Goal: Task Accomplishment & Management: Manage account settings

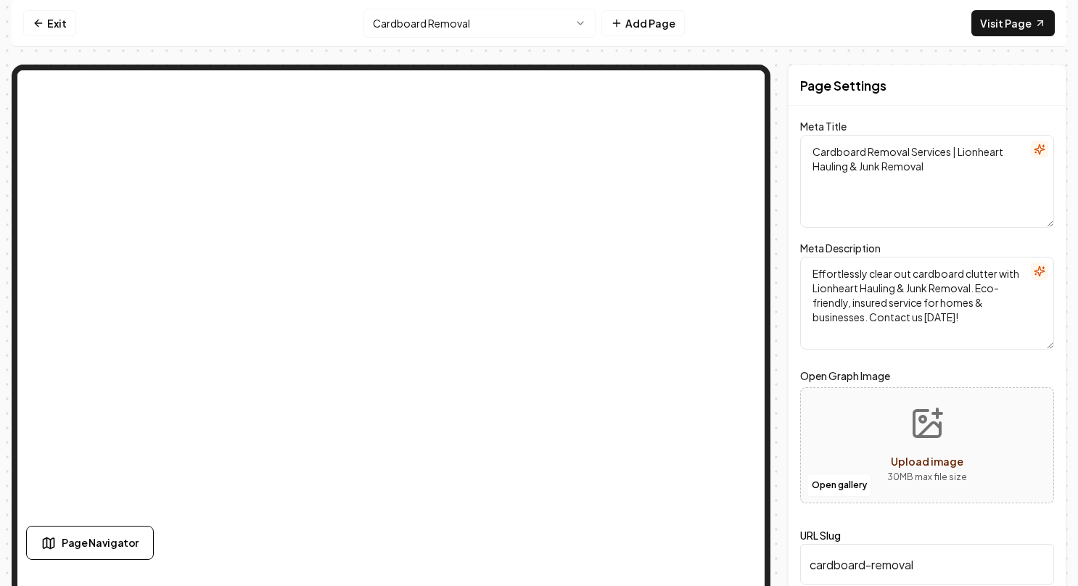
click at [579, 19] on html "Computer Required This feature is only available on a computer. Please switch t…" at bounding box center [539, 293] width 1078 height 586
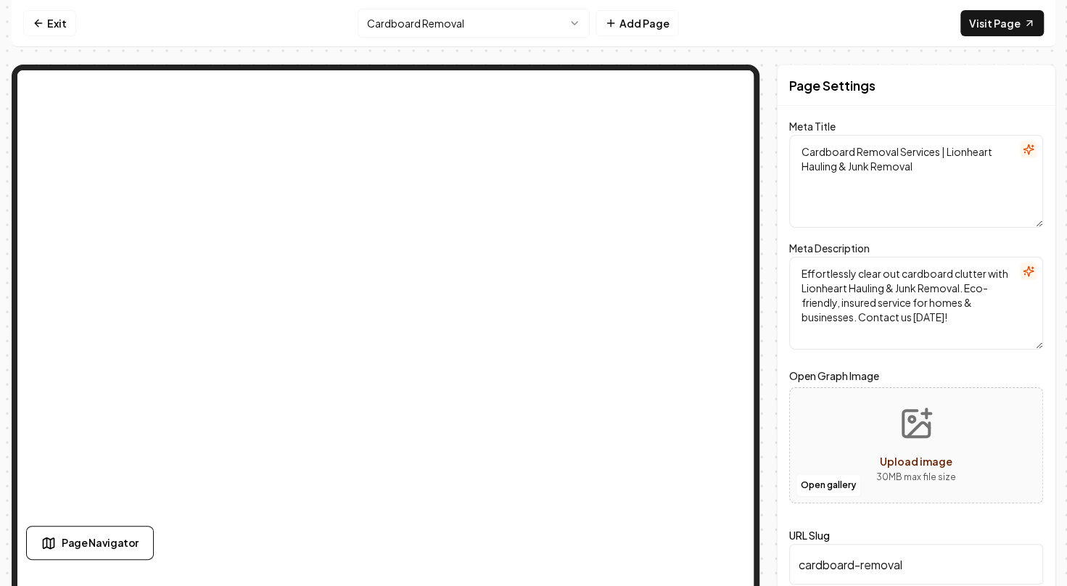
click at [572, 27] on html "Computer Required This feature is only available on a computer. Please switch t…" at bounding box center [533, 293] width 1067 height 586
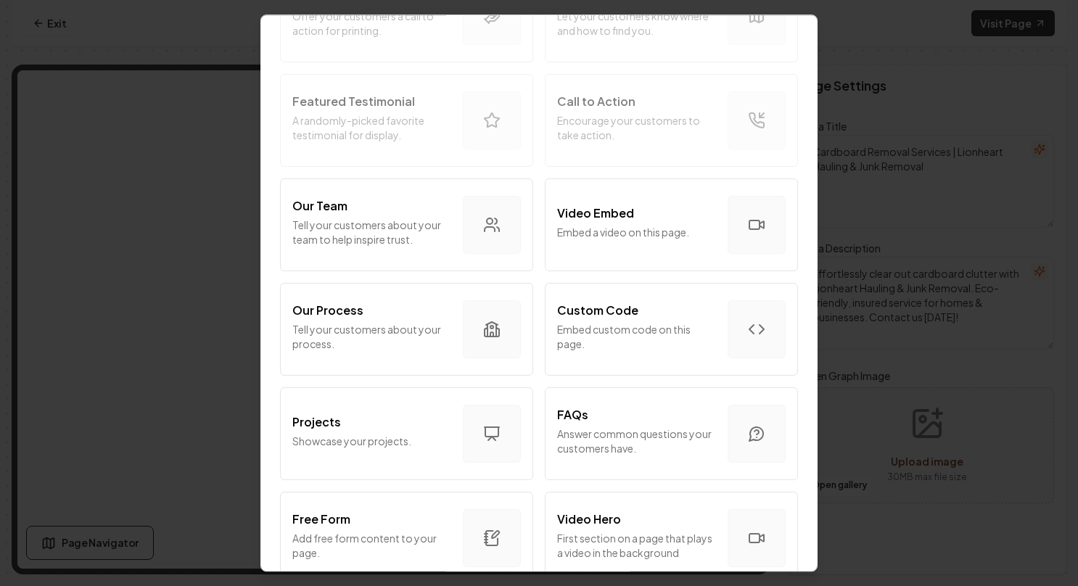
scroll to position [435, 0]
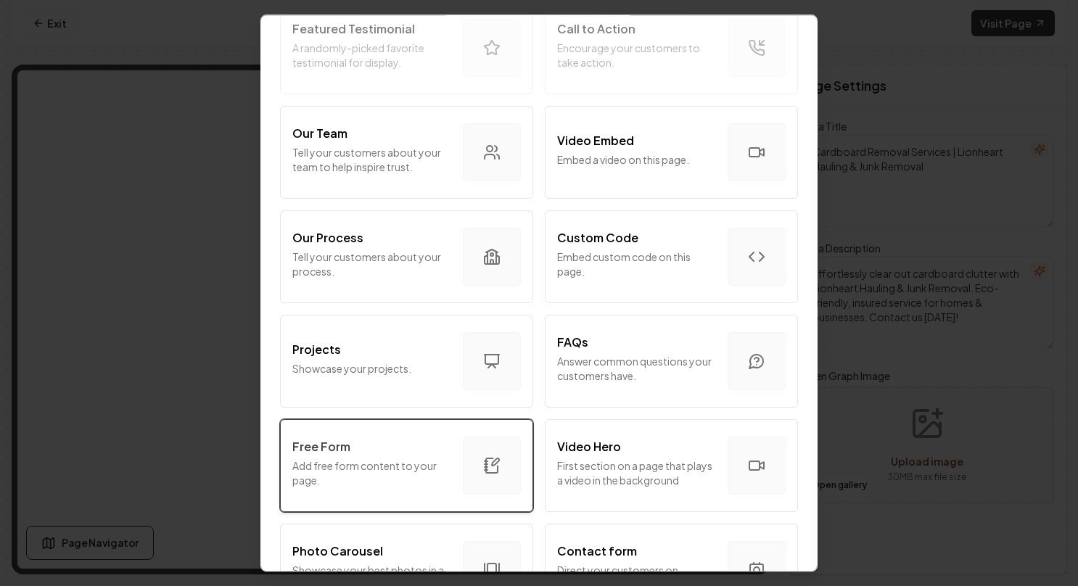
click at [412, 450] on div "Free Form" at bounding box center [371, 446] width 159 height 17
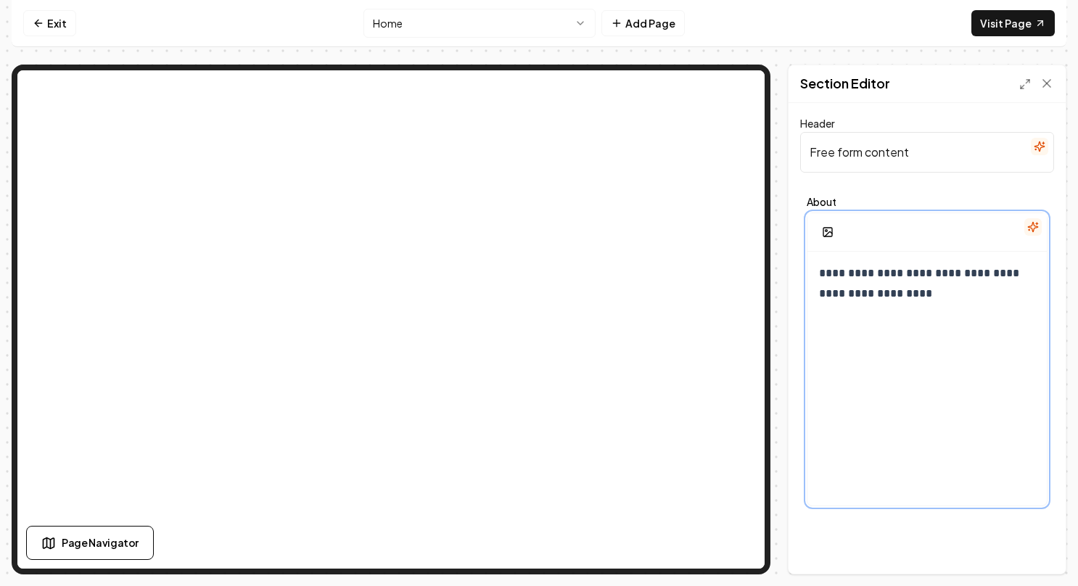
click at [897, 295] on p "**********" at bounding box center [922, 283] width 207 height 41
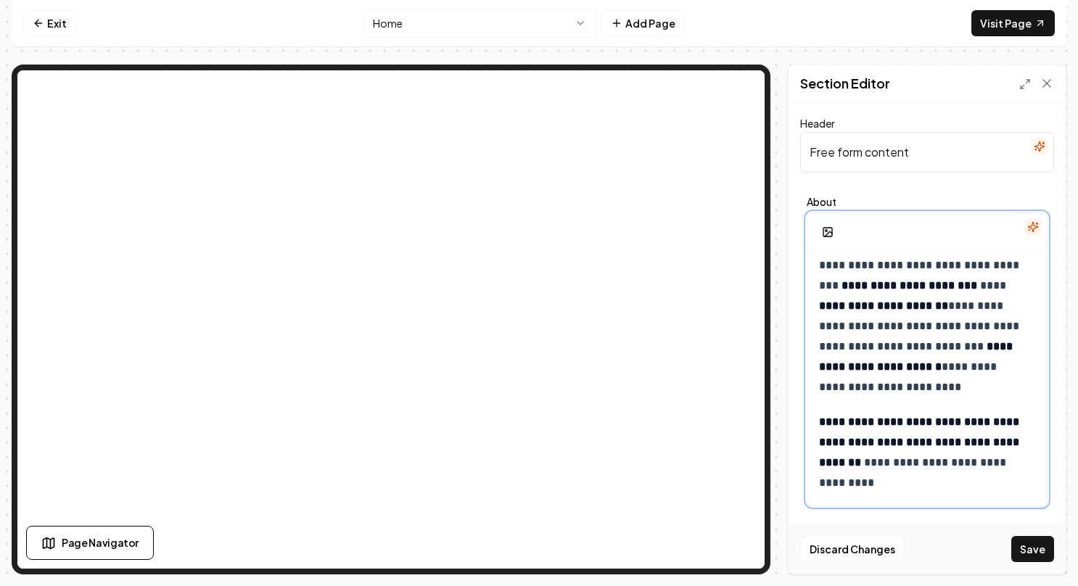
scroll to position [6829, 0]
click at [866, 441] on strong "**********" at bounding box center [920, 442] width 203 height 52
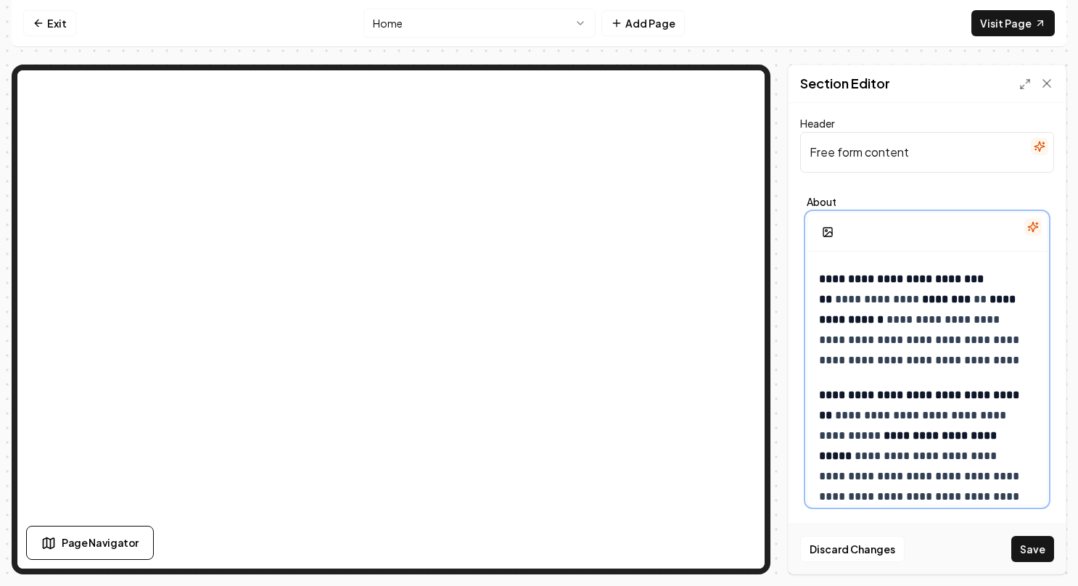
scroll to position [6301, 0]
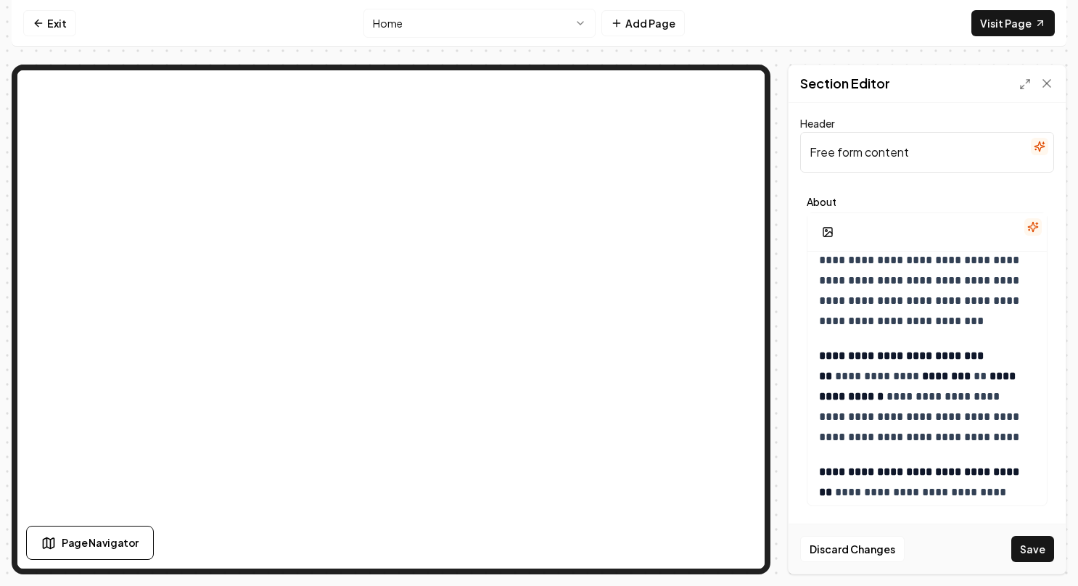
click at [939, 152] on input "Free form content" at bounding box center [927, 152] width 254 height 41
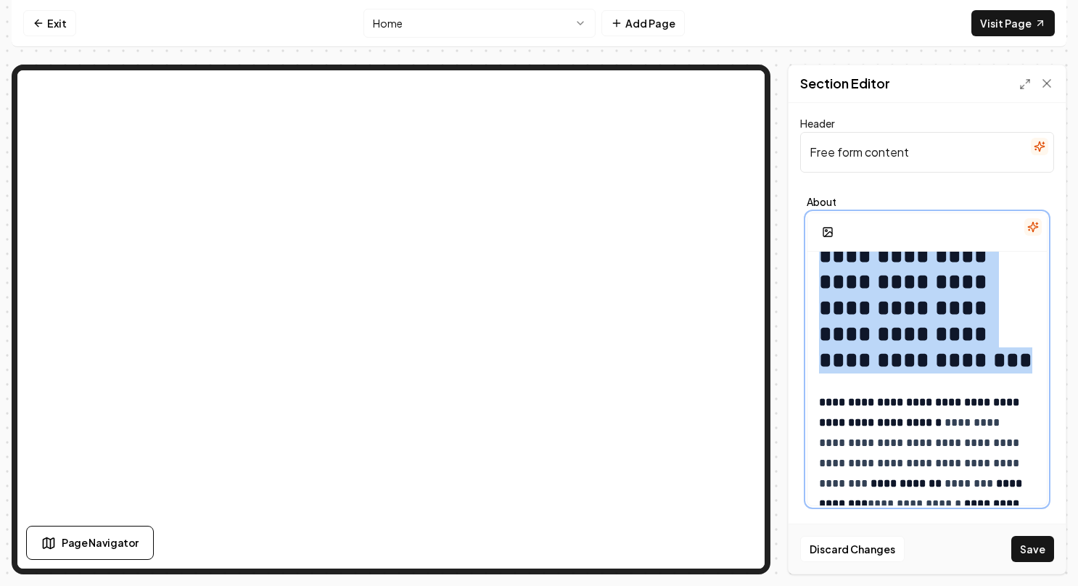
scroll to position [0, 0]
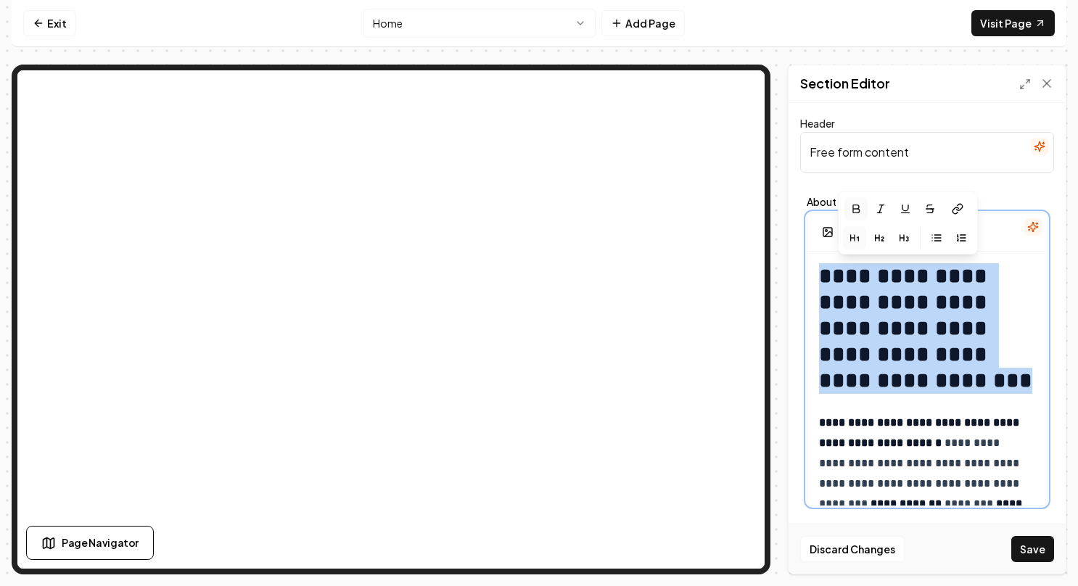
drag, startPoint x: 994, startPoint y: 309, endPoint x: 787, endPoint y: 236, distance: 220.1
click at [787, 236] on div "**********" at bounding box center [539, 320] width 1055 height 510
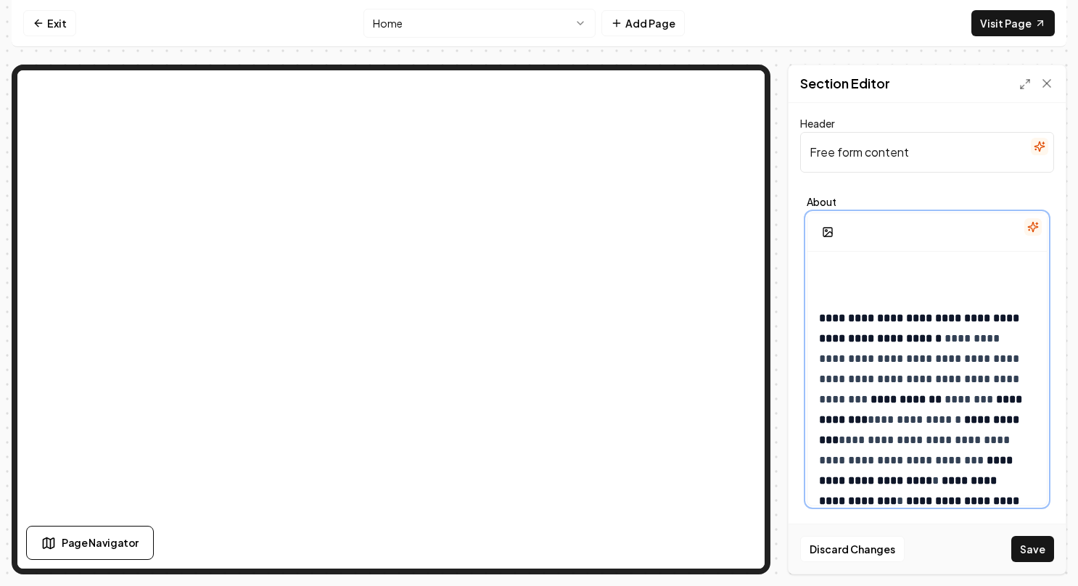
click at [820, 315] on strong "**********" at bounding box center [920, 328] width 203 height 31
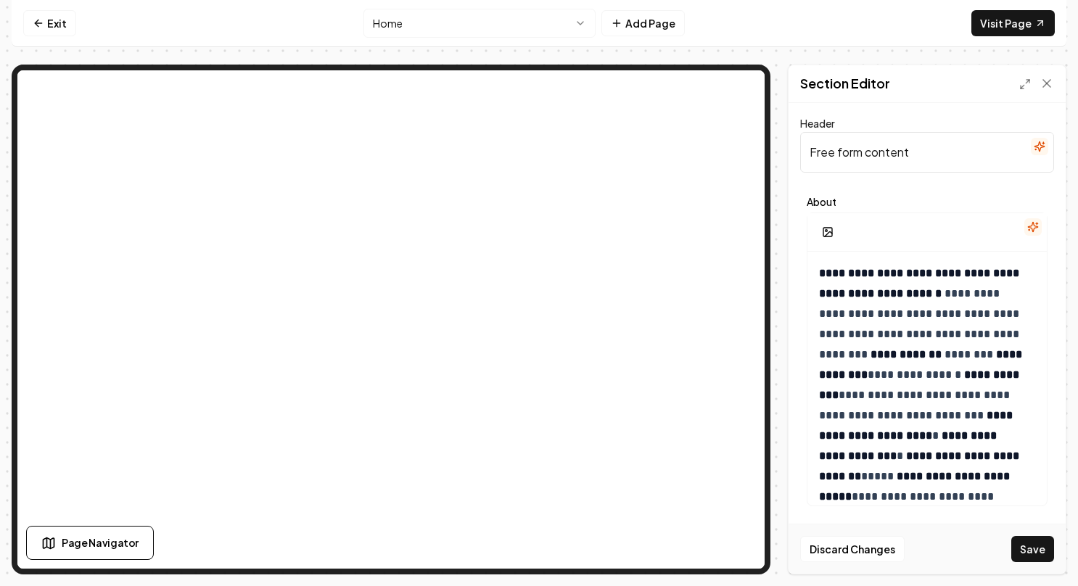
drag, startPoint x: 915, startPoint y: 152, endPoint x: 784, endPoint y: 141, distance: 131.0
click at [785, 141] on div "**********" at bounding box center [539, 320] width 1055 height 510
paste input "Lionheart Hauling & Junk Removal: Your Trusted Partner for a Clutter-Free Life"
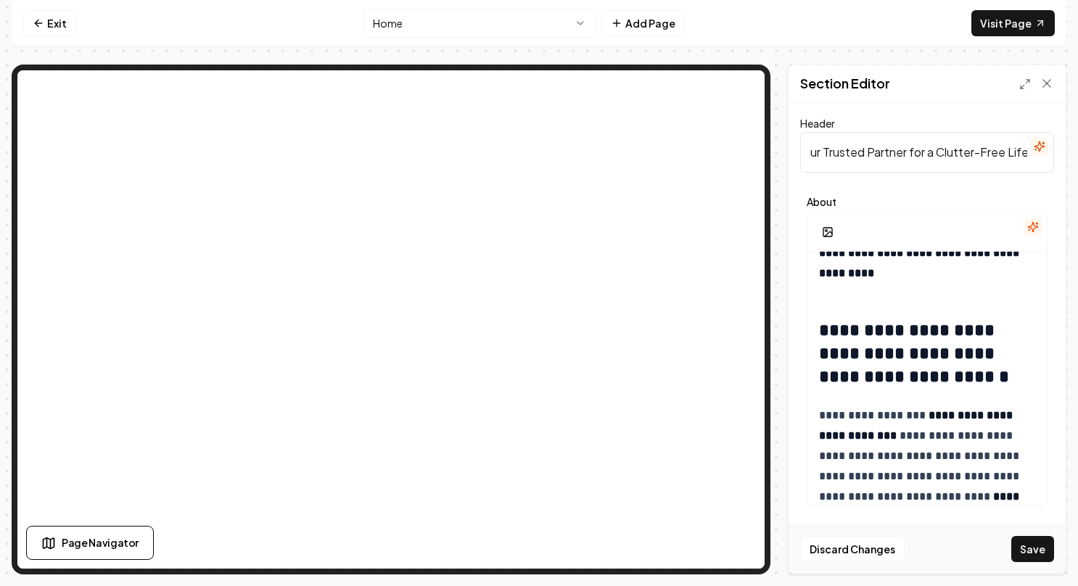
scroll to position [363, 0]
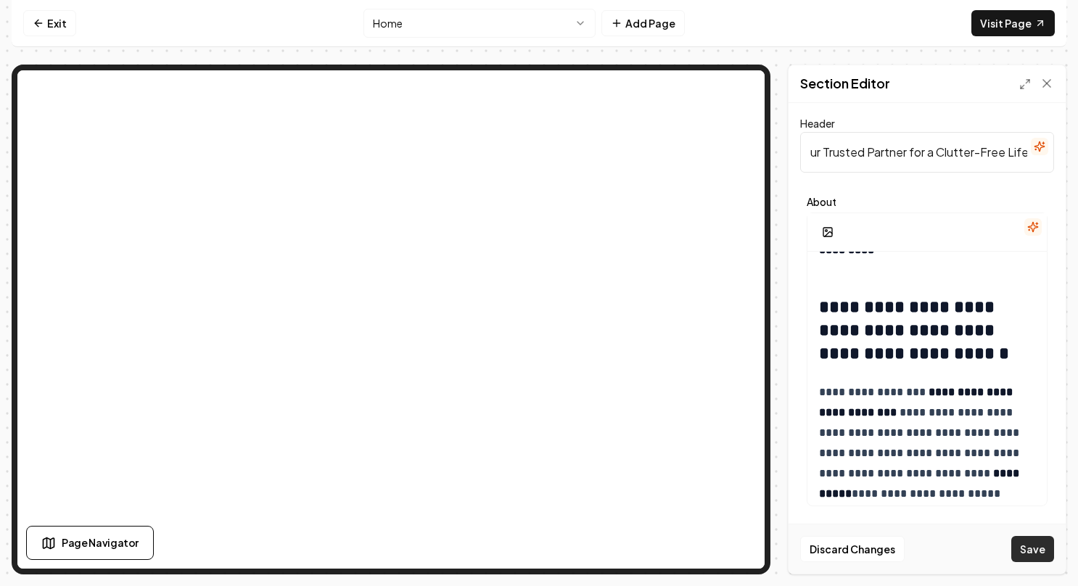
type input "Lionheart Hauling & Junk Removal: Your Trusted Partner for a Clutter-Free Life"
click at [1032, 547] on button "Save" at bounding box center [1032, 549] width 43 height 26
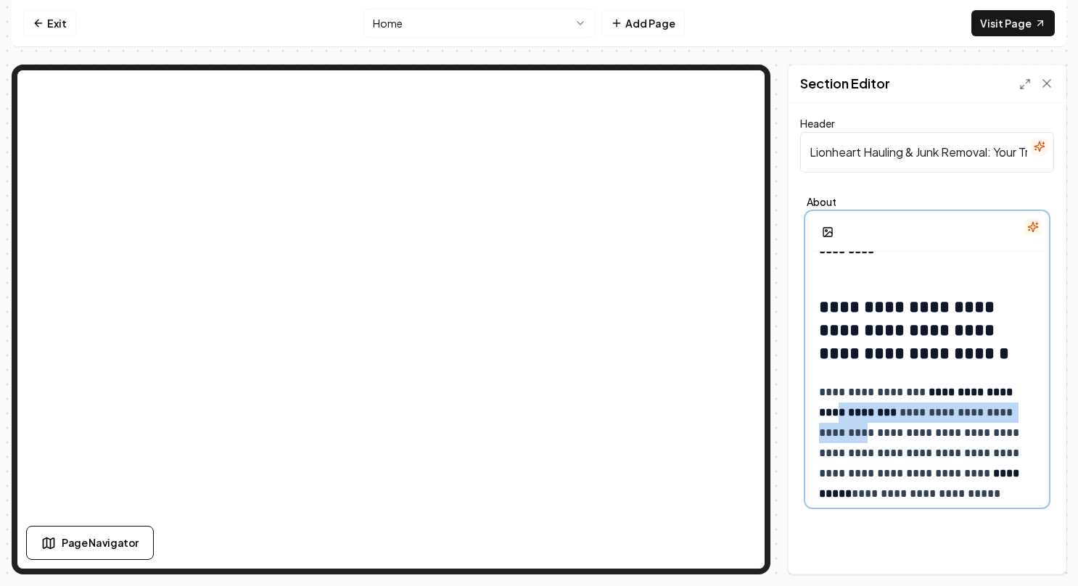
drag, startPoint x: 919, startPoint y: 428, endPoint x: 856, endPoint y: 405, distance: 67.3
click at [856, 405] on p "**********" at bounding box center [922, 504] width 207 height 244
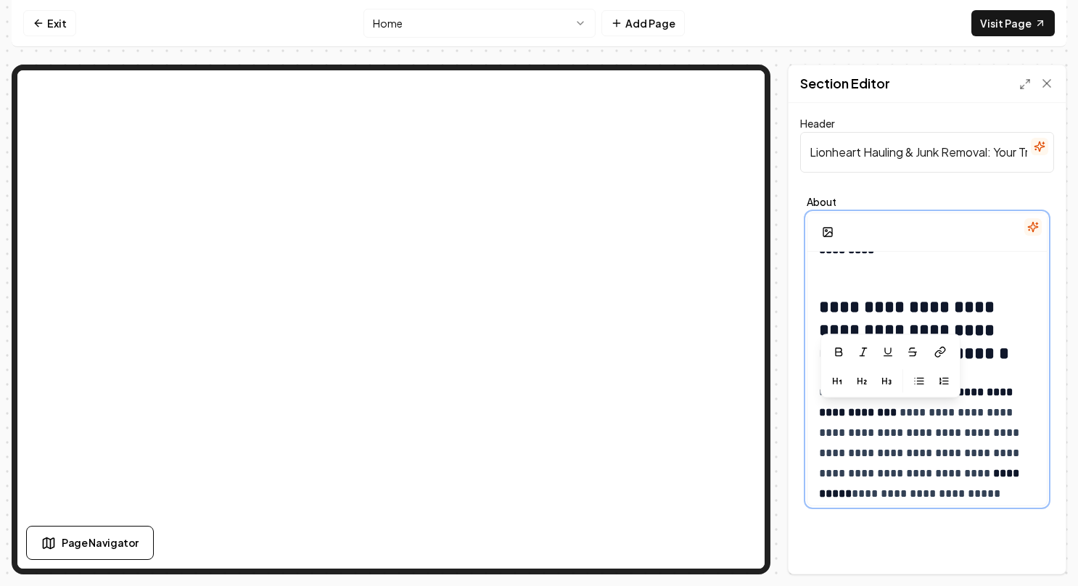
click at [910, 451] on p "**********" at bounding box center [922, 504] width 207 height 244
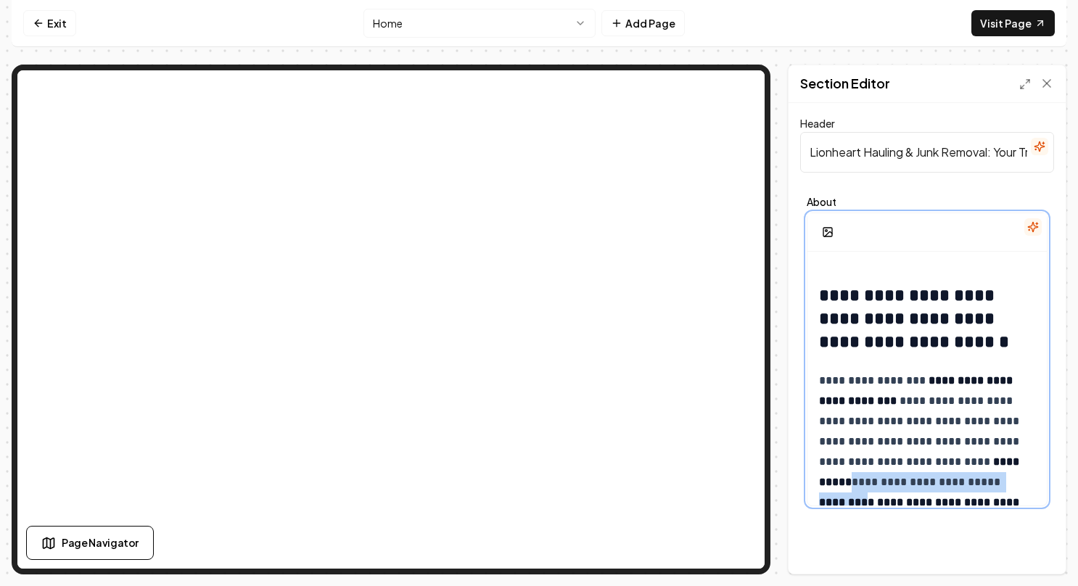
scroll to position [377, 0]
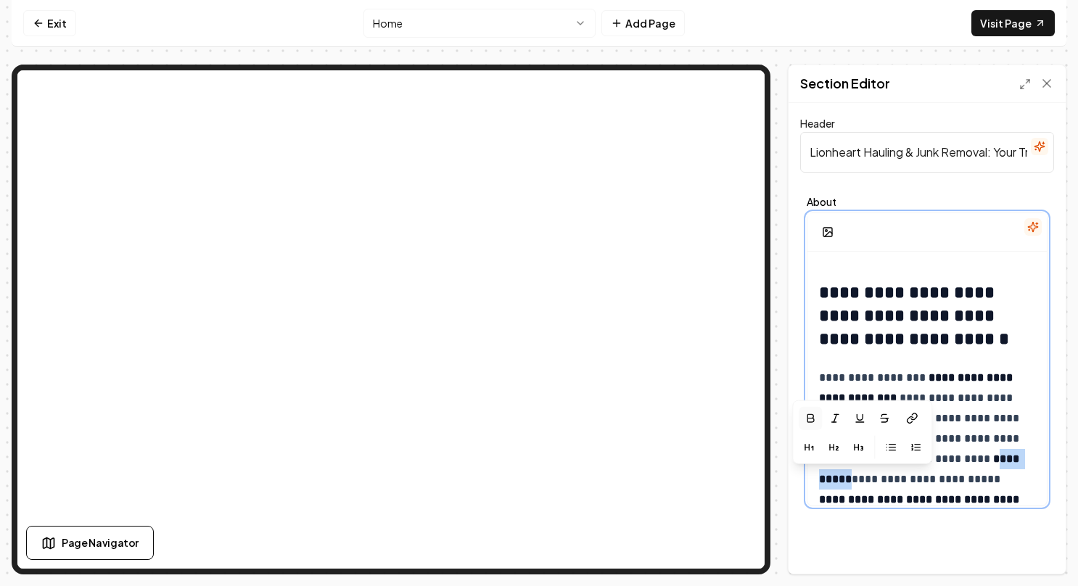
drag, startPoint x: 876, startPoint y: 496, endPoint x: 824, endPoint y: 477, distance: 55.3
click at [824, 477] on strong "**********" at bounding box center [920, 468] width 203 height 31
click at [907, 368] on p "**********" at bounding box center [922, 490] width 207 height 244
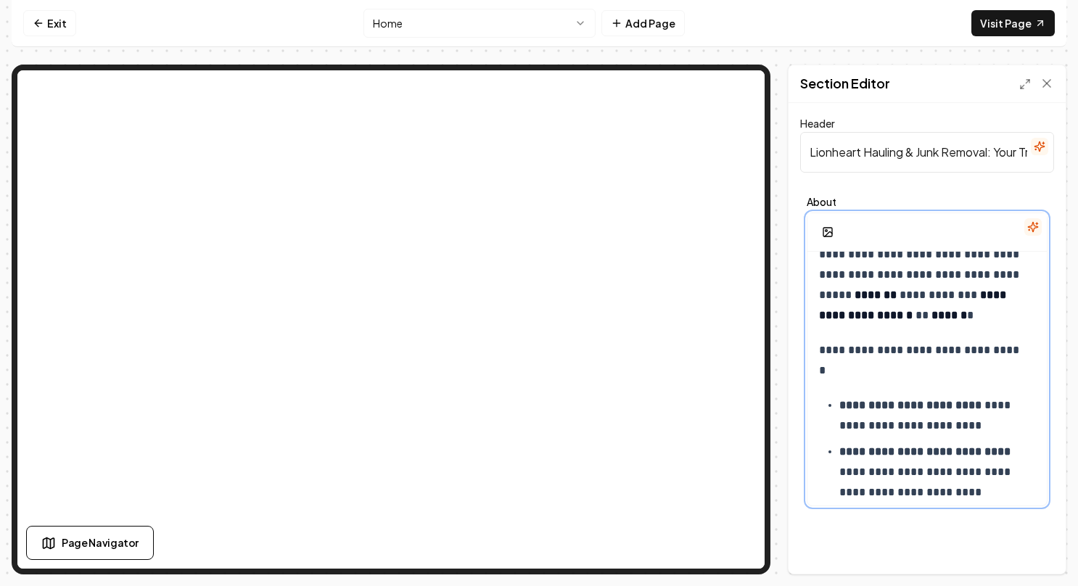
scroll to position [668, 0]
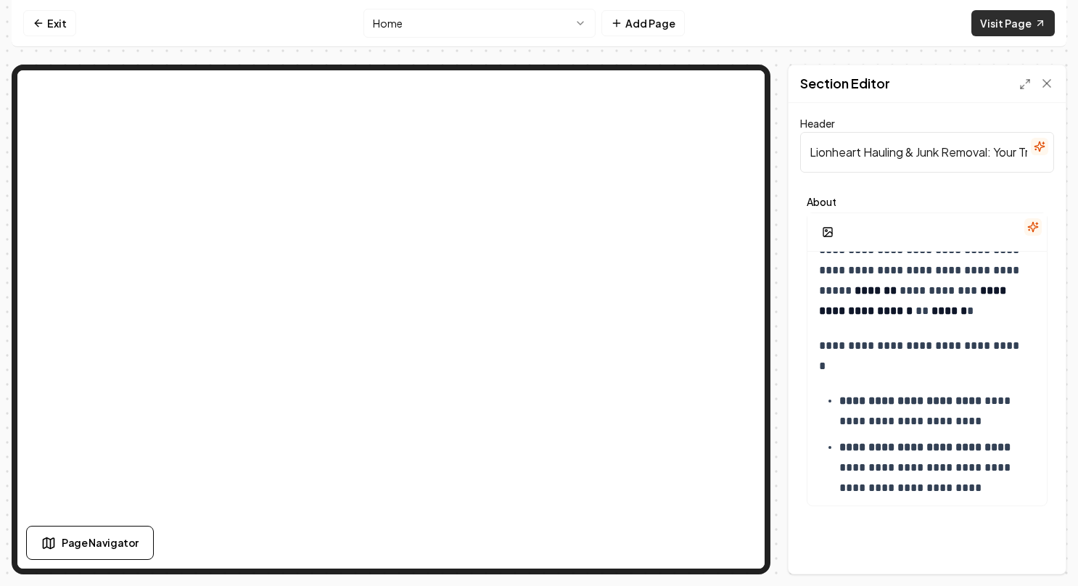
click at [990, 20] on link "Visit Page" at bounding box center [1013, 23] width 83 height 26
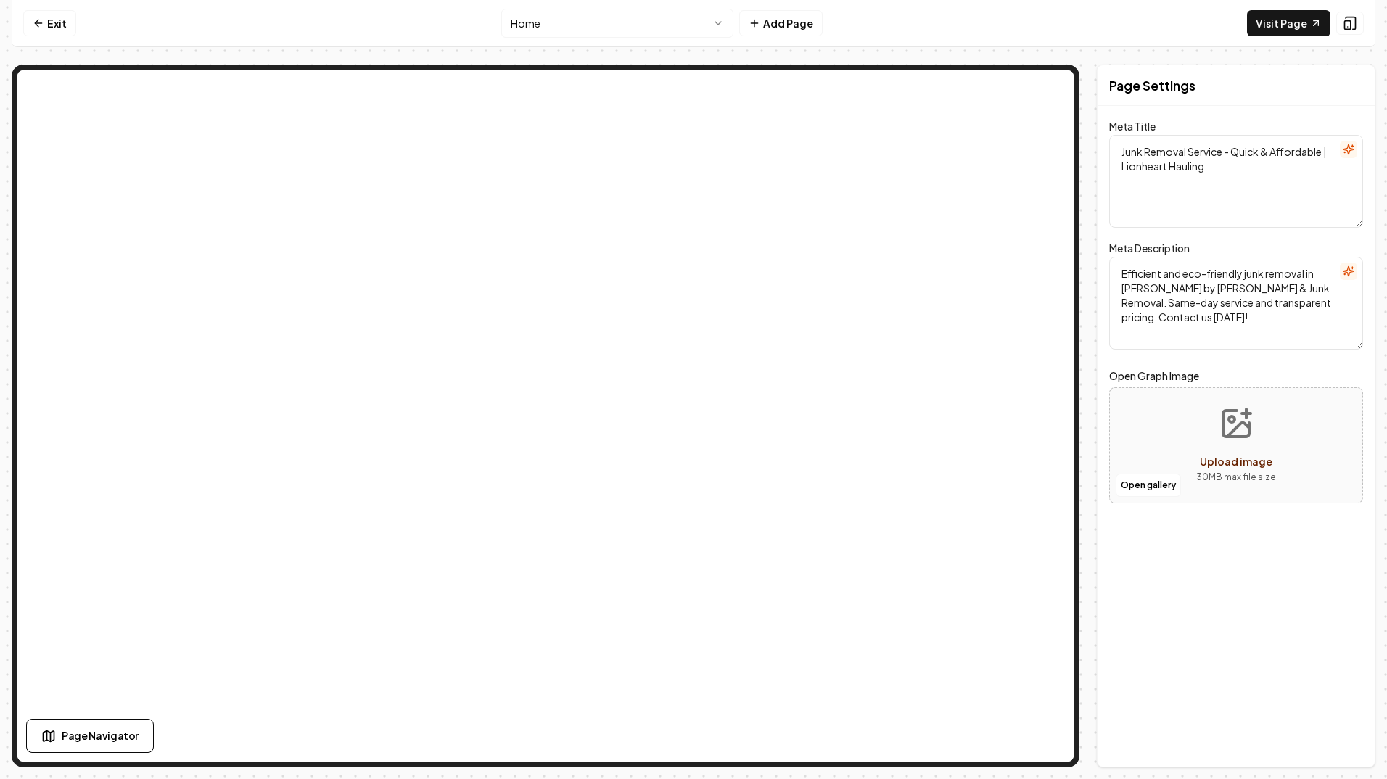
click at [712, 16] on html "Computer Required This feature is only available on a computer. Please switch t…" at bounding box center [693, 389] width 1387 height 779
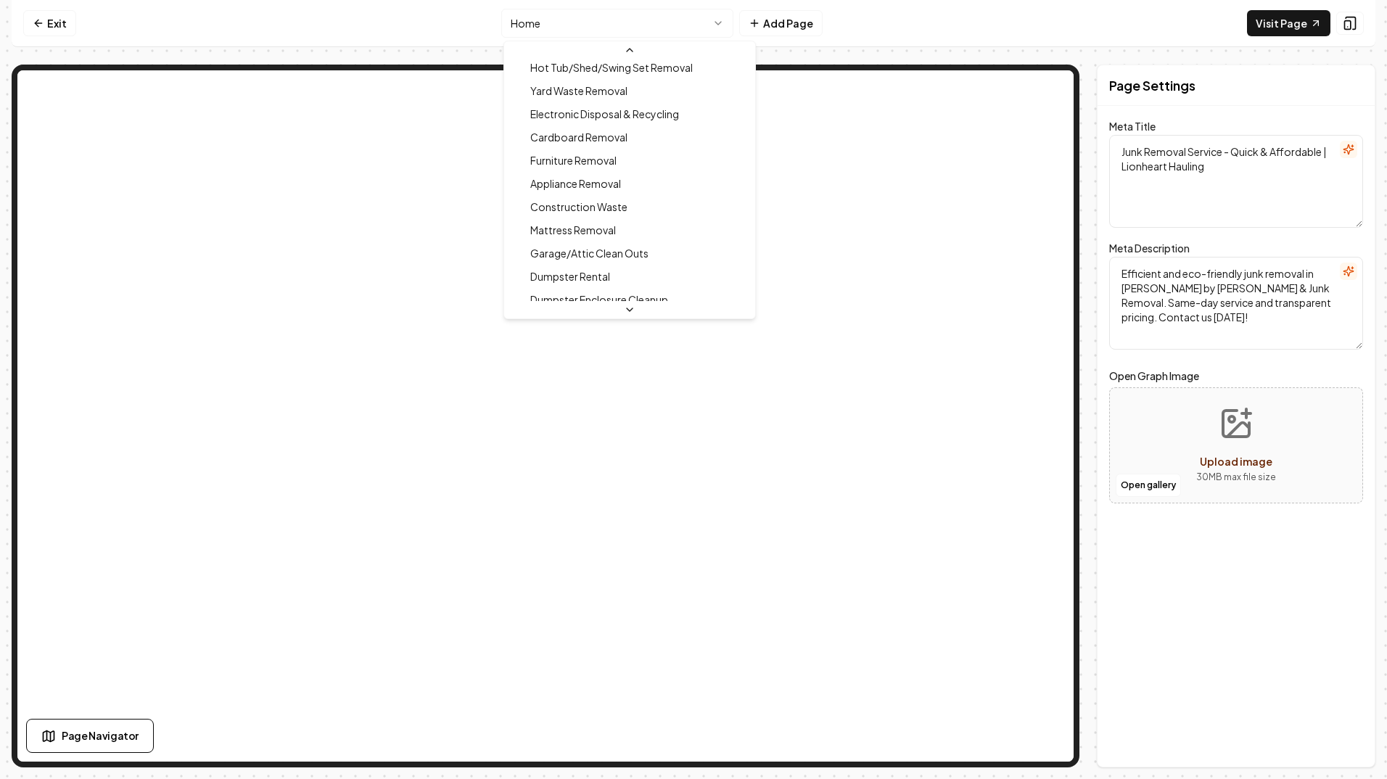
scroll to position [218, 0]
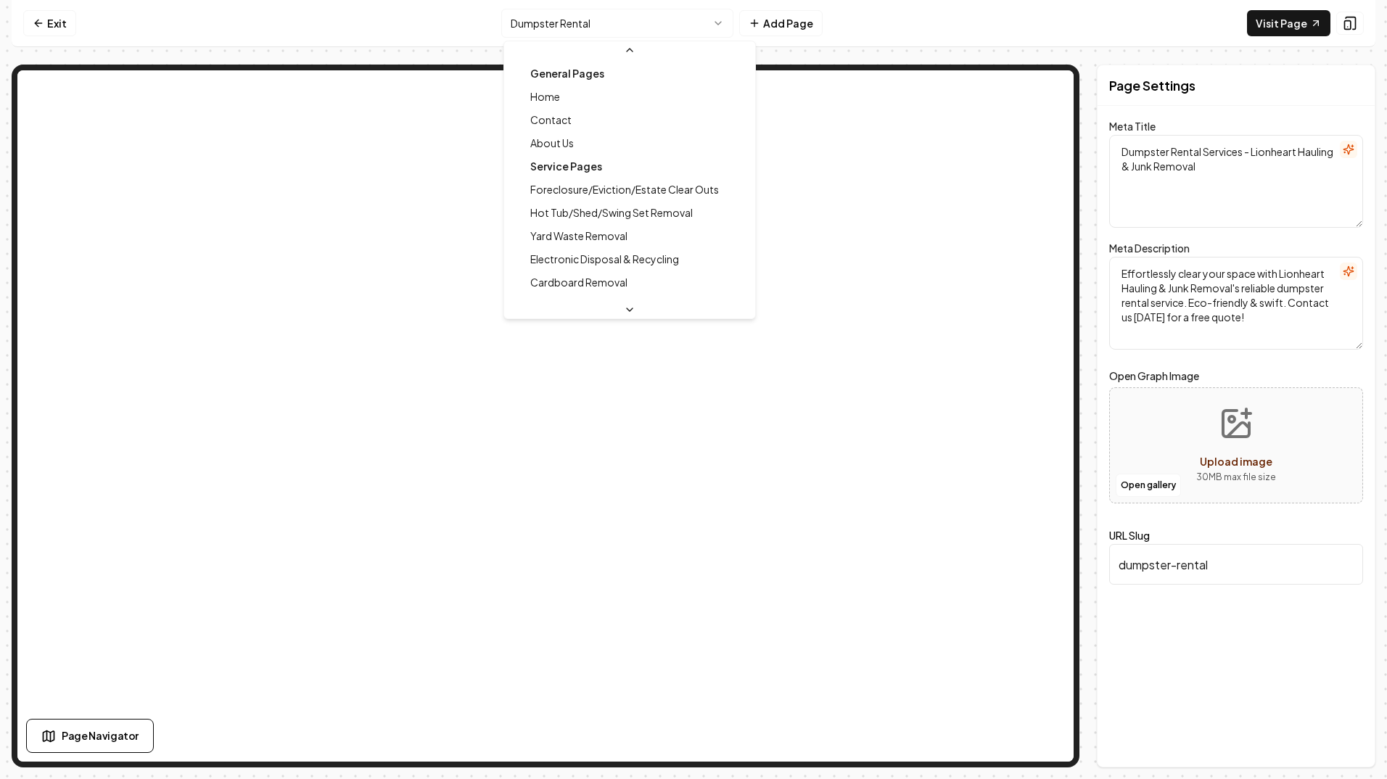
click at [720, 16] on html "Computer Required This feature is only available on a computer. Please switch t…" at bounding box center [693, 389] width 1387 height 779
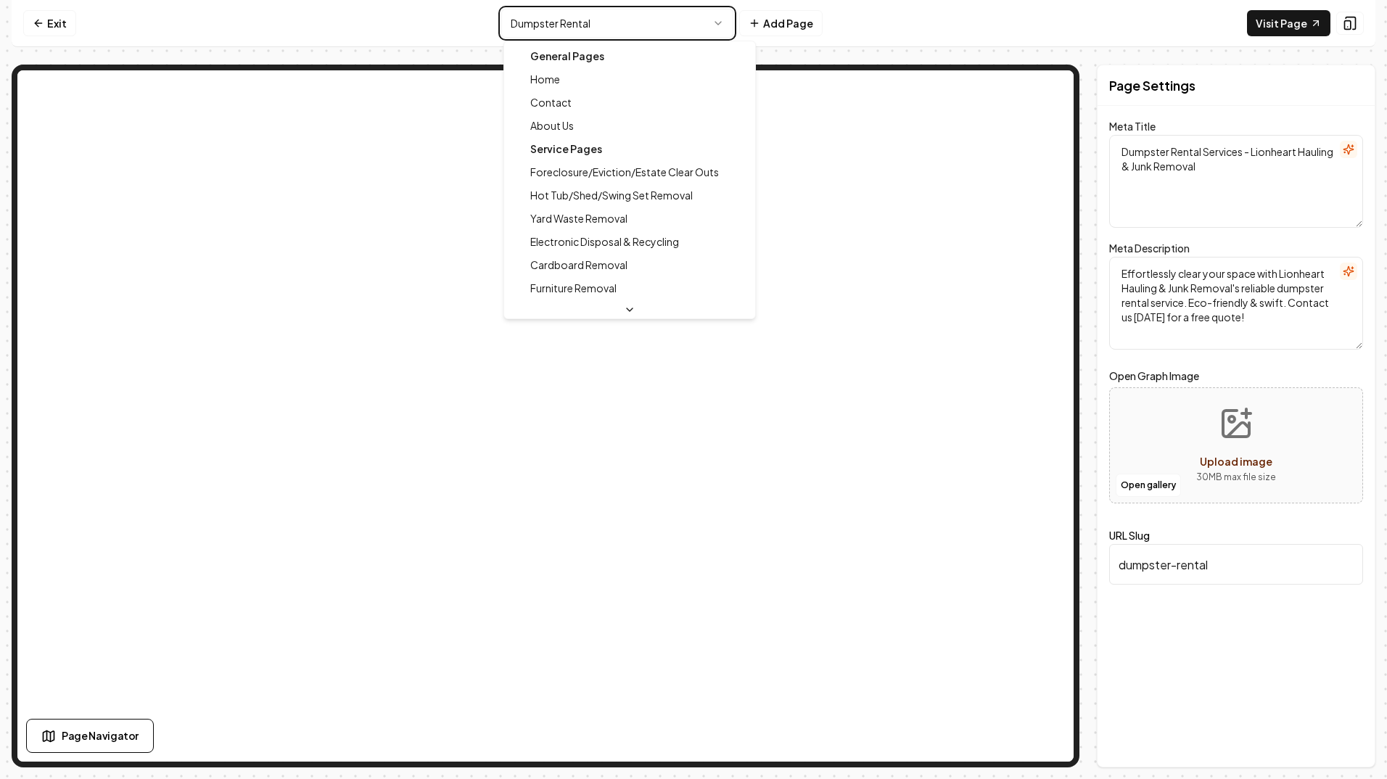
type textarea "Junk Removal Service - Quick & Affordable | Lionheart Hauling"
type textarea "Efficient and eco-friendly junk removal in [PERSON_NAME] by [PERSON_NAME] & Jun…"
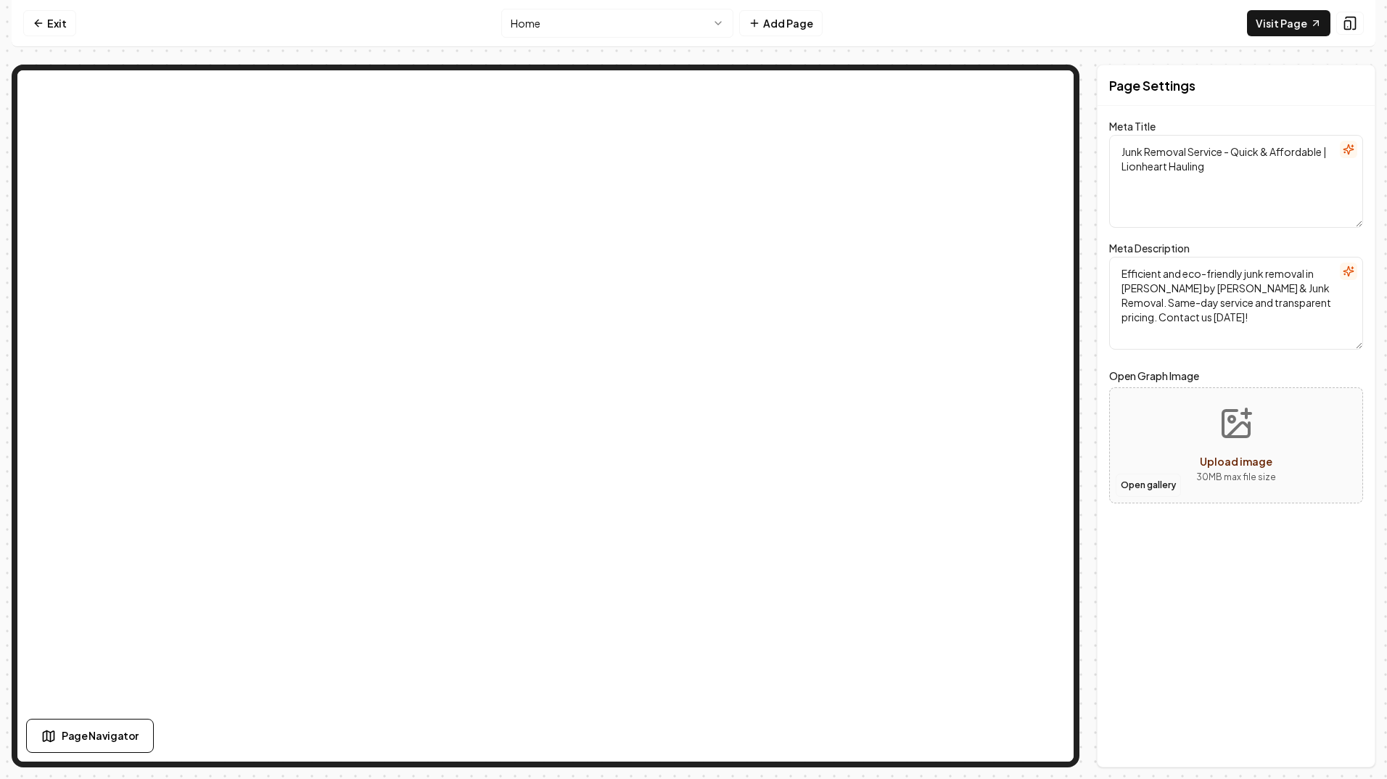
click at [1164, 487] on button "Open gallery" at bounding box center [1148, 485] width 65 height 23
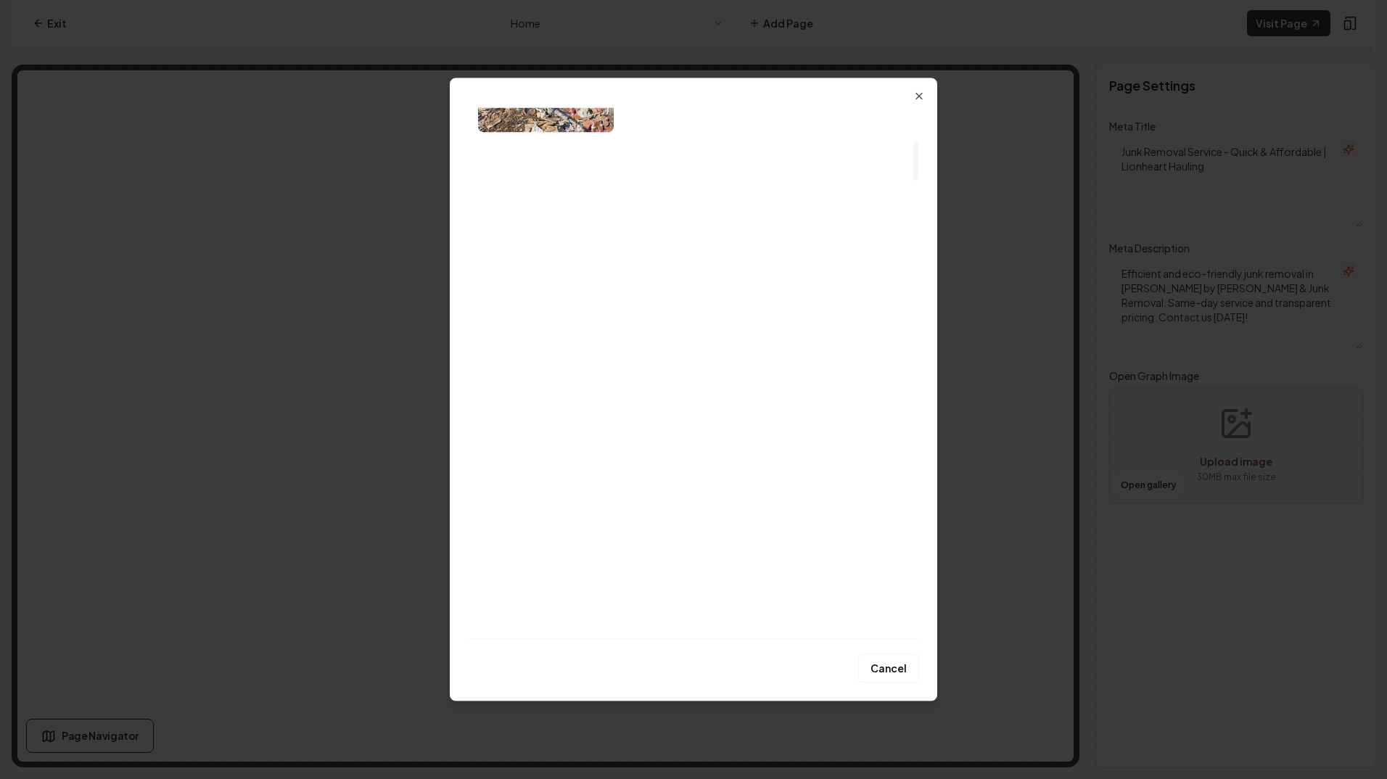
scroll to position [435, 0]
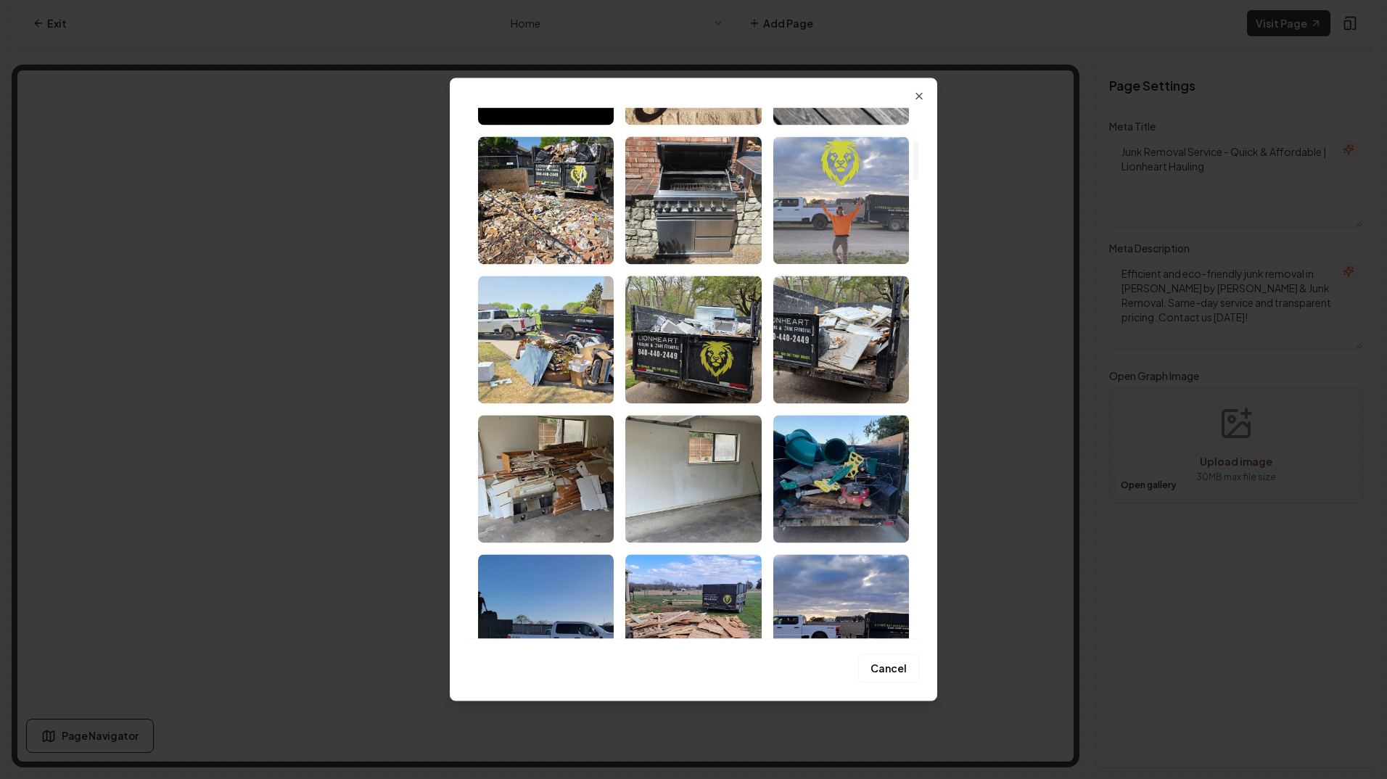
click at [861, 202] on img "Select image image_67ec7f21432c476416cb332d.svg" at bounding box center [841, 200] width 136 height 128
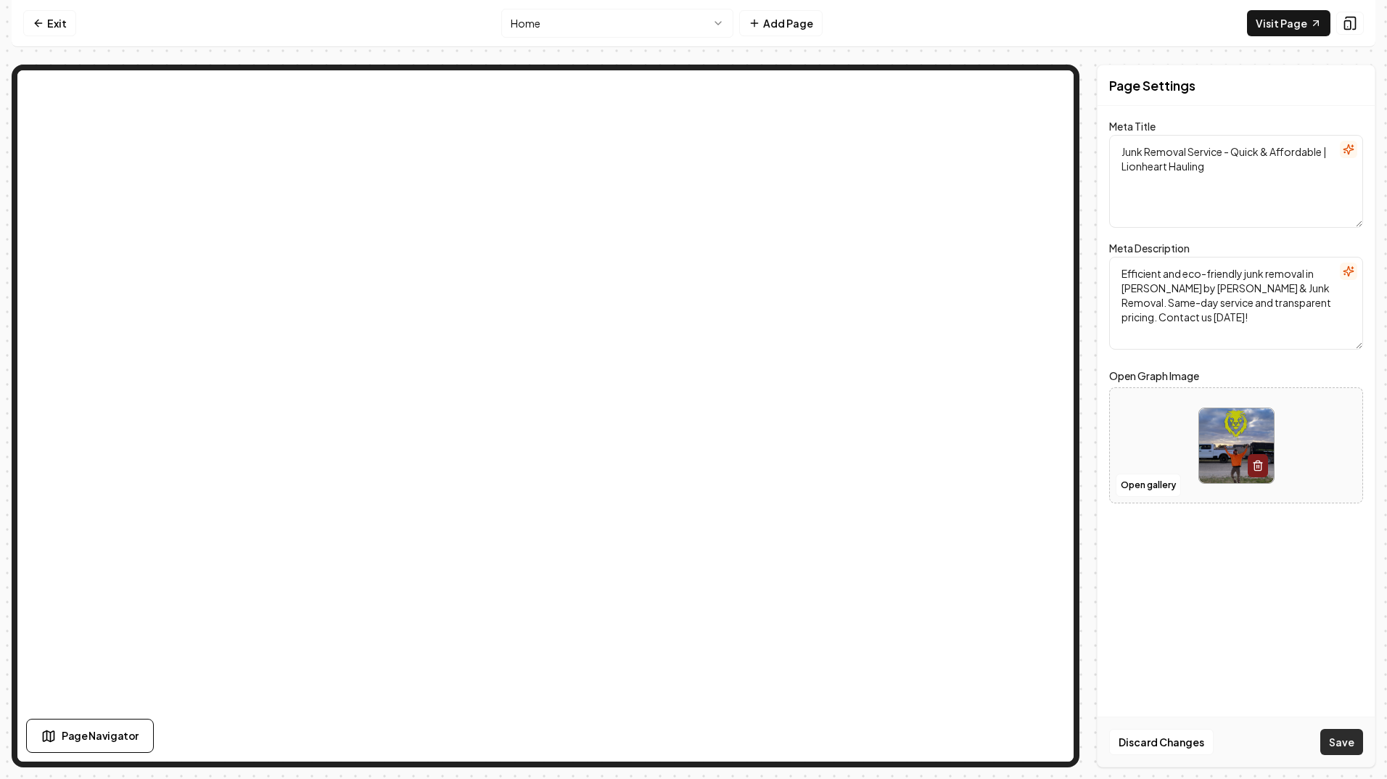
click at [1344, 736] on button "Save" at bounding box center [1342, 742] width 43 height 26
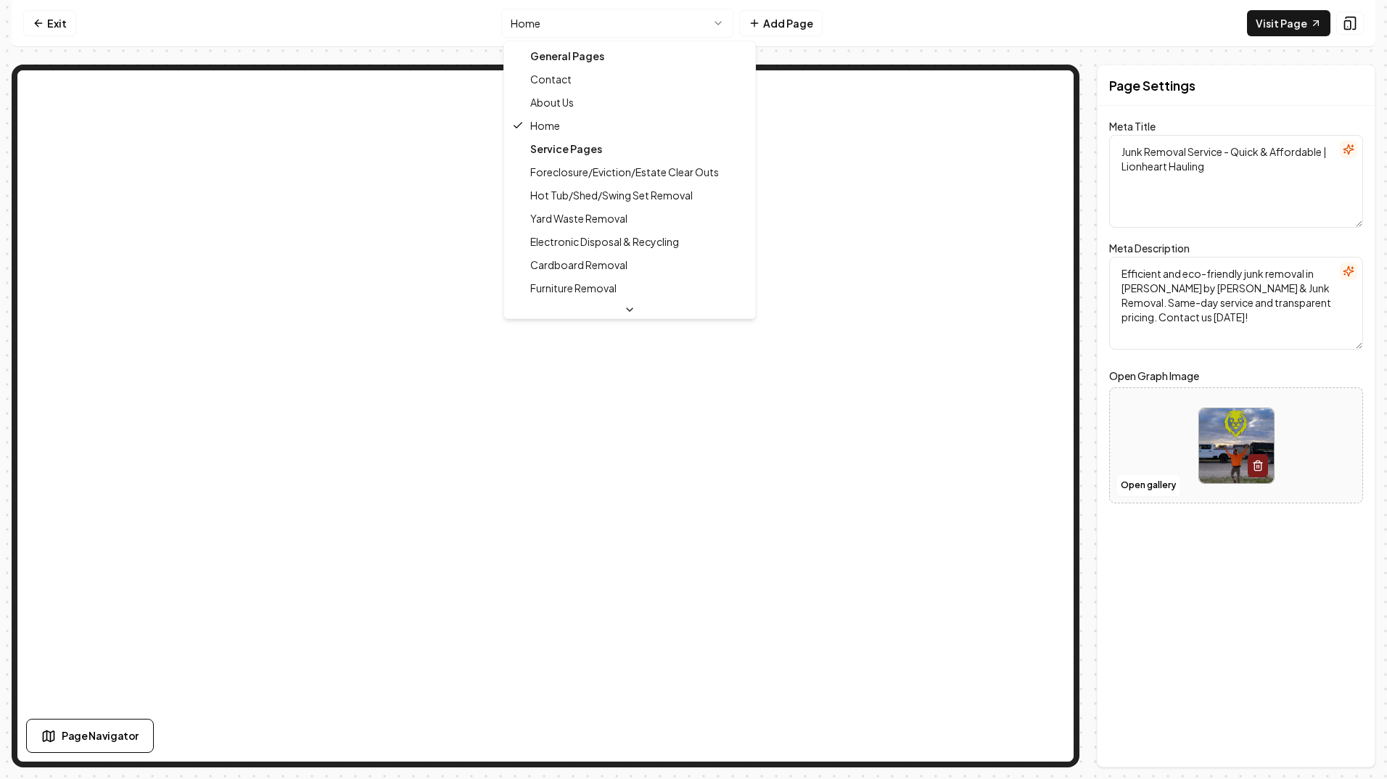
click at [712, 22] on html "Computer Required This feature is only available on a computer. Please switch t…" at bounding box center [693, 389] width 1387 height 779
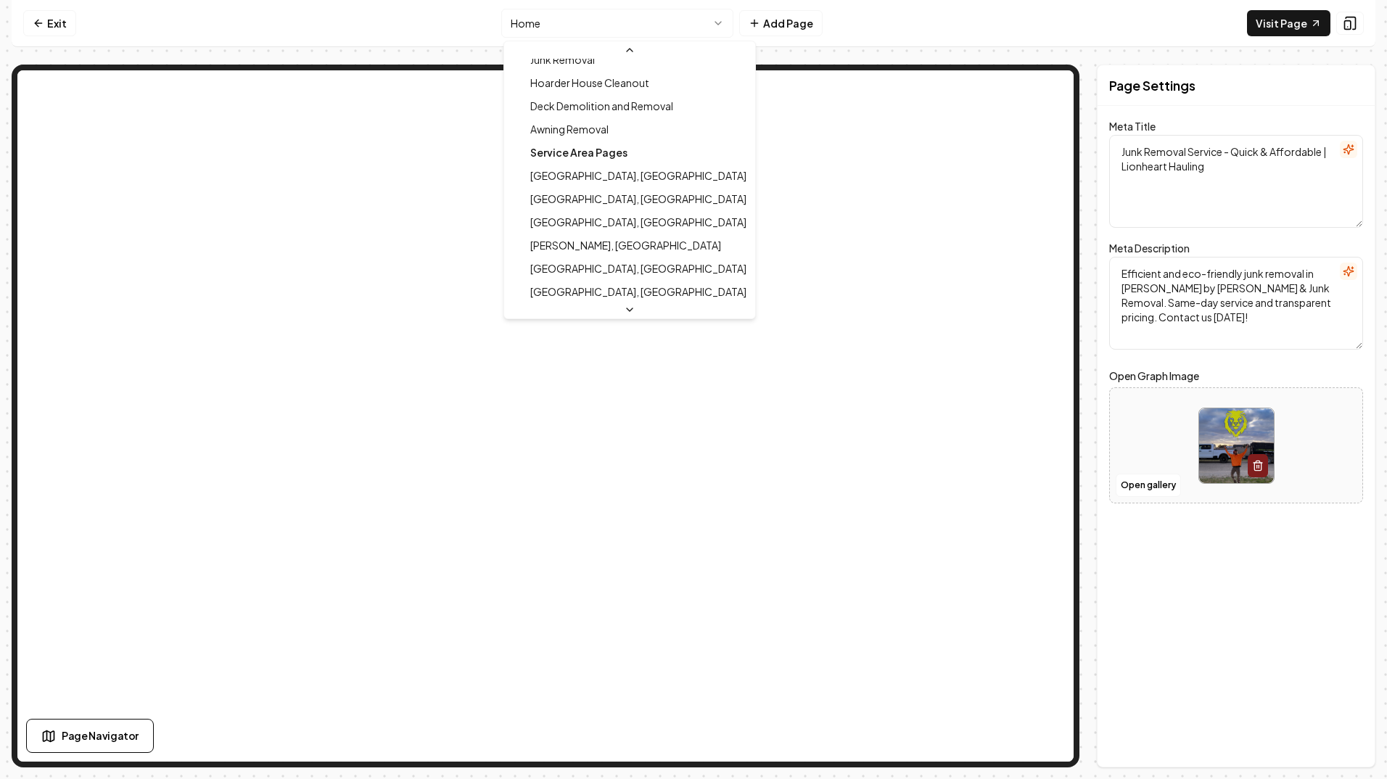
scroll to position [871, 0]
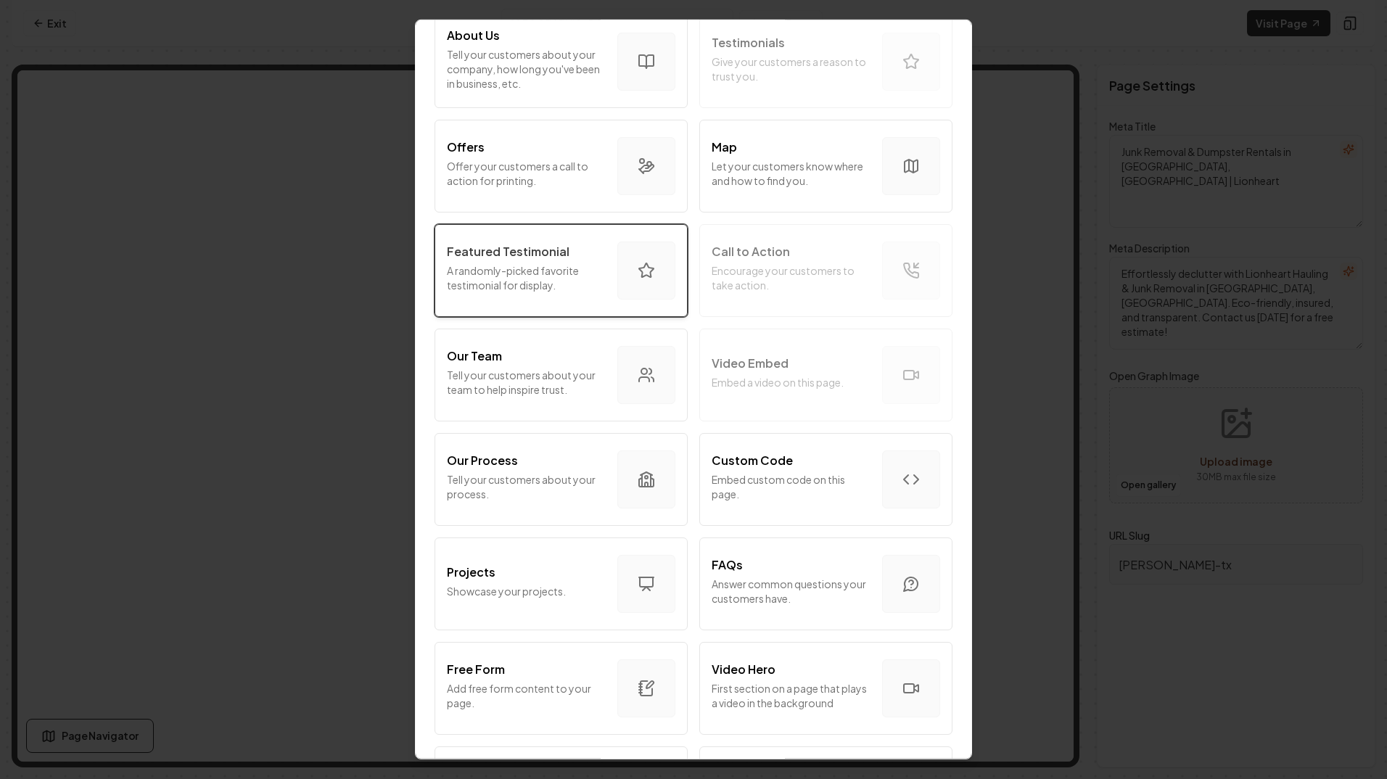
scroll to position [363, 0]
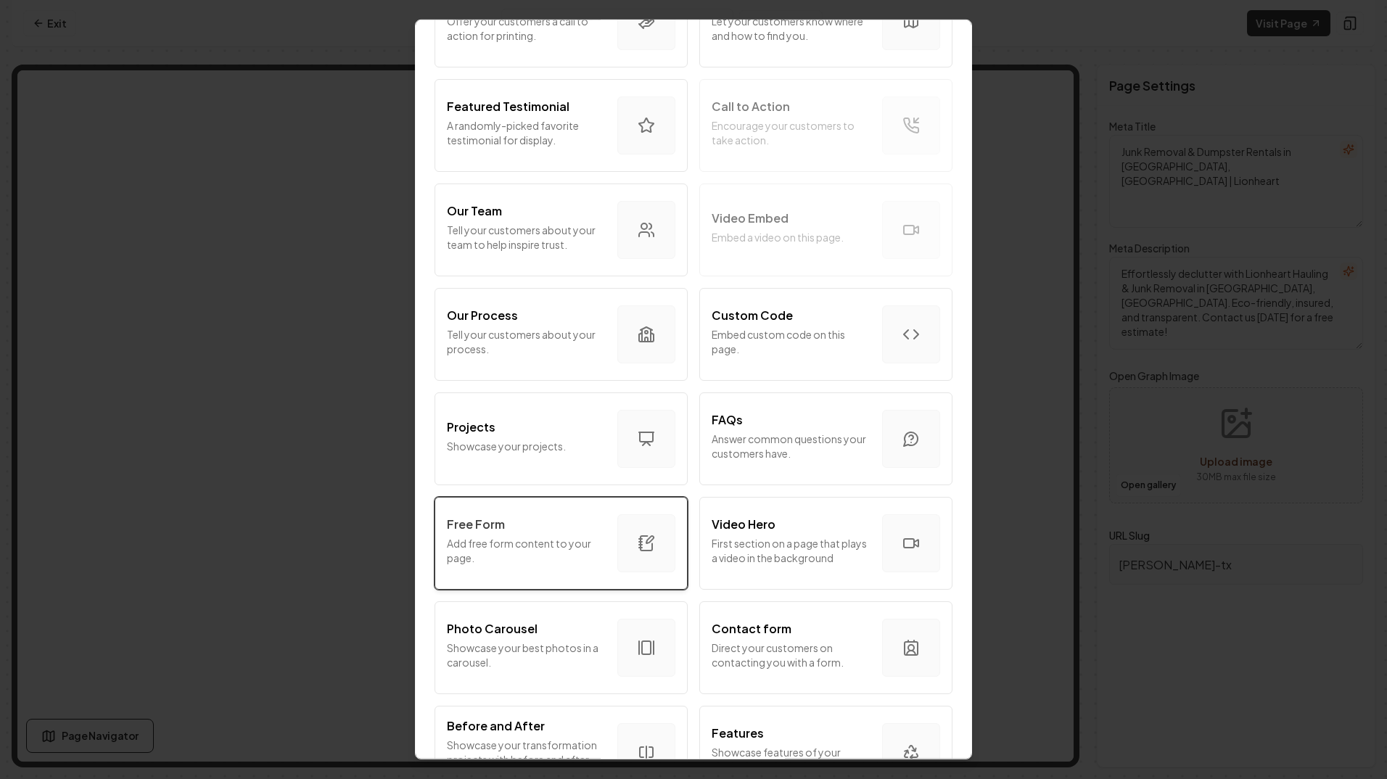
click at [528, 539] on p "Add free form content to your page." at bounding box center [526, 550] width 159 height 29
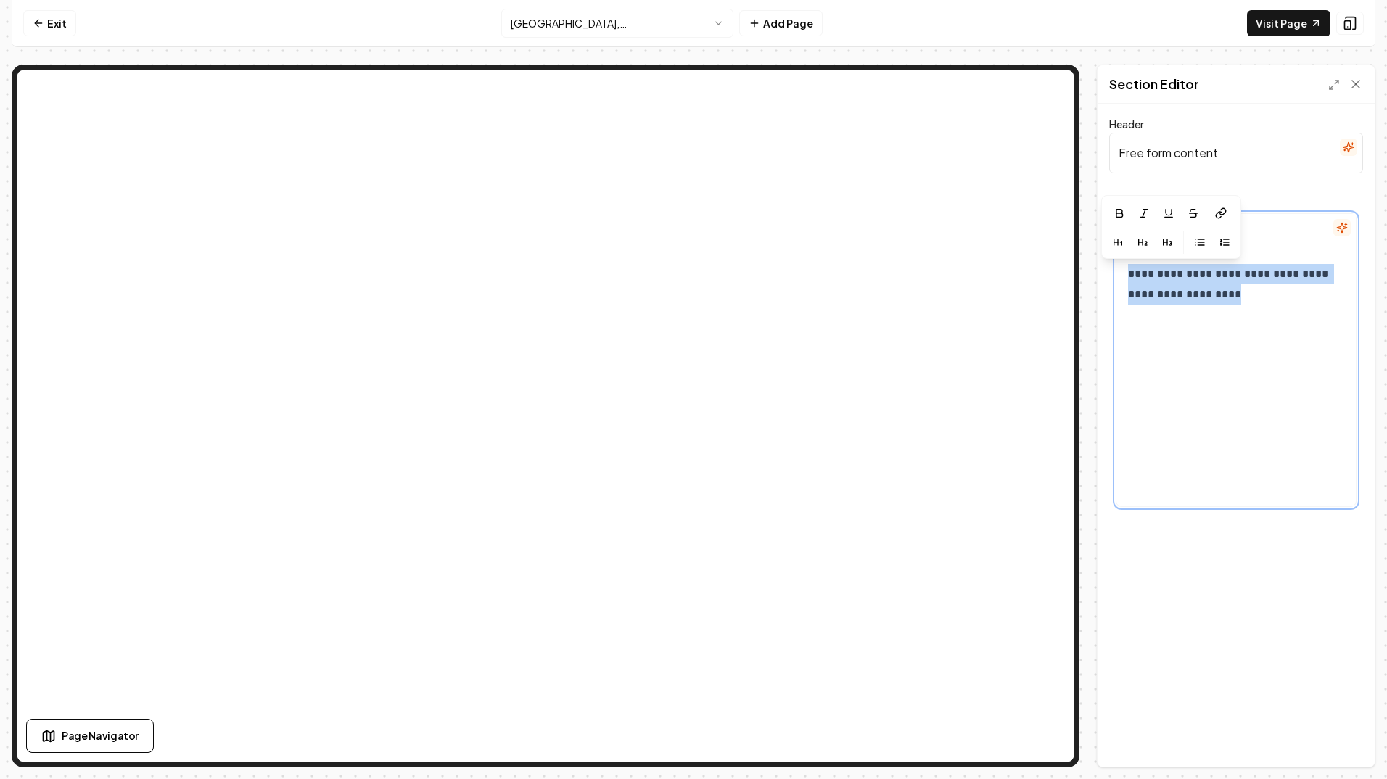
drag, startPoint x: 1223, startPoint y: 295, endPoint x: 1097, endPoint y: 263, distance: 129.7
click at [1097, 263] on div "**********" at bounding box center [1236, 416] width 279 height 703
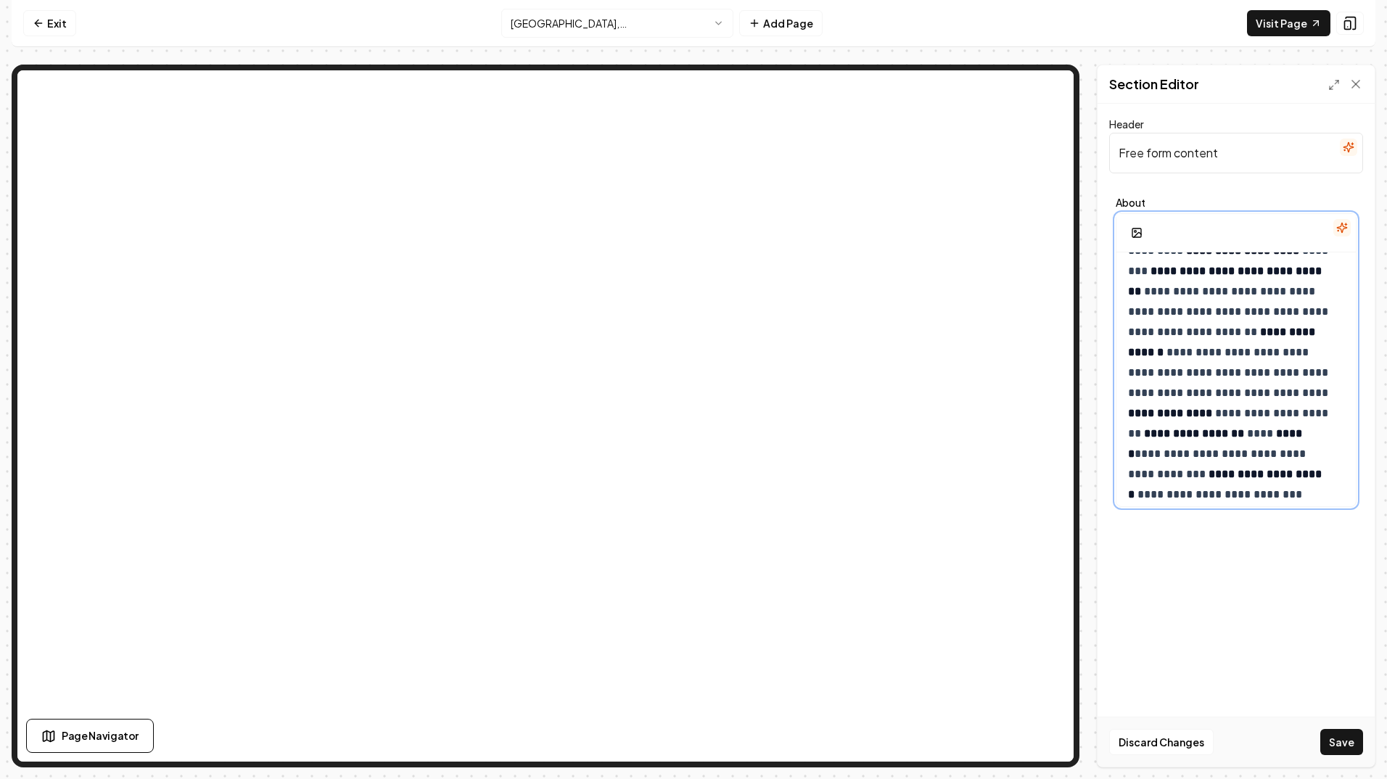
scroll to position [0, 0]
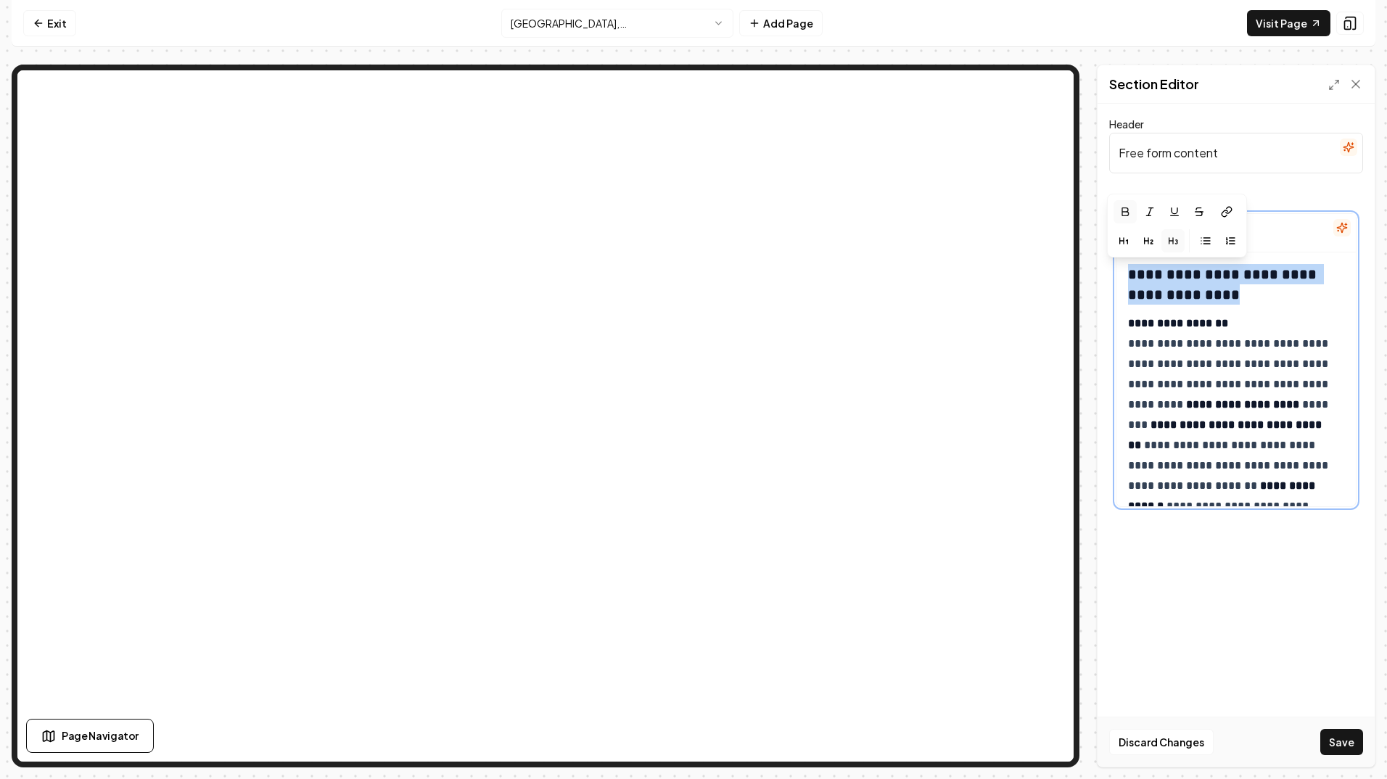
drag, startPoint x: 1228, startPoint y: 297, endPoint x: 1109, endPoint y: 271, distance: 121.1
click at [1109, 271] on div "**********" at bounding box center [1236, 352] width 254 height 323
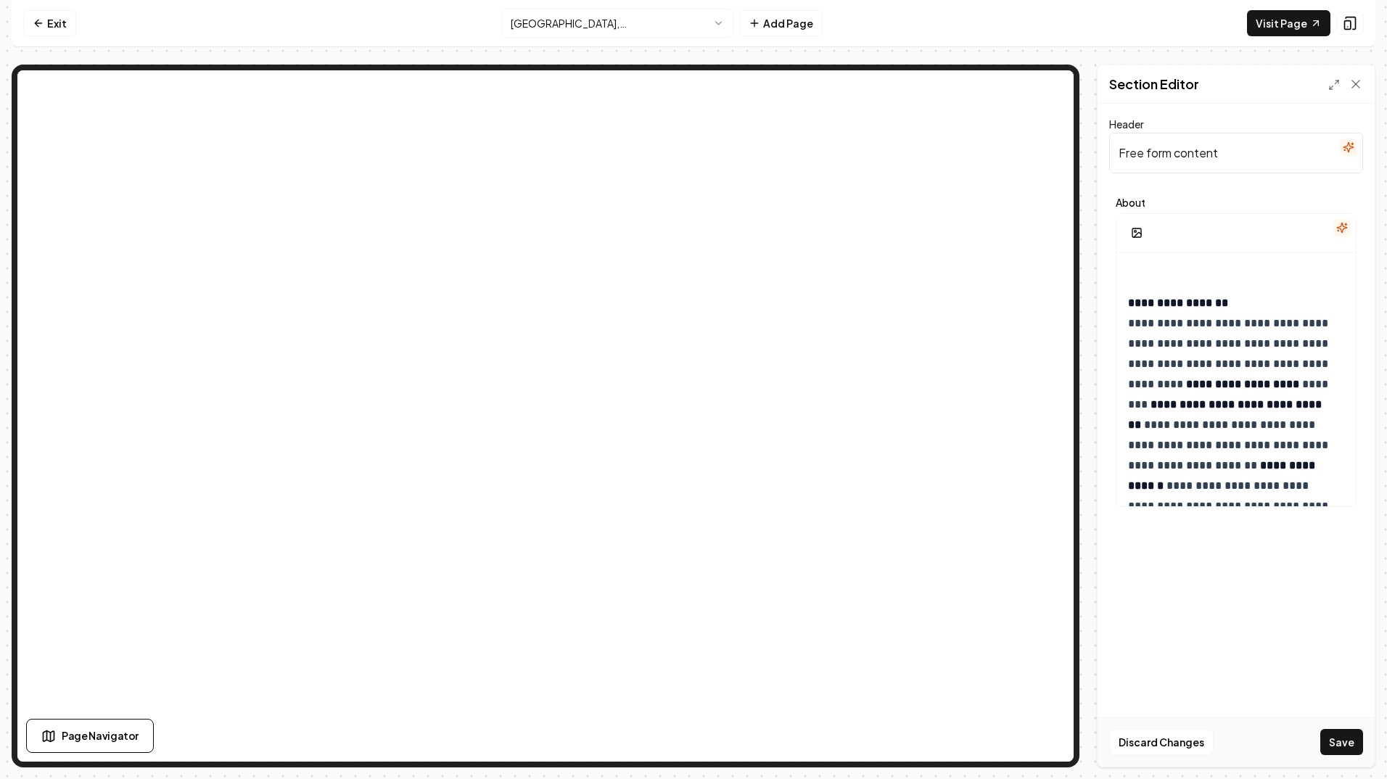
drag, startPoint x: 1225, startPoint y: 152, endPoint x: 1095, endPoint y: 148, distance: 129.9
click at [1097, 148] on div "**********" at bounding box center [1236, 416] width 279 height 703
paste input "Top-Rated Junk Removal in [GEOGRAPHIC_DATA], [US_STATE]"
type input "Top-Rated Junk Removal in [GEOGRAPHIC_DATA], [US_STATE]"
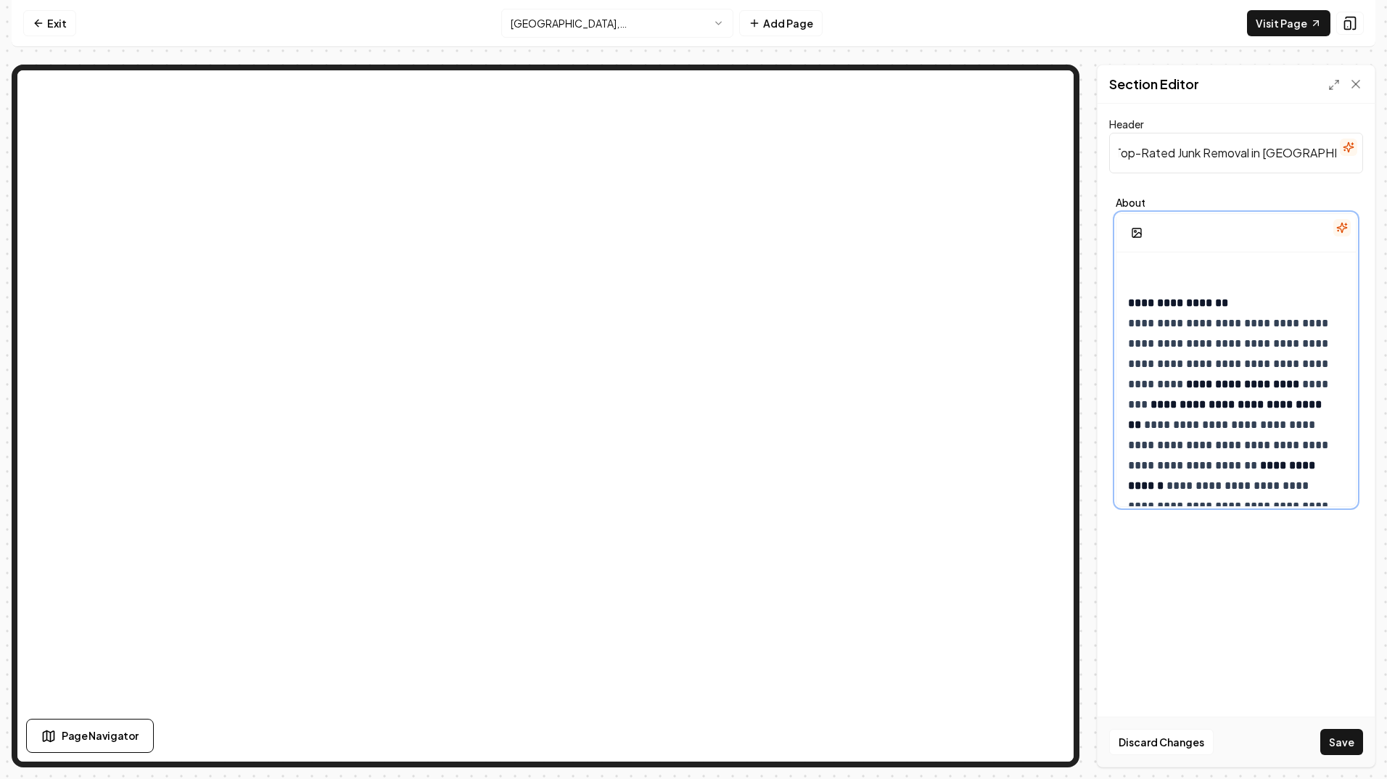
click at [1222, 304] on strong "**********" at bounding box center [1178, 302] width 100 height 11
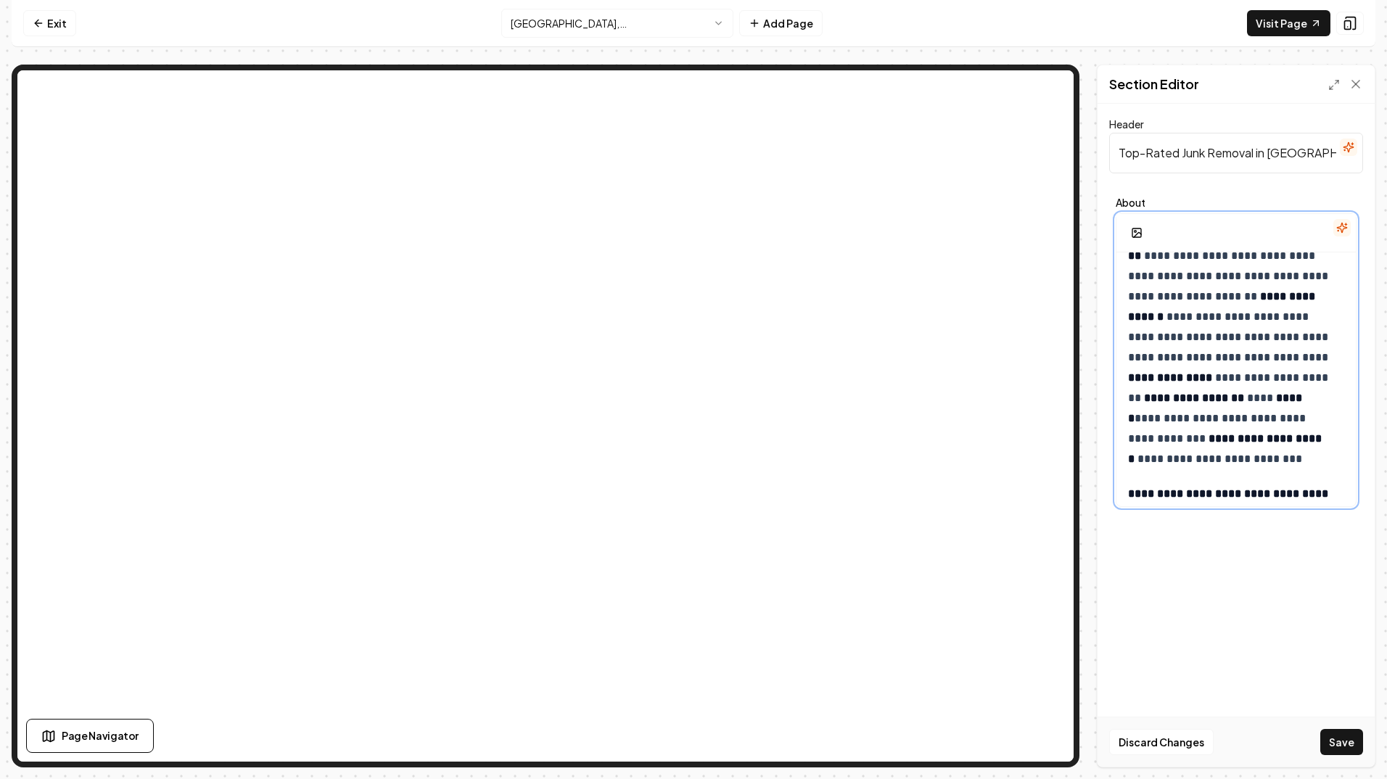
scroll to position [145, 0]
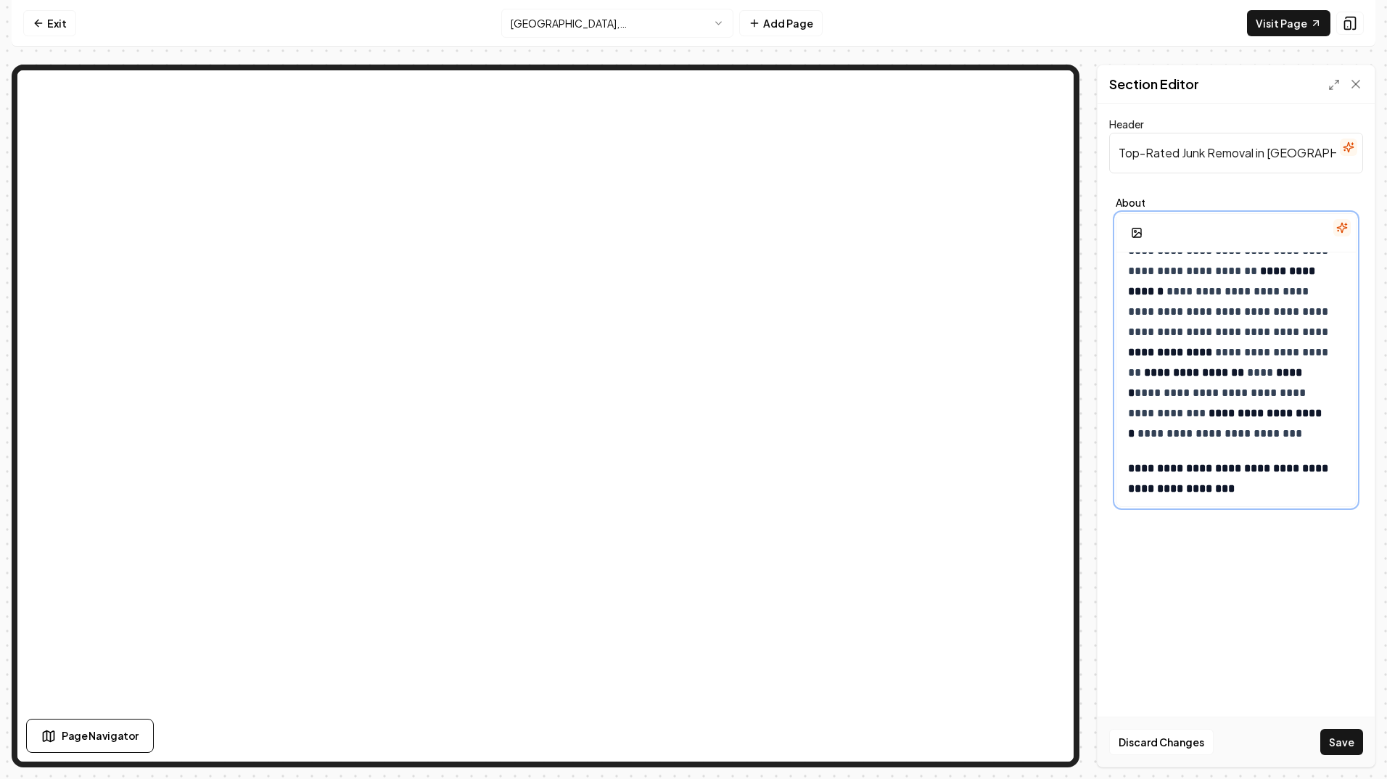
click at [1212, 355] on strong "**********" at bounding box center [1170, 352] width 84 height 11
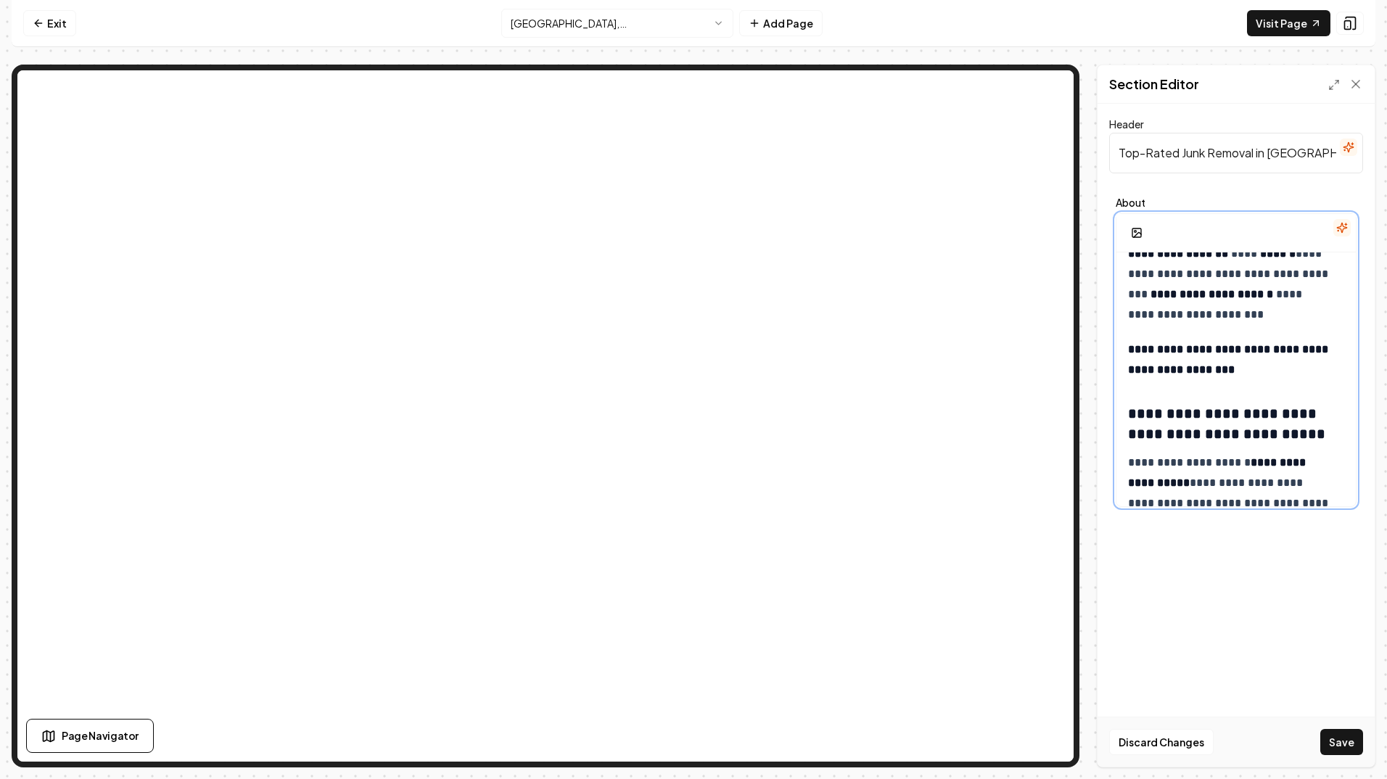
scroll to position [290, 0]
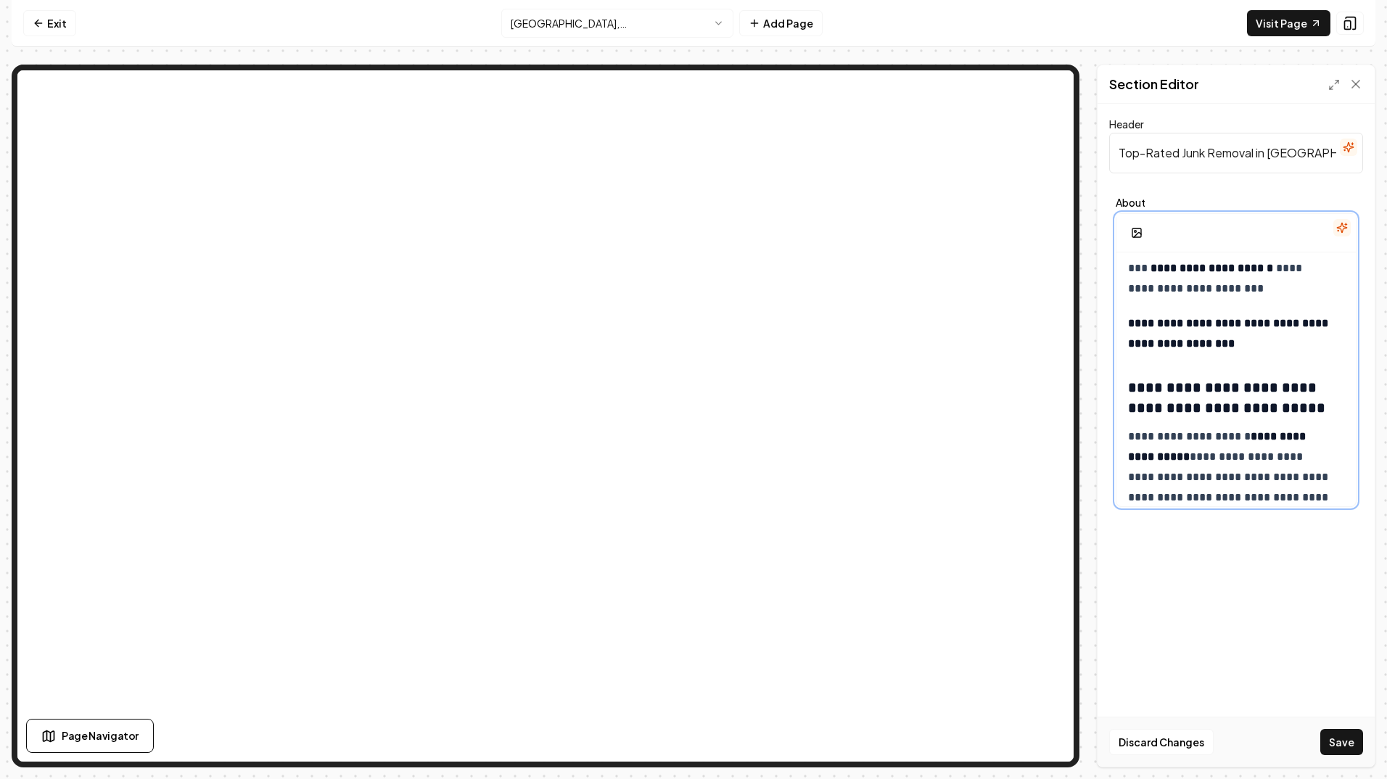
click at [1253, 344] on p "**********" at bounding box center [1236, 333] width 216 height 41
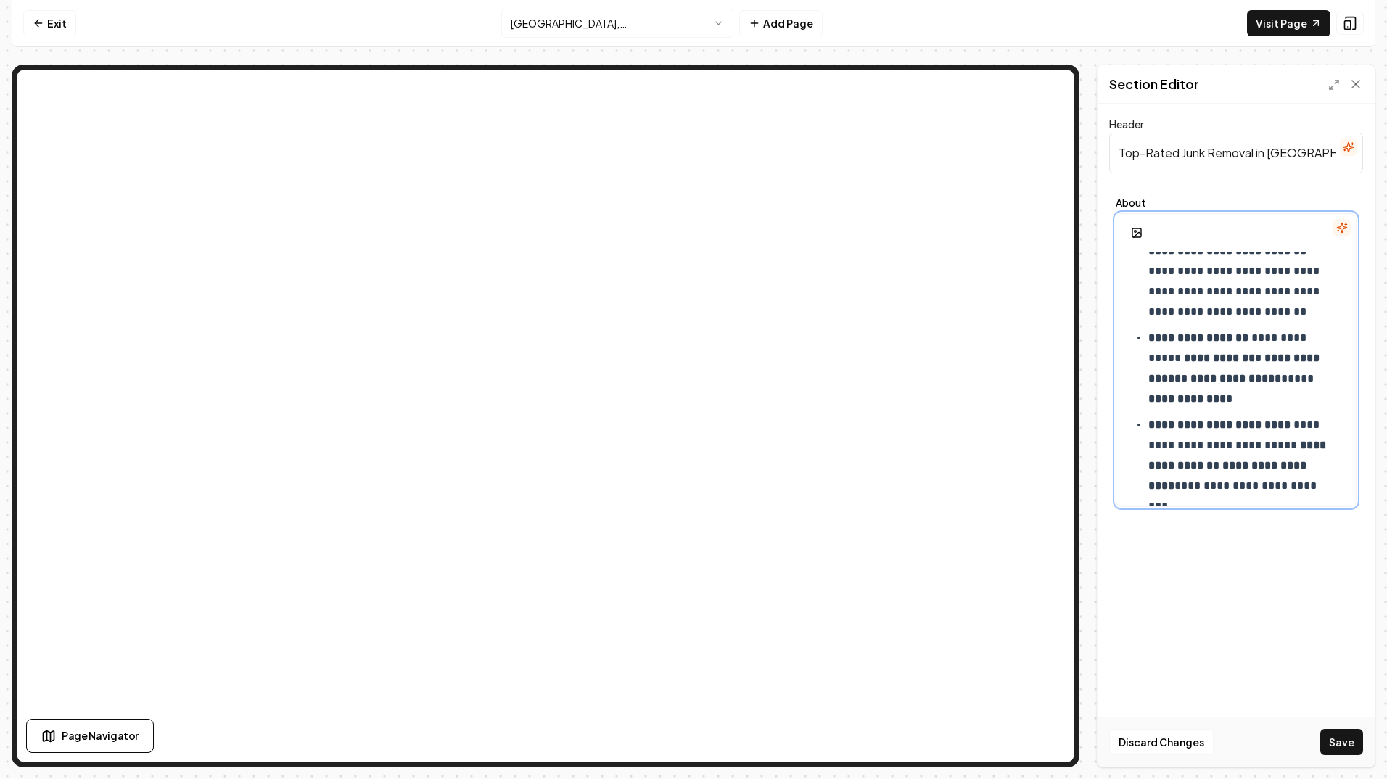
scroll to position [1451, 0]
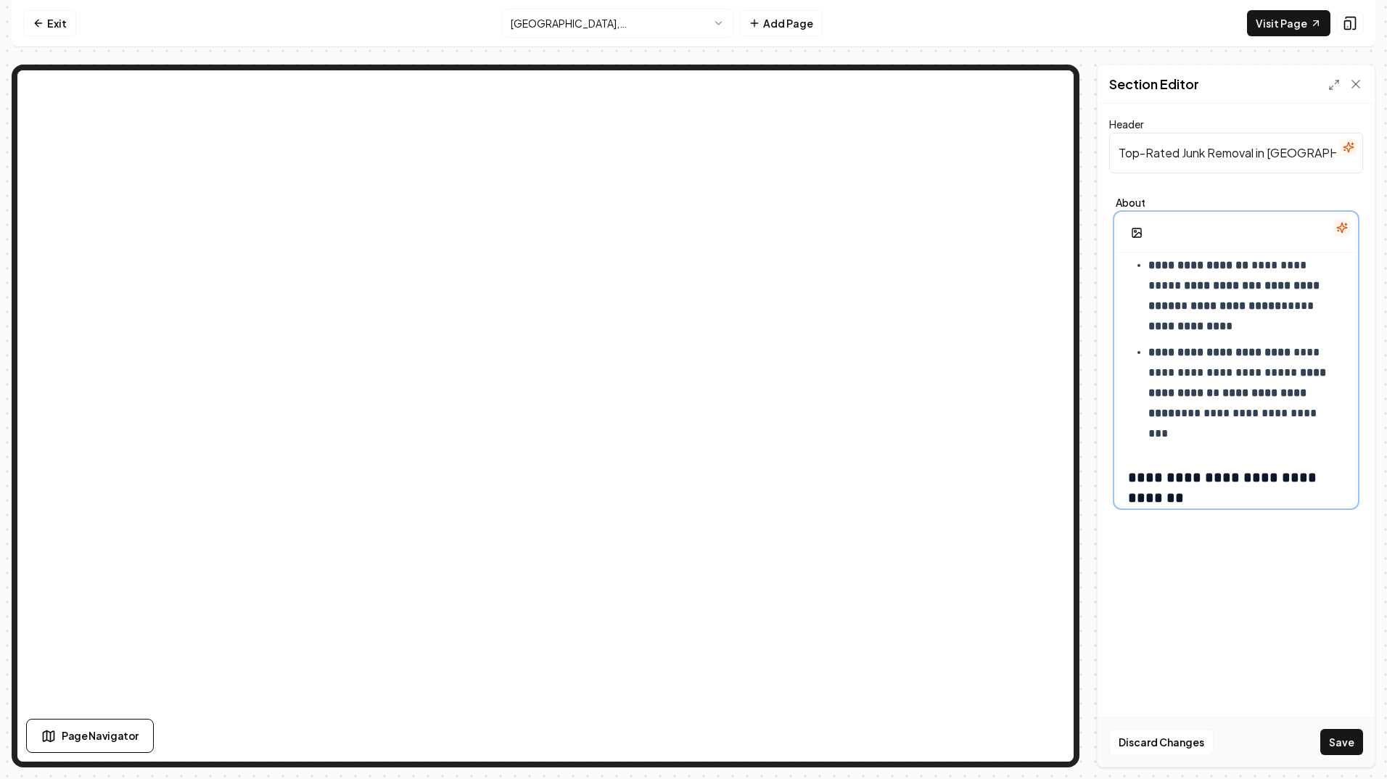
click at [1207, 436] on p "**********" at bounding box center [1241, 393] width 185 height 102
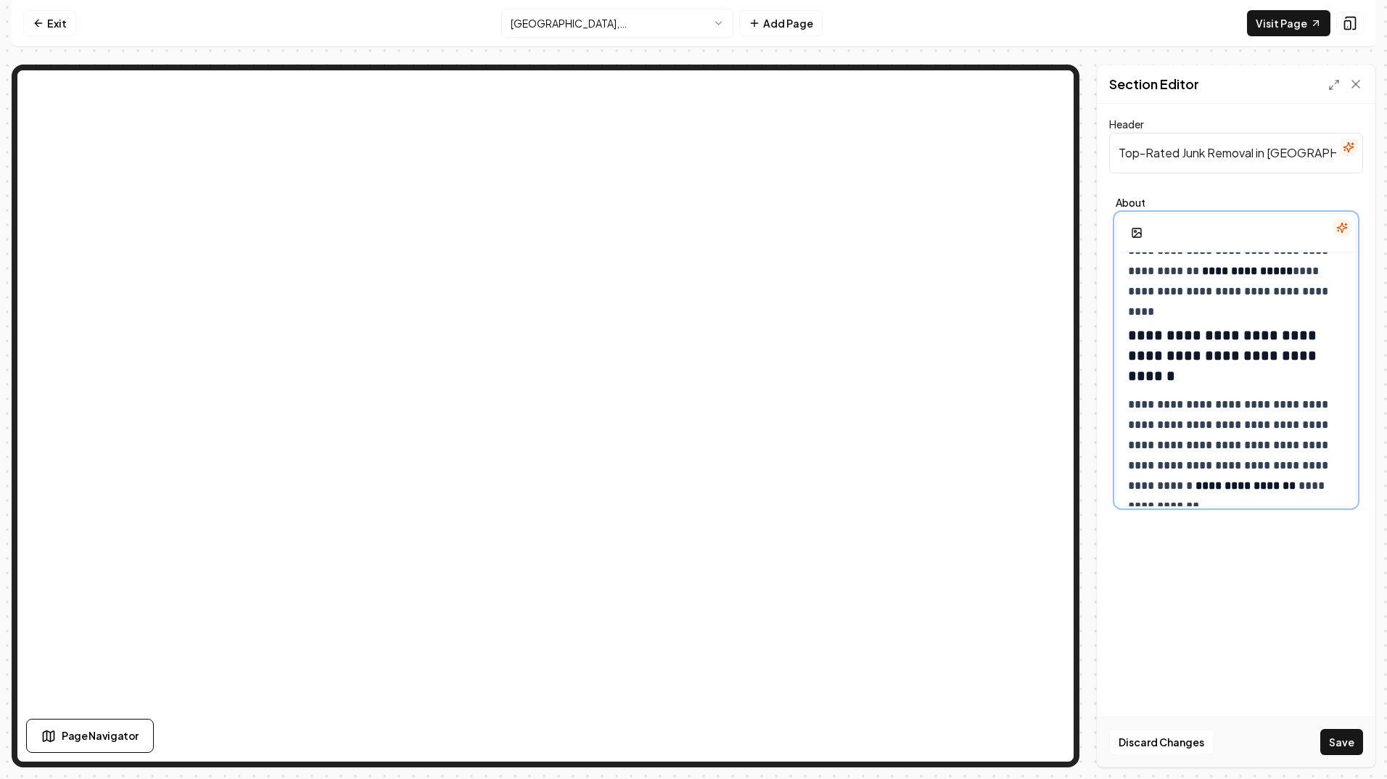
scroll to position [2830, 0]
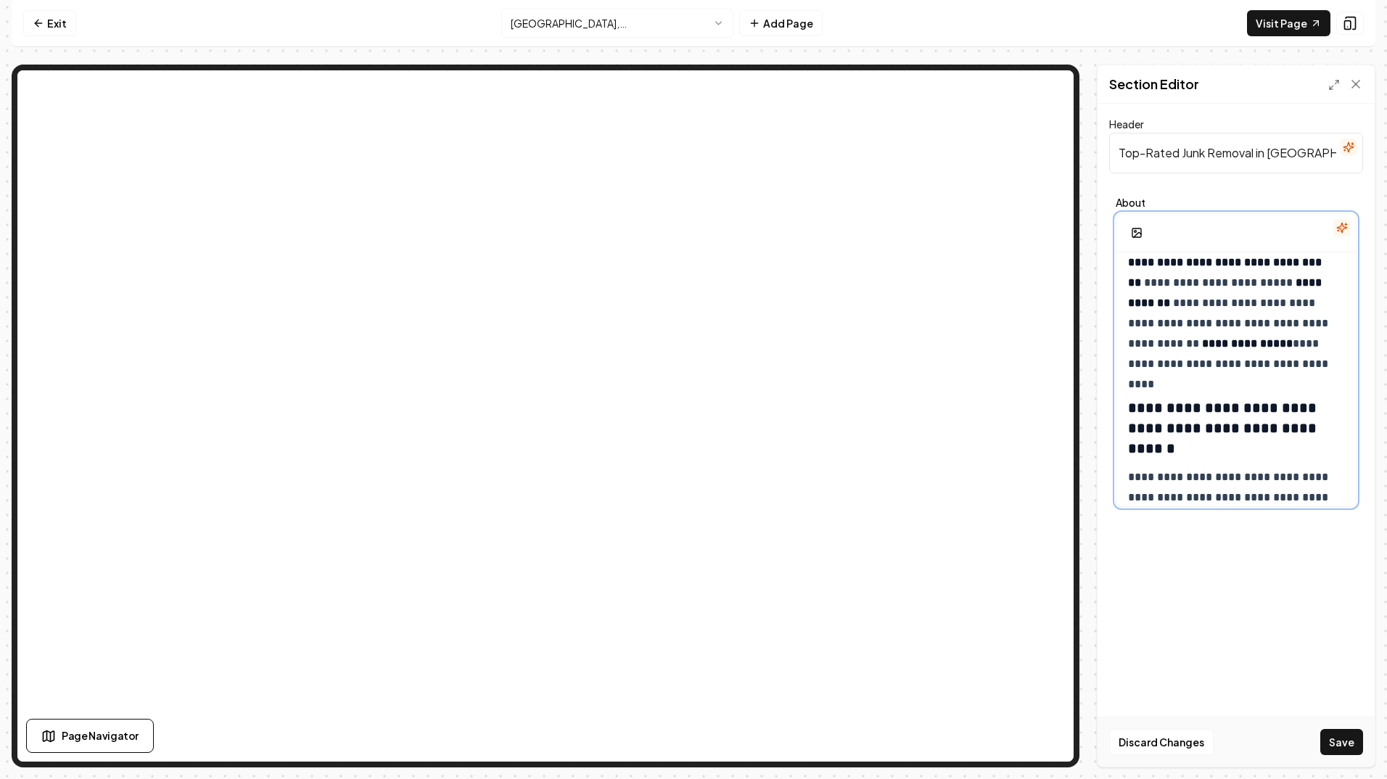
click at [1142, 325] on p "**********" at bounding box center [1230, 313] width 205 height 122
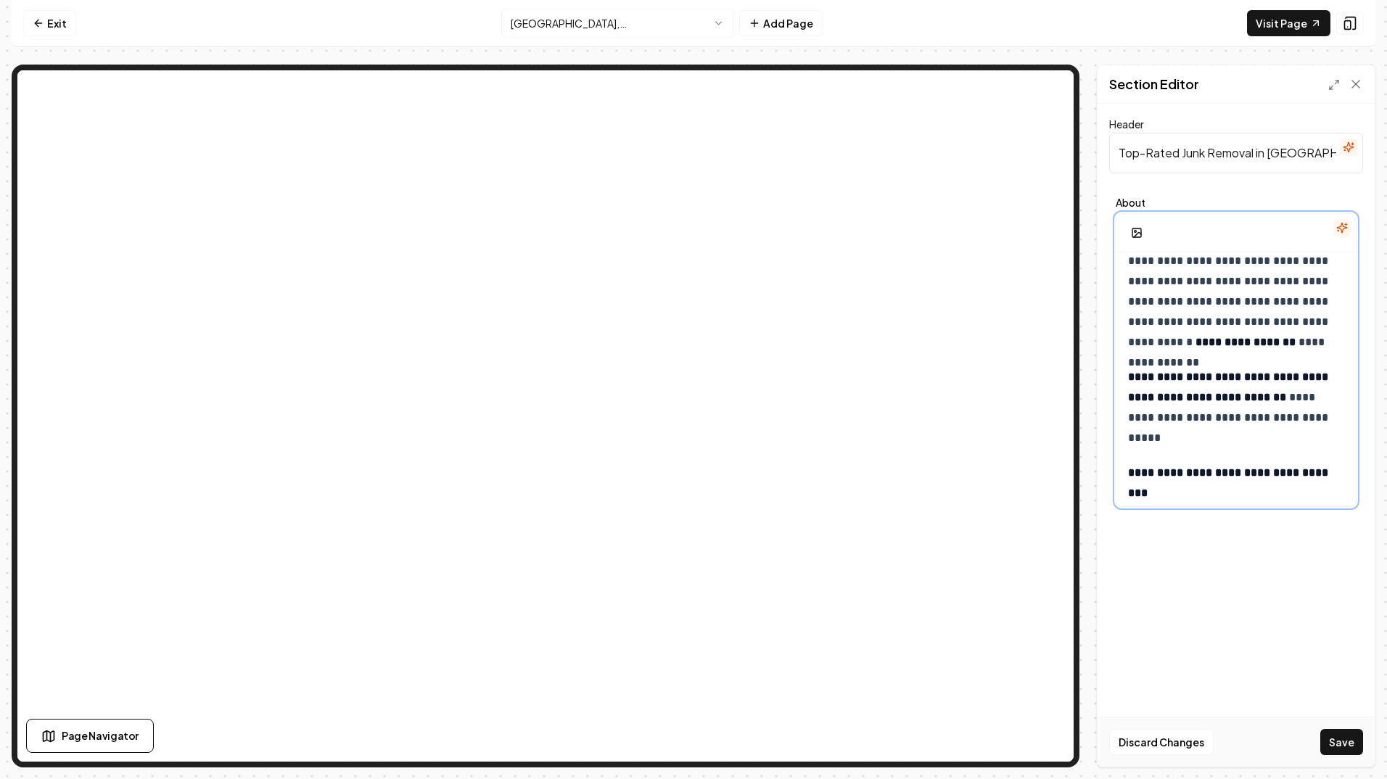
scroll to position [3095, 0]
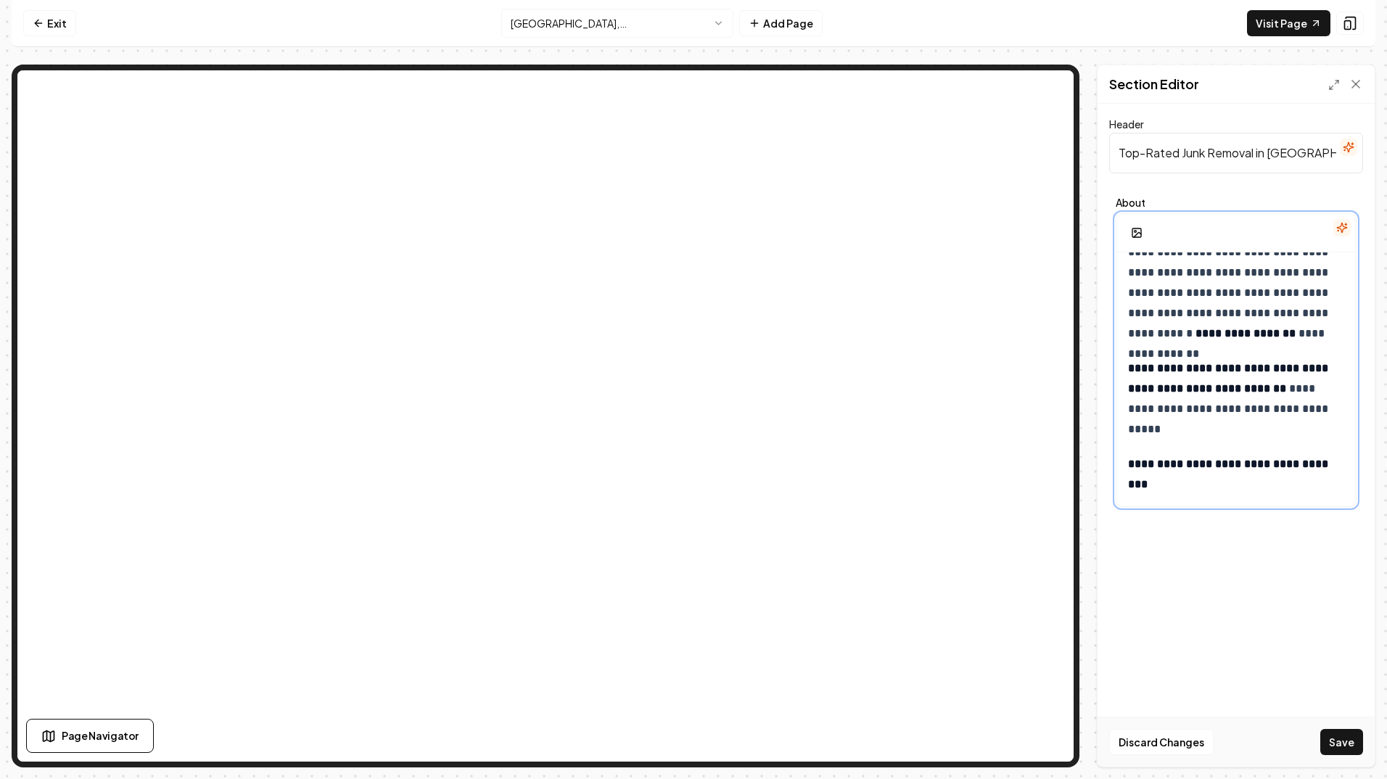
click at [1236, 371] on strong "**********" at bounding box center [1229, 378] width 203 height 31
click at [1136, 464] on strong "**********" at bounding box center [1229, 474] width 203 height 31
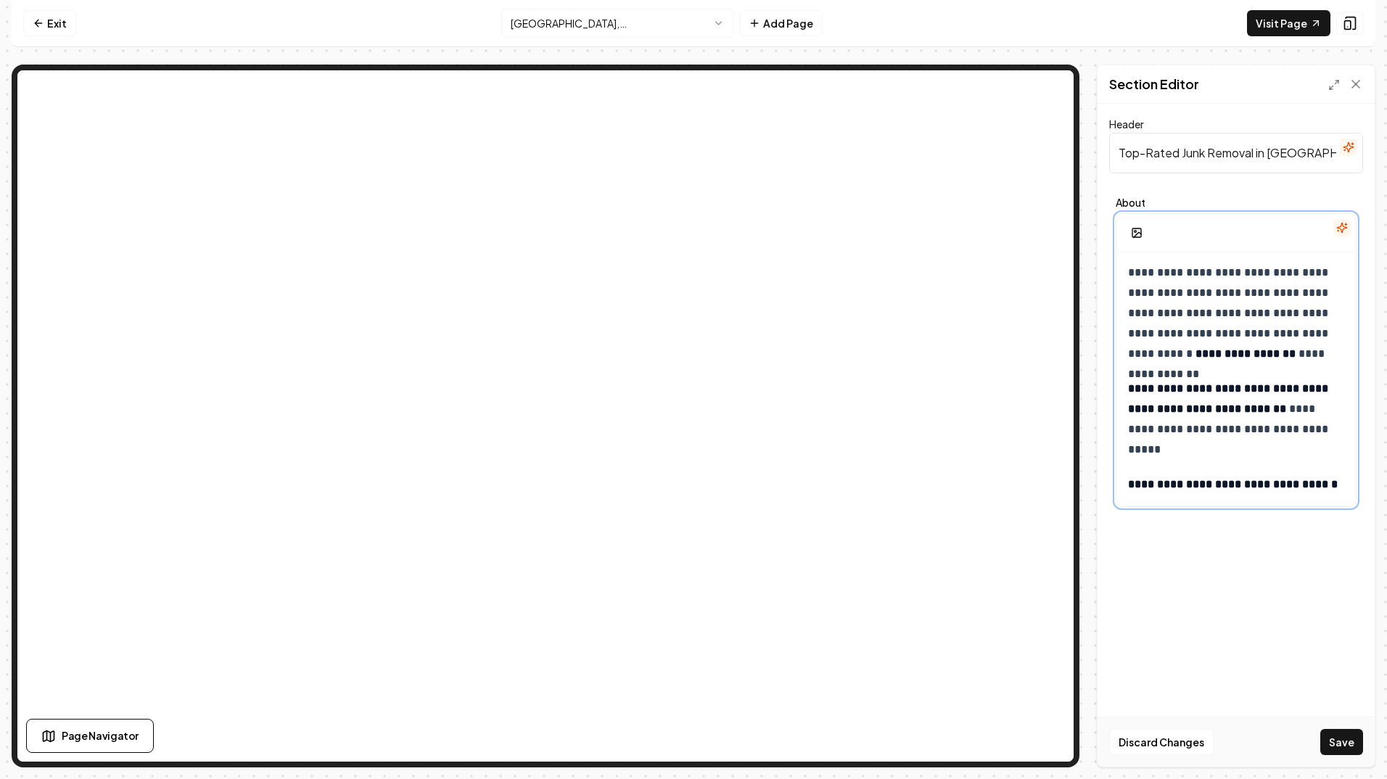
click at [1188, 487] on p "**********" at bounding box center [1236, 485] width 216 height 20
click at [1352, 739] on button "Save" at bounding box center [1342, 742] width 43 height 26
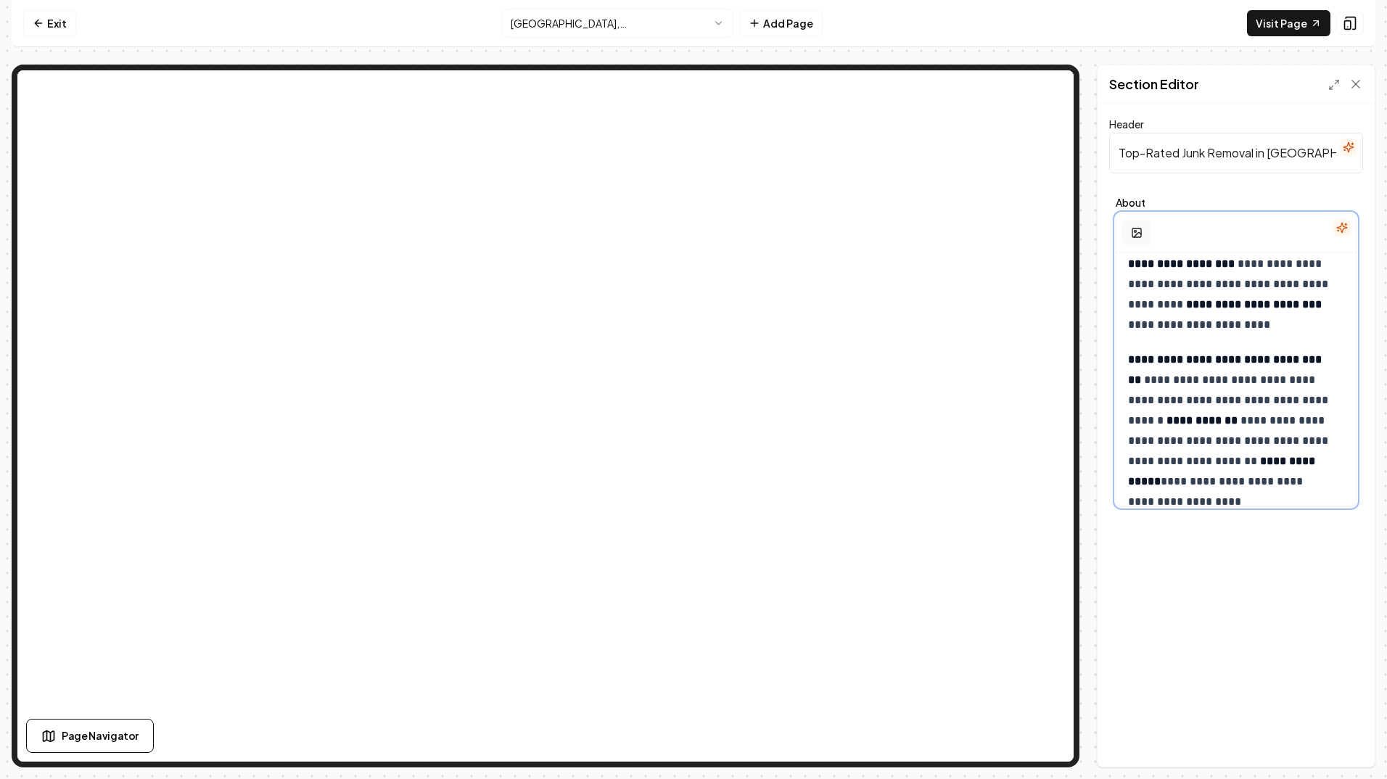
click at [1135, 236] on icon "button" at bounding box center [1137, 234] width 7 height 4
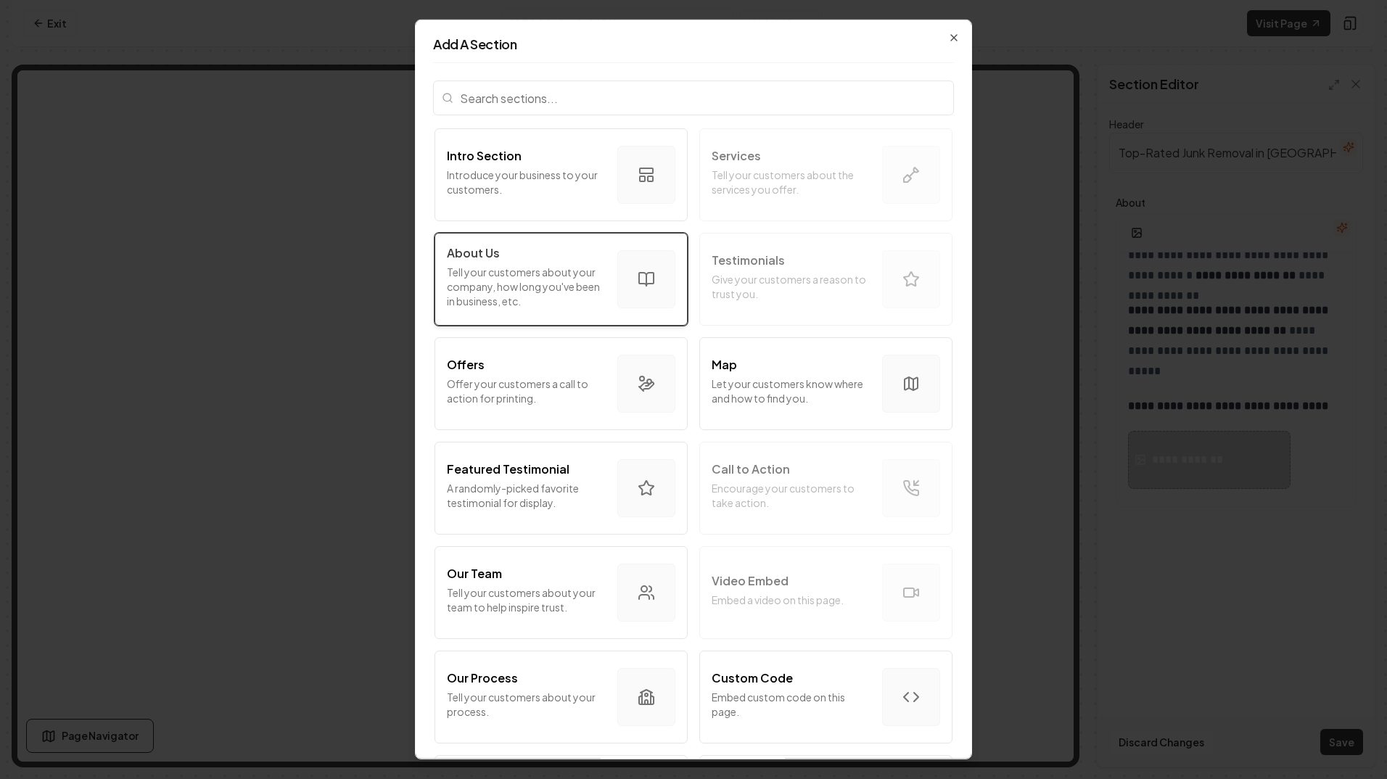
click at [533, 280] on p "Tell your customers about your company, how long you've been in business, etc." at bounding box center [526, 287] width 159 height 44
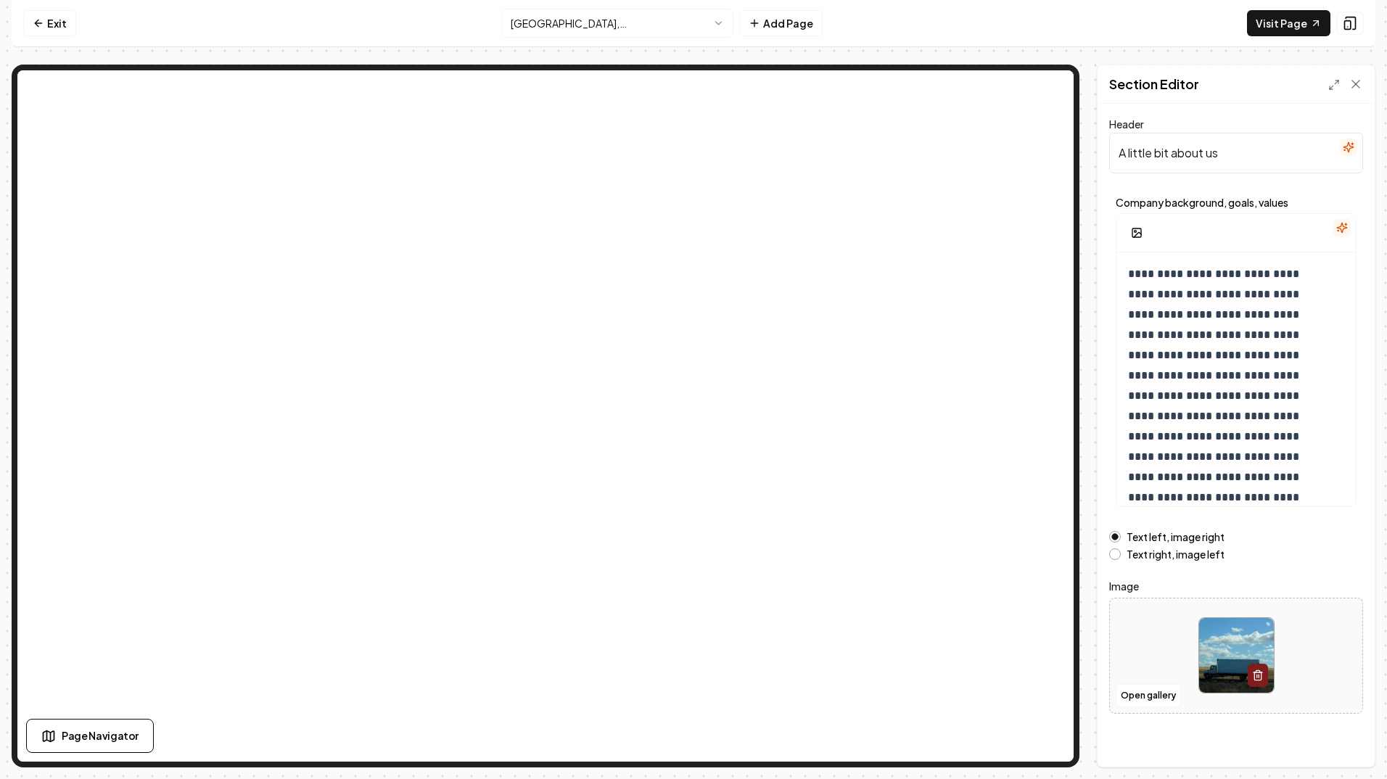
click at [1344, 148] on icon "button" at bounding box center [1348, 146] width 9 height 9
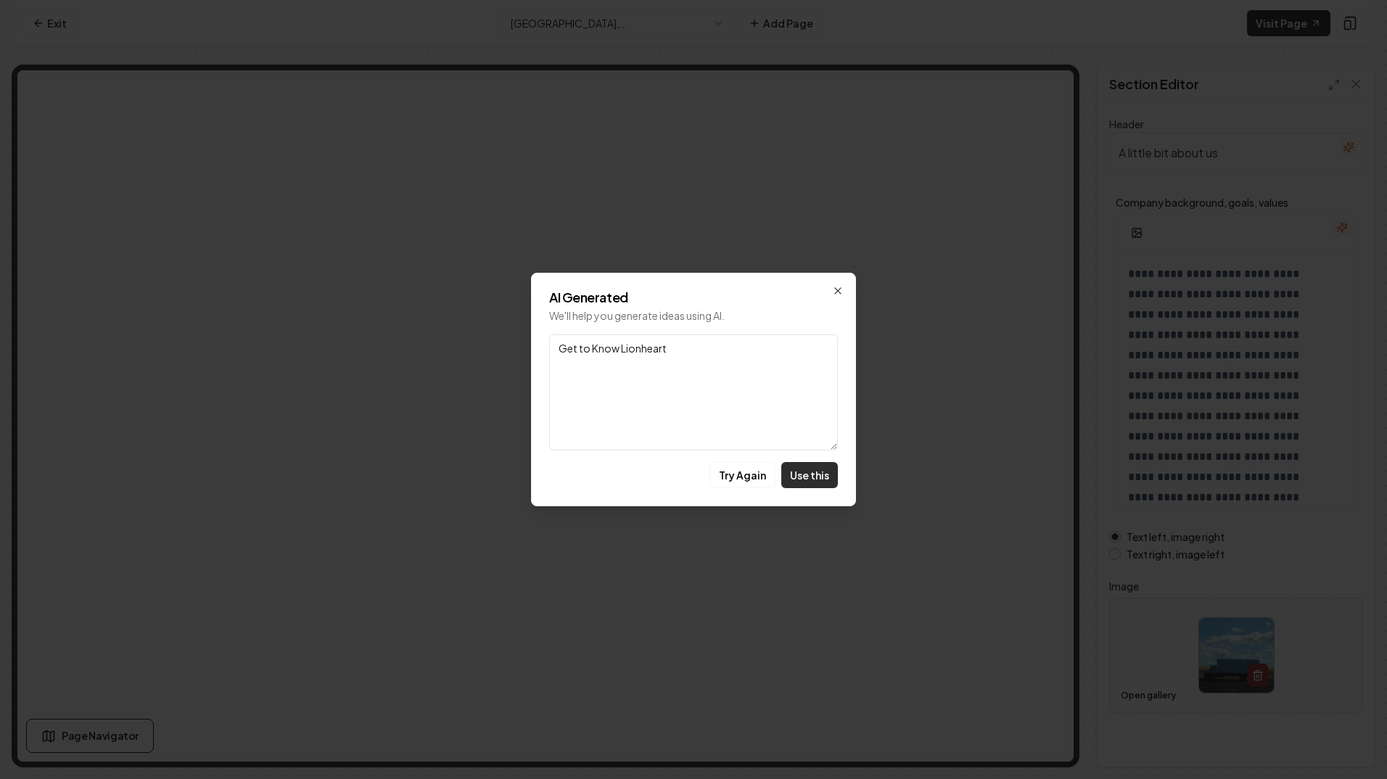
click at [827, 477] on button "Use this" at bounding box center [809, 475] width 57 height 26
type input "Get to Know Lionheart"
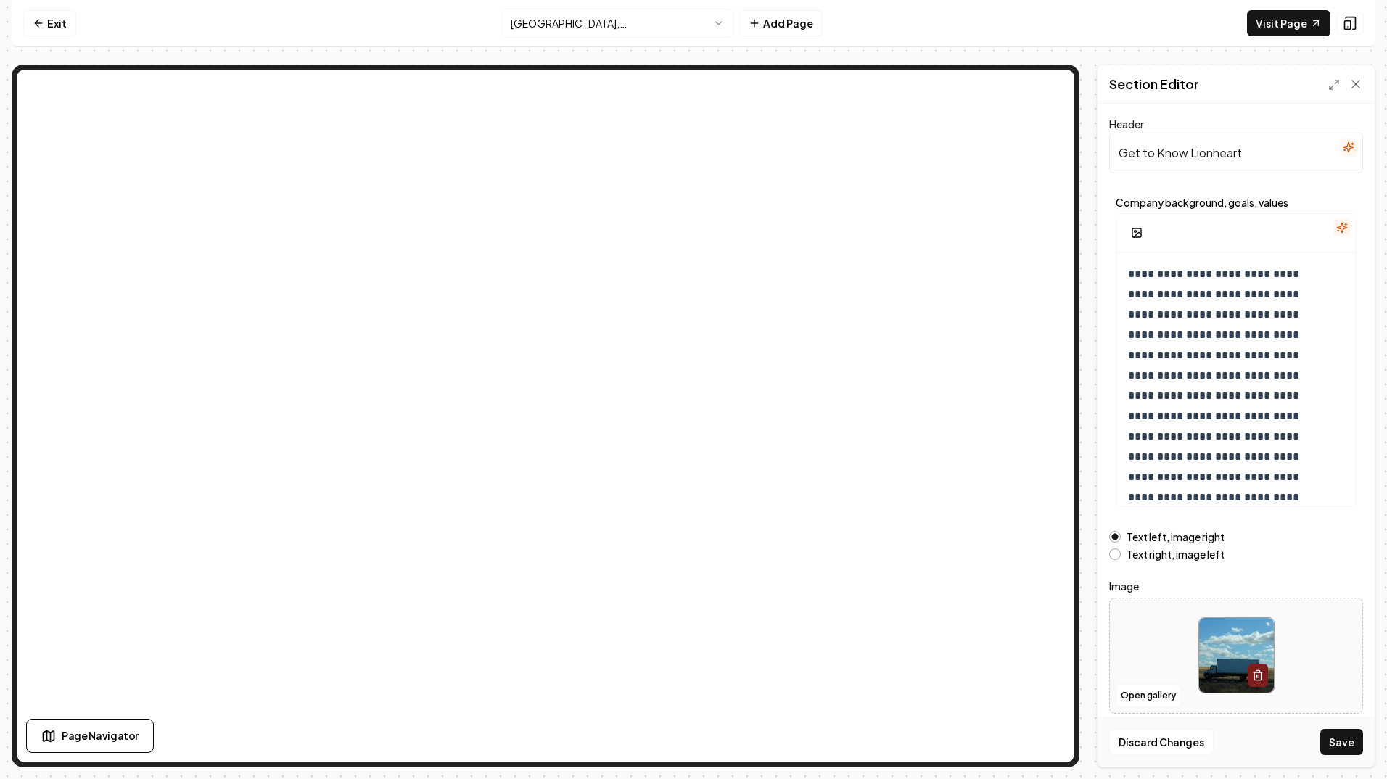
click at [1337, 231] on icon "button" at bounding box center [1341, 227] width 9 height 9
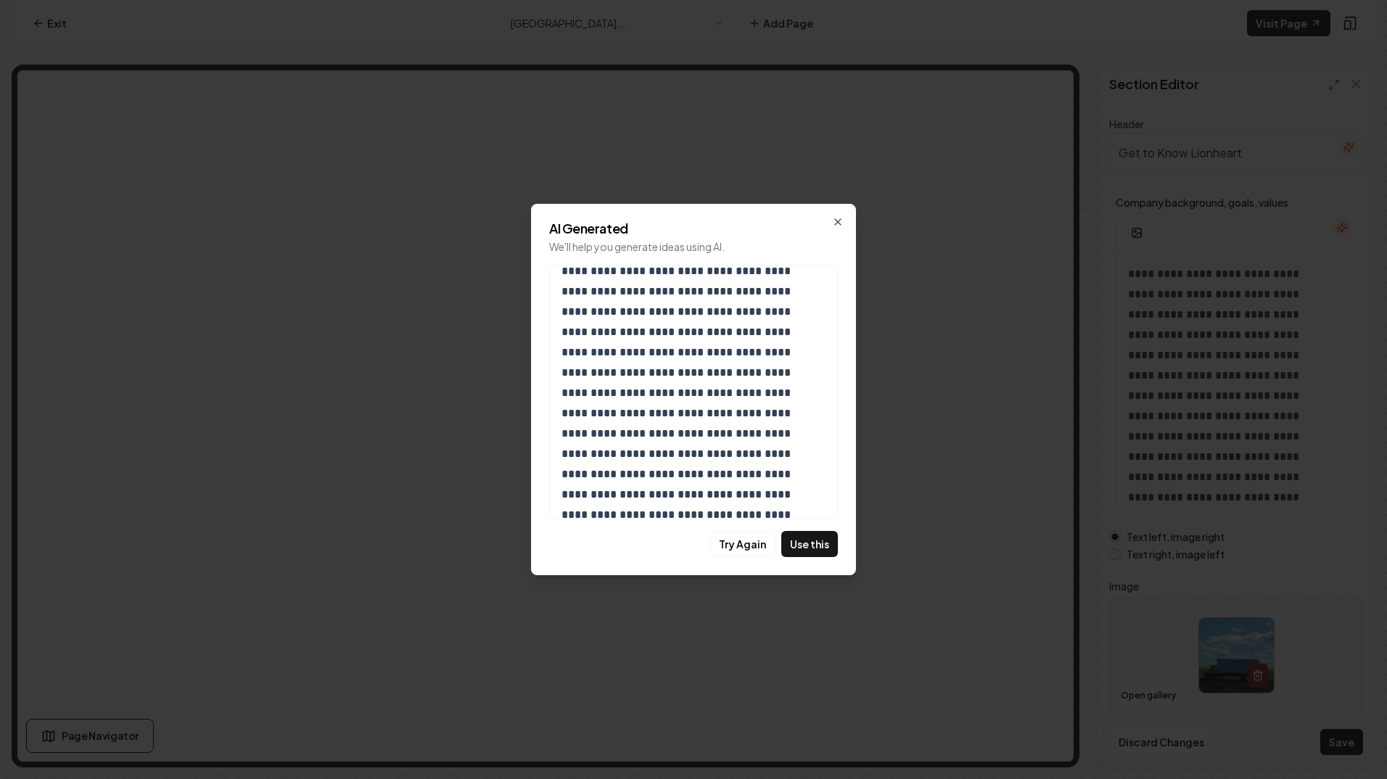
scroll to position [276, 0]
click at [795, 541] on button "Use this" at bounding box center [809, 544] width 57 height 26
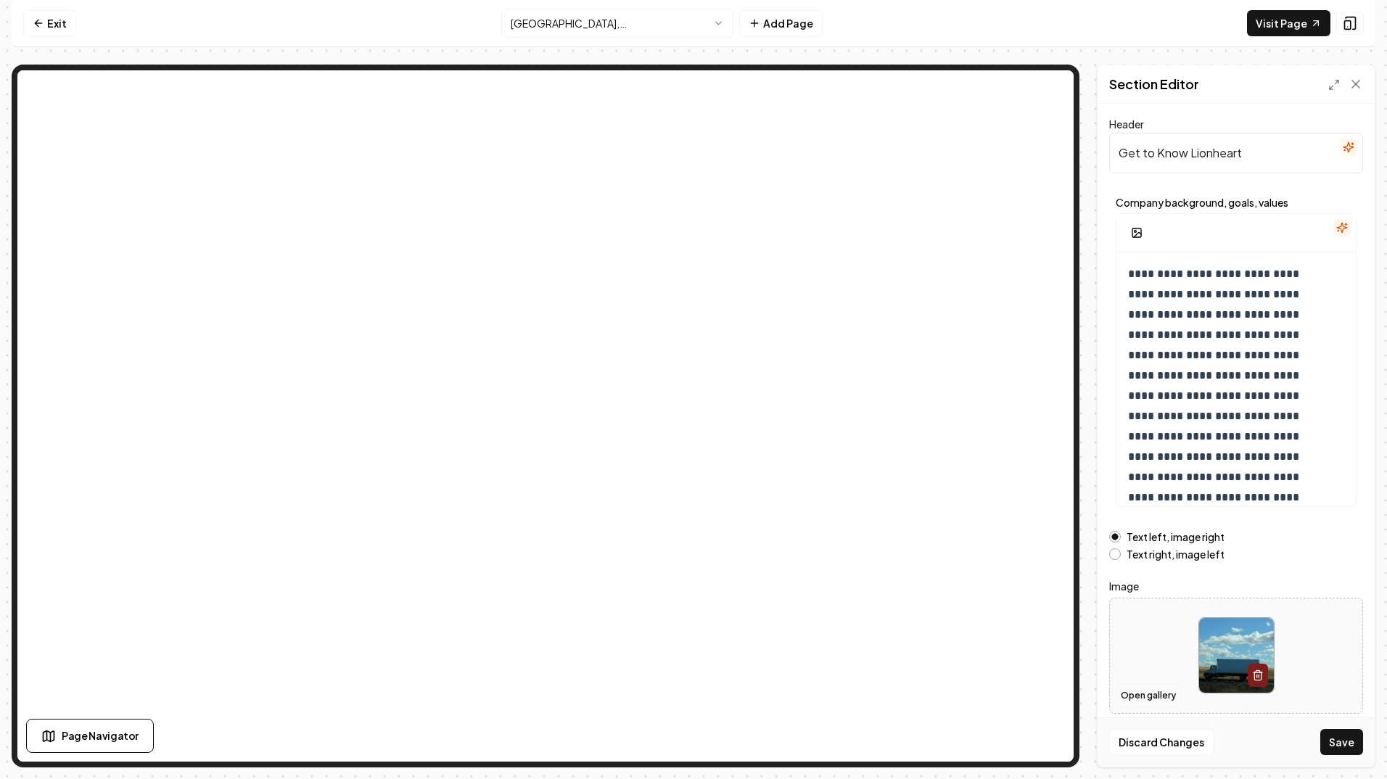
click at [1148, 693] on button "Open gallery" at bounding box center [1148, 695] width 65 height 23
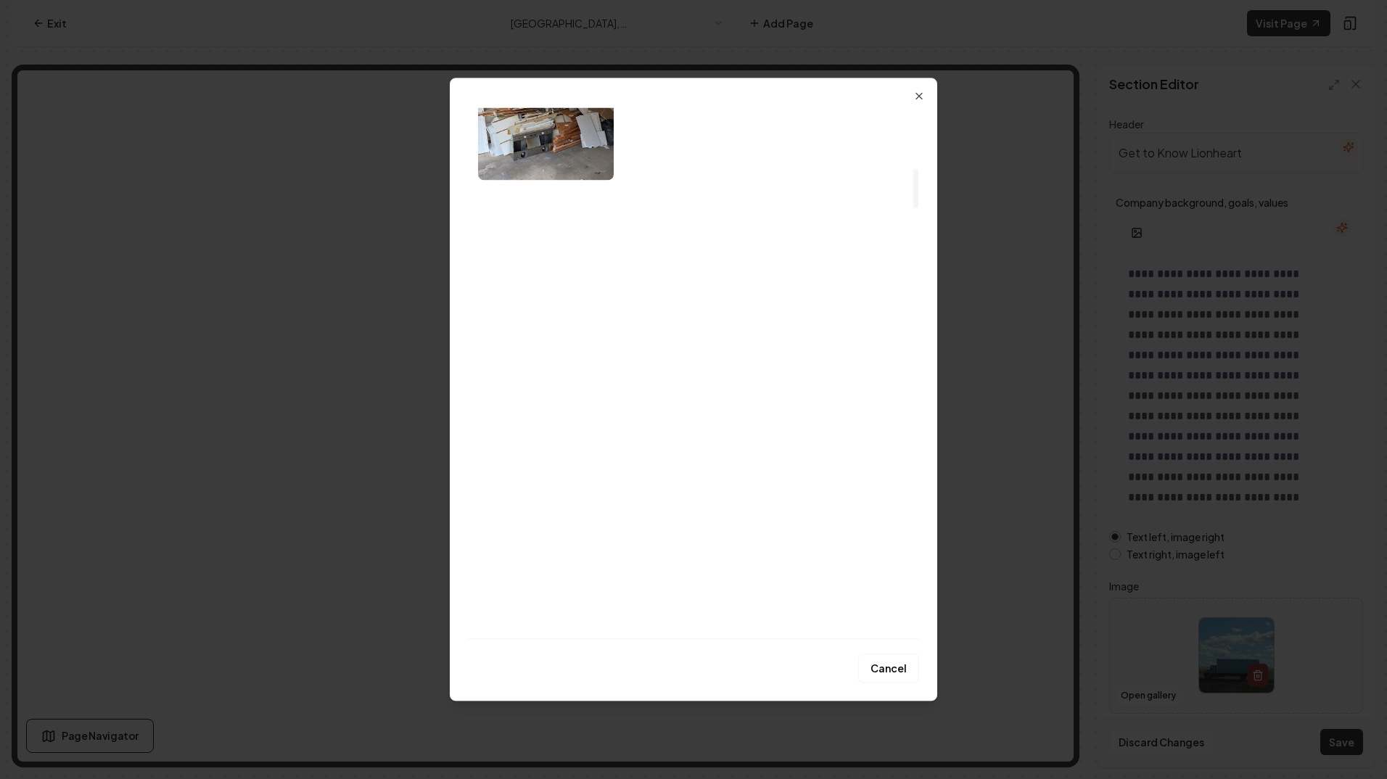
scroll to position [871, 0]
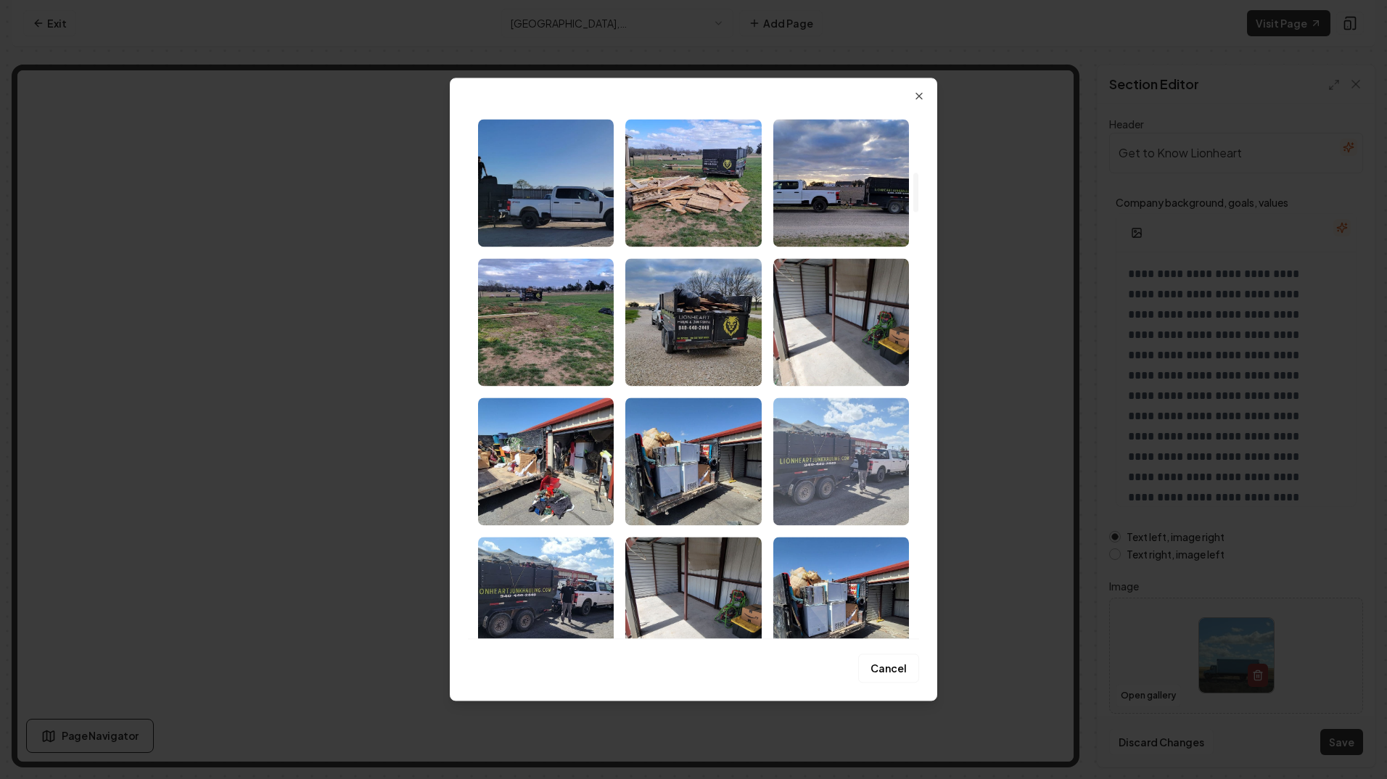
click at [836, 463] on img "Select image image_67ec702b432c4764168184e5.webp" at bounding box center [841, 462] width 136 height 128
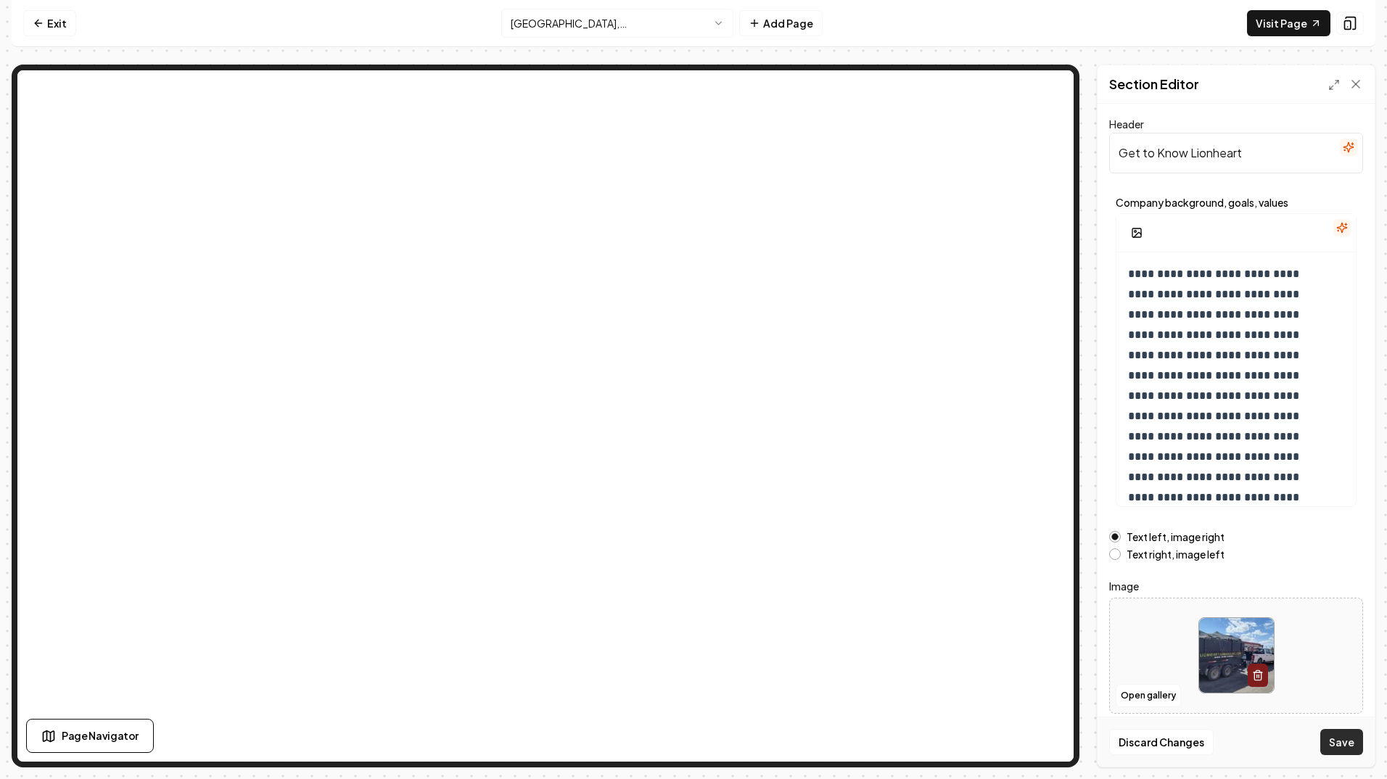
click at [1344, 747] on button "Save" at bounding box center [1342, 742] width 43 height 26
click at [1162, 693] on button "Open gallery" at bounding box center [1148, 695] width 65 height 23
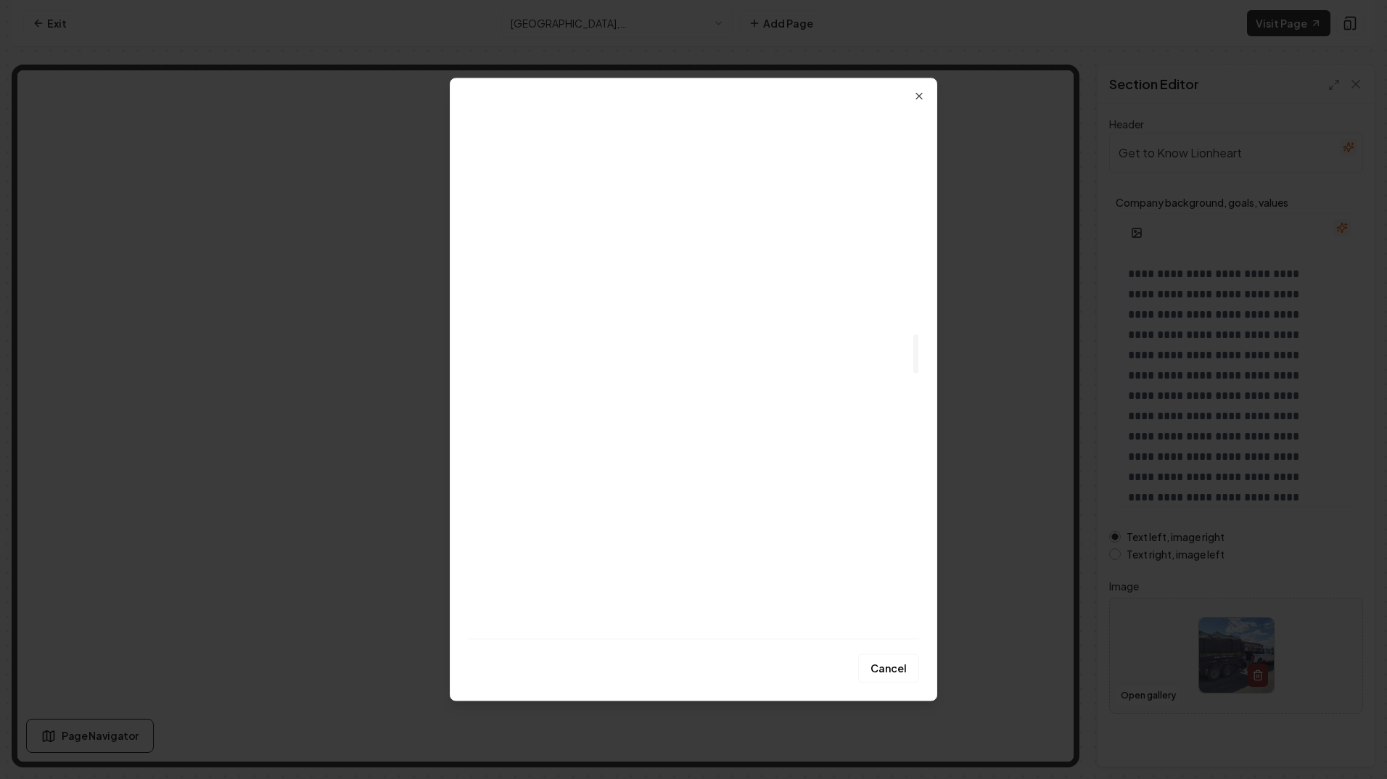
scroll to position [3047, 0]
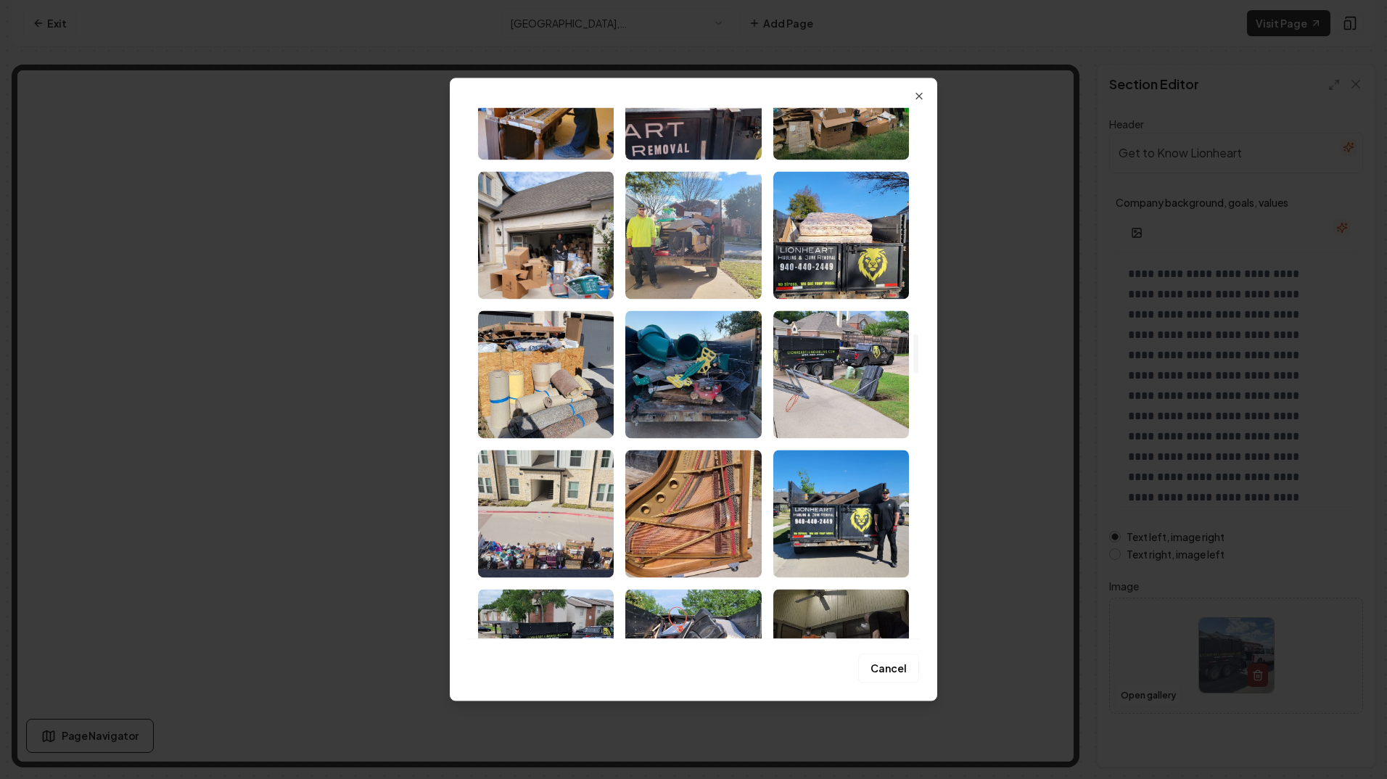
click at [842, 527] on img "Select image image_67ccda8f432c476416701b1b.jpg" at bounding box center [841, 514] width 136 height 128
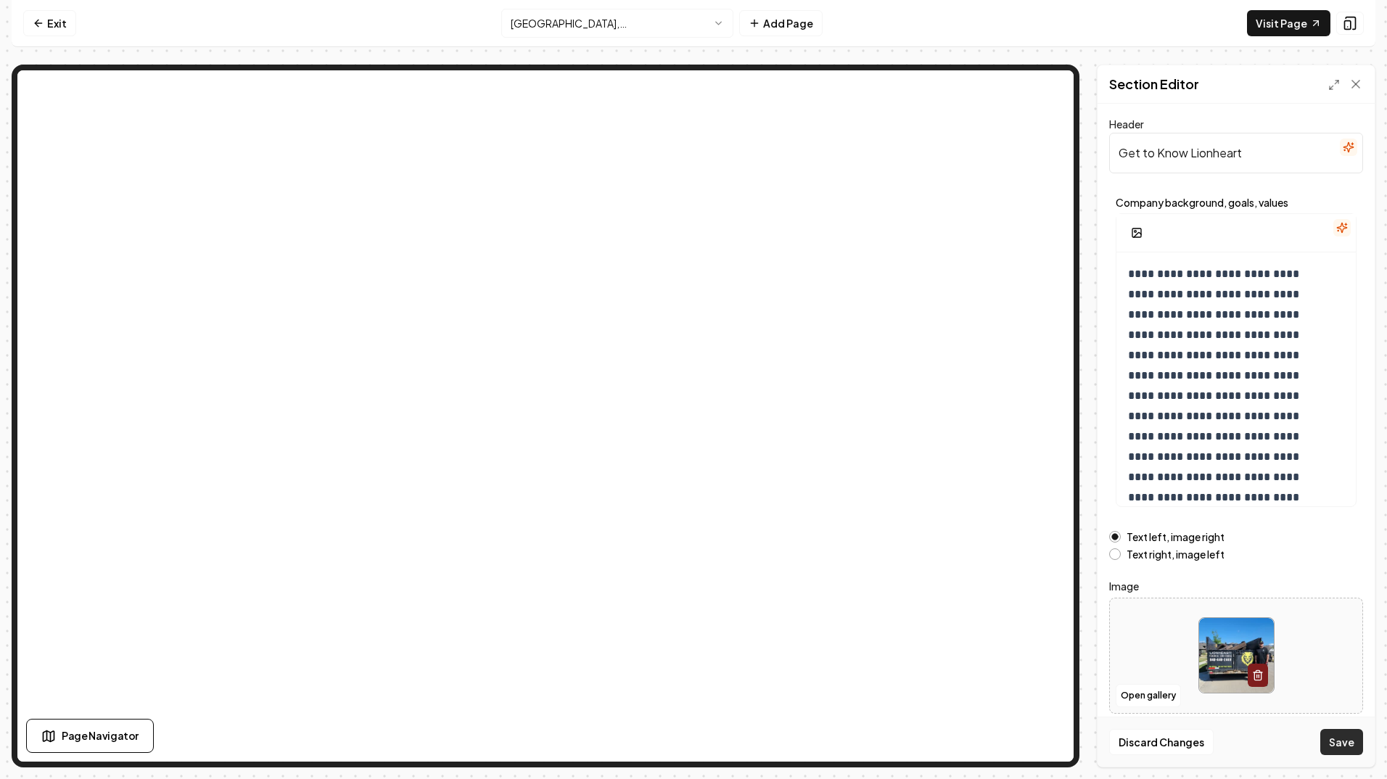
click at [1339, 739] on button "Save" at bounding box center [1342, 742] width 43 height 26
click at [1148, 697] on button "Open gallery" at bounding box center [1148, 695] width 65 height 23
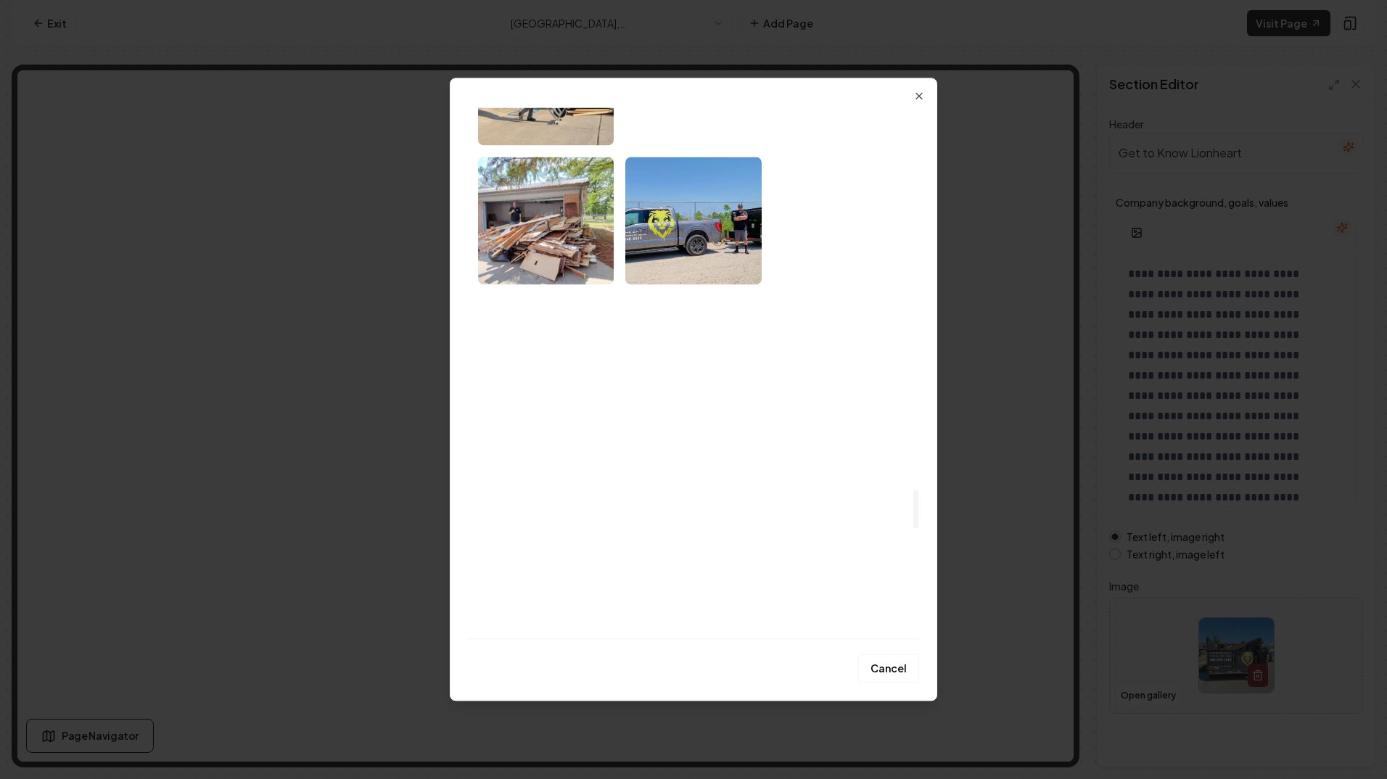
scroll to position [5079, 0]
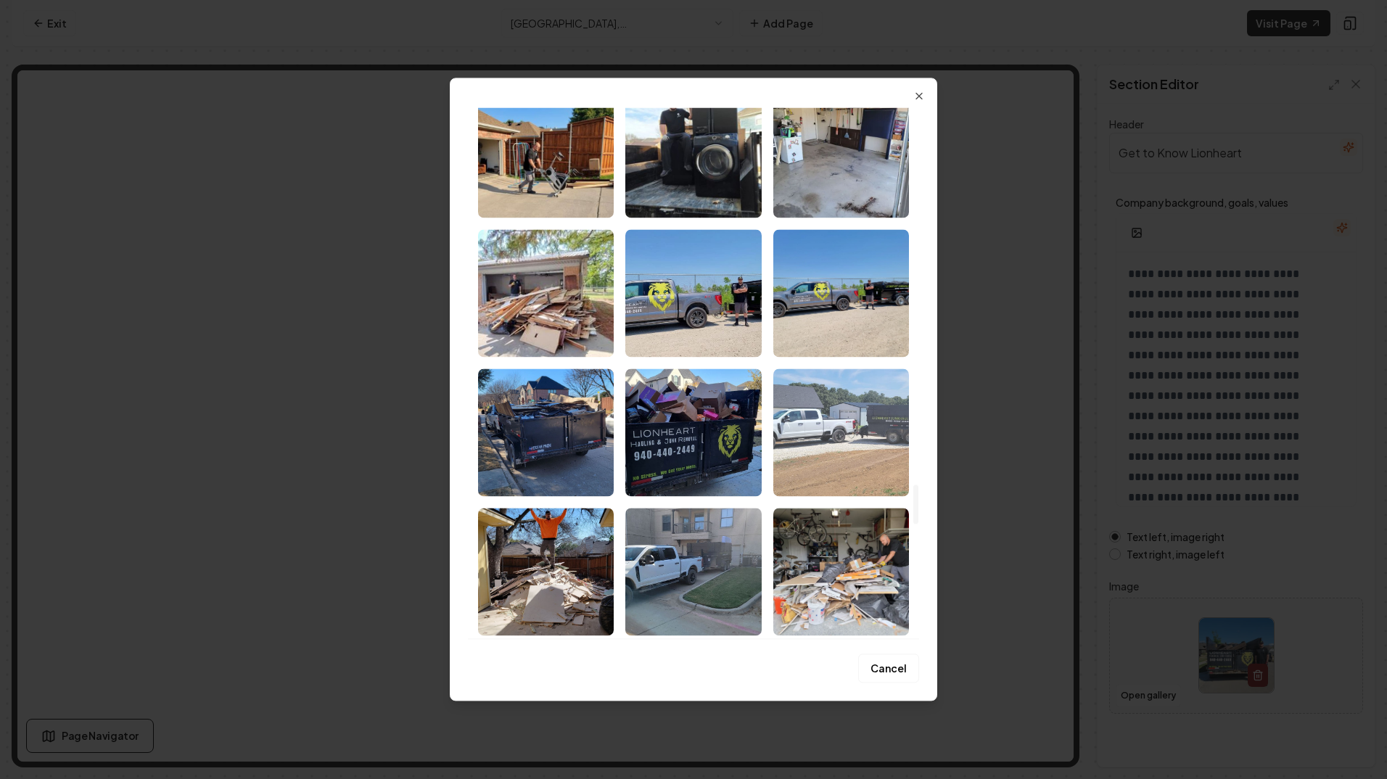
click at [842, 421] on img "Select image image_67cb3387432c4764160a9cd8.jpeg" at bounding box center [841, 433] width 136 height 128
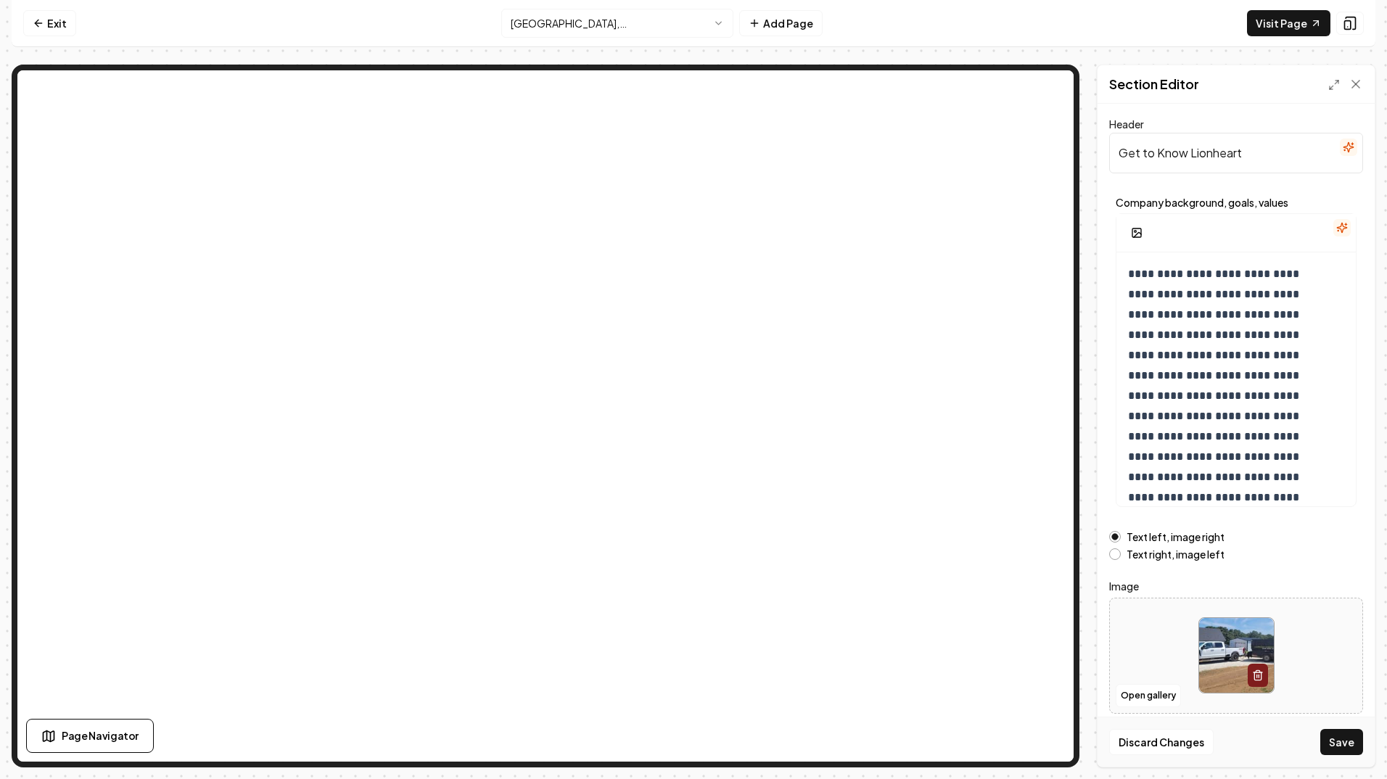
click at [1342, 742] on button "Save" at bounding box center [1342, 742] width 43 height 26
click at [1157, 702] on button "Open gallery" at bounding box center [1148, 695] width 65 height 23
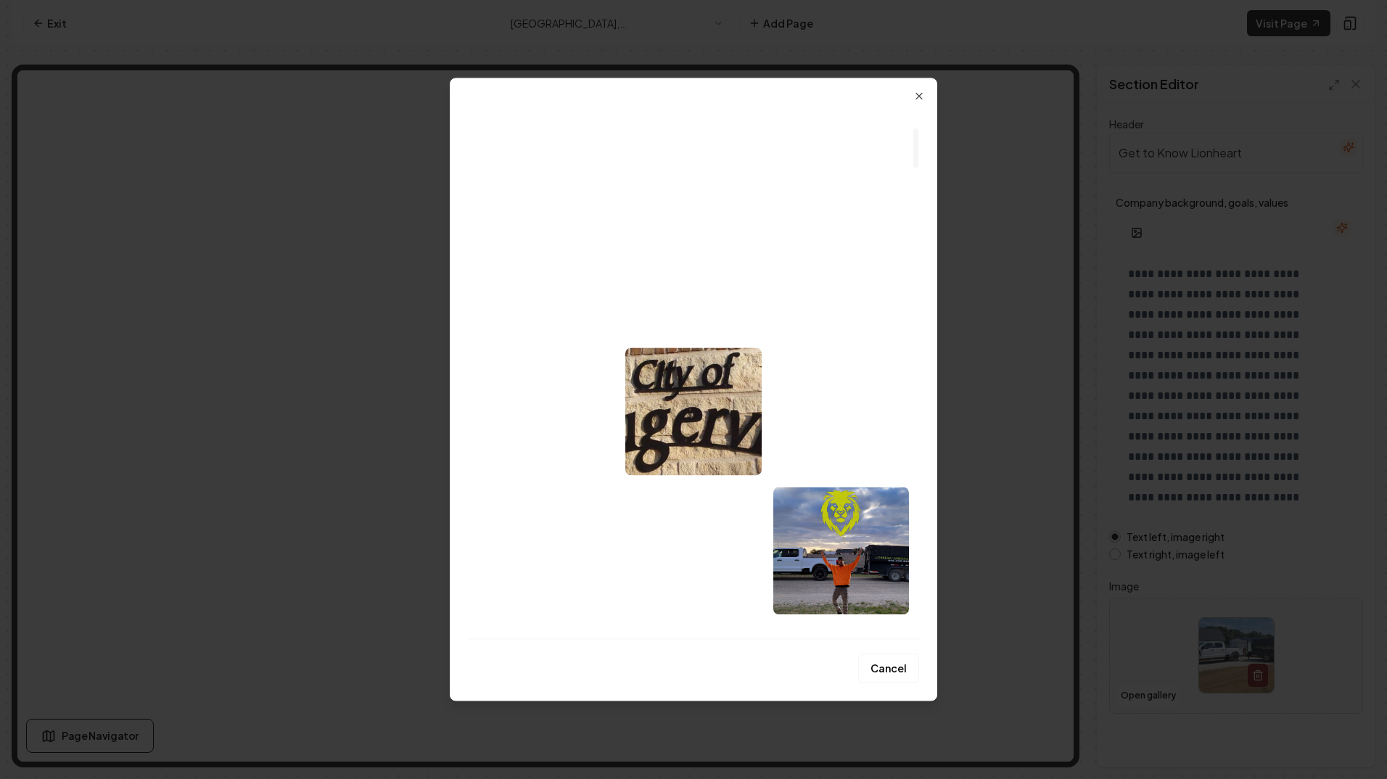
scroll to position [290, 0]
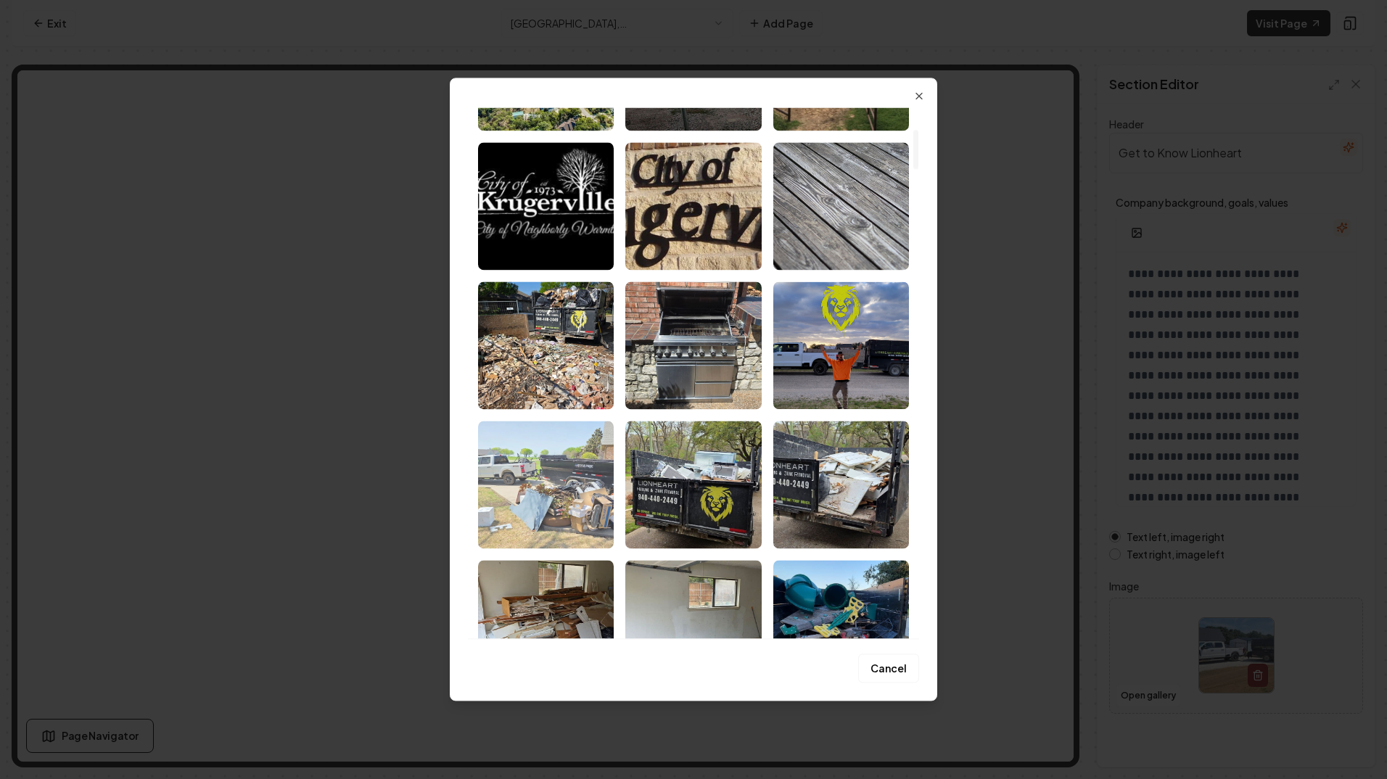
click at [564, 488] on img "Select image image_67ec702b432c4764168183fc.webp" at bounding box center [546, 485] width 136 height 128
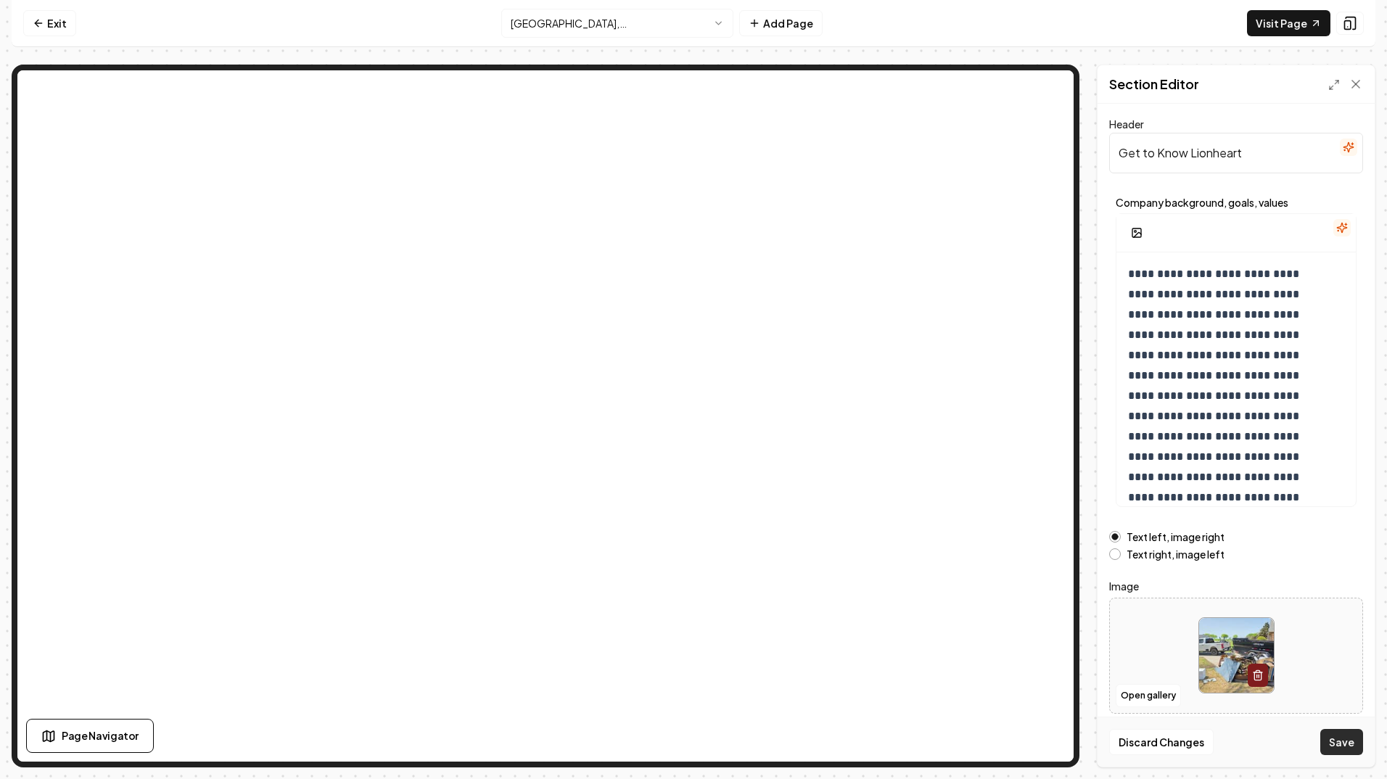
click at [1336, 742] on button "Save" at bounding box center [1342, 742] width 43 height 26
click at [1146, 694] on button "Open gallery" at bounding box center [1148, 695] width 65 height 23
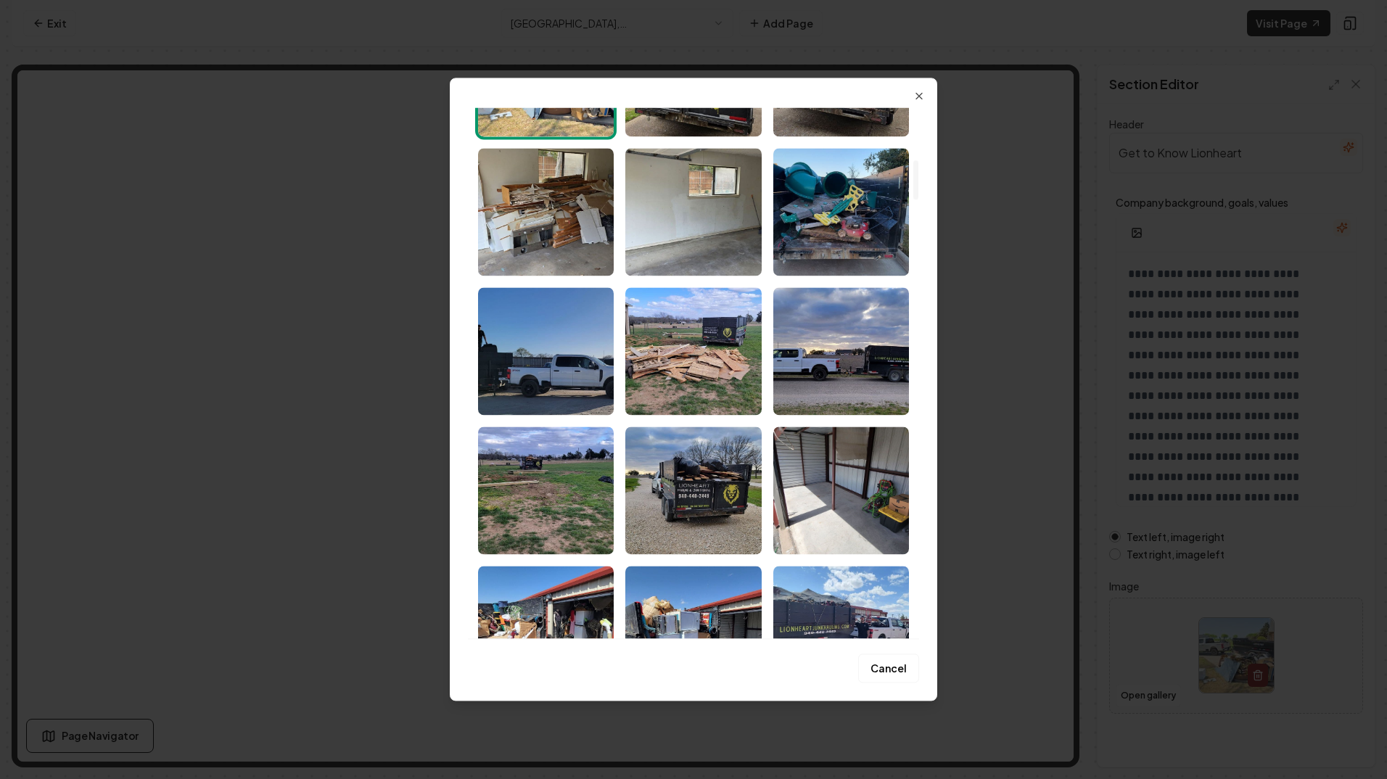
scroll to position [726, 0]
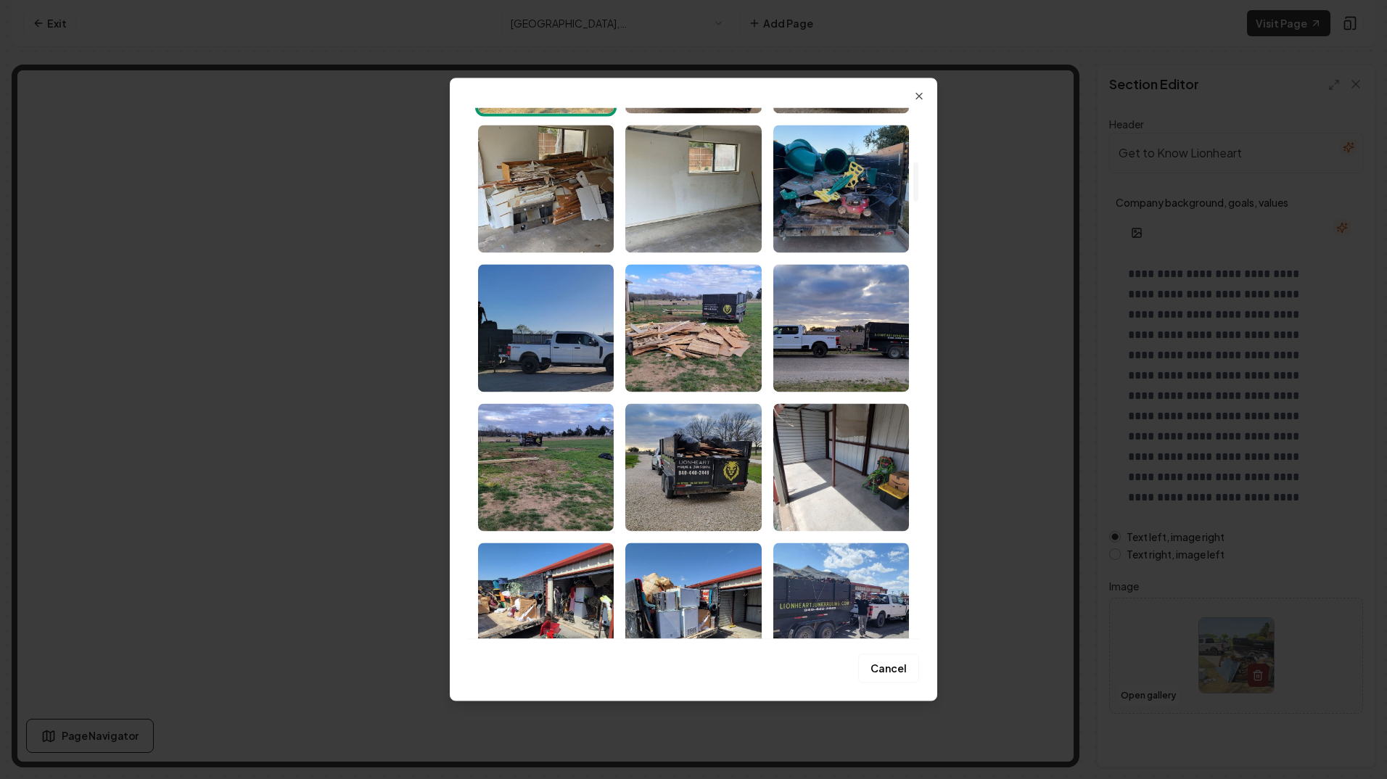
click at [664, 467] on img "Select image image_67ec702b432c476416818801.webp" at bounding box center [693, 467] width 136 height 128
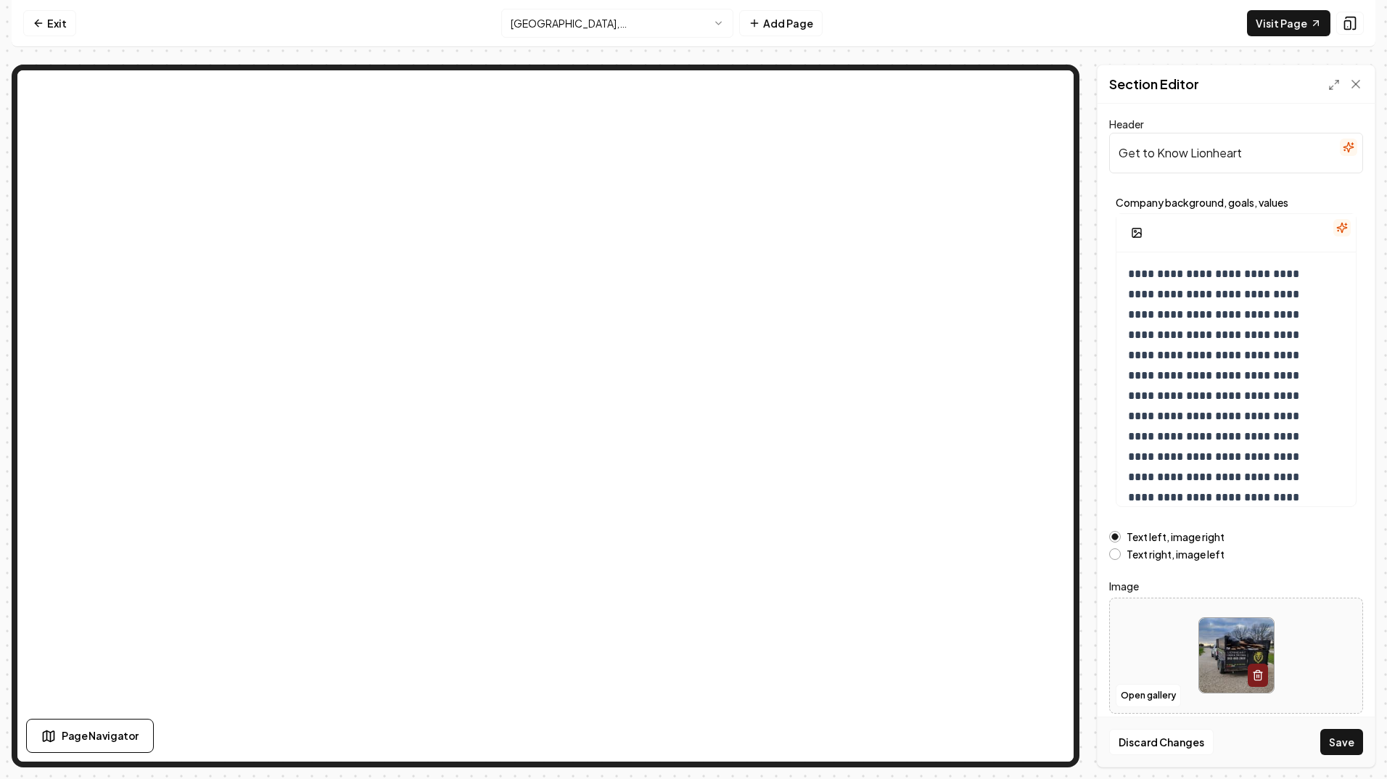
click at [1358, 749] on button "Save" at bounding box center [1342, 742] width 43 height 26
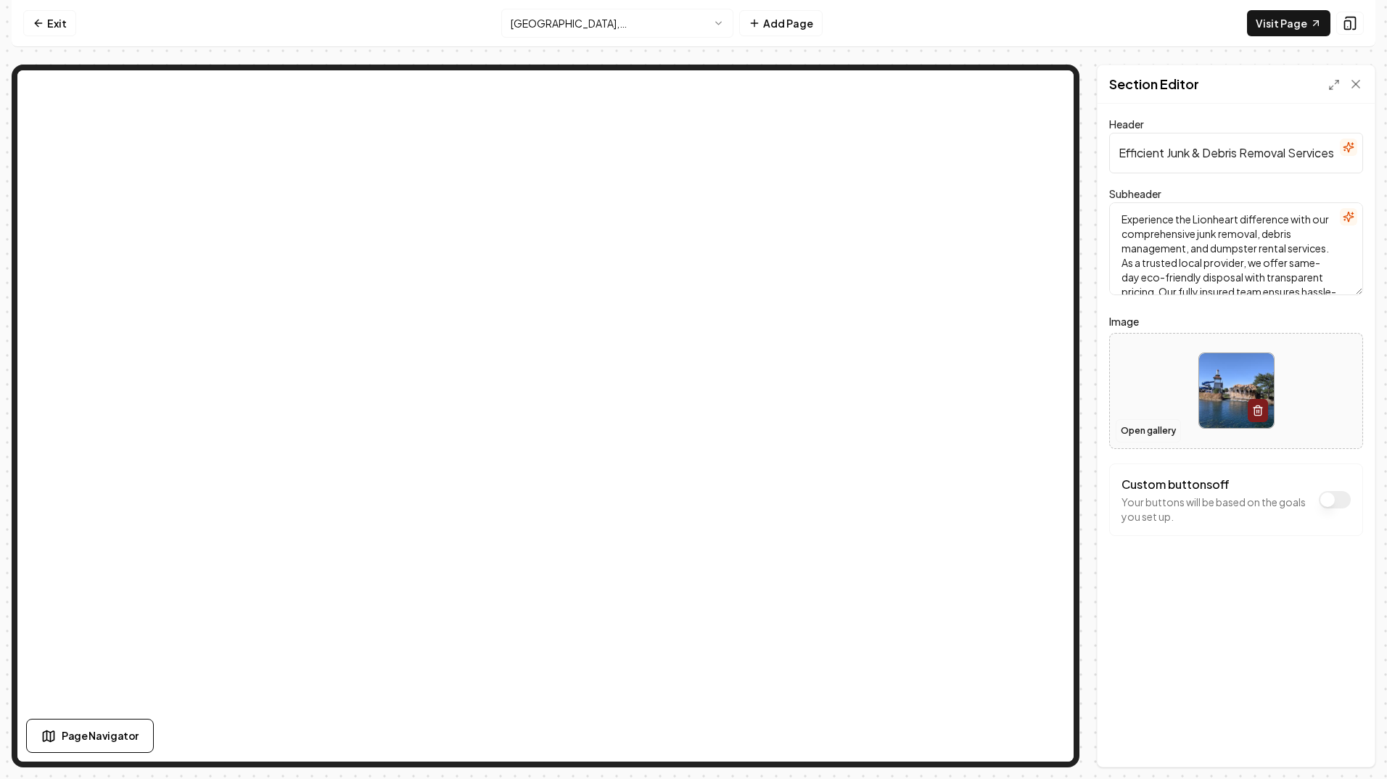
click at [1143, 432] on button "Open gallery" at bounding box center [1148, 430] width 65 height 23
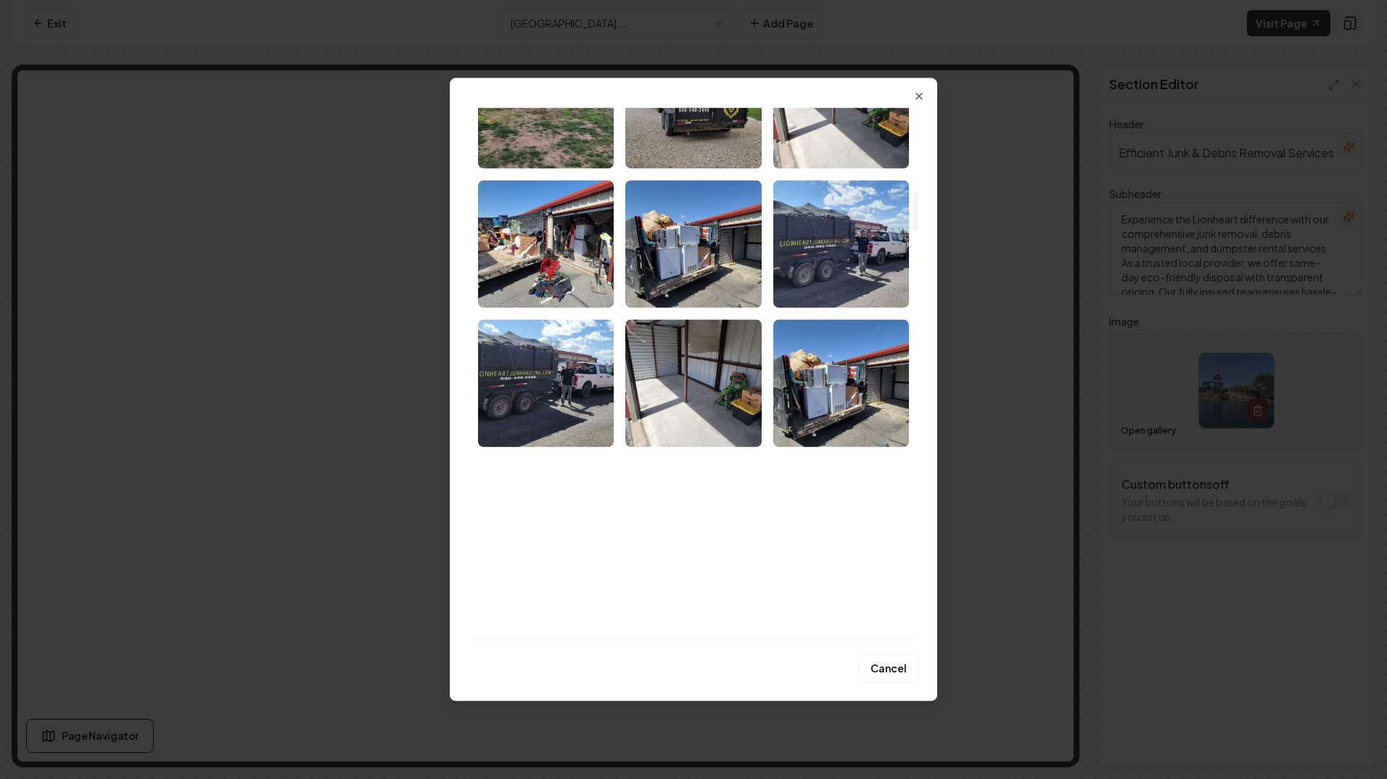
scroll to position [1233, 0]
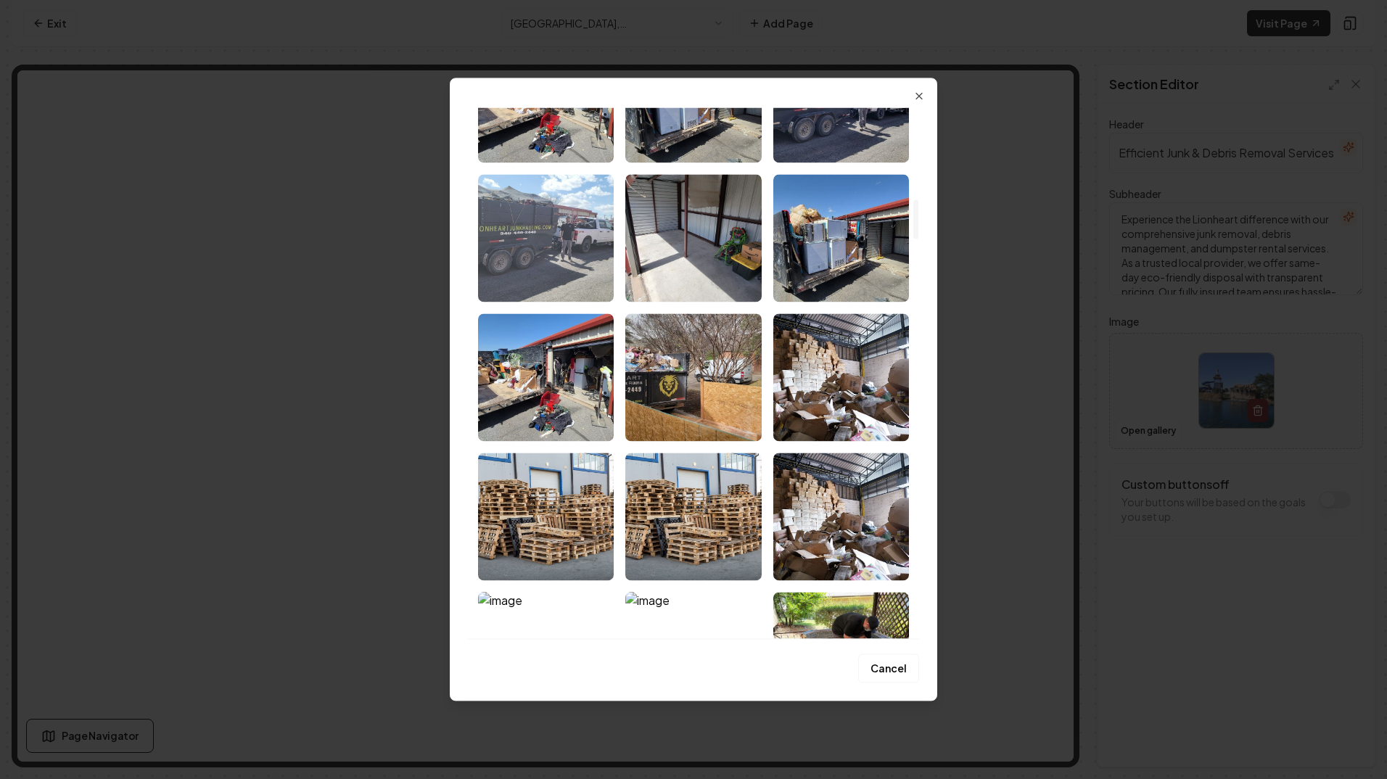
click at [565, 246] on img "Select image image_67ec702c432c47641681952a.webp" at bounding box center [546, 238] width 136 height 128
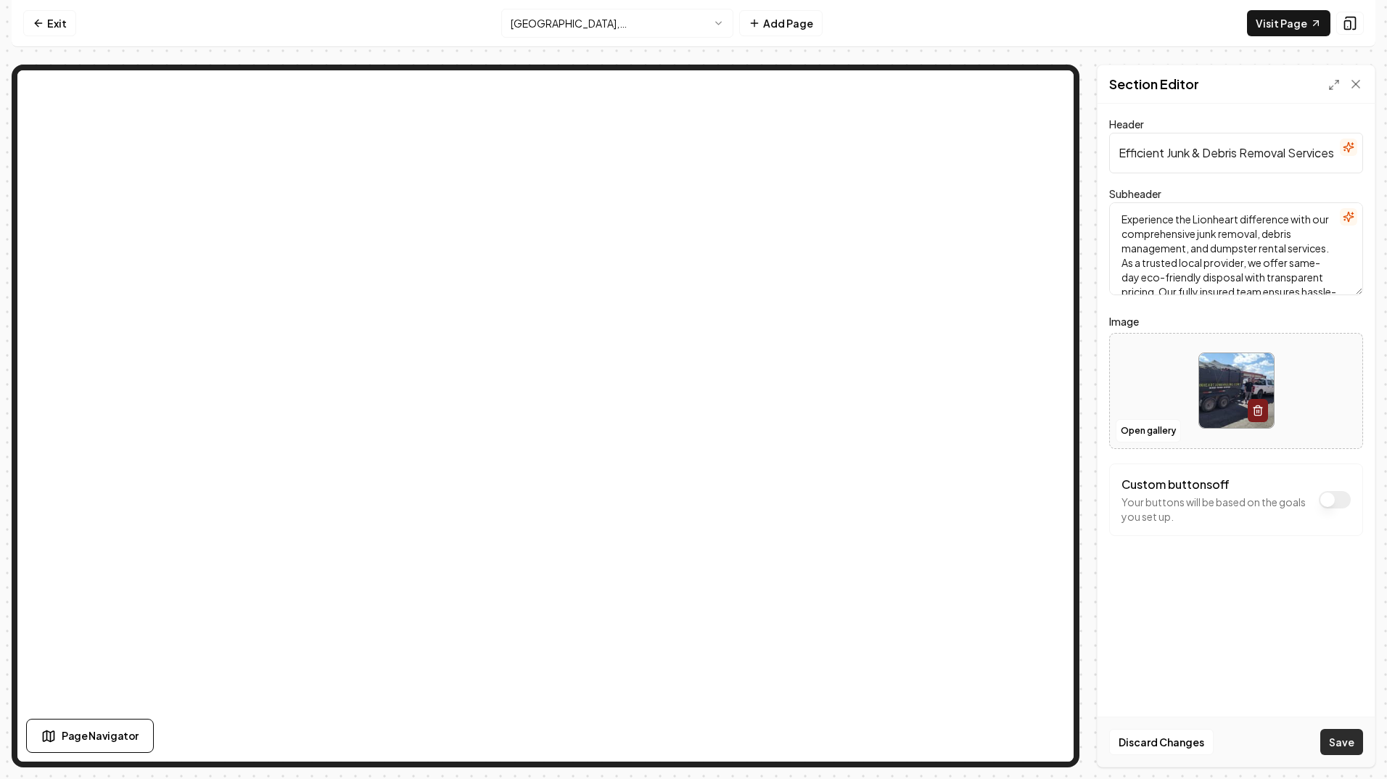
click at [1355, 742] on button "Save" at bounding box center [1342, 742] width 43 height 26
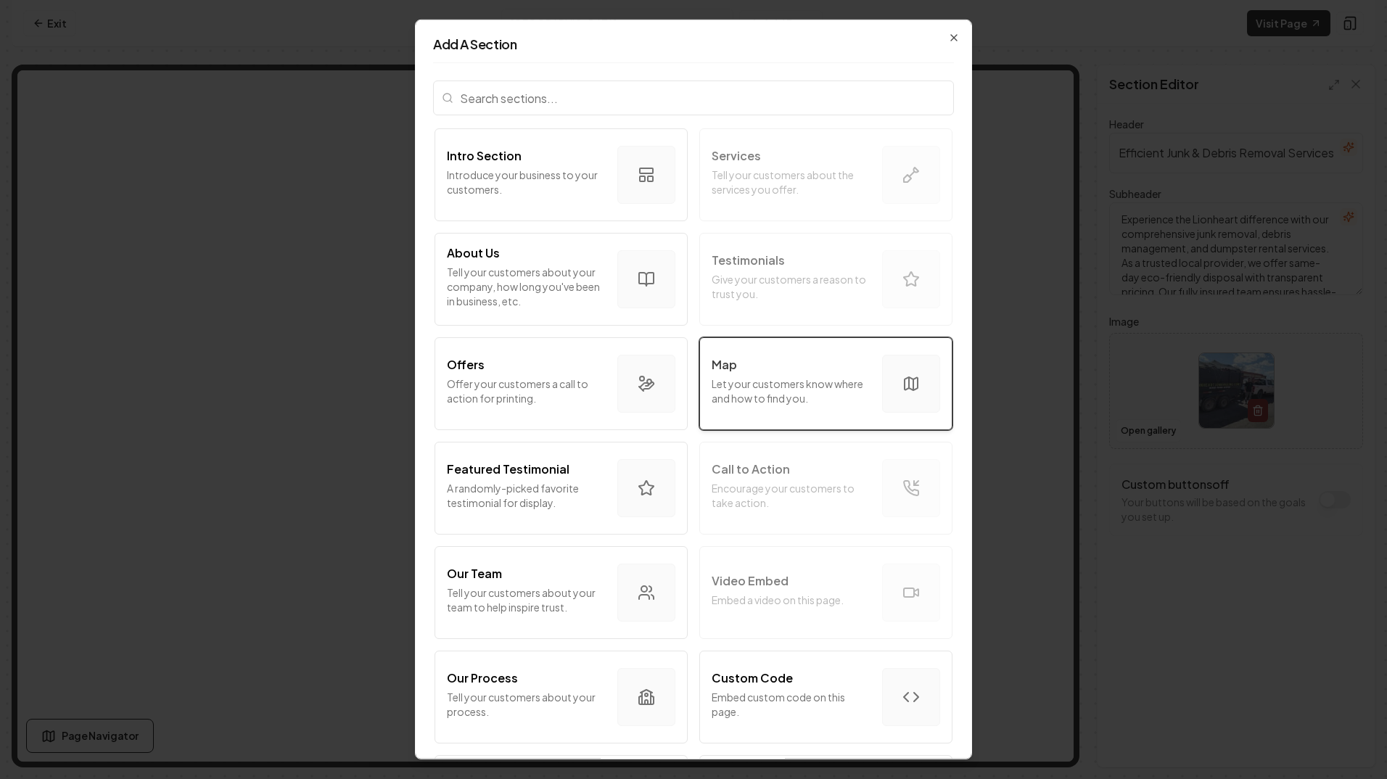
click at [754, 401] on p "Let your customers know where and how to find you." at bounding box center [791, 391] width 159 height 29
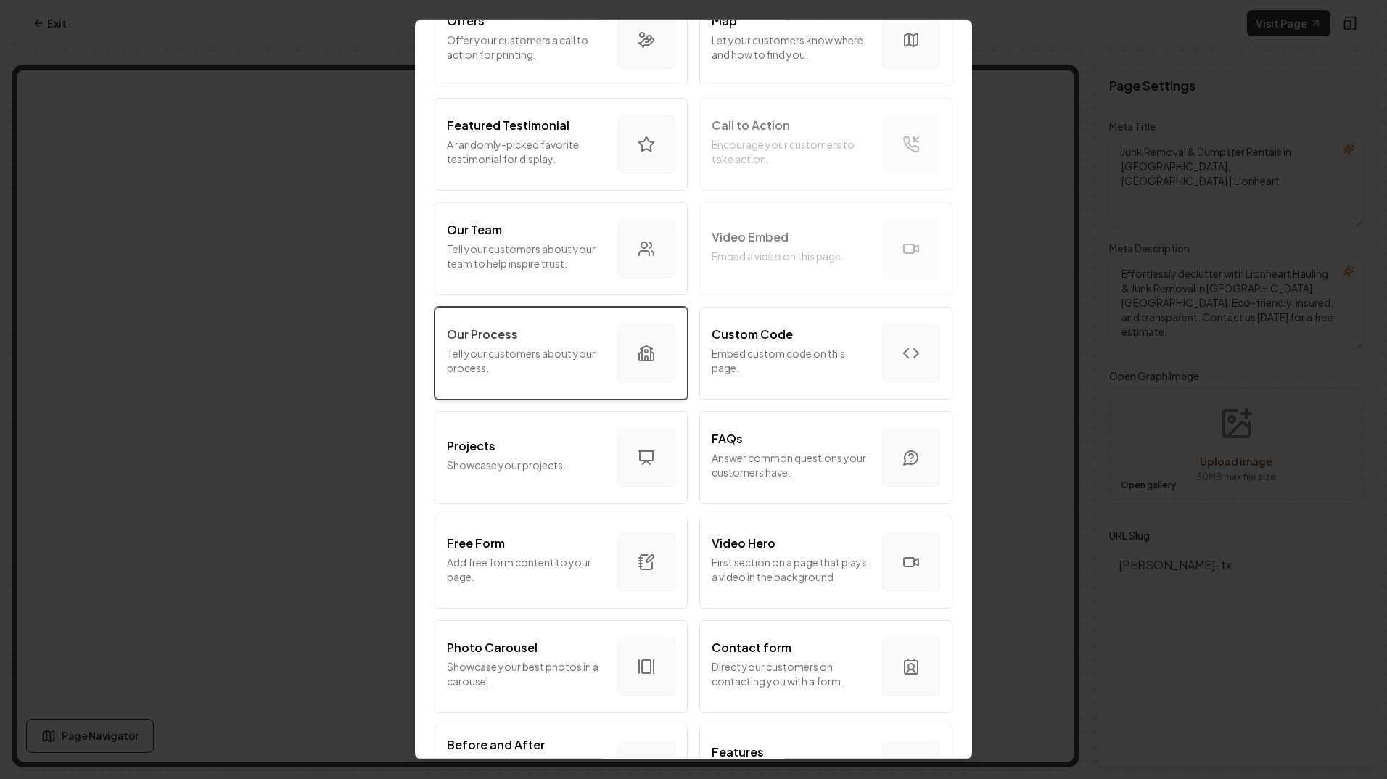
scroll to position [338, 0]
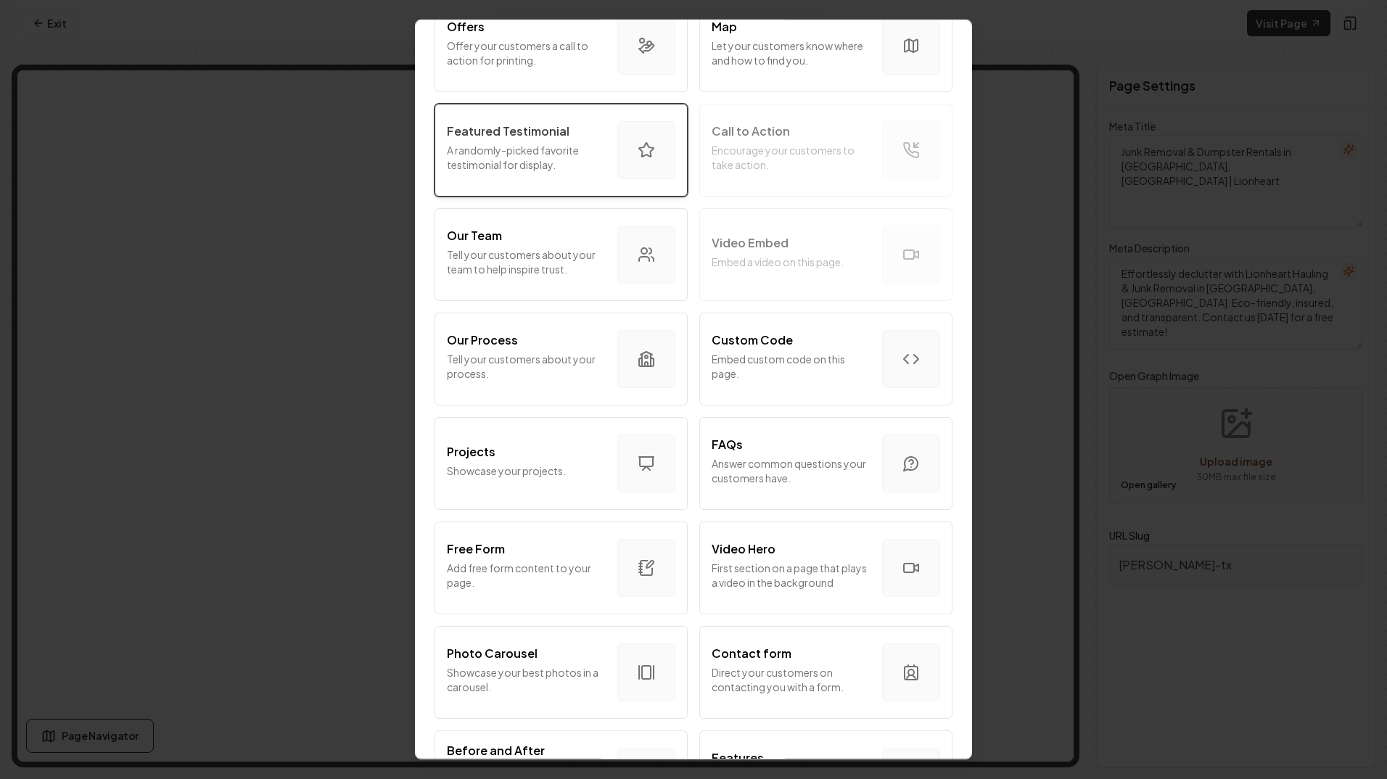
click at [532, 163] on p "A randomly-picked favorite testimonial for display." at bounding box center [526, 157] width 159 height 29
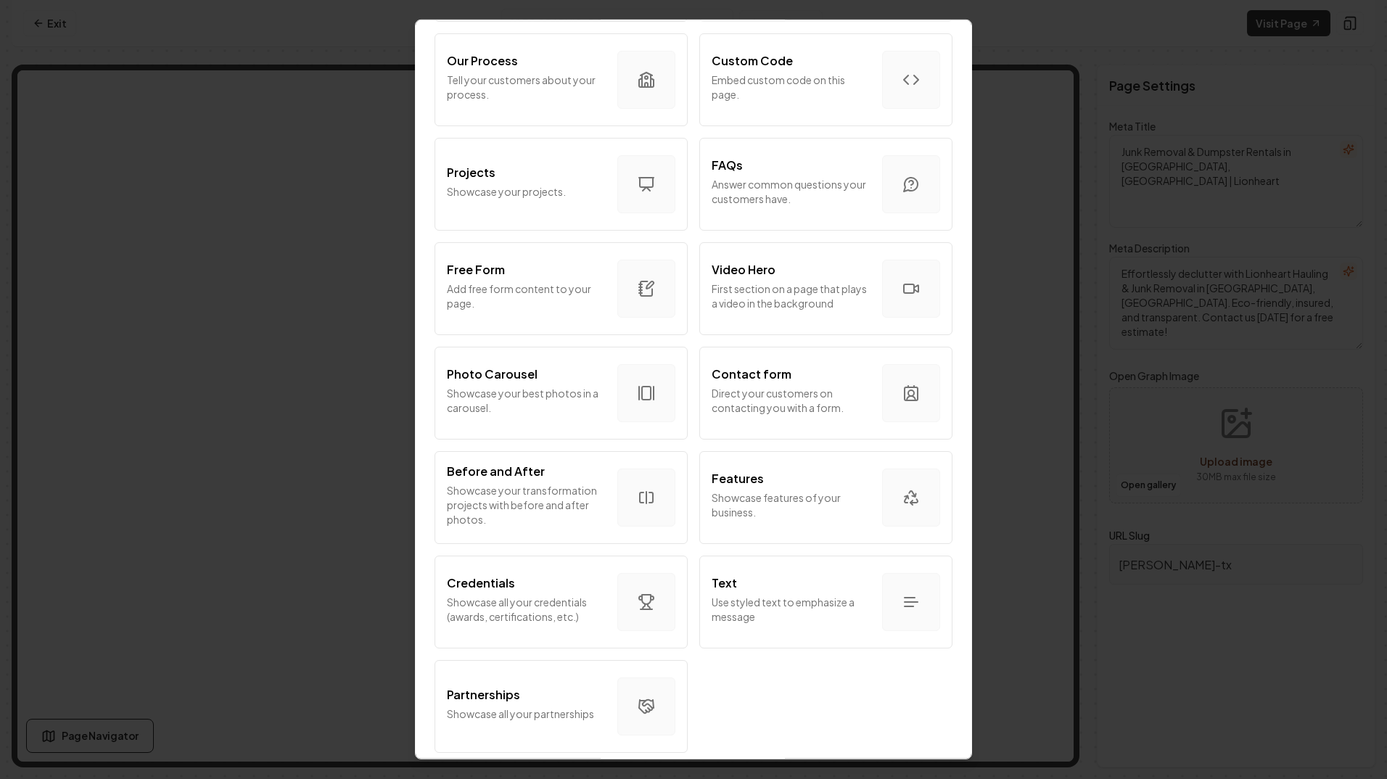
scroll to position [628, 0]
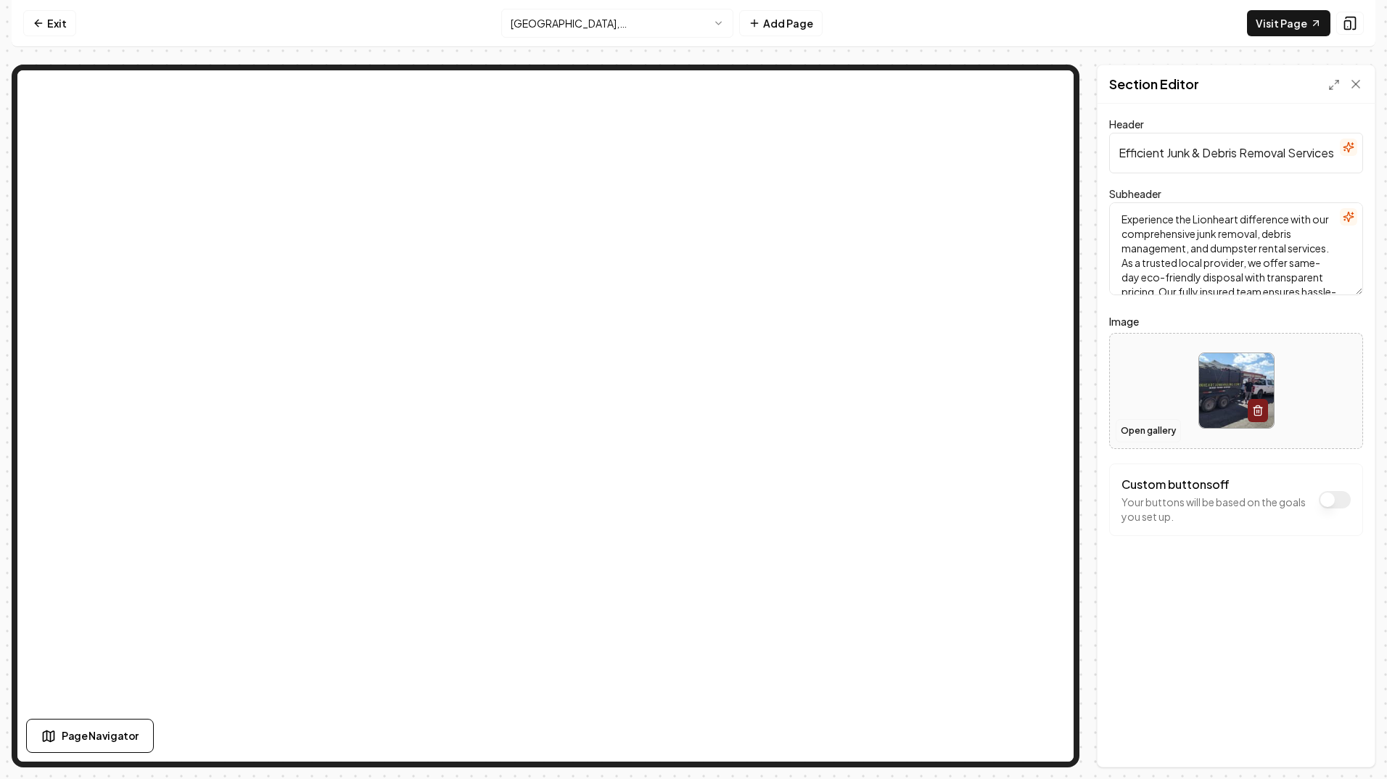
click at [1162, 432] on button "Open gallery" at bounding box center [1148, 430] width 65 height 23
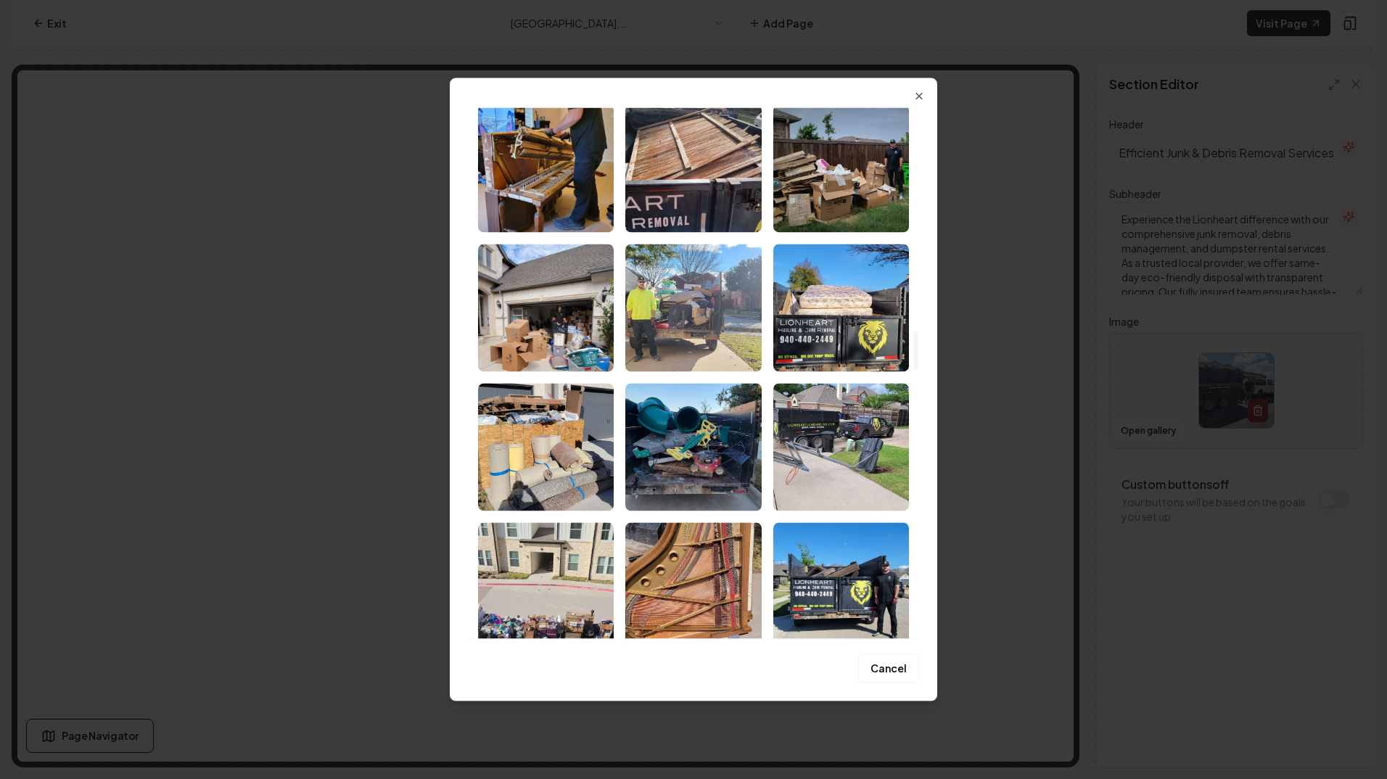
scroll to position [3047, 0]
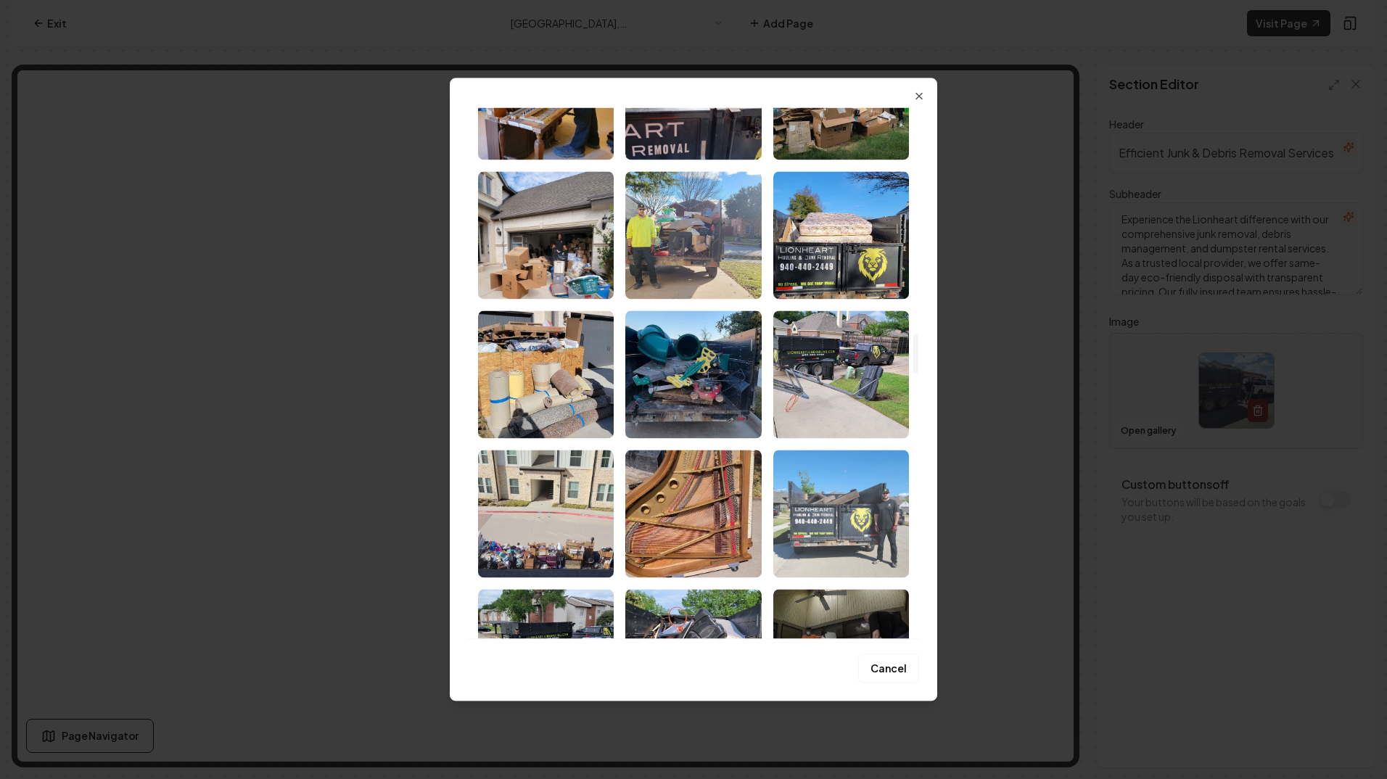
click at [829, 494] on img "Select image image_67ccda8f432c476416701b1b.jpg" at bounding box center [841, 514] width 136 height 128
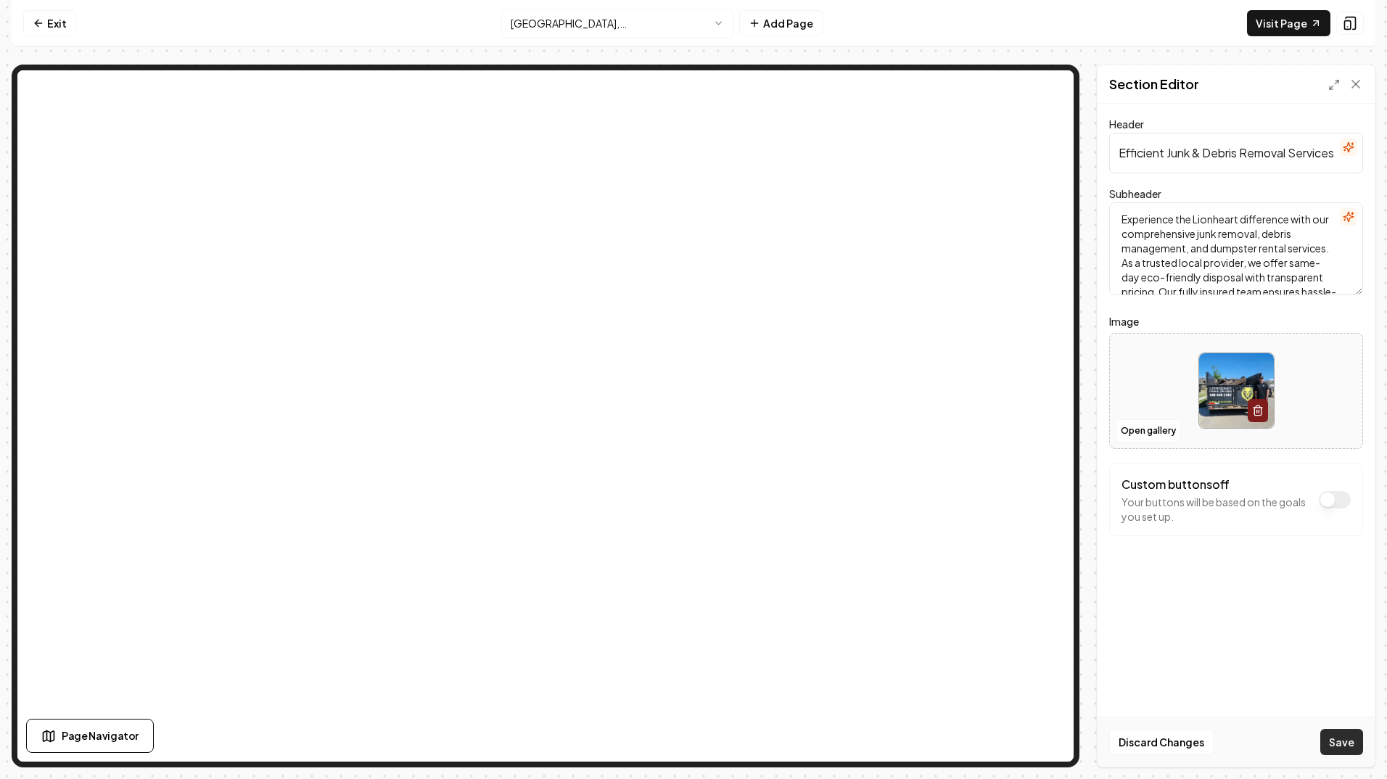
click at [1353, 745] on button "Save" at bounding box center [1342, 742] width 43 height 26
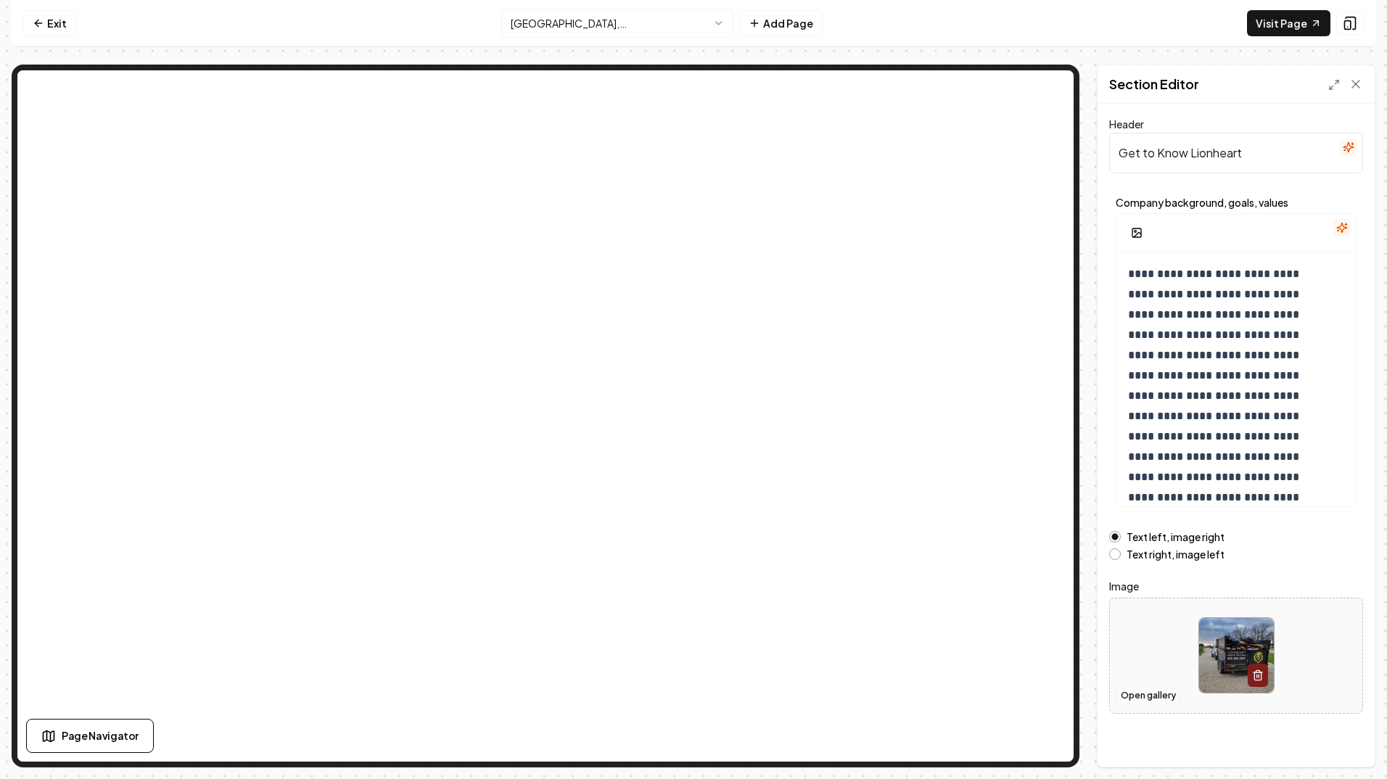
click at [1162, 693] on button "Open gallery" at bounding box center [1148, 695] width 65 height 23
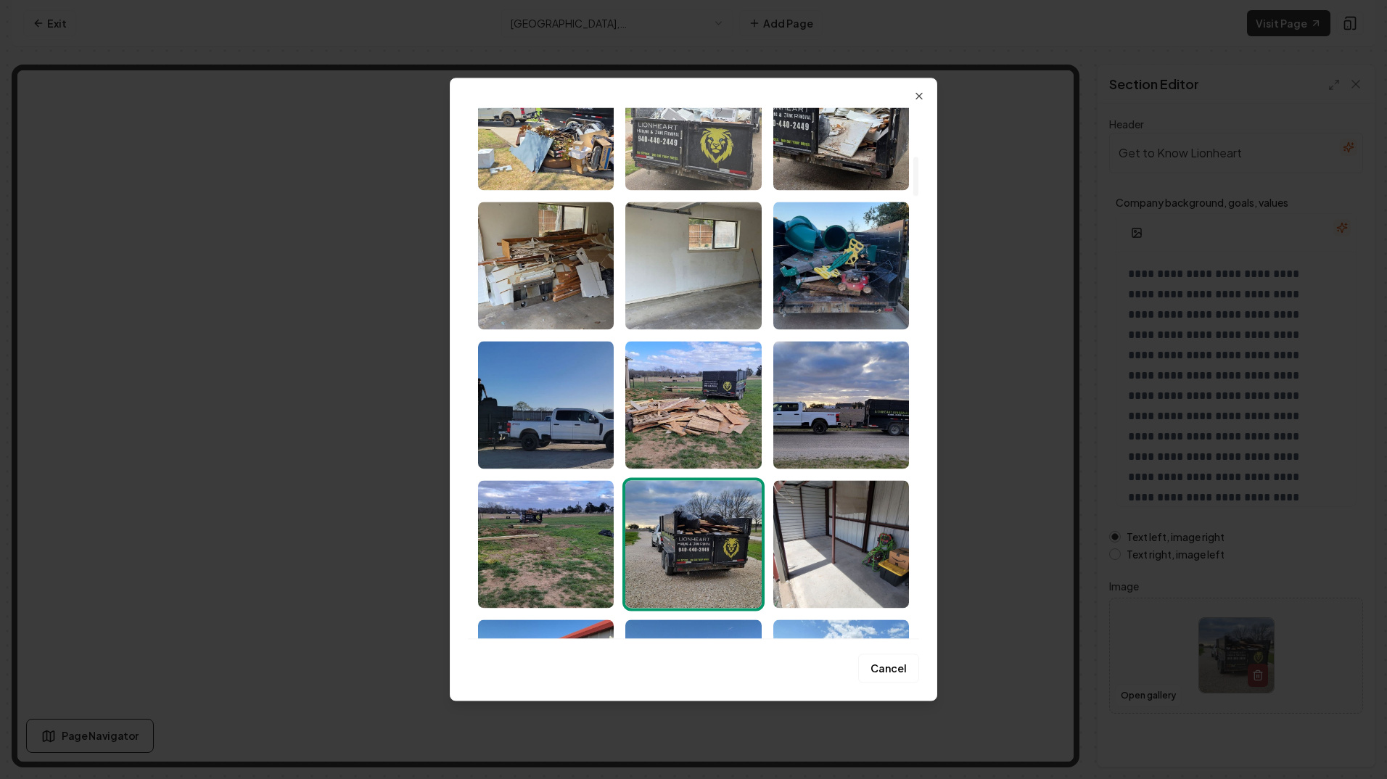
scroll to position [653, 0]
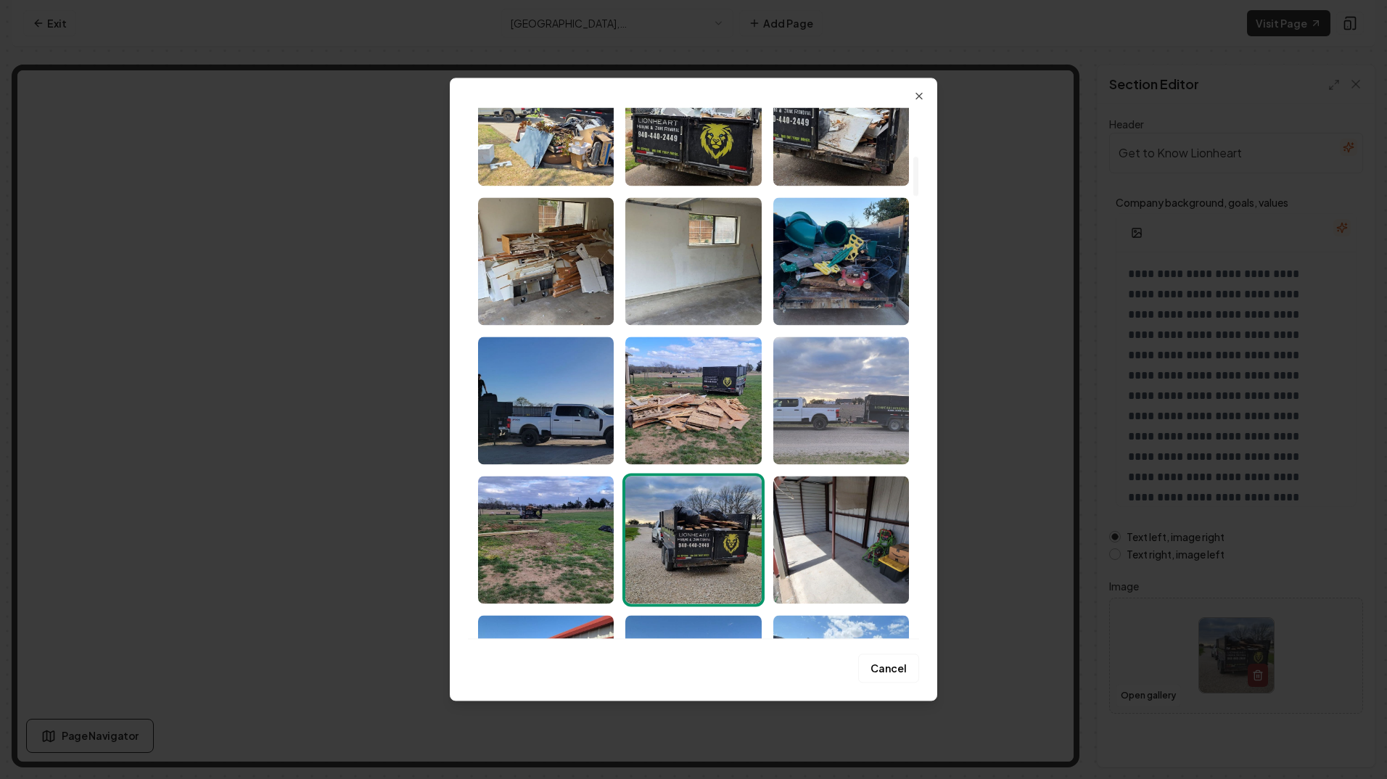
click at [847, 422] on img "Select image image_67ec702b432c47641681834d.webp" at bounding box center [841, 401] width 136 height 128
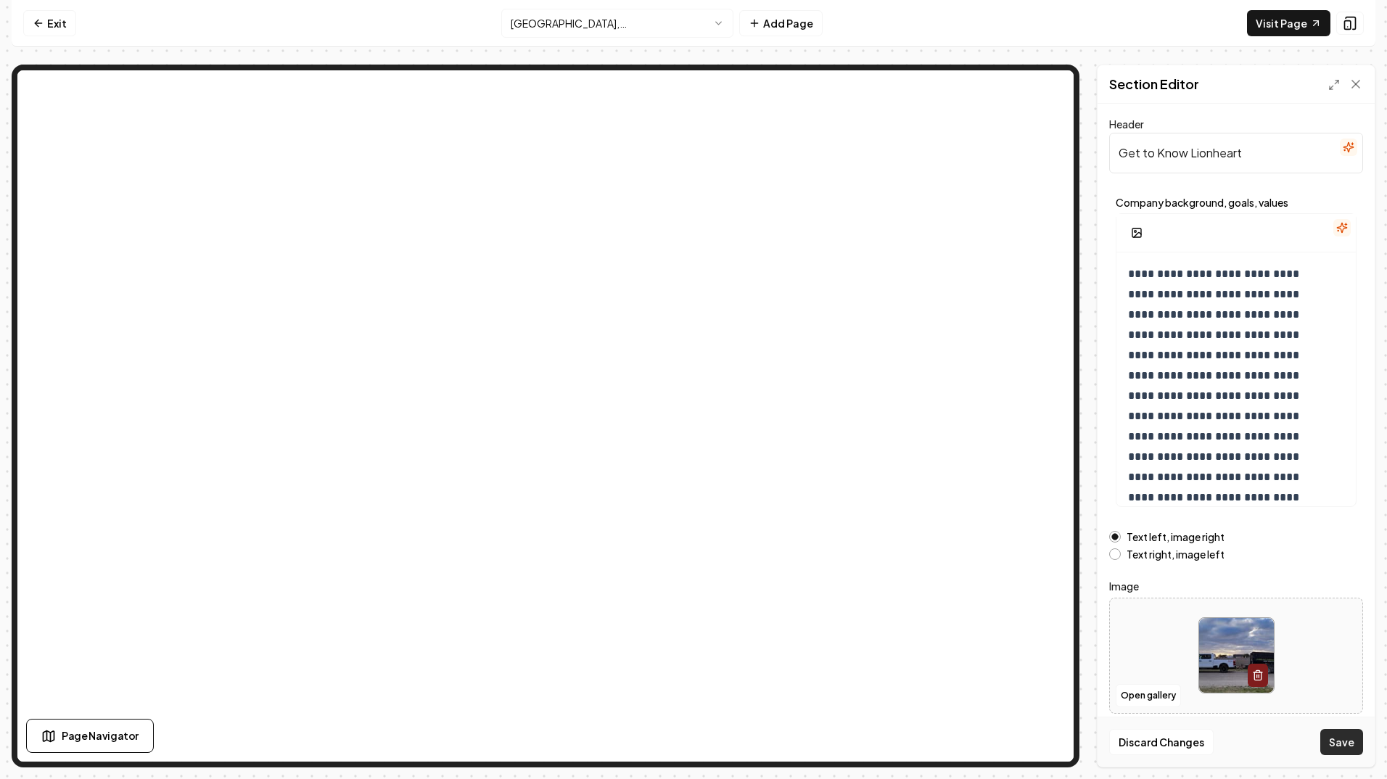
click at [1342, 739] on button "Save" at bounding box center [1342, 742] width 43 height 26
click at [1159, 691] on button "Open gallery" at bounding box center [1148, 695] width 65 height 23
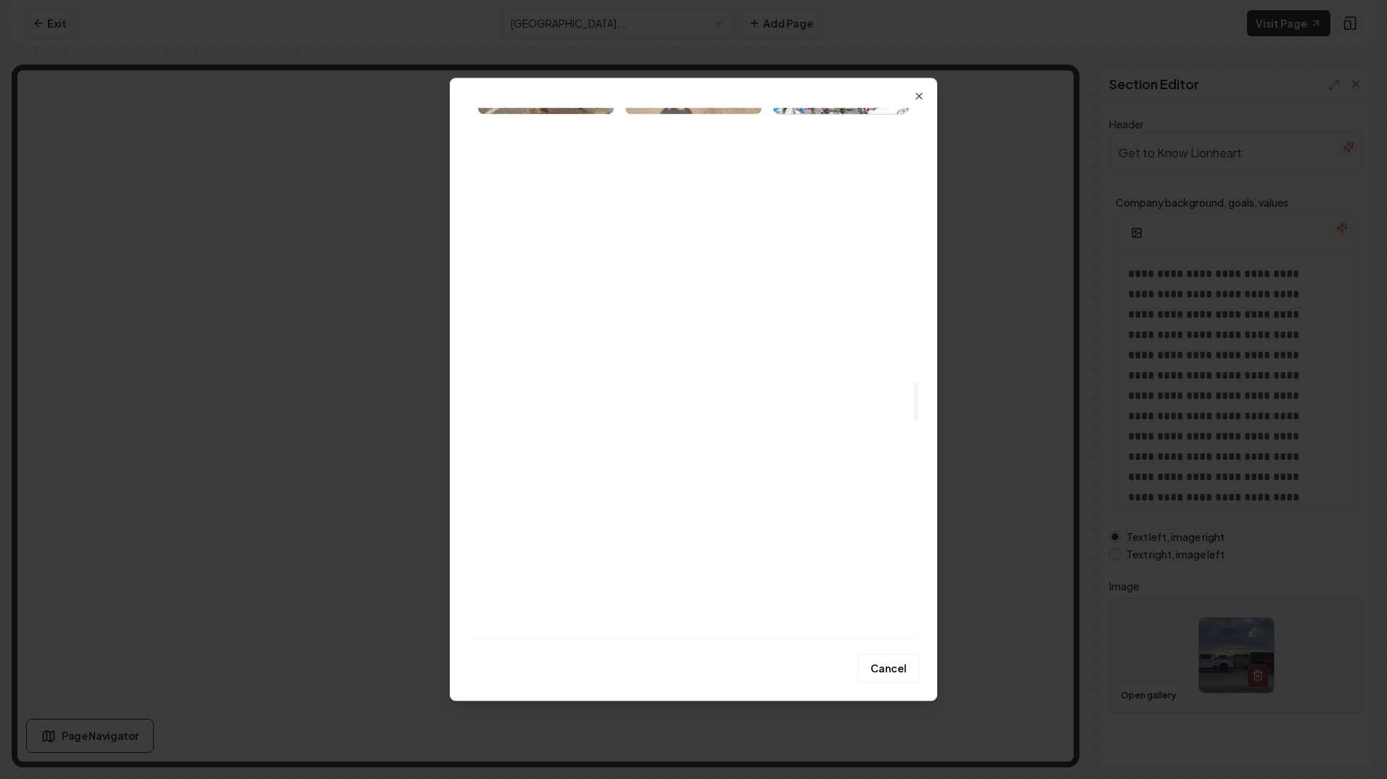
scroll to position [3700, 0]
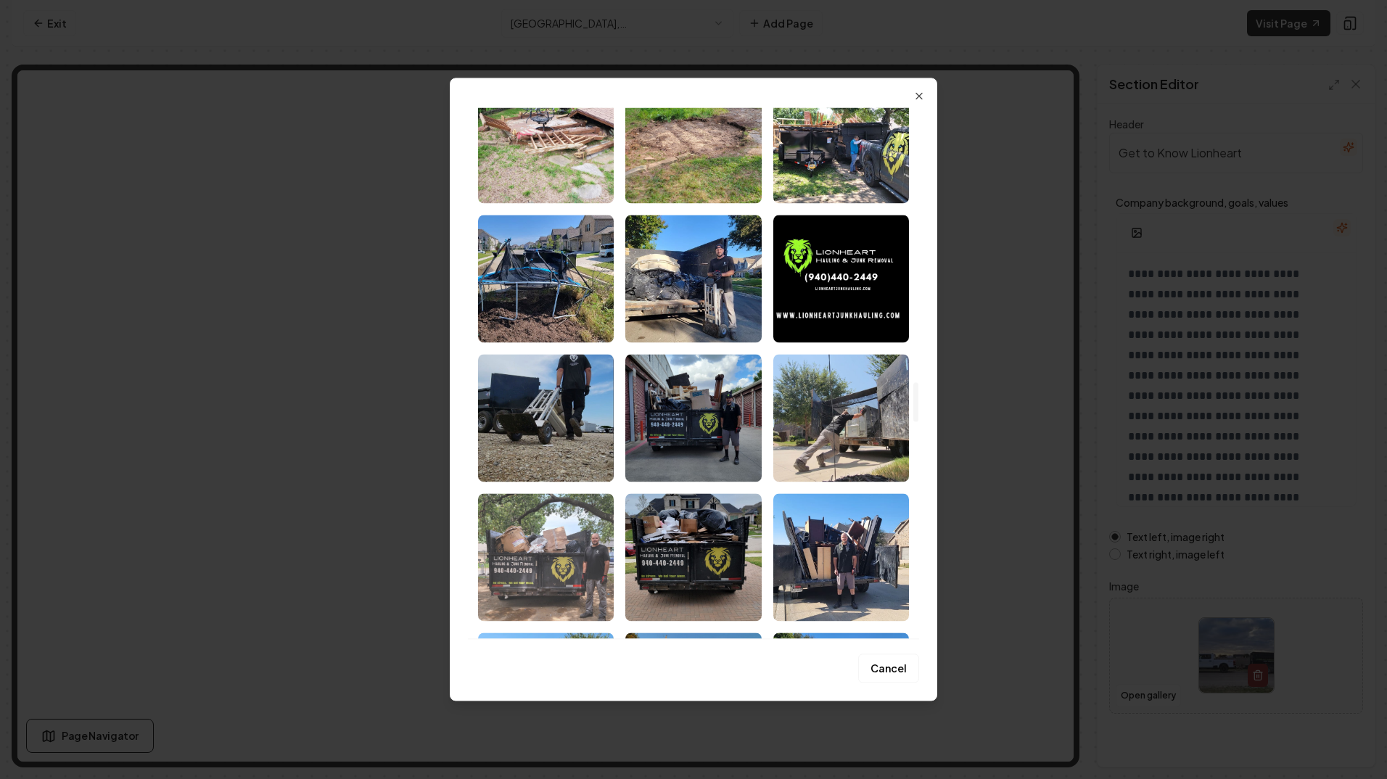
click at [570, 541] on img "Select image image_67ccda8c432c476416701023.jpg" at bounding box center [546, 557] width 136 height 128
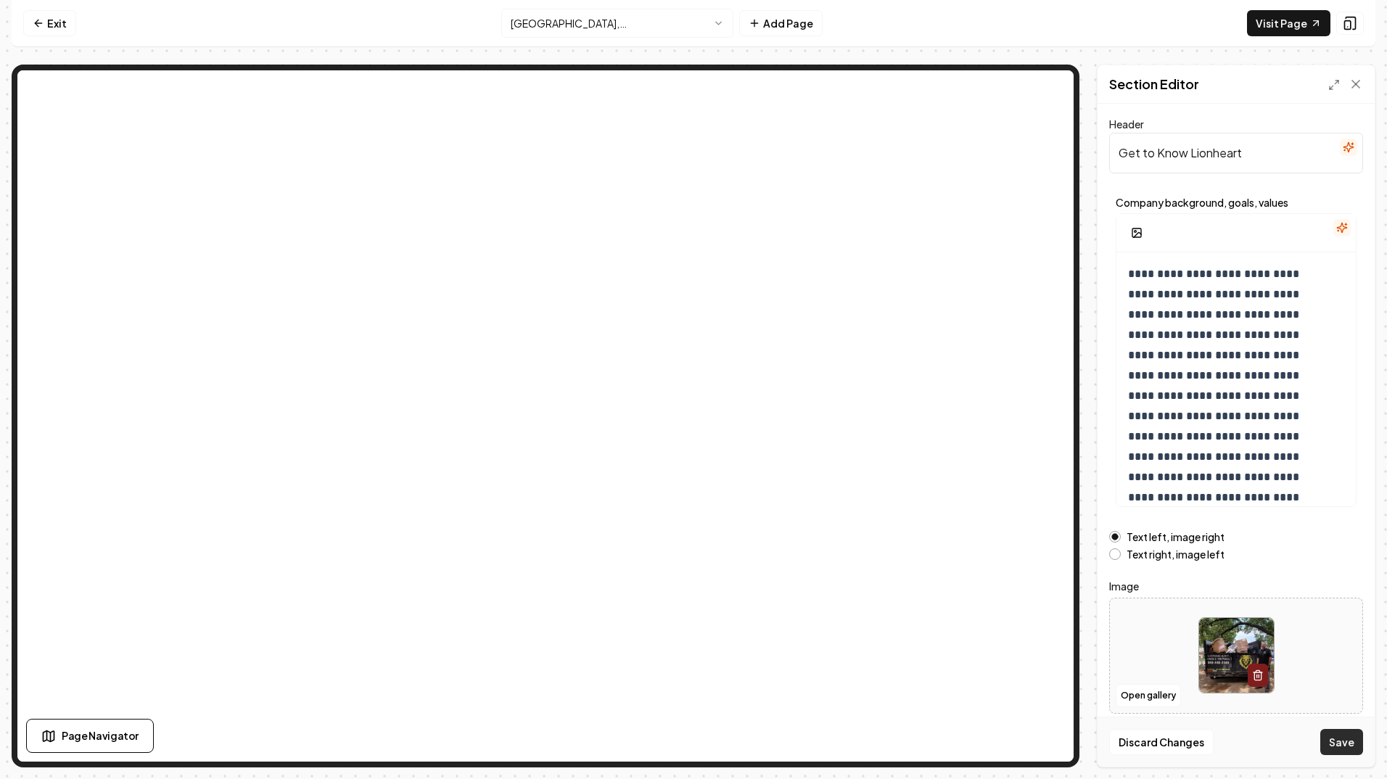
click at [1342, 741] on button "Save" at bounding box center [1342, 742] width 43 height 26
click at [1163, 699] on button "Open gallery" at bounding box center [1148, 695] width 65 height 23
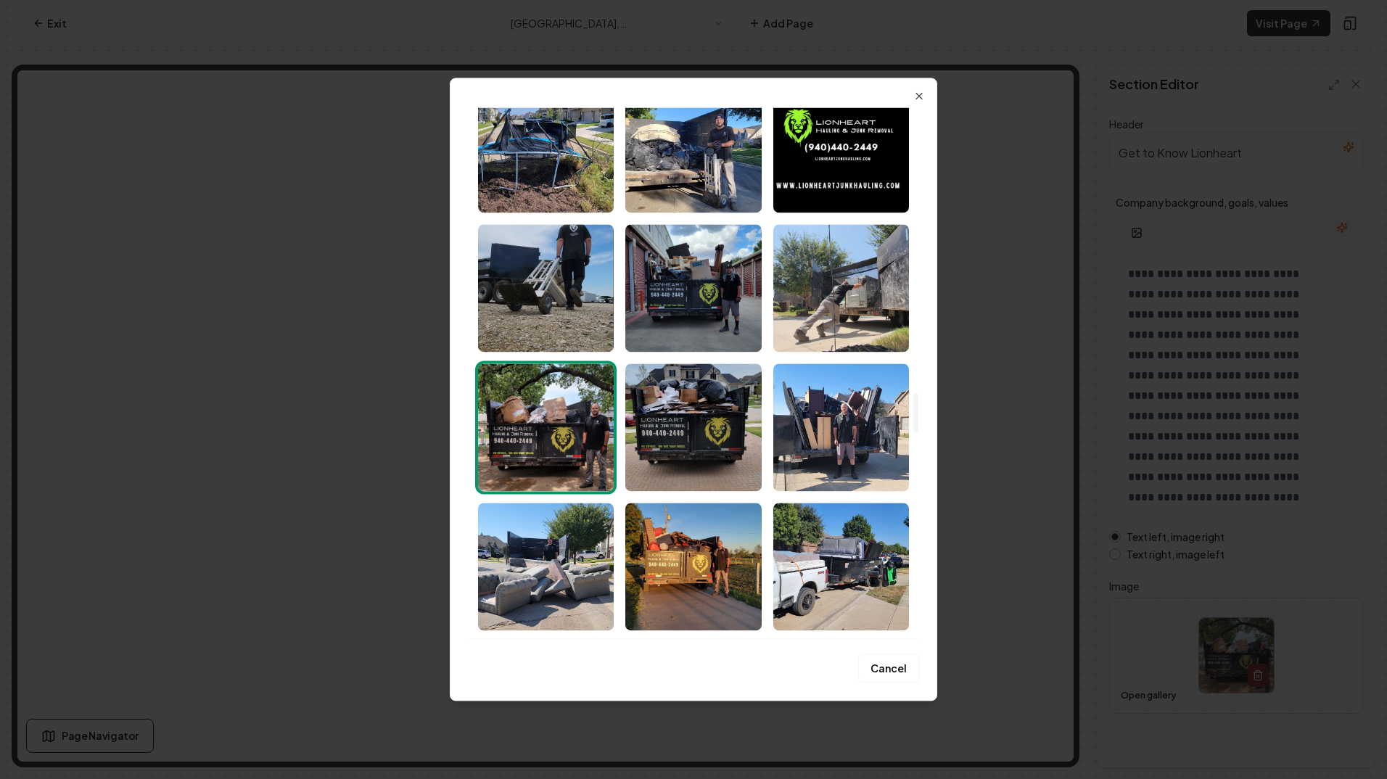
scroll to position [3845, 0]
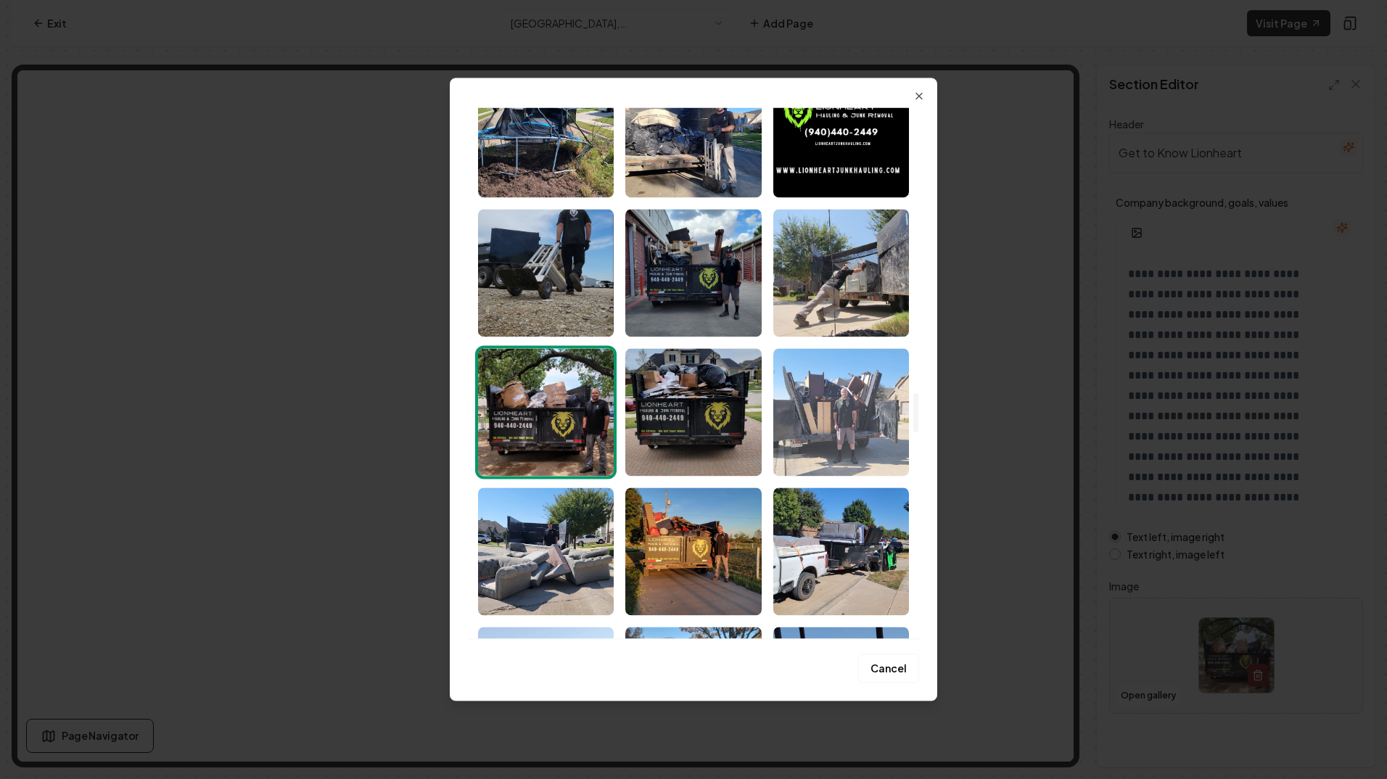
click at [825, 410] on img "Select image image_67ccda8c432c476416700dcd.jpg" at bounding box center [841, 412] width 136 height 128
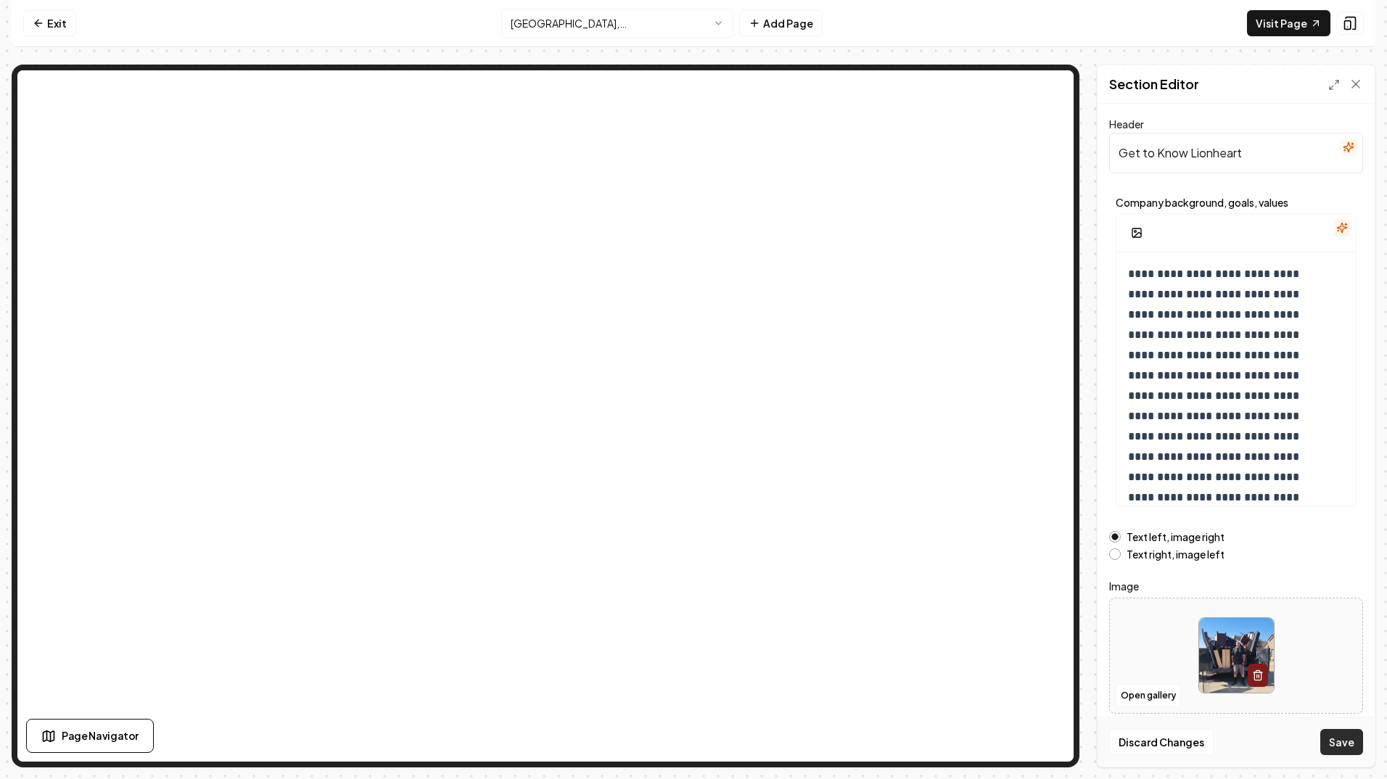
click at [1350, 739] on button "Save" at bounding box center [1342, 742] width 43 height 26
click at [1157, 689] on button "Open gallery" at bounding box center [1148, 695] width 65 height 23
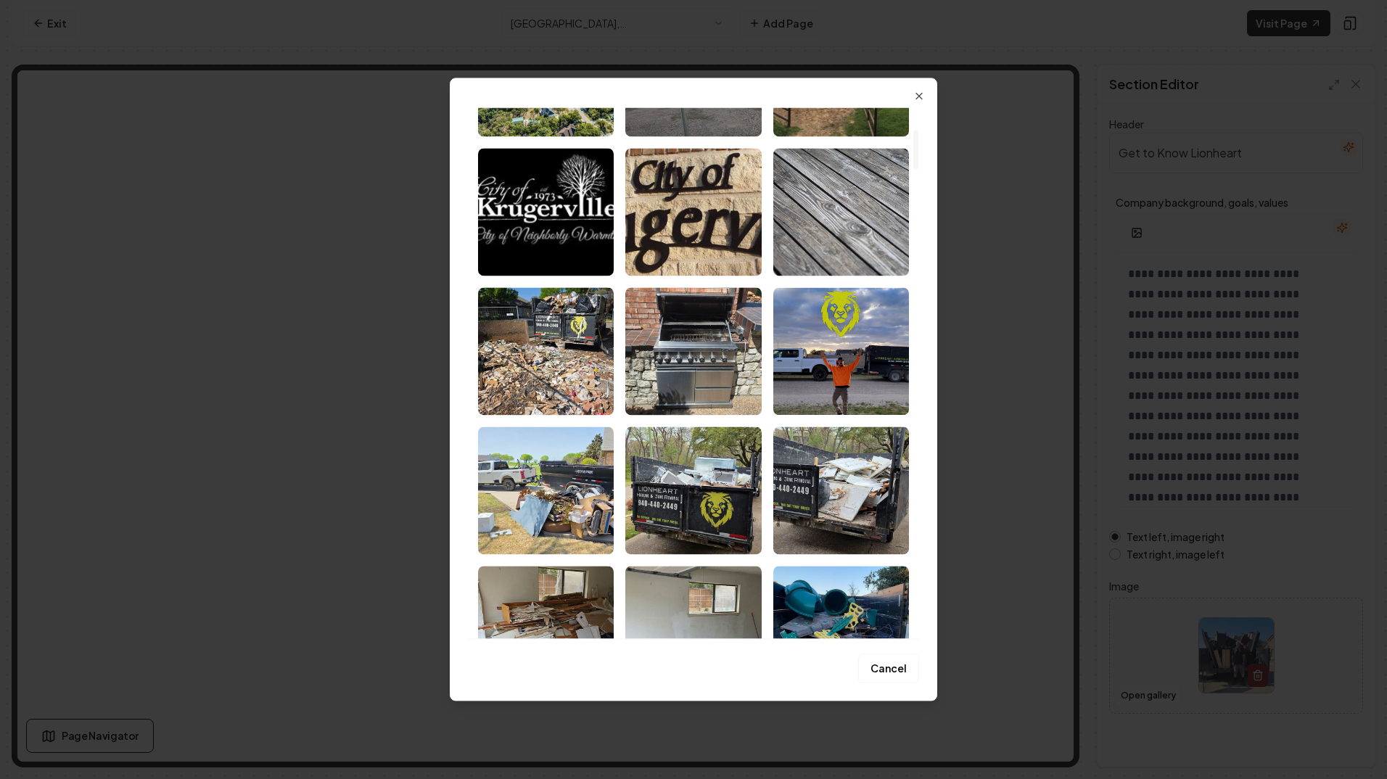
scroll to position [290, 0]
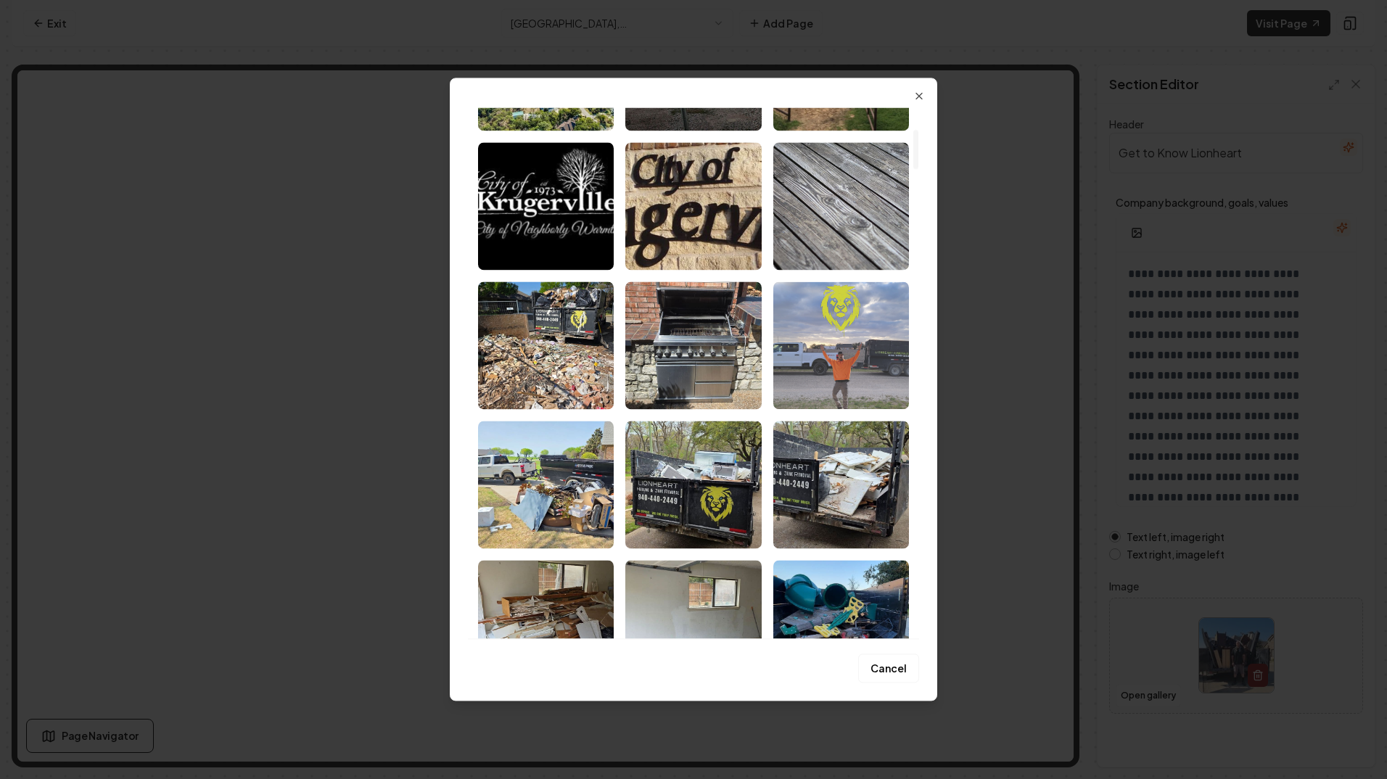
click at [826, 335] on img "Select image image_67ec7f21432c476416cb332d.svg" at bounding box center [841, 346] width 136 height 128
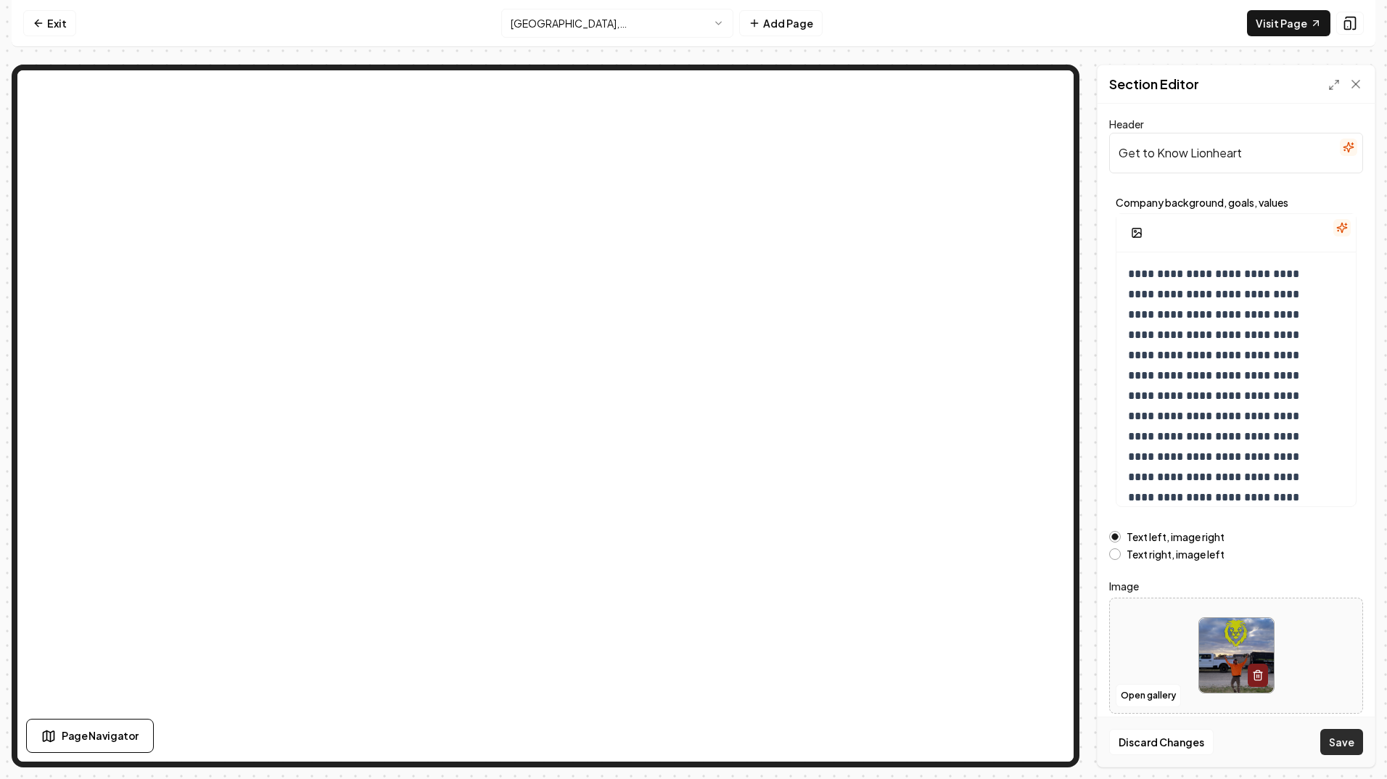
click at [1343, 744] on button "Save" at bounding box center [1342, 742] width 43 height 26
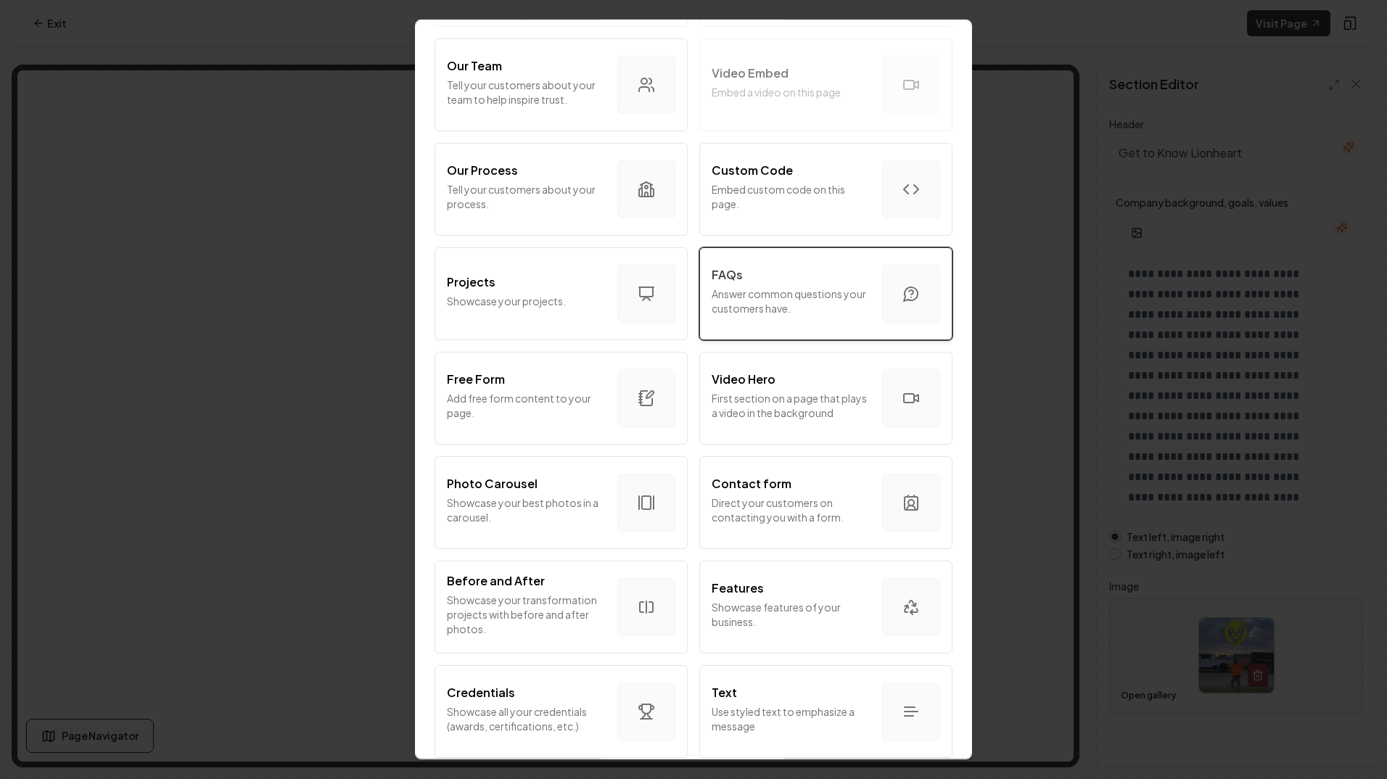
scroll to position [628, 0]
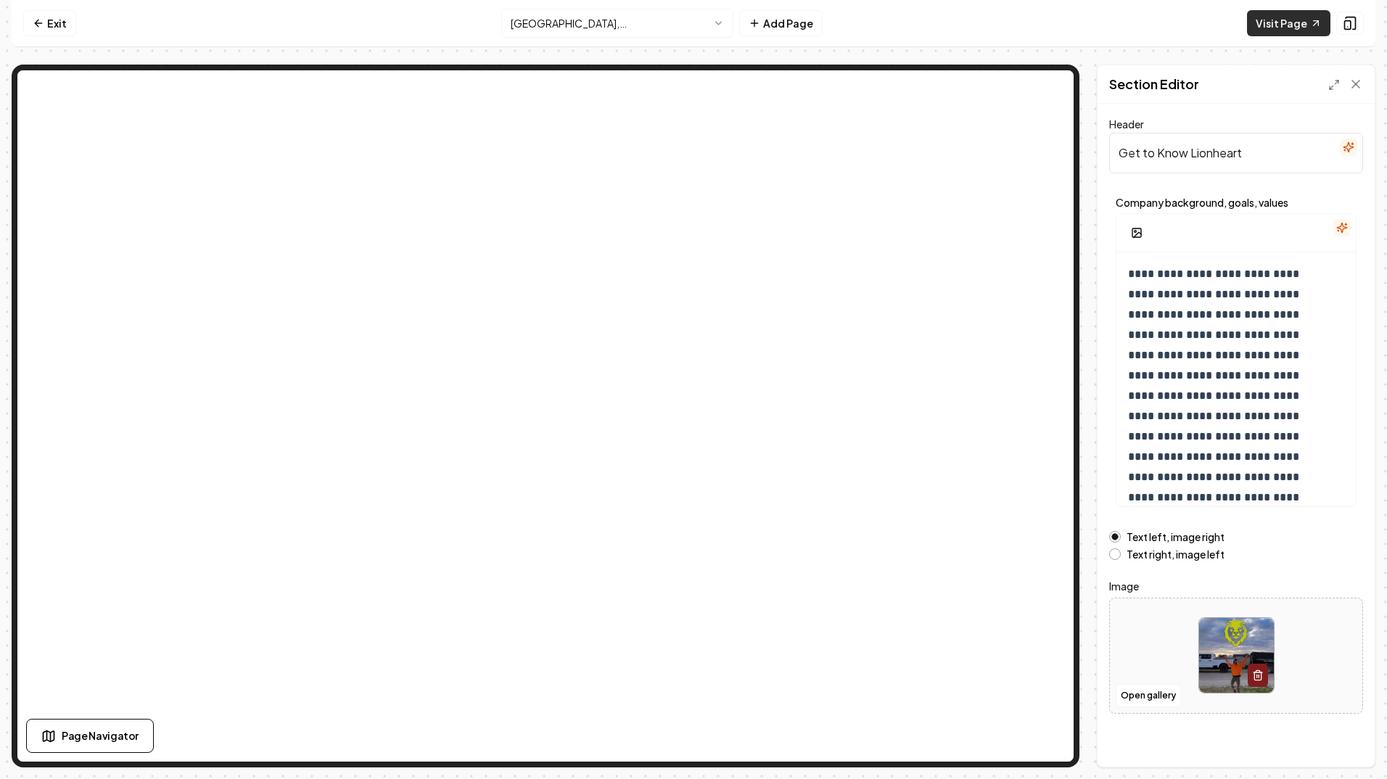
click at [1260, 20] on link "Visit Page" at bounding box center [1288, 23] width 83 height 26
click at [1269, 22] on link "Visit Page" at bounding box center [1288, 23] width 83 height 26
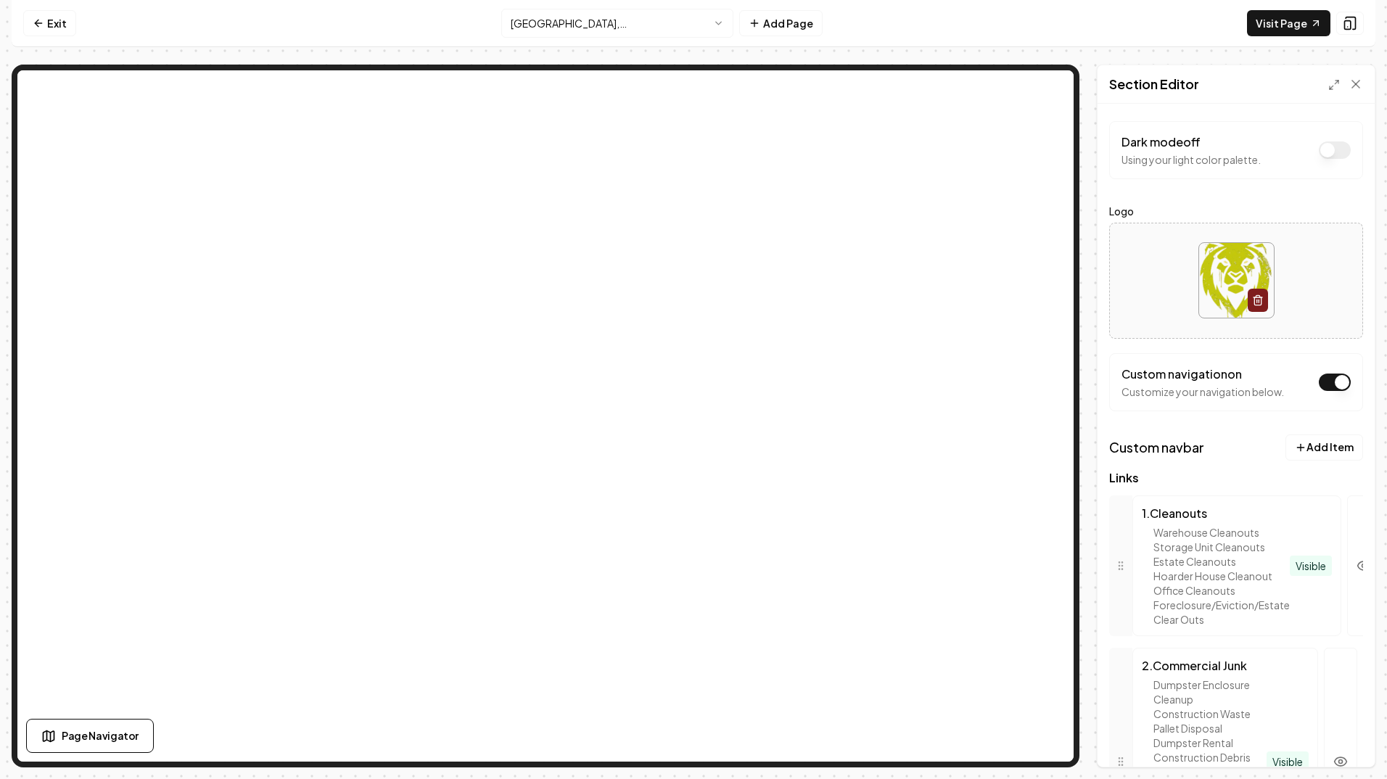
click at [1331, 149] on button "Dark mode off" at bounding box center [1335, 149] width 32 height 17
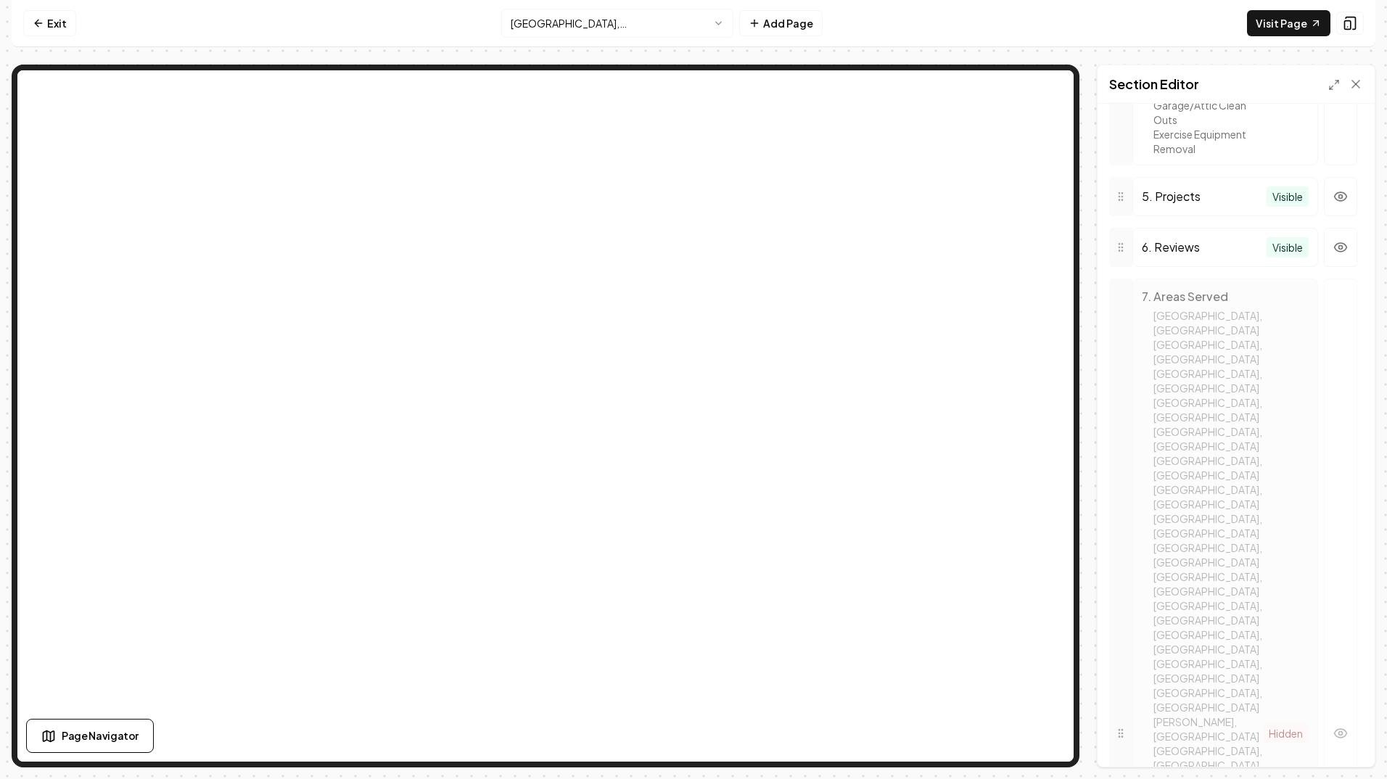
scroll to position [1233, 0]
click at [1334, 711] on icon "button" at bounding box center [1341, 718] width 15 height 15
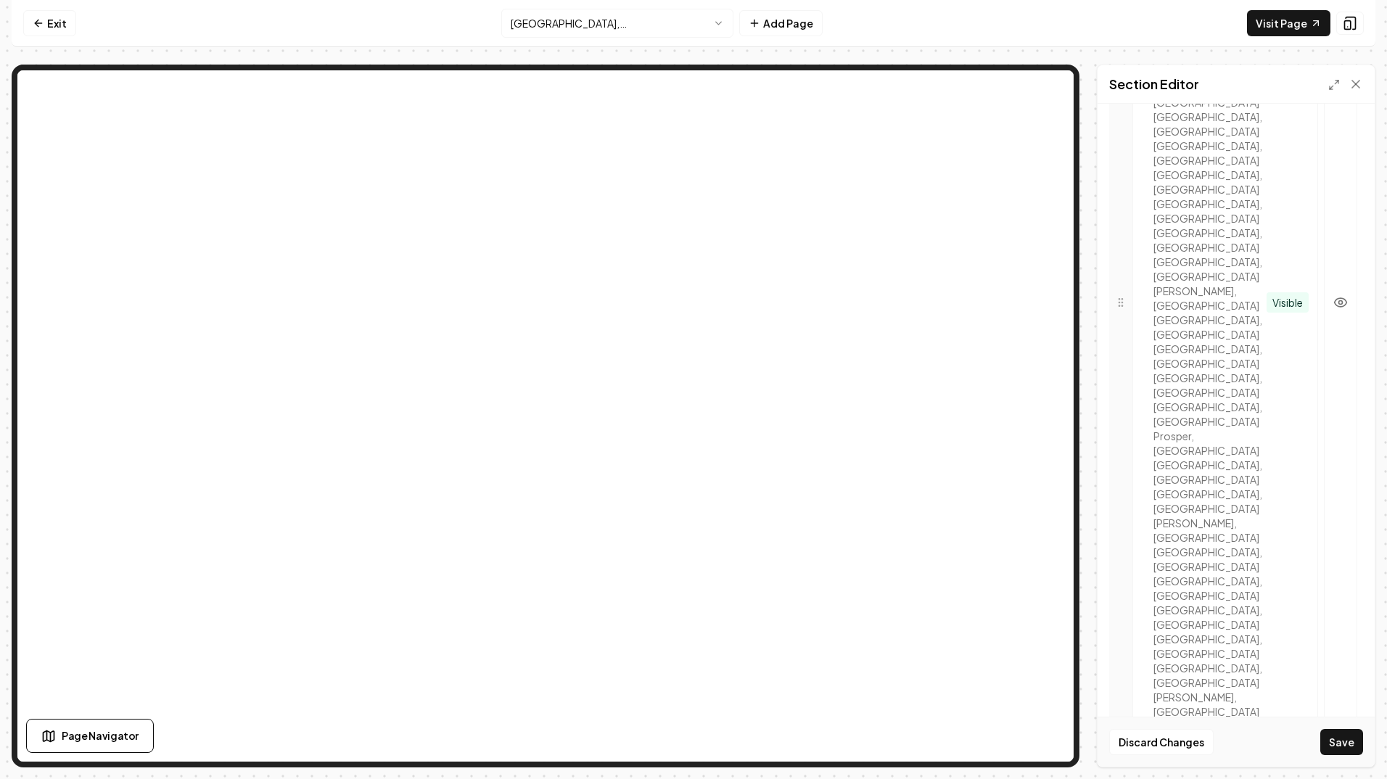
scroll to position [1709, 0]
click at [1351, 739] on button "Save" at bounding box center [1342, 742] width 43 height 26
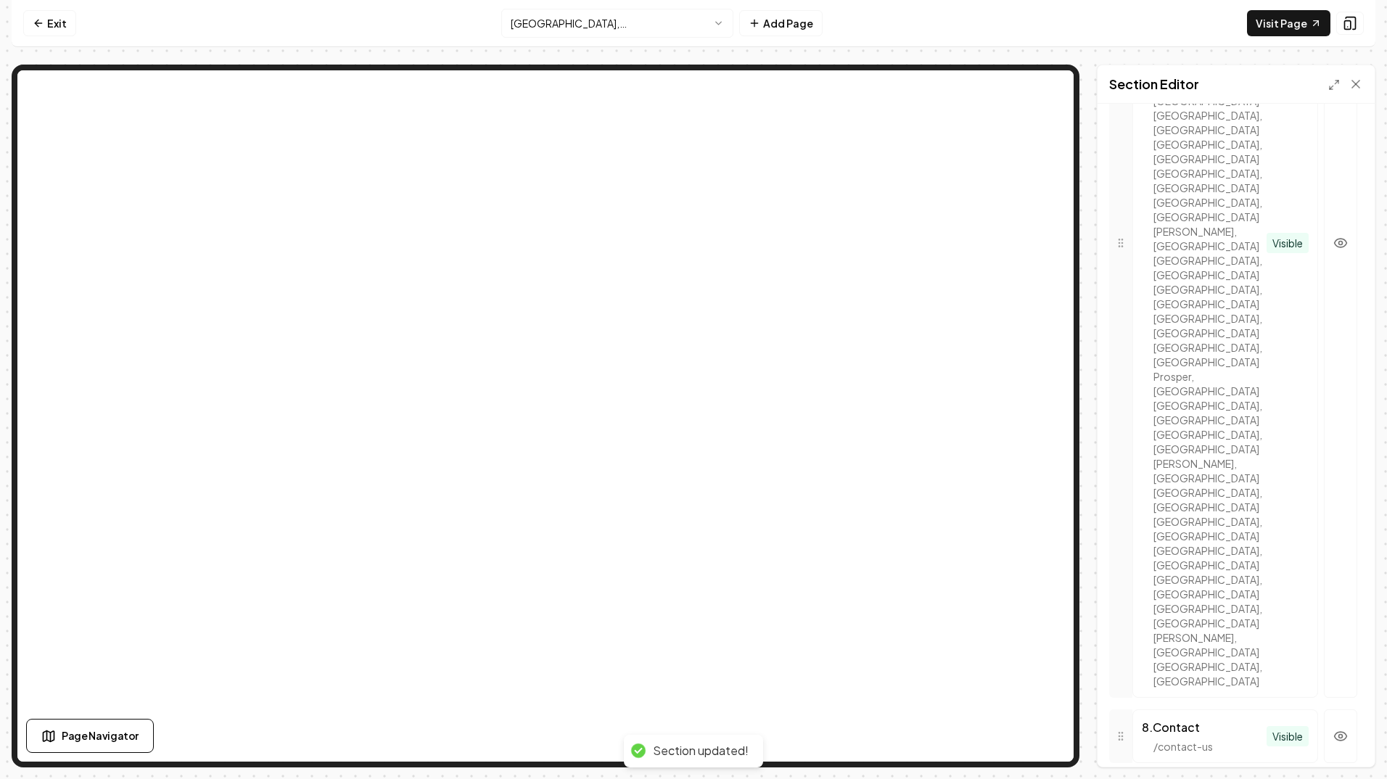
scroll to position [1659, 0]
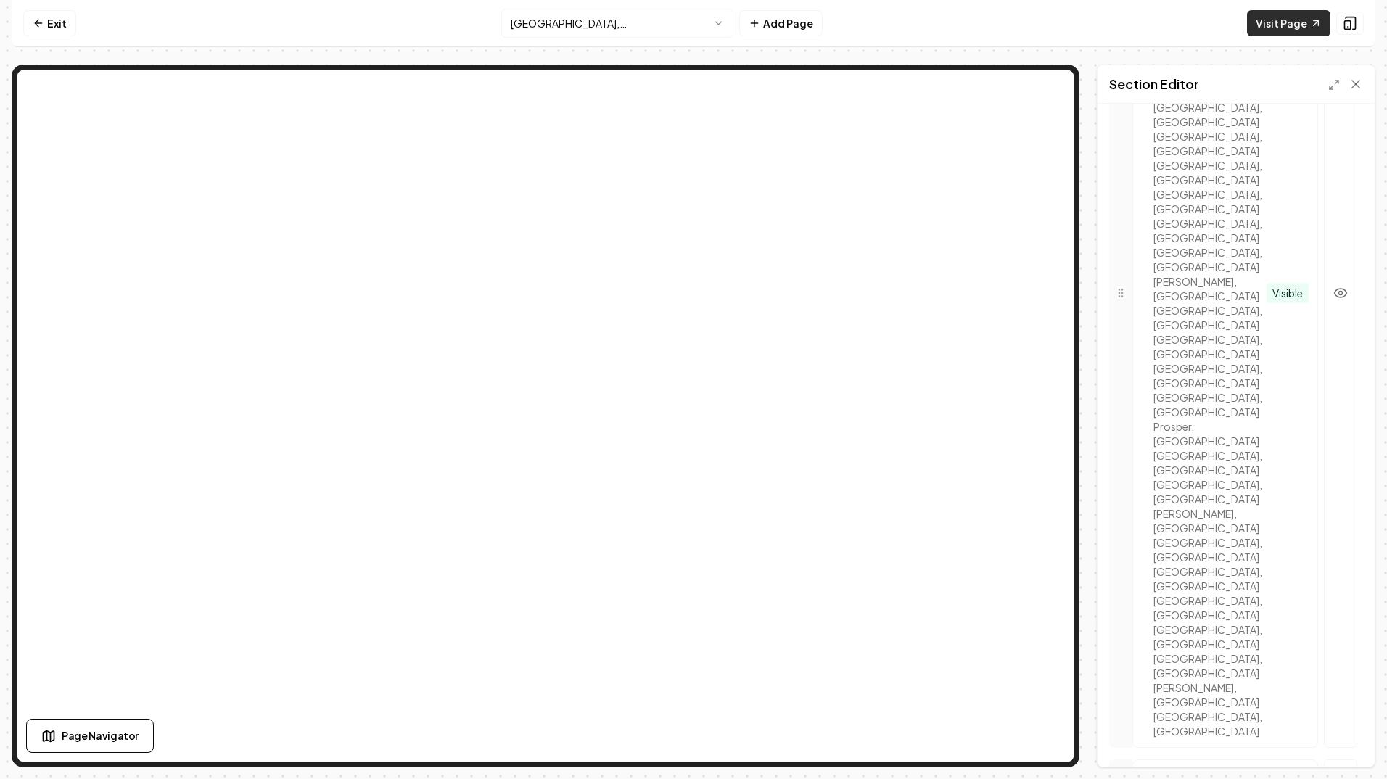
click at [1274, 23] on link "Visit Page" at bounding box center [1288, 23] width 83 height 26
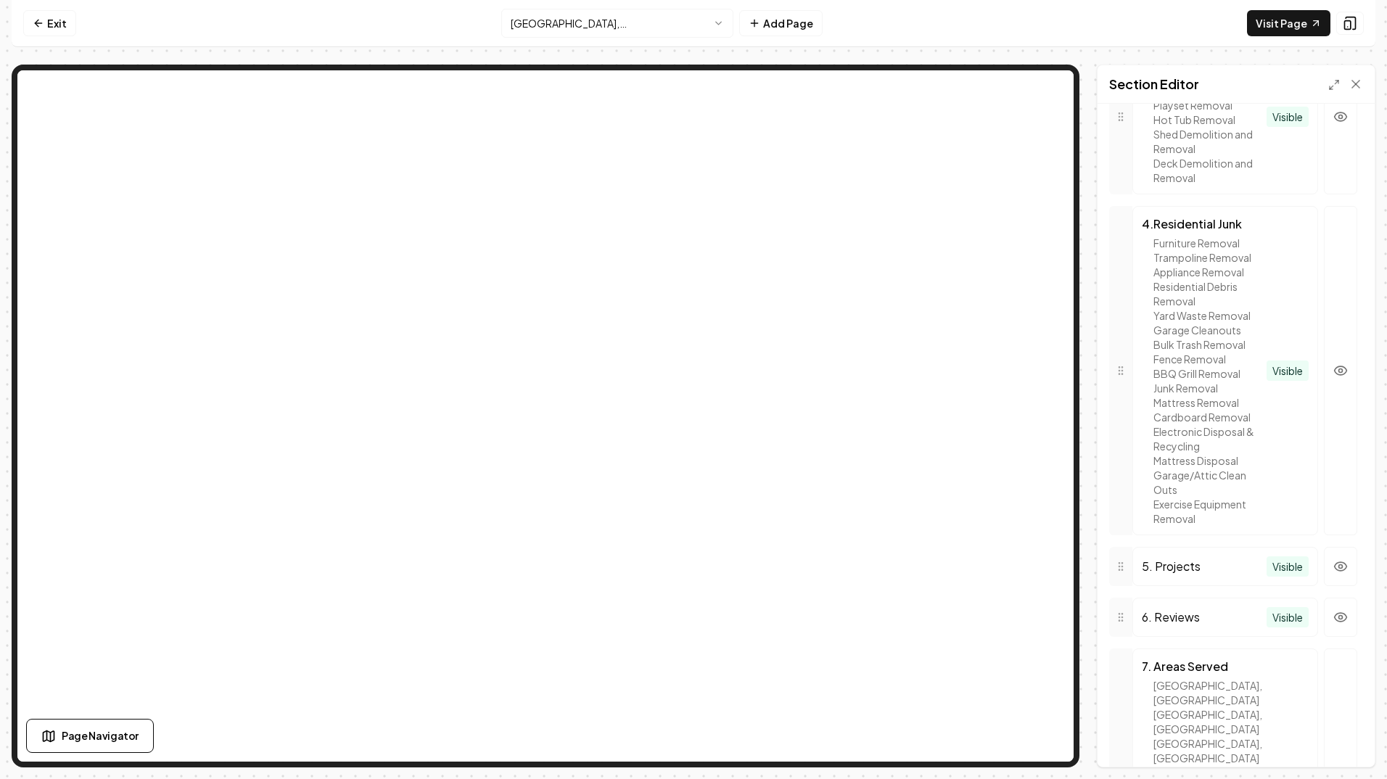
scroll to position [871, 0]
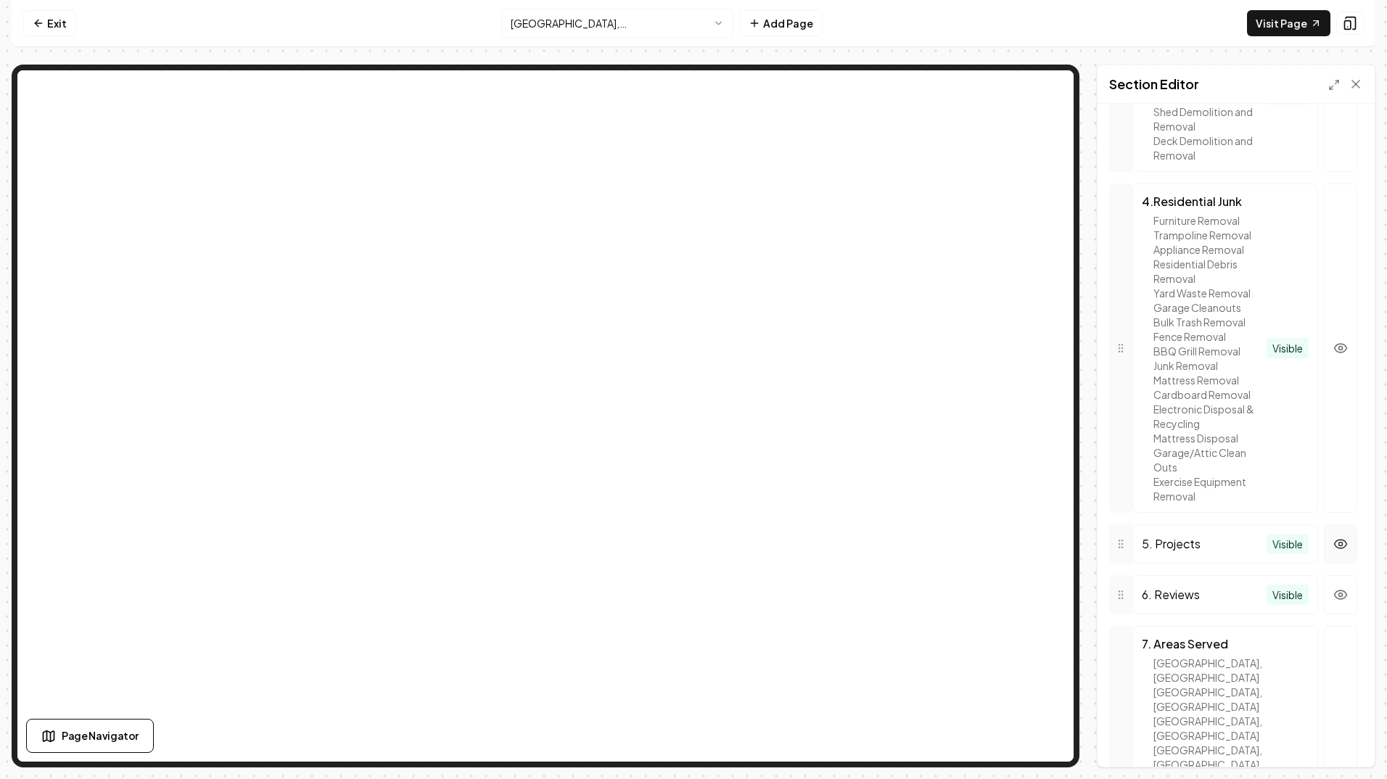
click at [1339, 546] on circle "button" at bounding box center [1341, 544] width 4 height 4
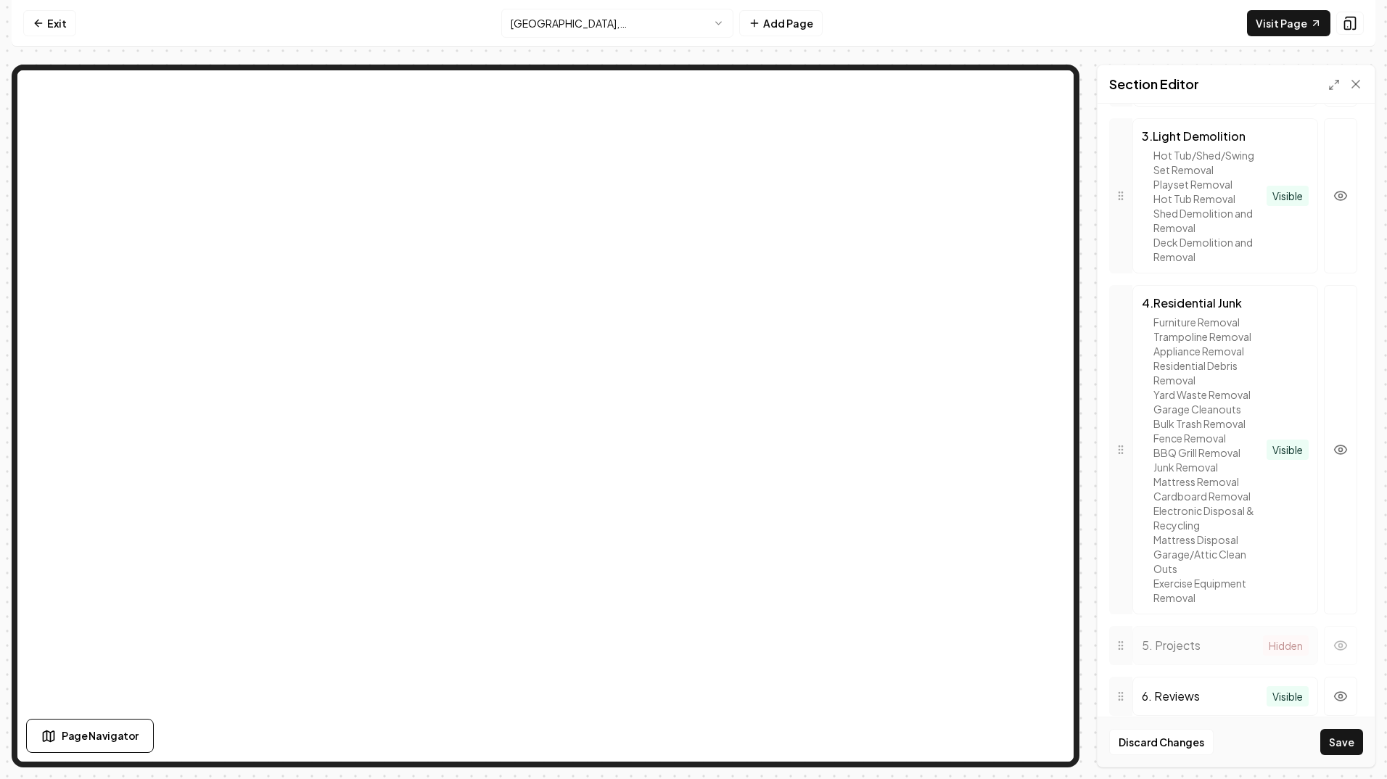
scroll to position [798, 0]
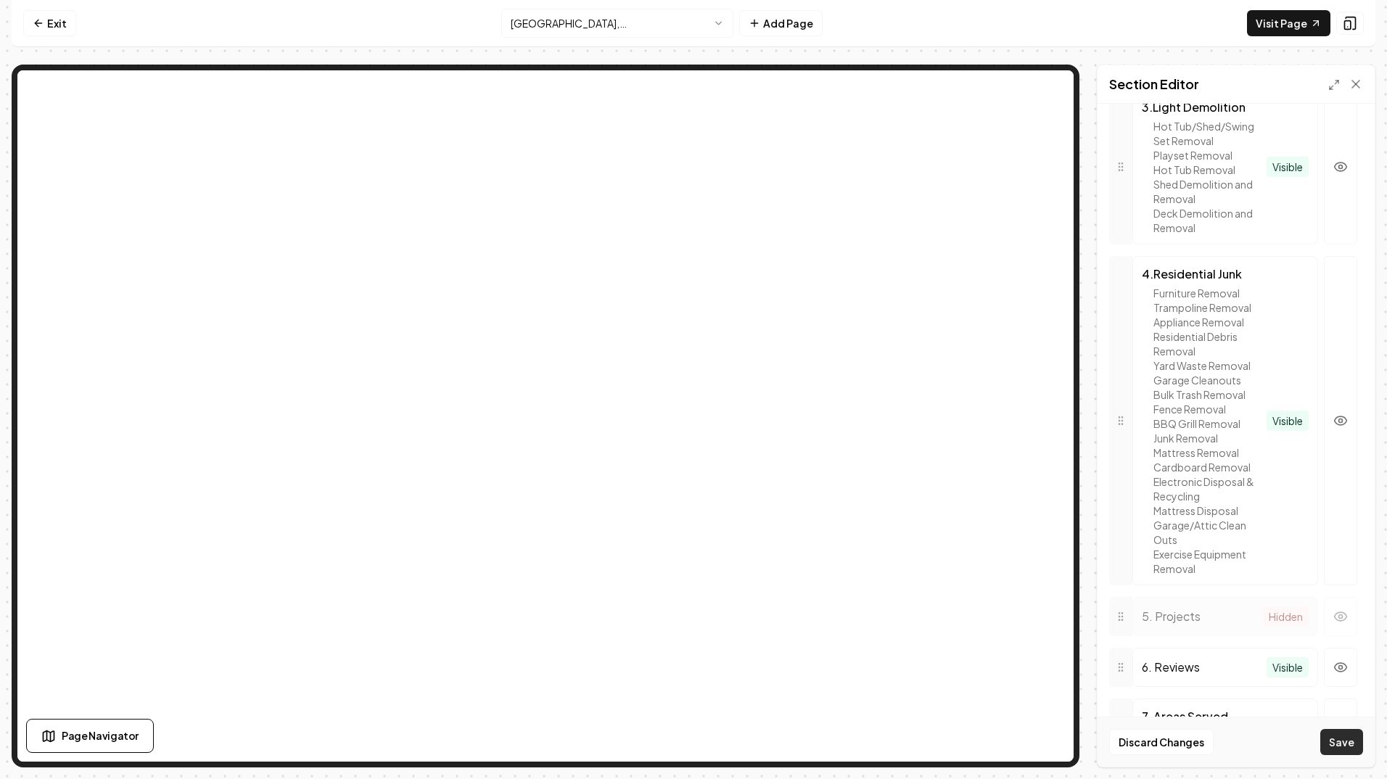
click at [1349, 744] on button "Save" at bounding box center [1342, 742] width 43 height 26
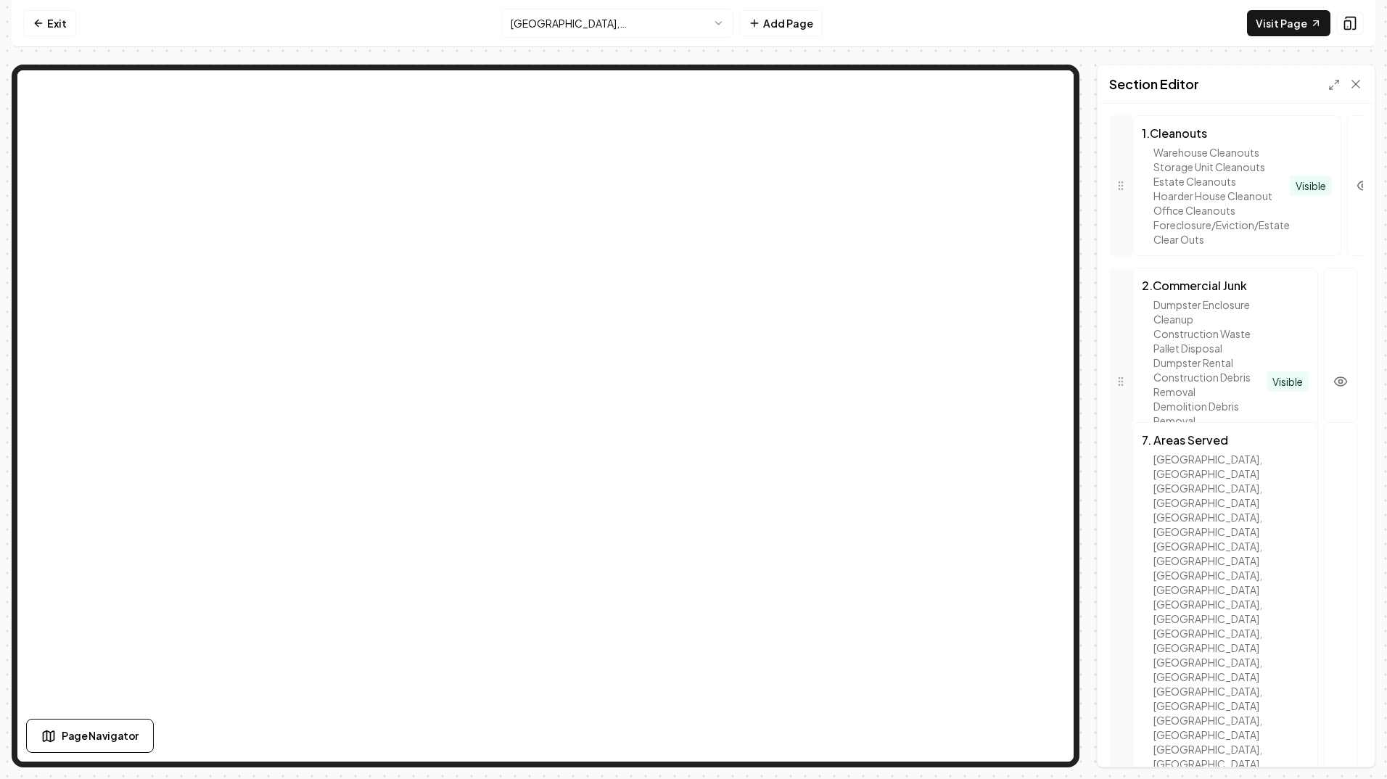
scroll to position [383, 0]
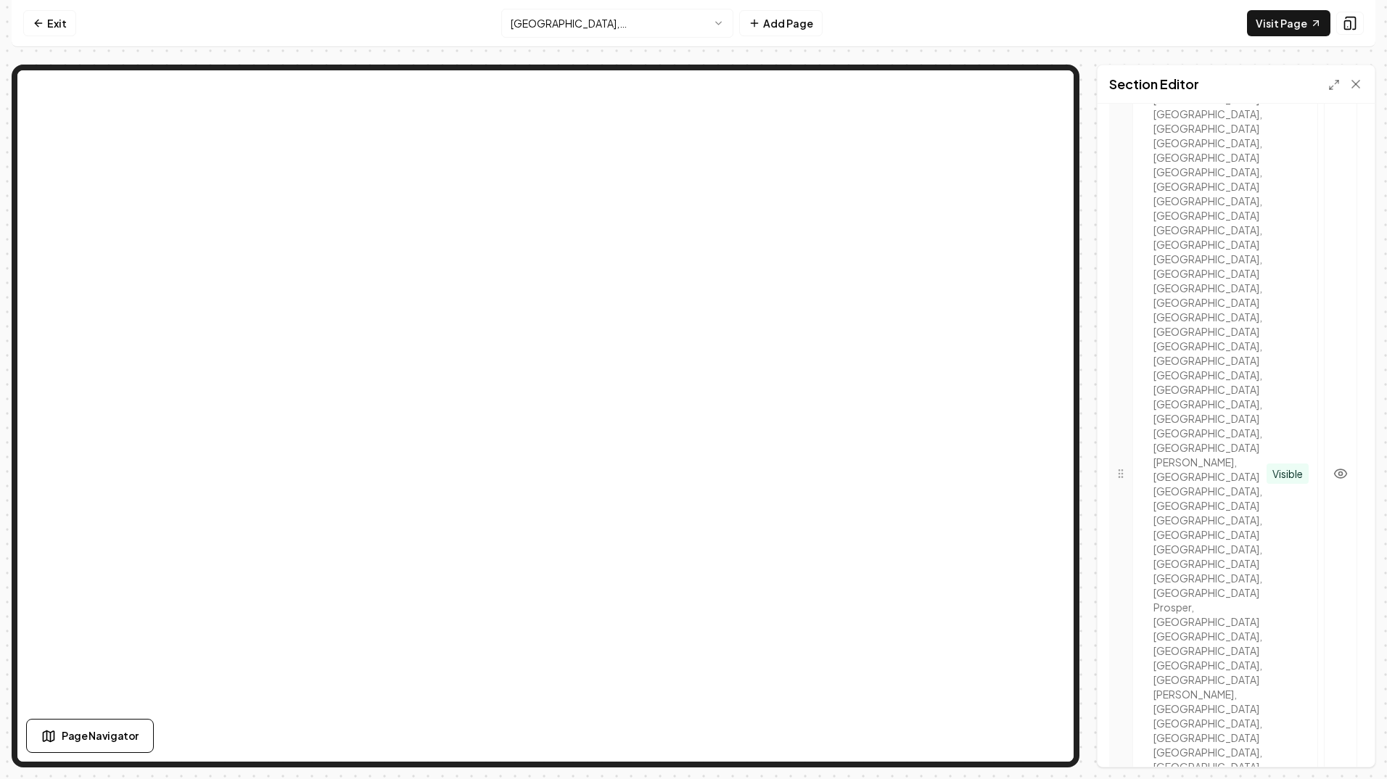
drag, startPoint x: 1123, startPoint y: 731, endPoint x: 1142, endPoint y: 268, distance: 462.6
click at [1340, 740] on button "Save" at bounding box center [1342, 742] width 43 height 26
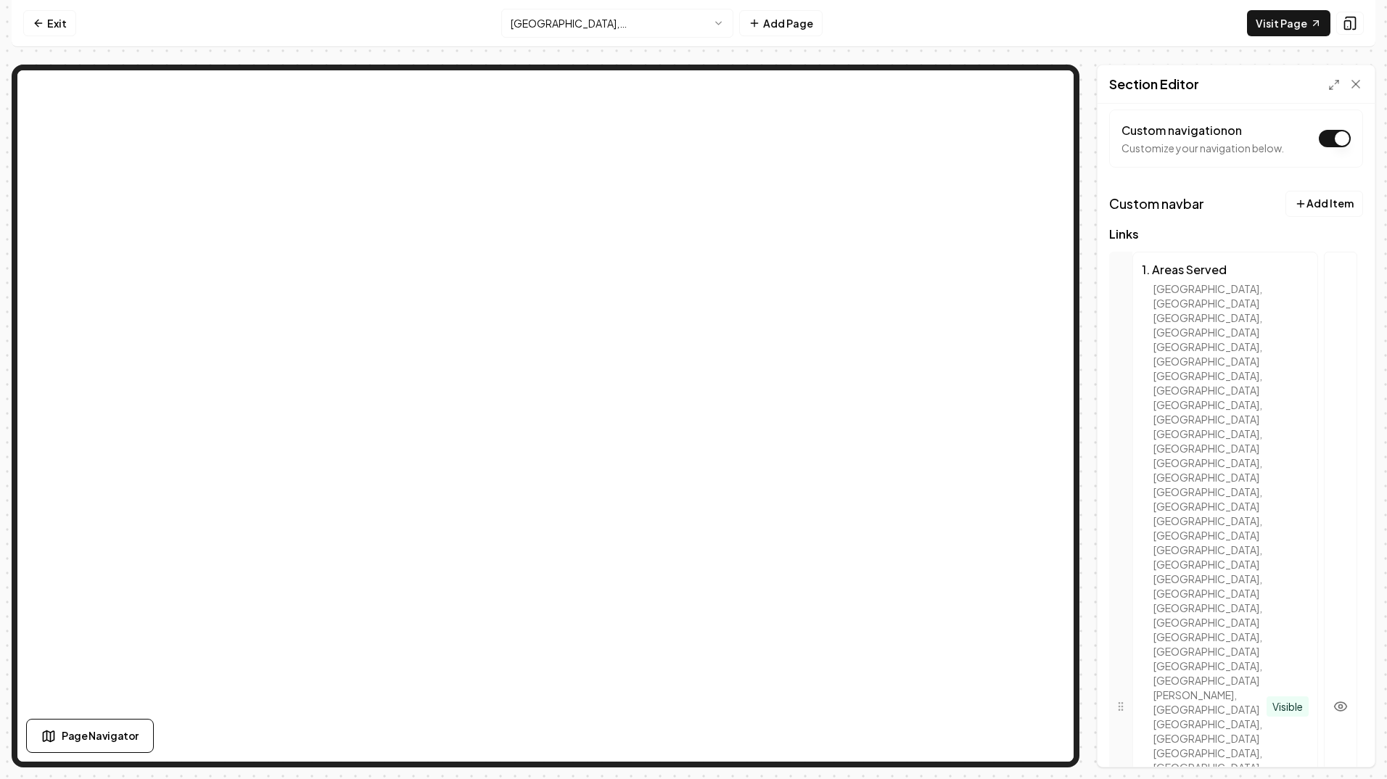
scroll to position [0, 0]
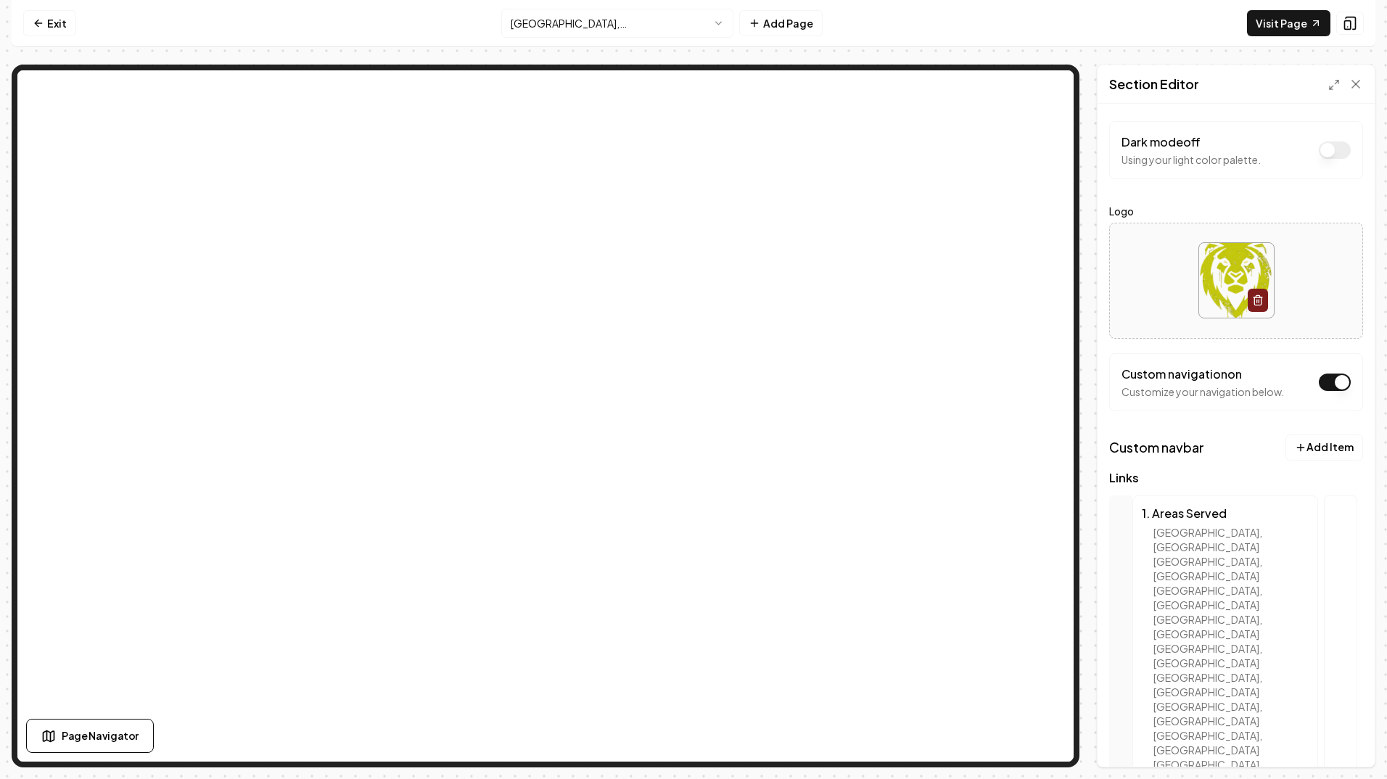
click at [1225, 291] on img at bounding box center [1236, 280] width 75 height 75
type input "**********"
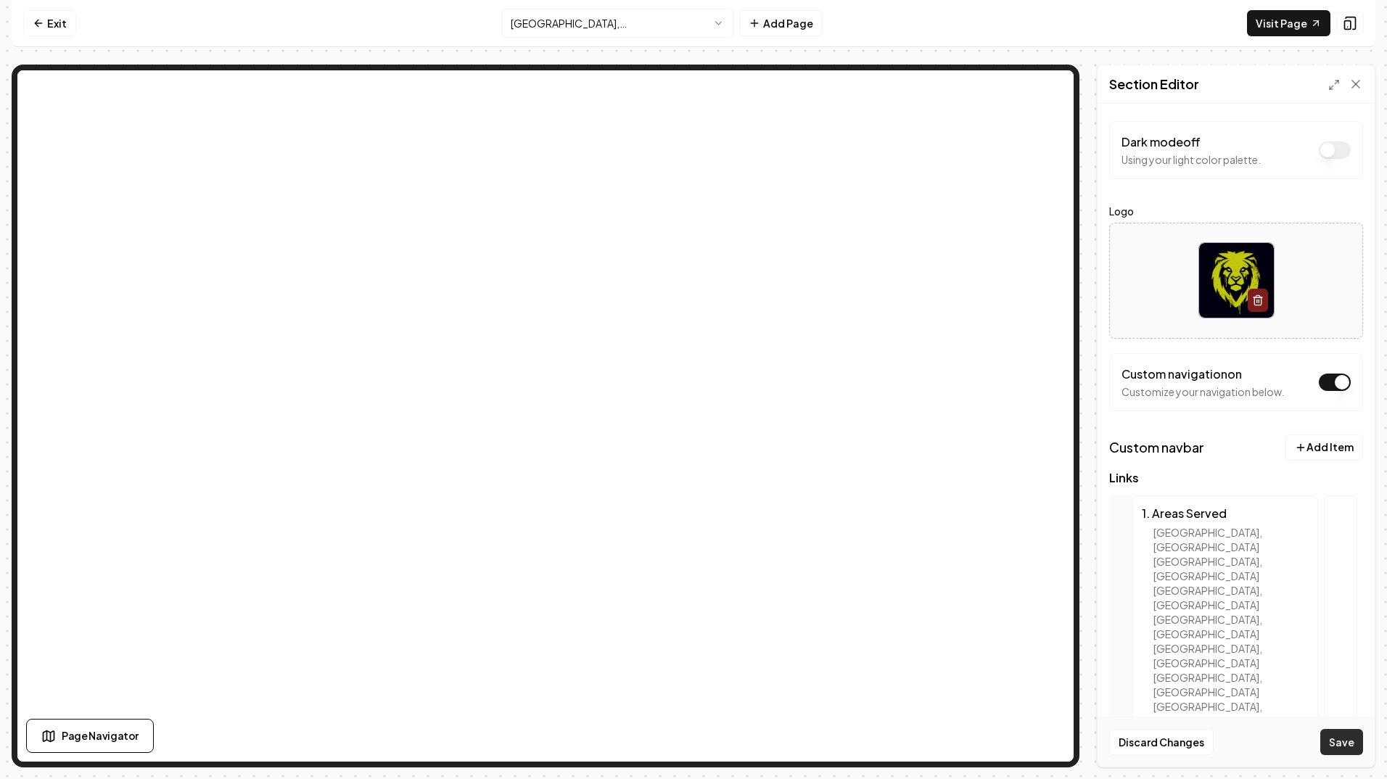
click at [1341, 741] on button "Save" at bounding box center [1342, 742] width 43 height 26
click at [1225, 279] on img at bounding box center [1236, 280] width 75 height 75
click at [712, 21] on html "Computer Required This feature is only available on a computer. Please switch t…" at bounding box center [693, 389] width 1387 height 779
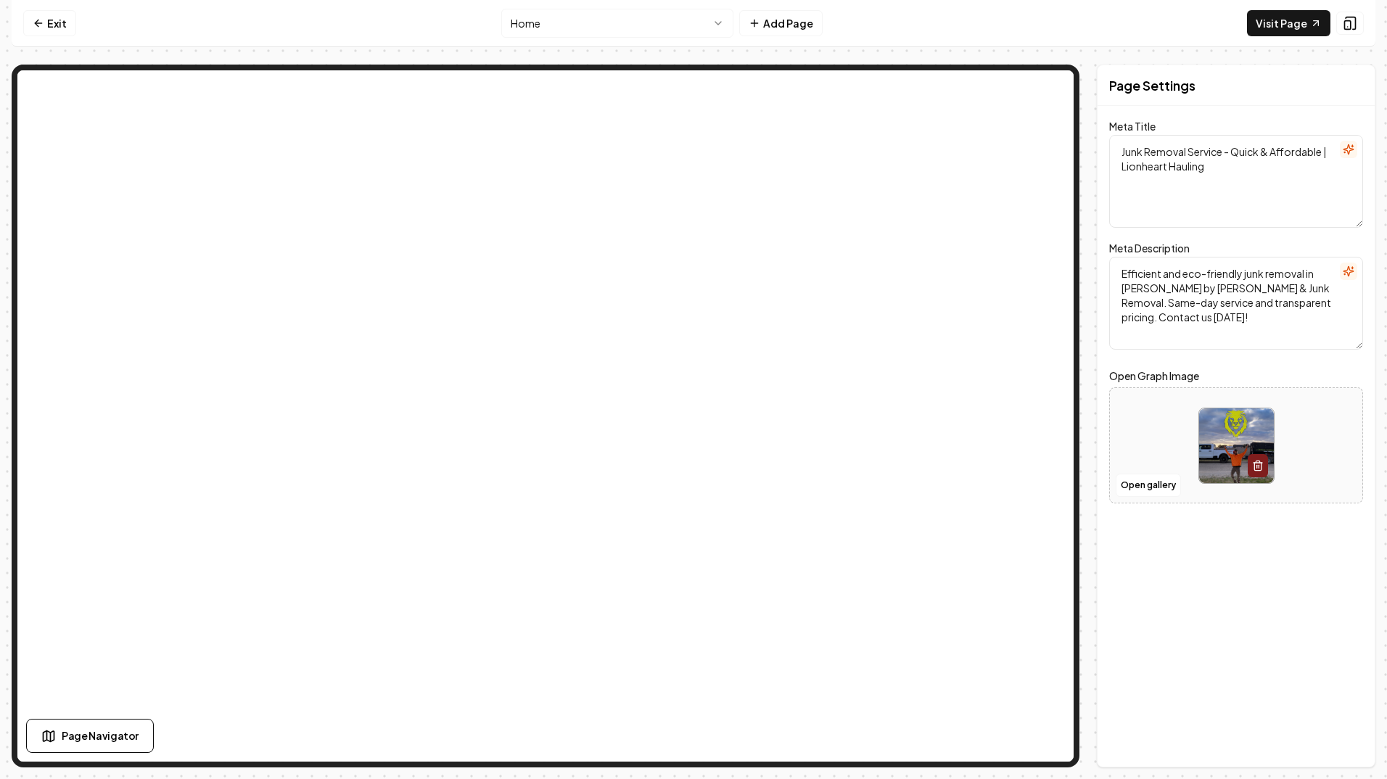
click at [723, 20] on html "Computer Required This feature is only available on a computer. Please switch t…" at bounding box center [693, 389] width 1387 height 779
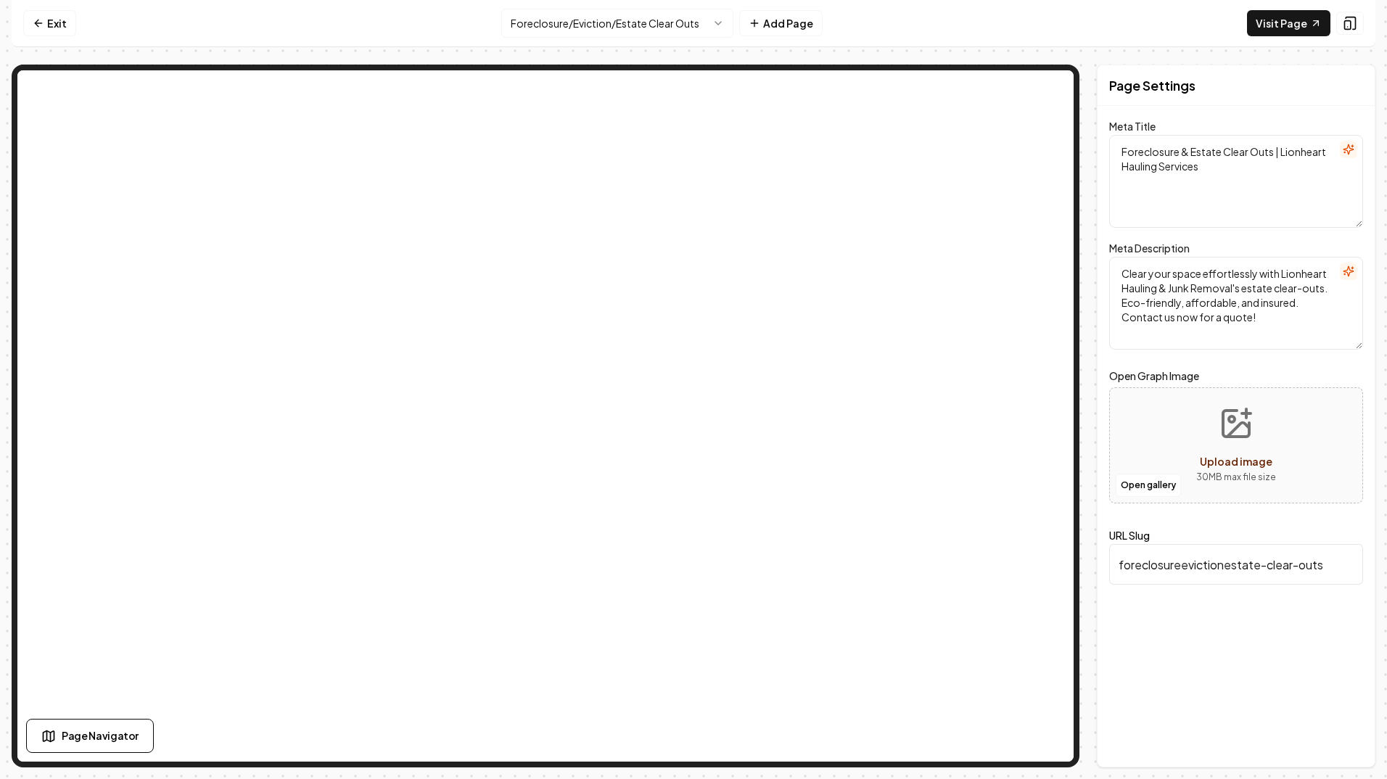
click at [720, 22] on html "Computer Required This feature is only available on a computer. Please switch t…" at bounding box center [693, 389] width 1387 height 779
click at [718, 22] on html "Computer Required This feature is only available on a computer. Please switch t…" at bounding box center [693, 389] width 1387 height 779
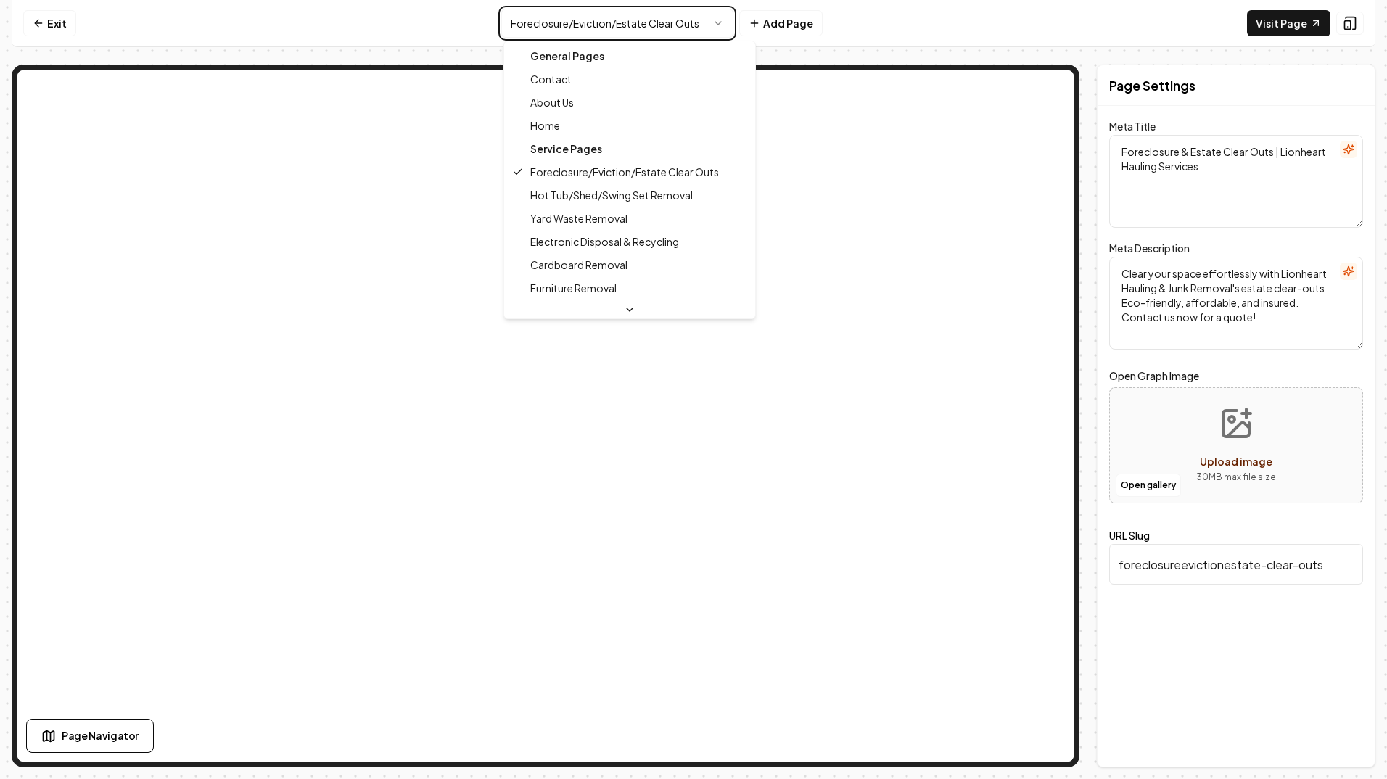
type textarea "Junk Removal Service - Quick & Affordable | Lionheart Hauling"
type textarea "Efficient and eco-friendly junk removal in [PERSON_NAME] by [PERSON_NAME] & Jun…"
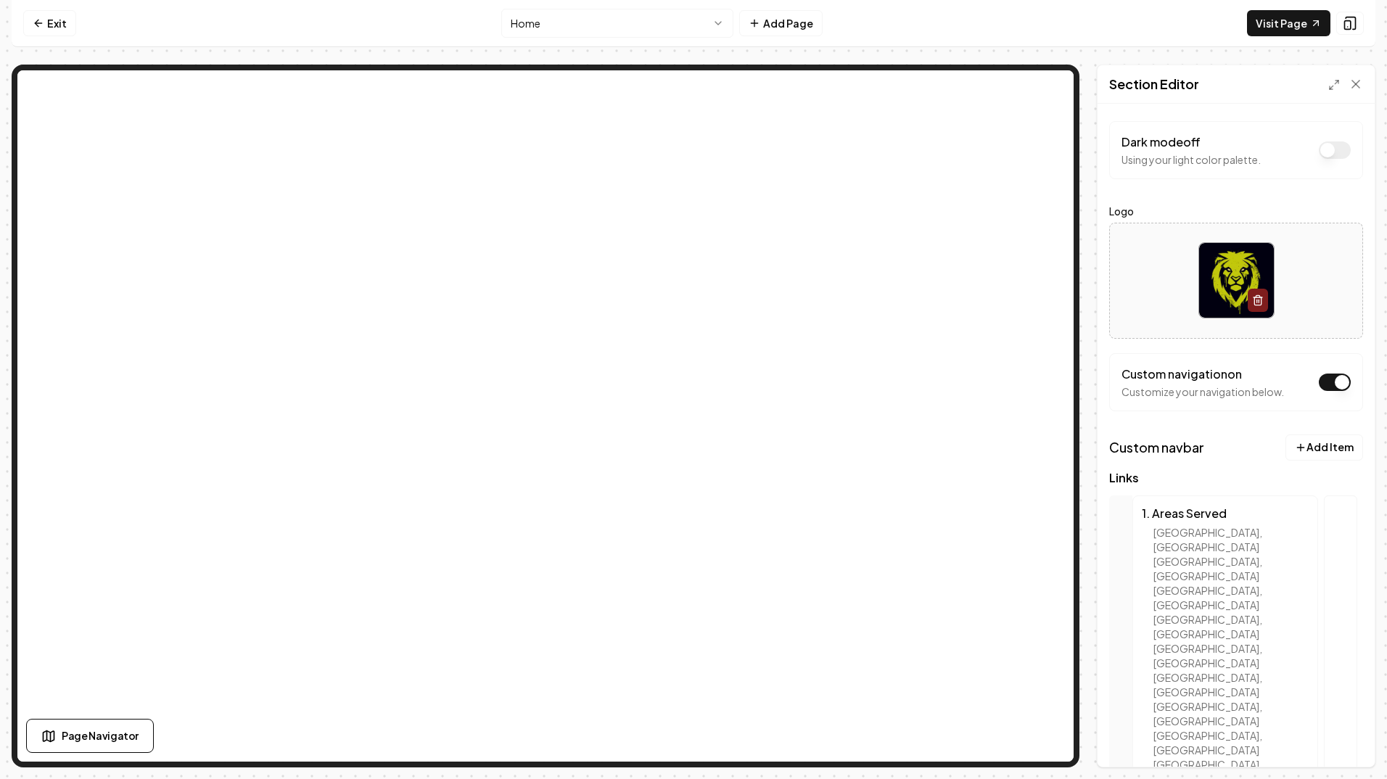
click at [1224, 279] on img at bounding box center [1236, 280] width 75 height 75
click at [53, 17] on link "Exit" at bounding box center [49, 23] width 53 height 26
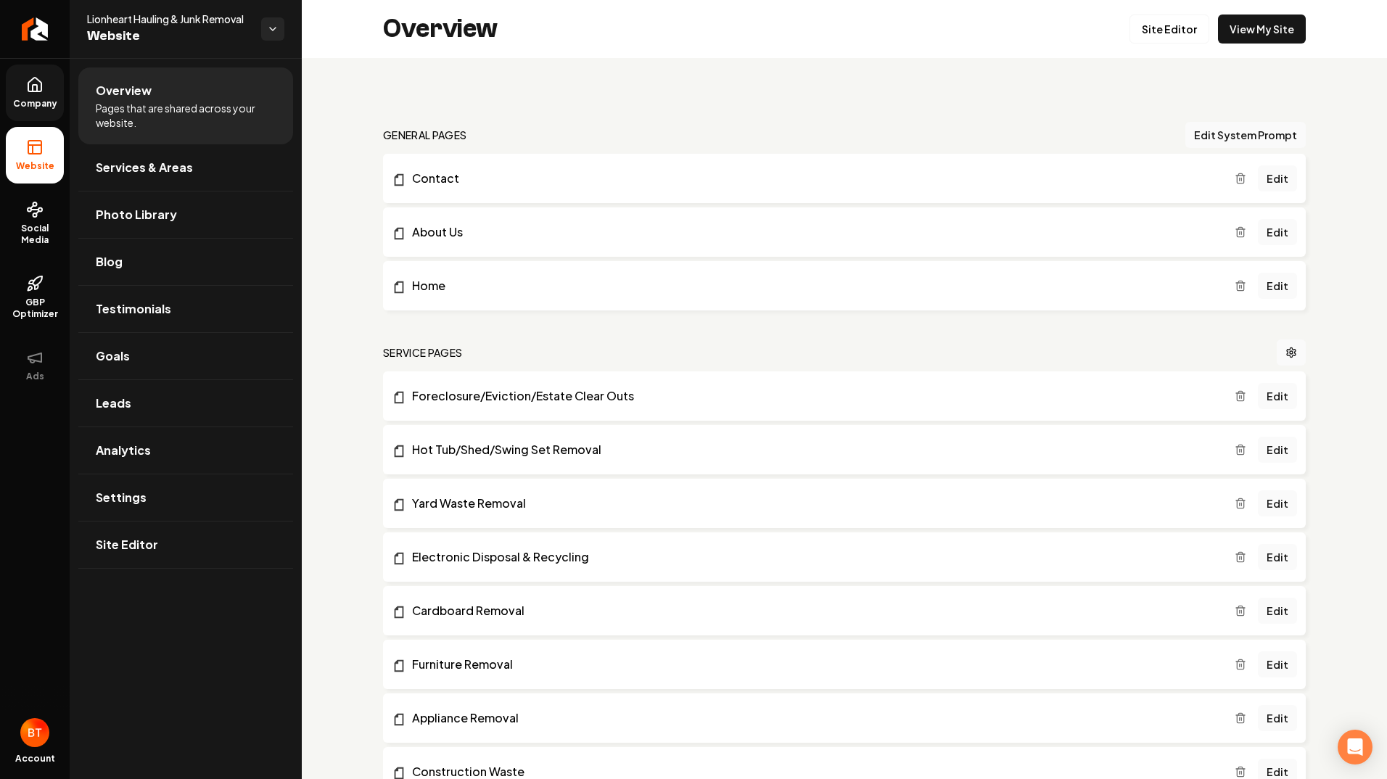
click at [37, 95] on link "Company" at bounding box center [35, 93] width 58 height 57
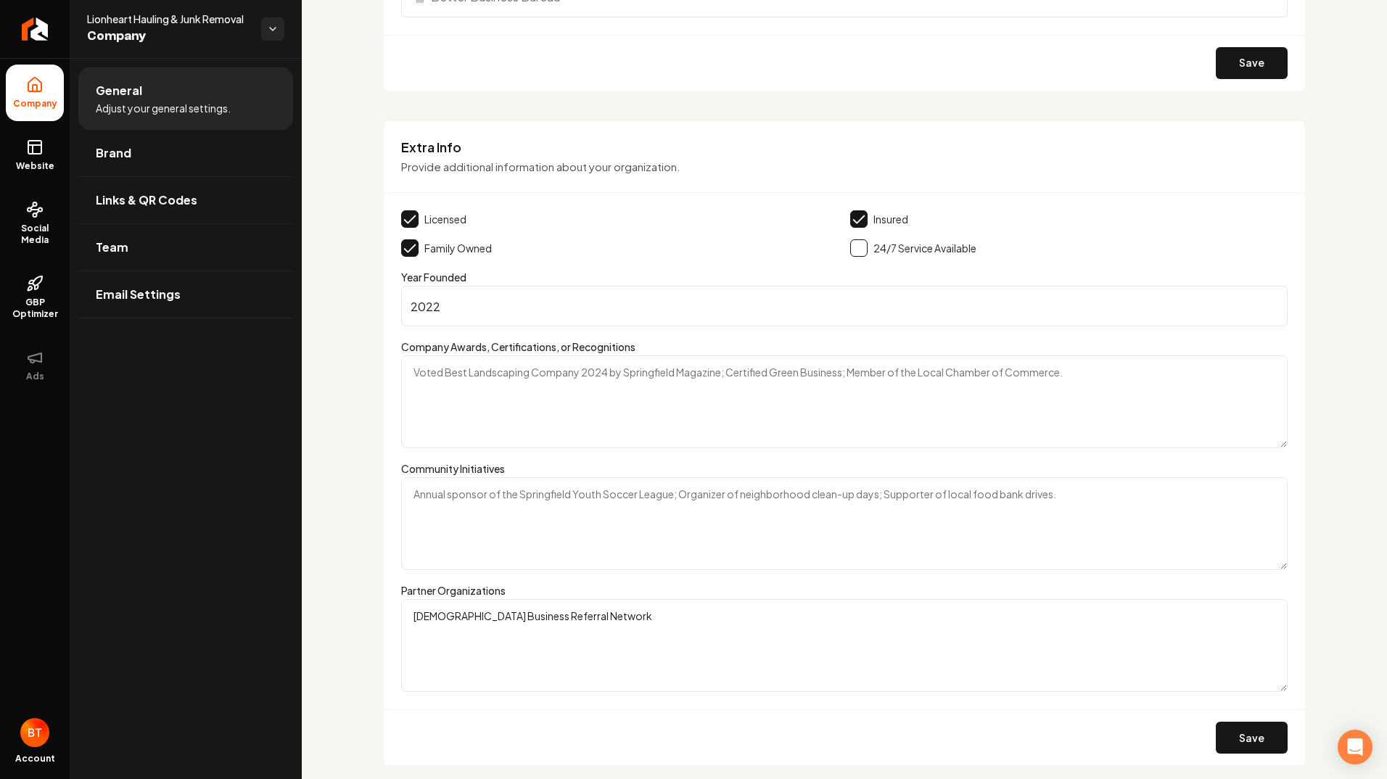
scroll to position [1828, 0]
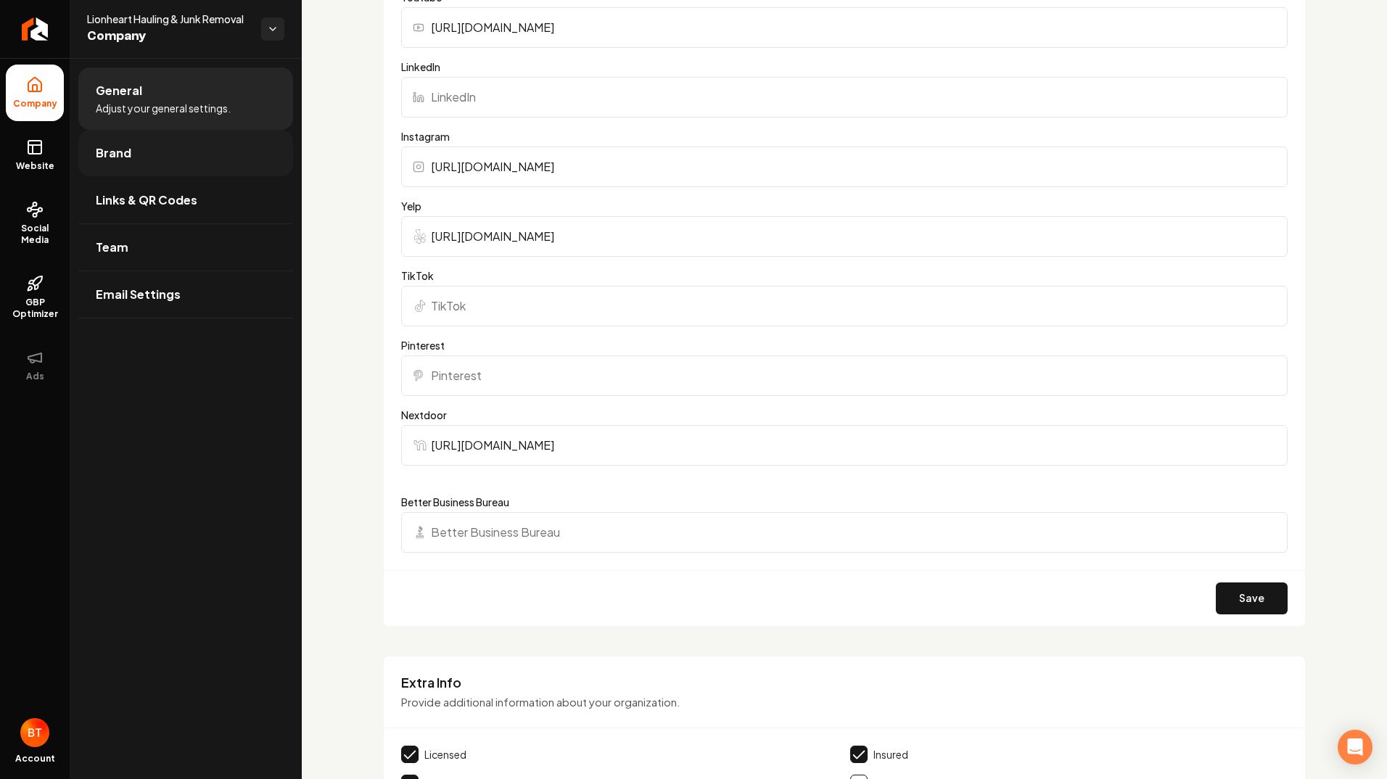
click at [121, 155] on span "Brand" at bounding box center [114, 152] width 36 height 17
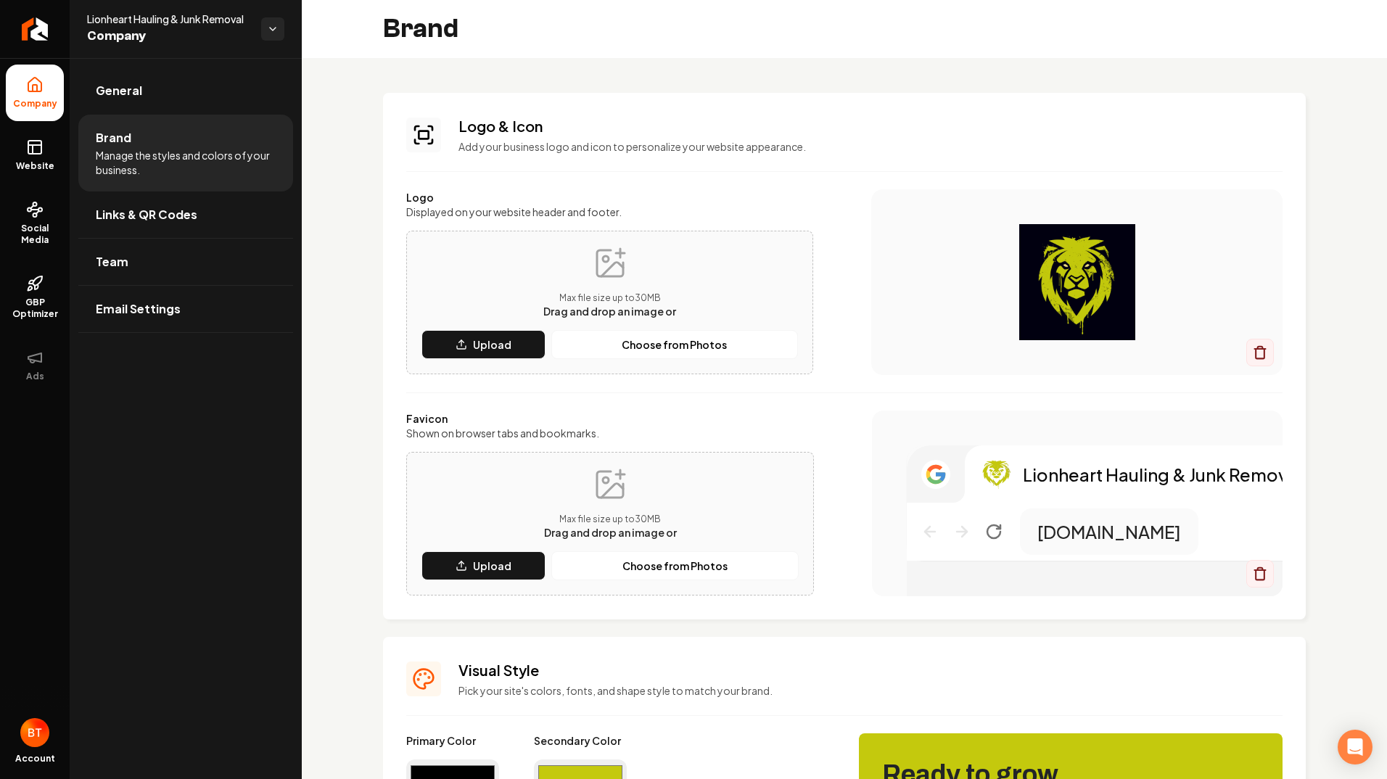
click at [1059, 276] on img "Main content area" at bounding box center [1076, 282] width 353 height 116
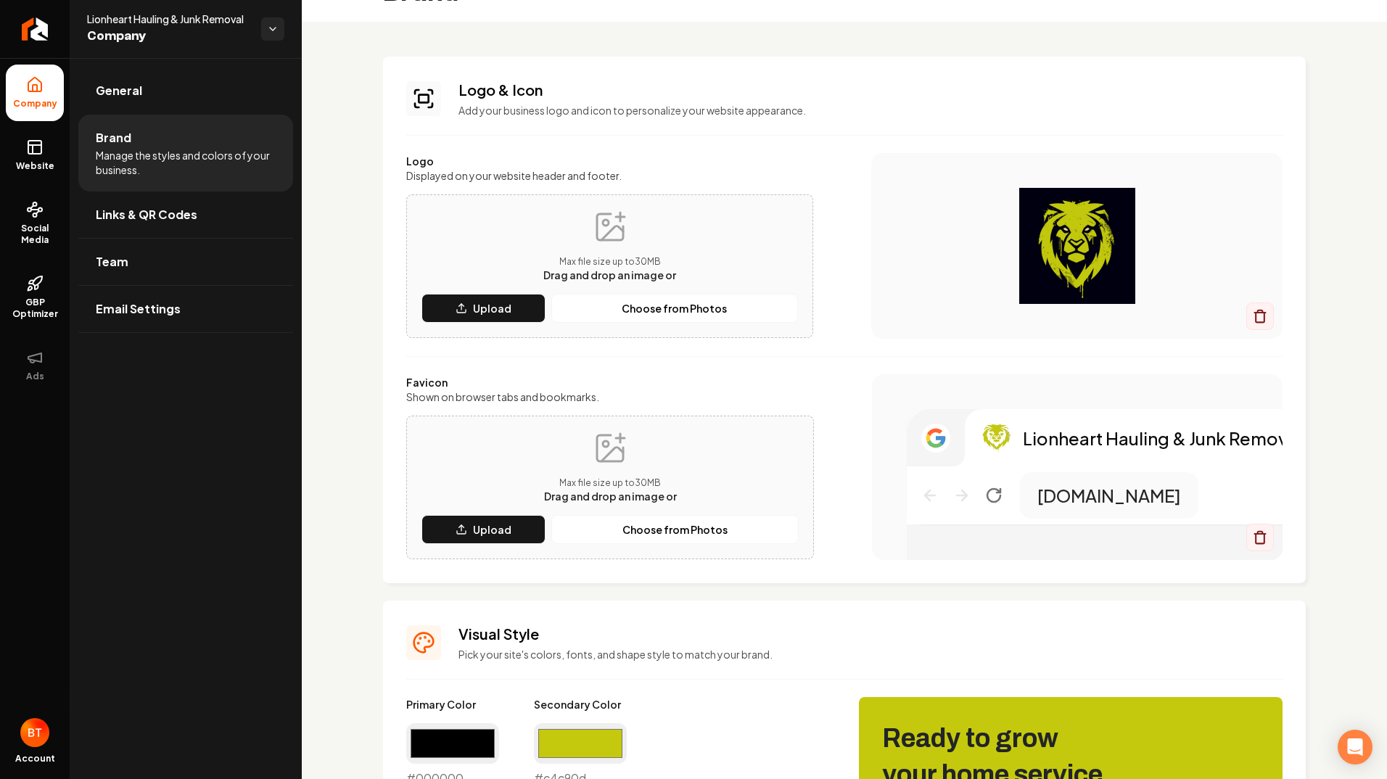
scroll to position [28, 0]
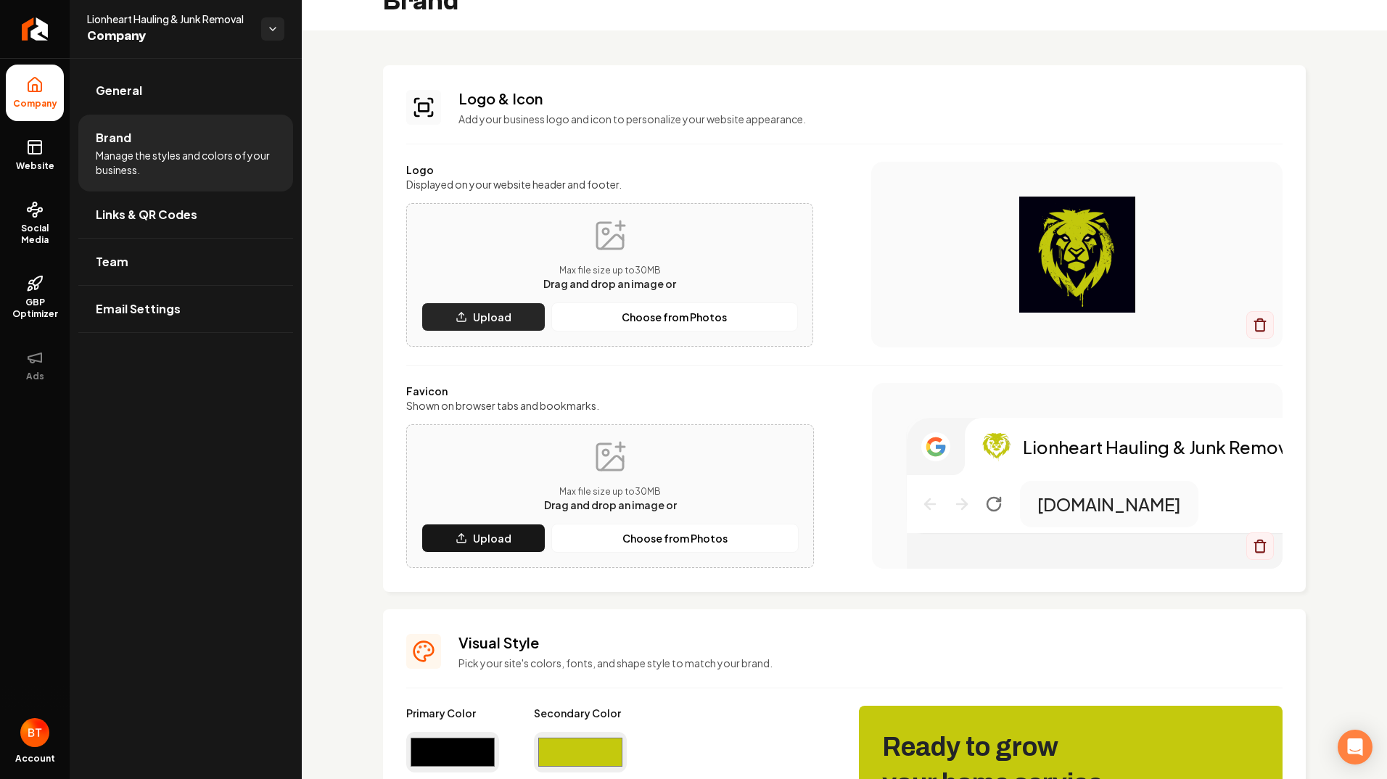
click at [500, 321] on p "Upload" at bounding box center [492, 317] width 38 height 15
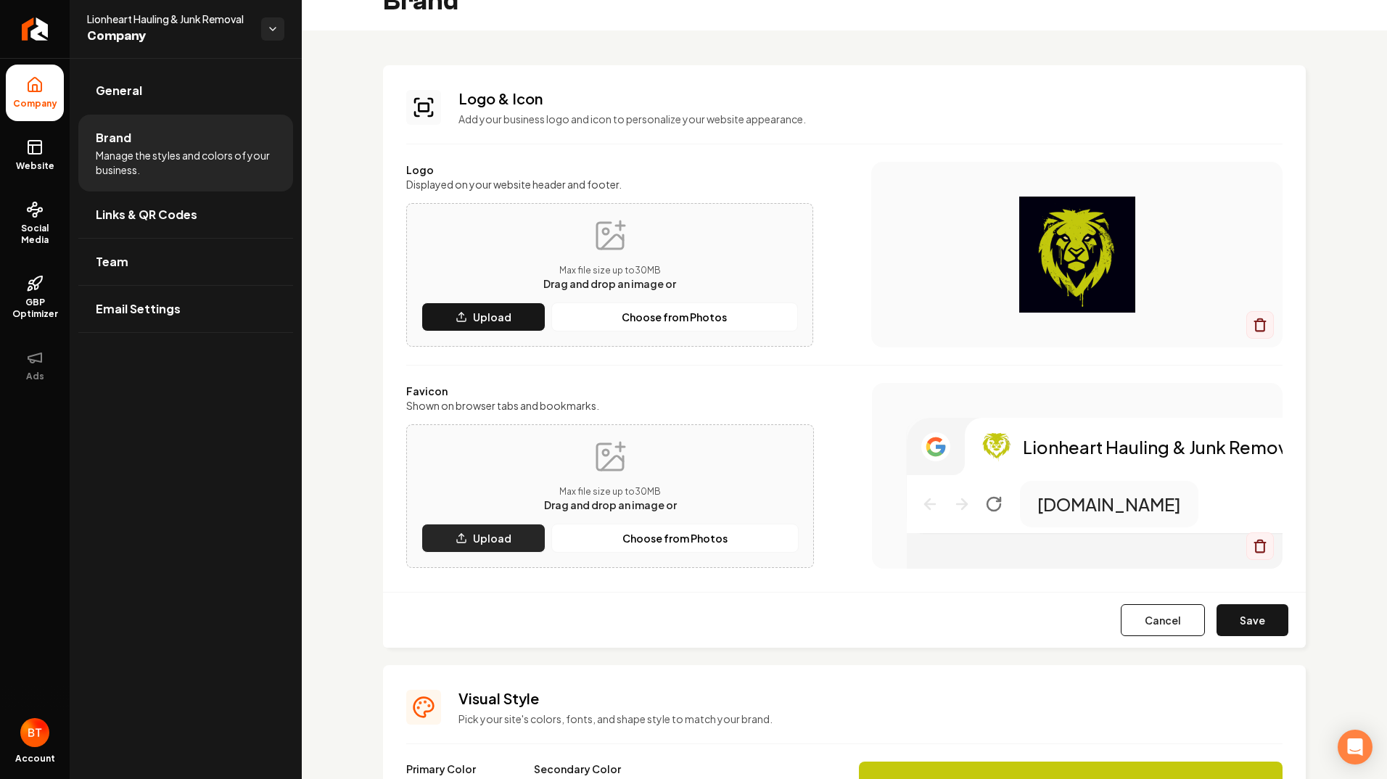
click at [504, 541] on p "Upload" at bounding box center [492, 538] width 38 height 15
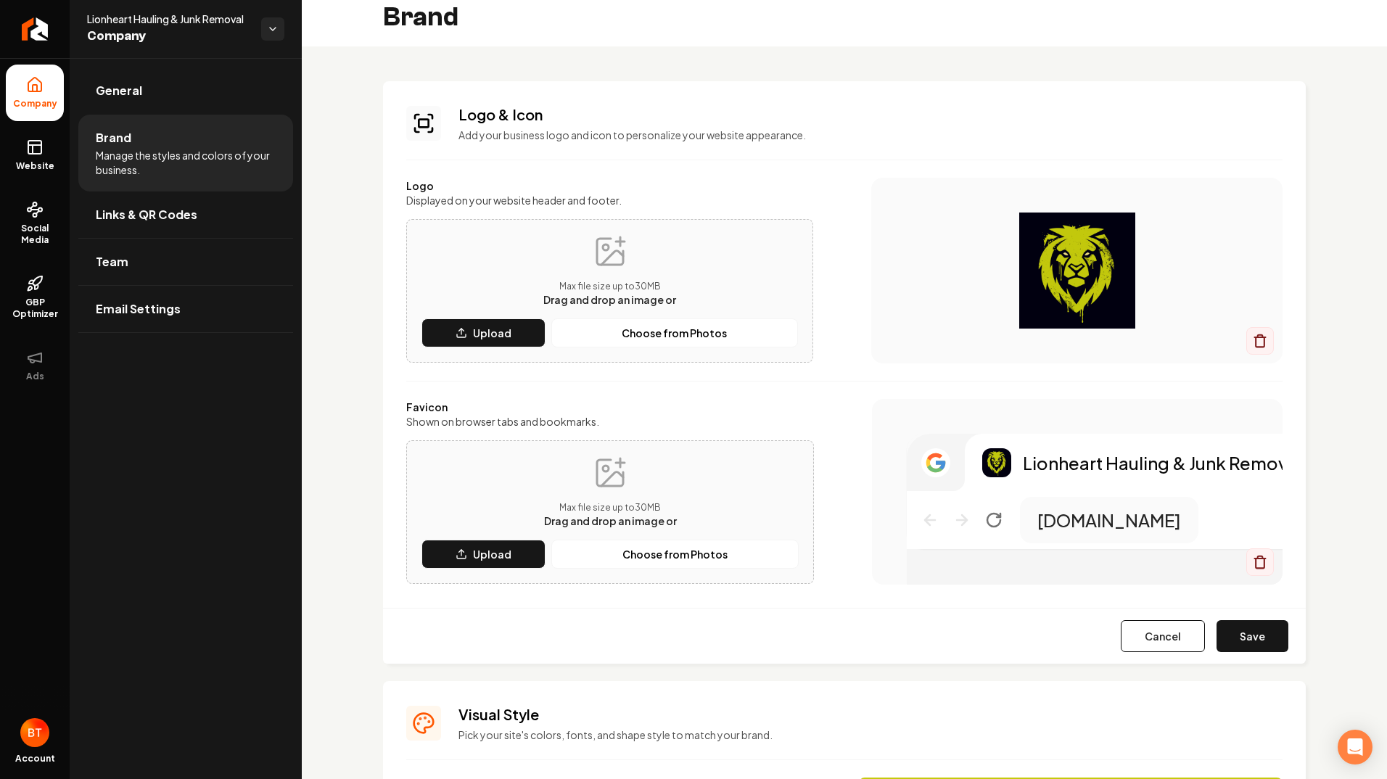
scroll to position [0, 0]
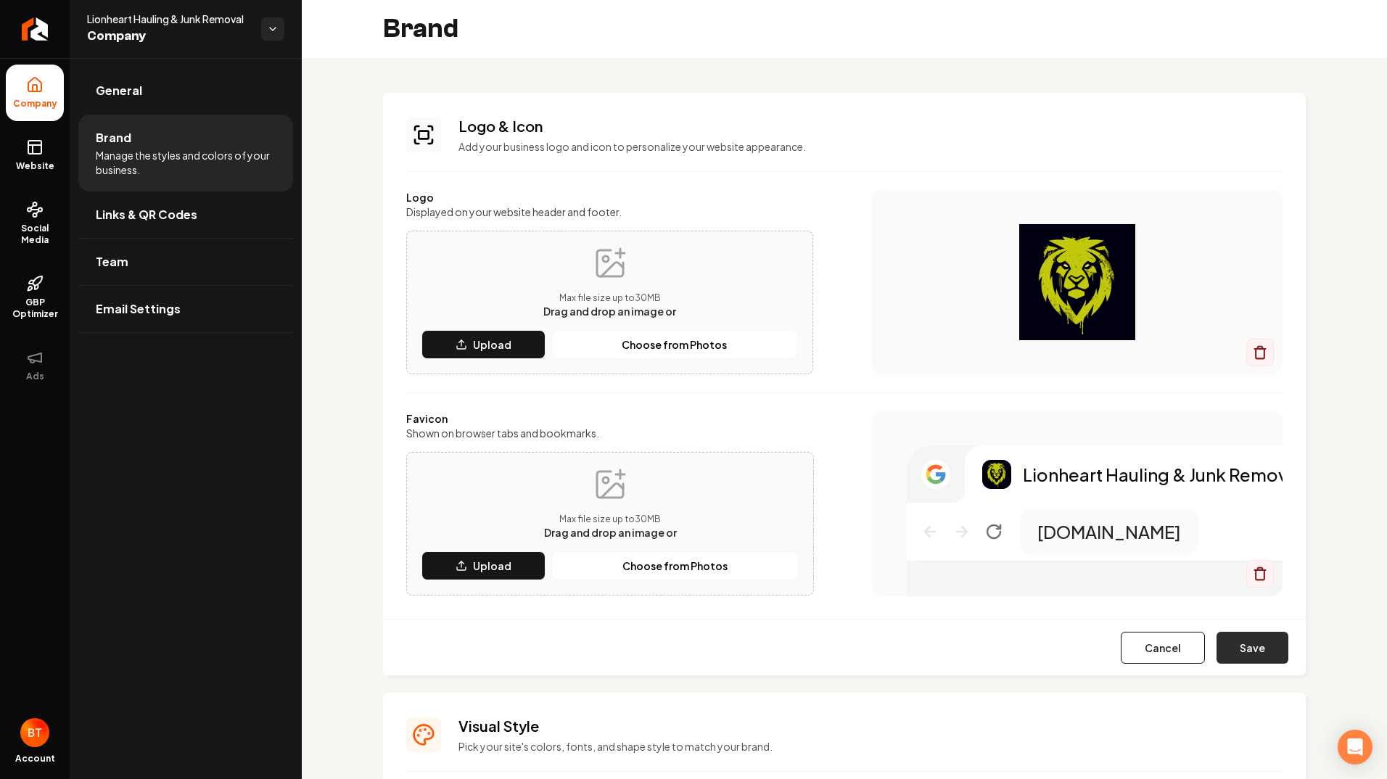
click at [1260, 651] on button "Save" at bounding box center [1253, 648] width 72 height 32
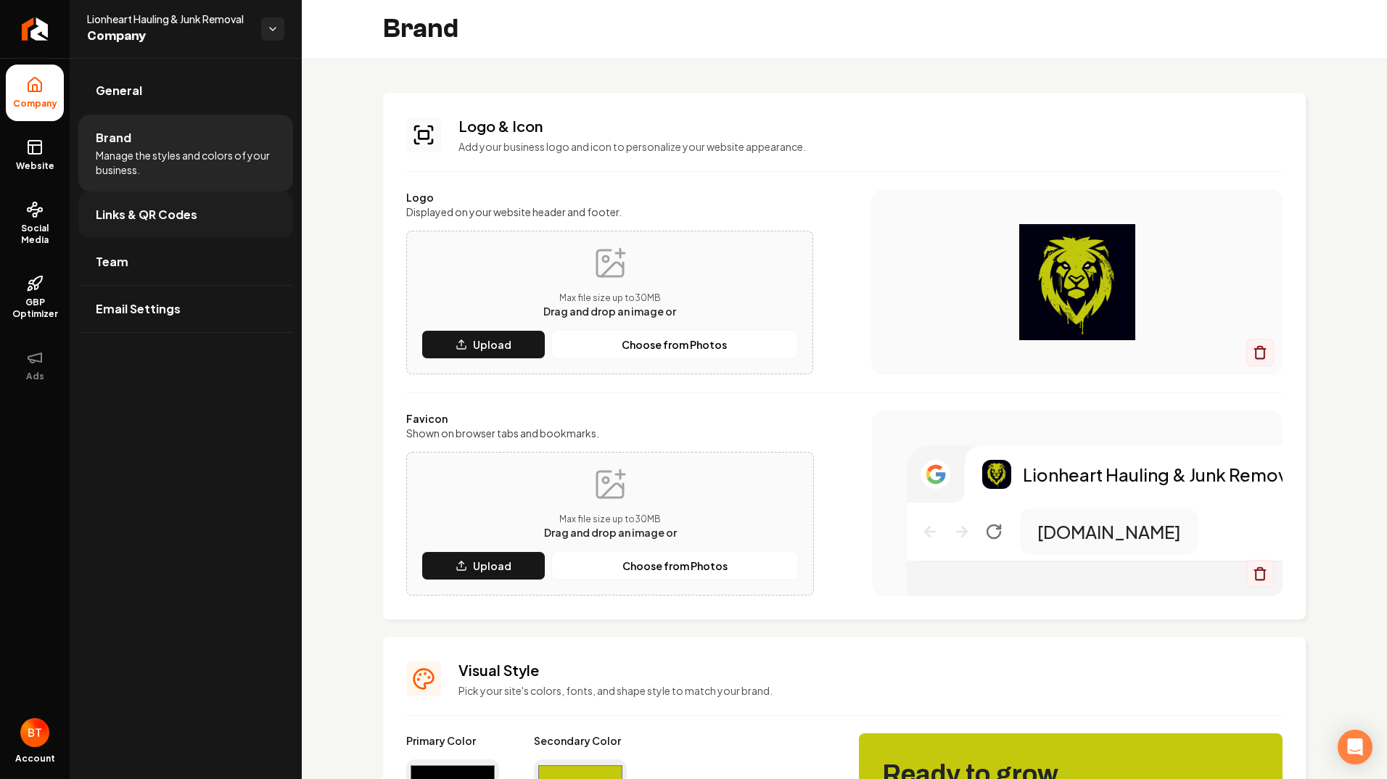
click at [185, 211] on span "Links & QR Codes" at bounding box center [147, 214] width 102 height 17
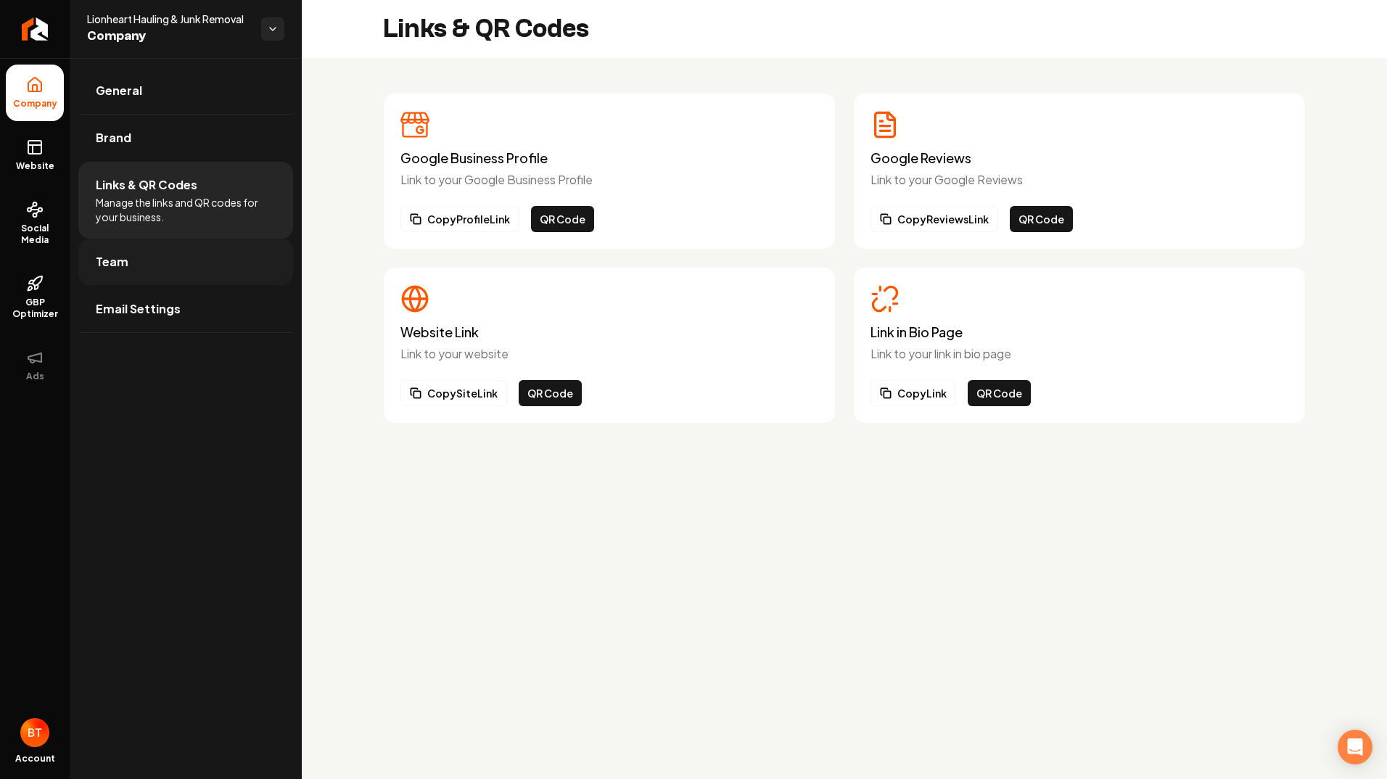
click at [132, 266] on link "Team" at bounding box center [185, 262] width 215 height 46
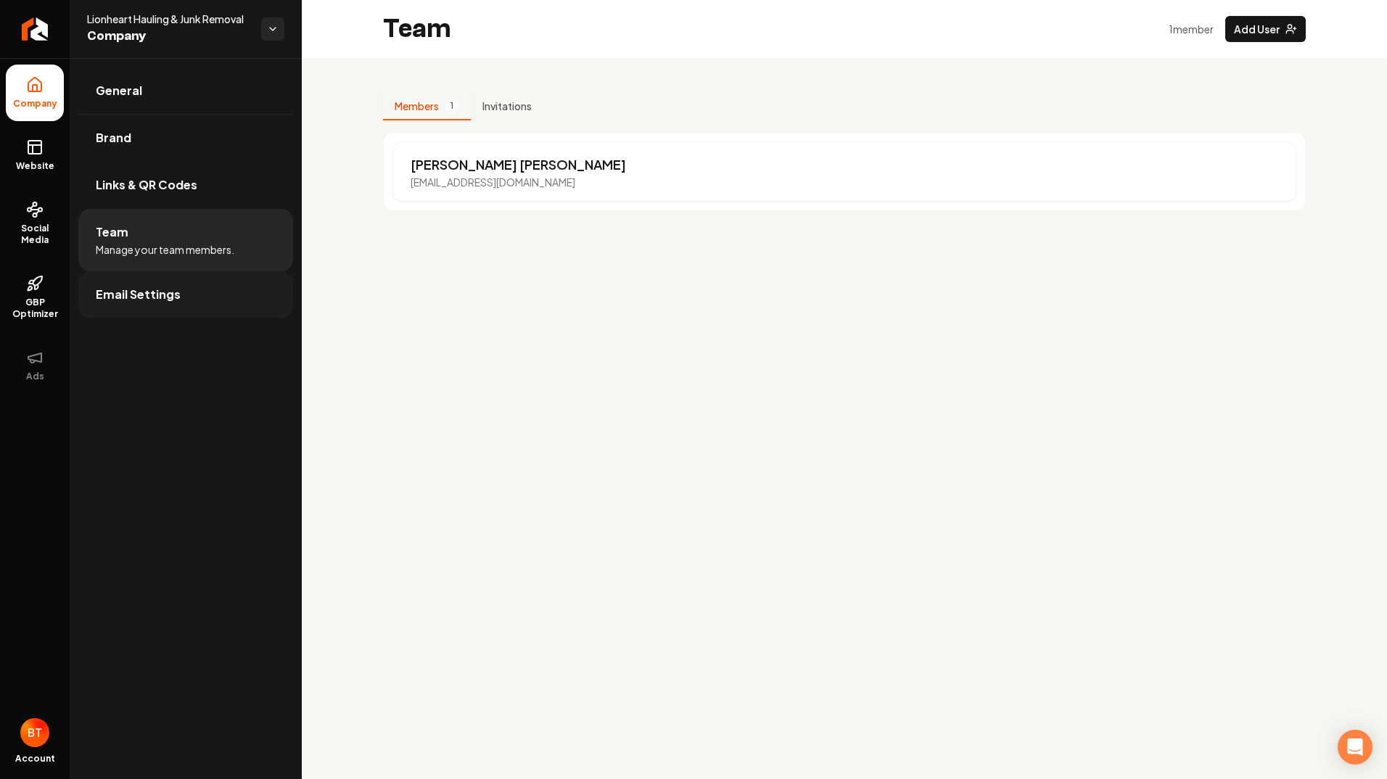
click at [158, 297] on span "Email Settings" at bounding box center [138, 294] width 85 height 17
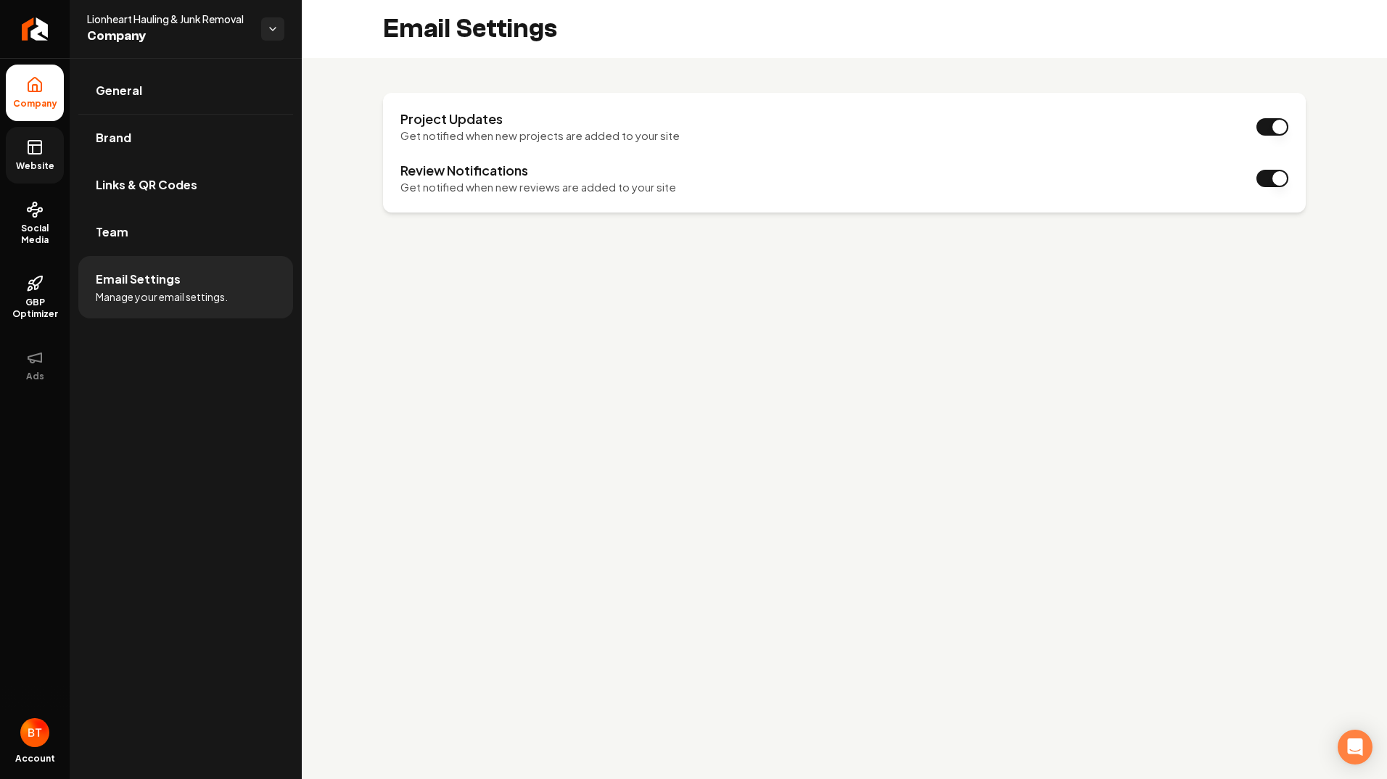
click at [38, 157] on link "Website" at bounding box center [35, 155] width 58 height 57
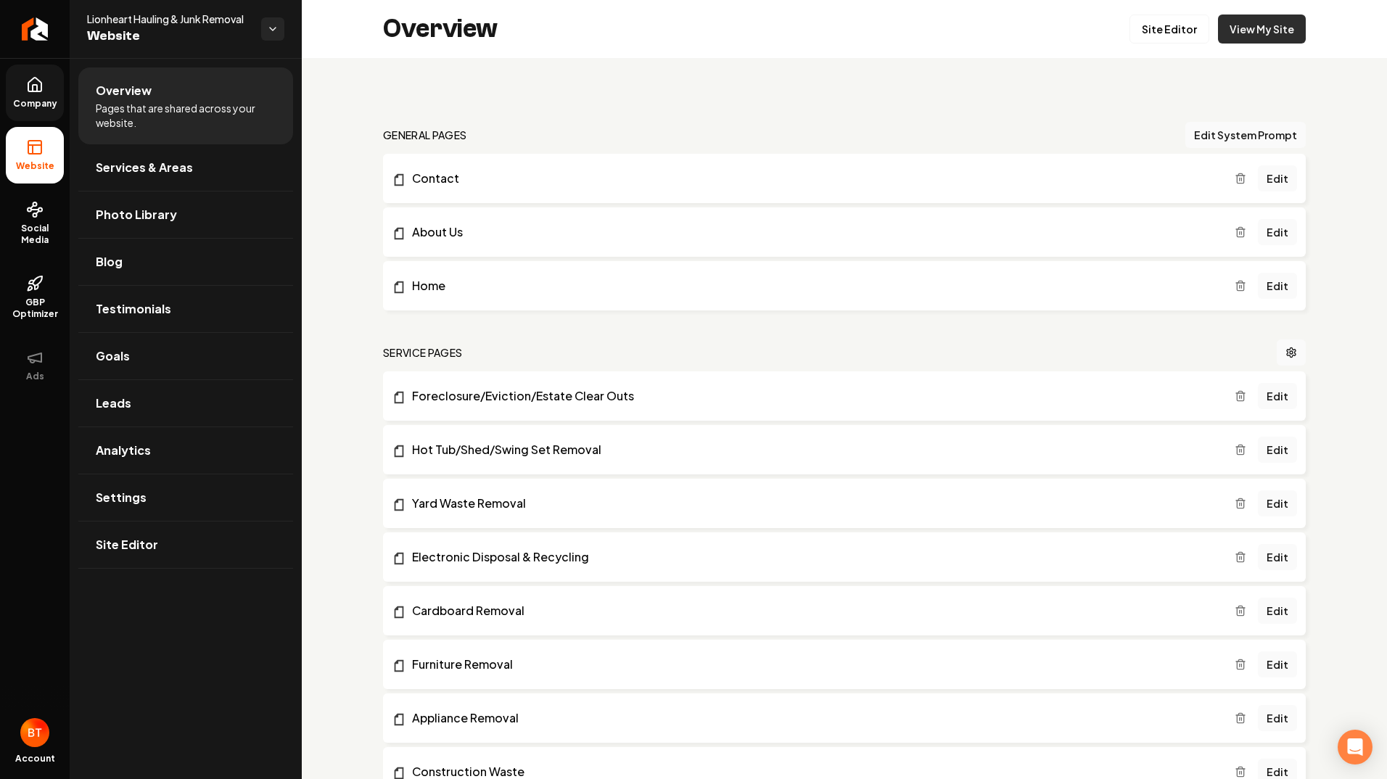
click at [1237, 26] on link "View My Site" at bounding box center [1262, 29] width 88 height 29
click at [526, 446] on link "Hot Tub/Shed/Swing Set Removal" at bounding box center [813, 449] width 843 height 17
click at [142, 362] on link "Goals" at bounding box center [185, 356] width 215 height 46
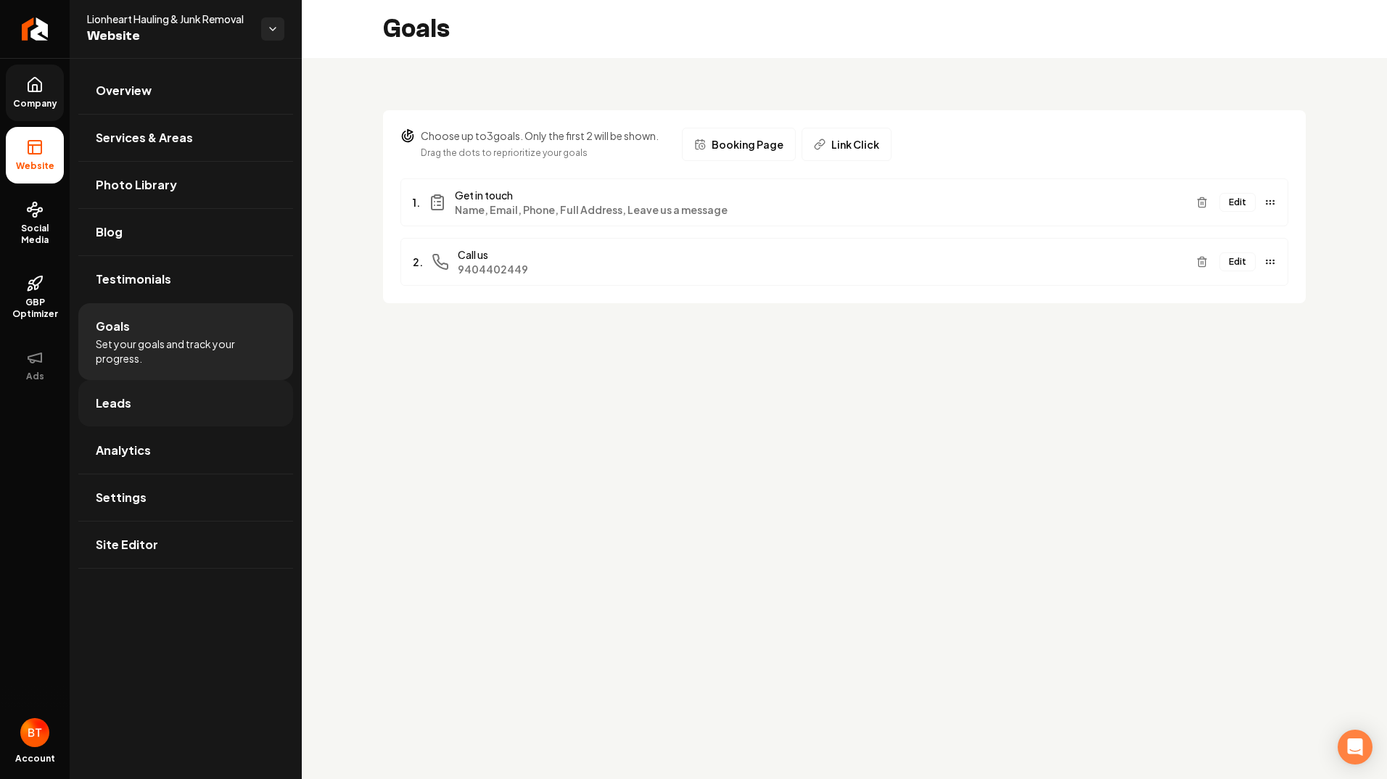
click at [122, 403] on span "Leads" at bounding box center [114, 403] width 36 height 17
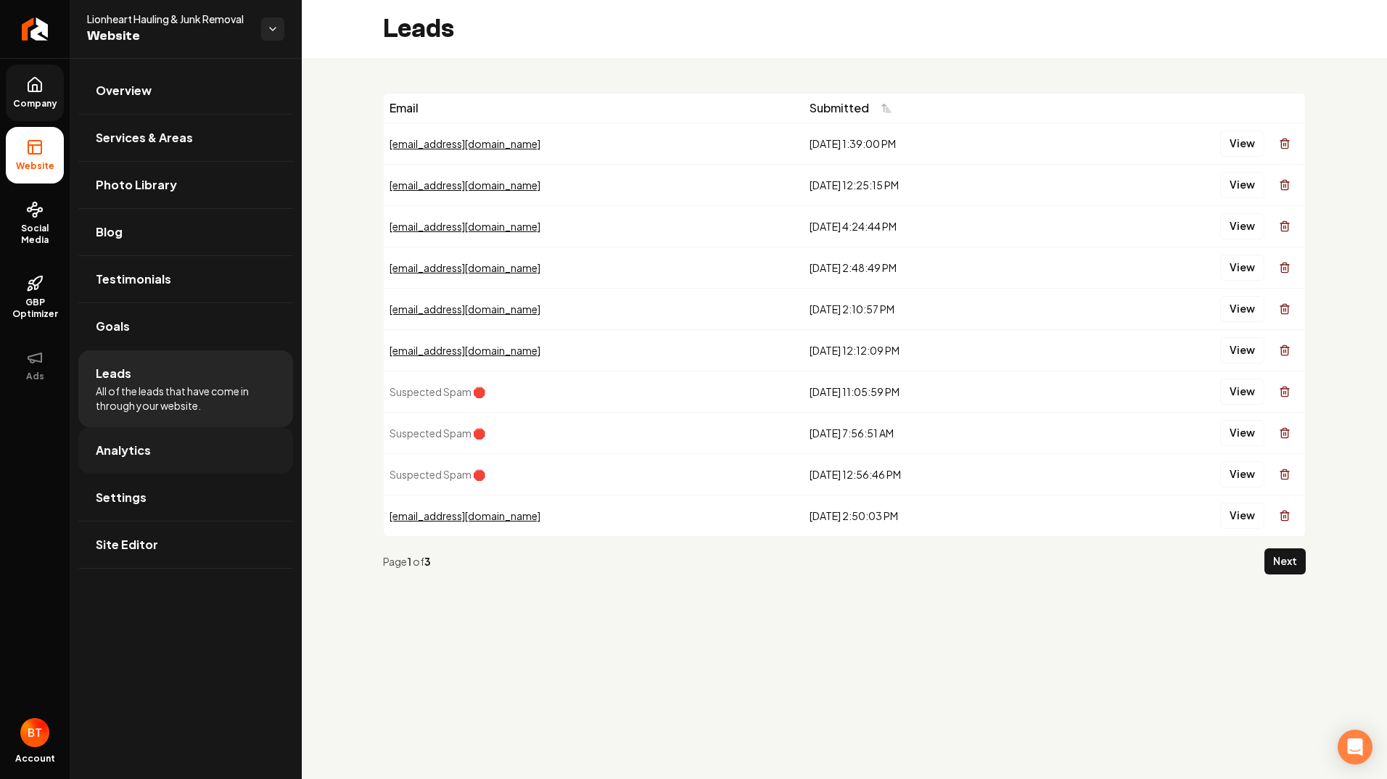
click at [157, 455] on link "Analytics" at bounding box center [185, 450] width 215 height 46
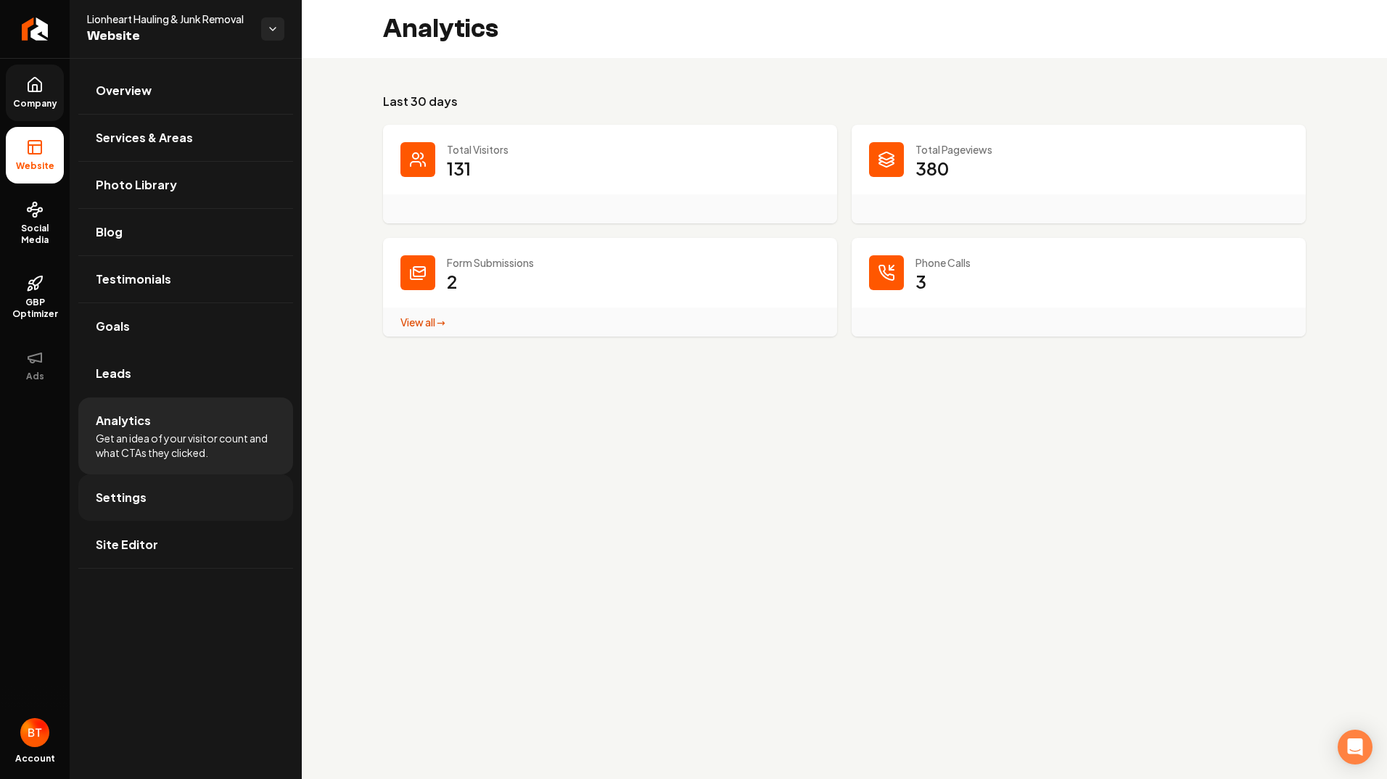
click at [151, 498] on link "Settings" at bounding box center [185, 498] width 215 height 46
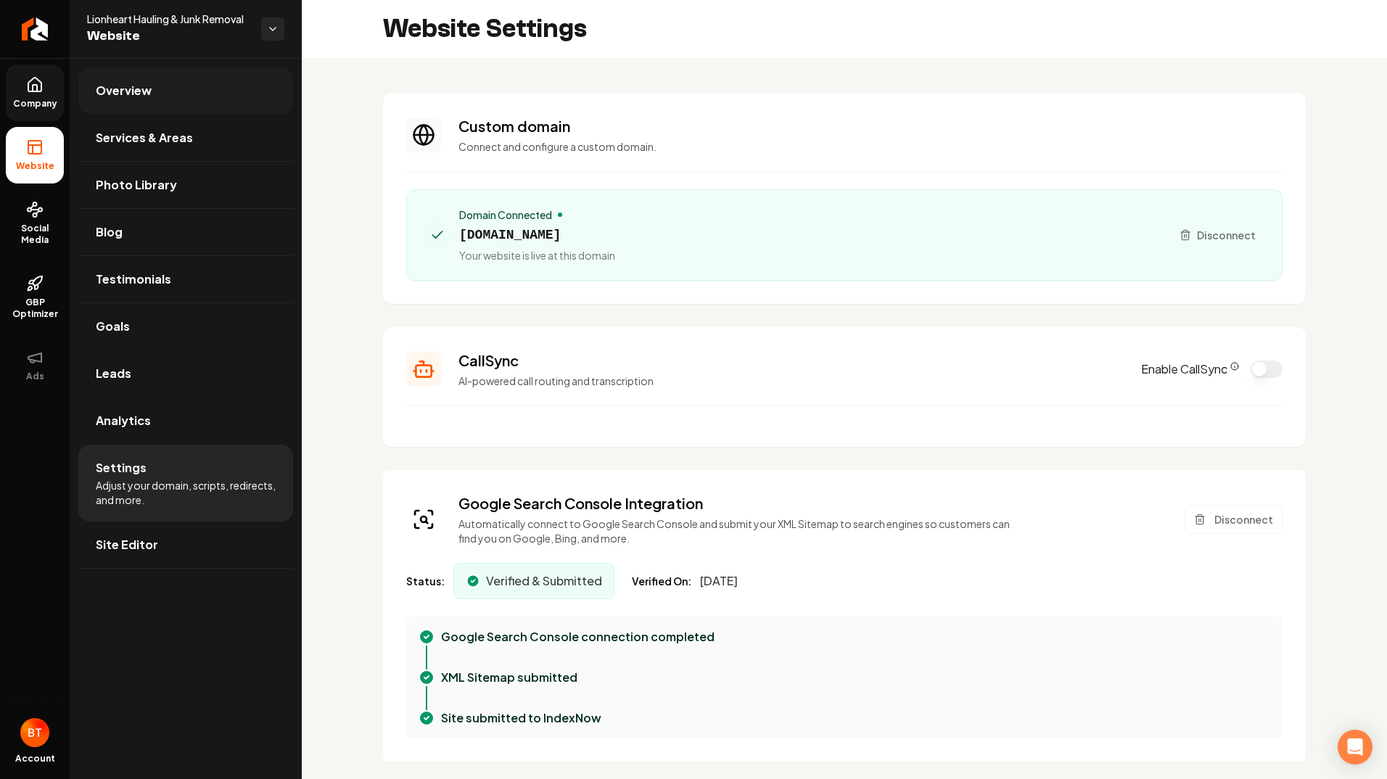
click at [133, 88] on span "Overview" at bounding box center [124, 90] width 56 height 17
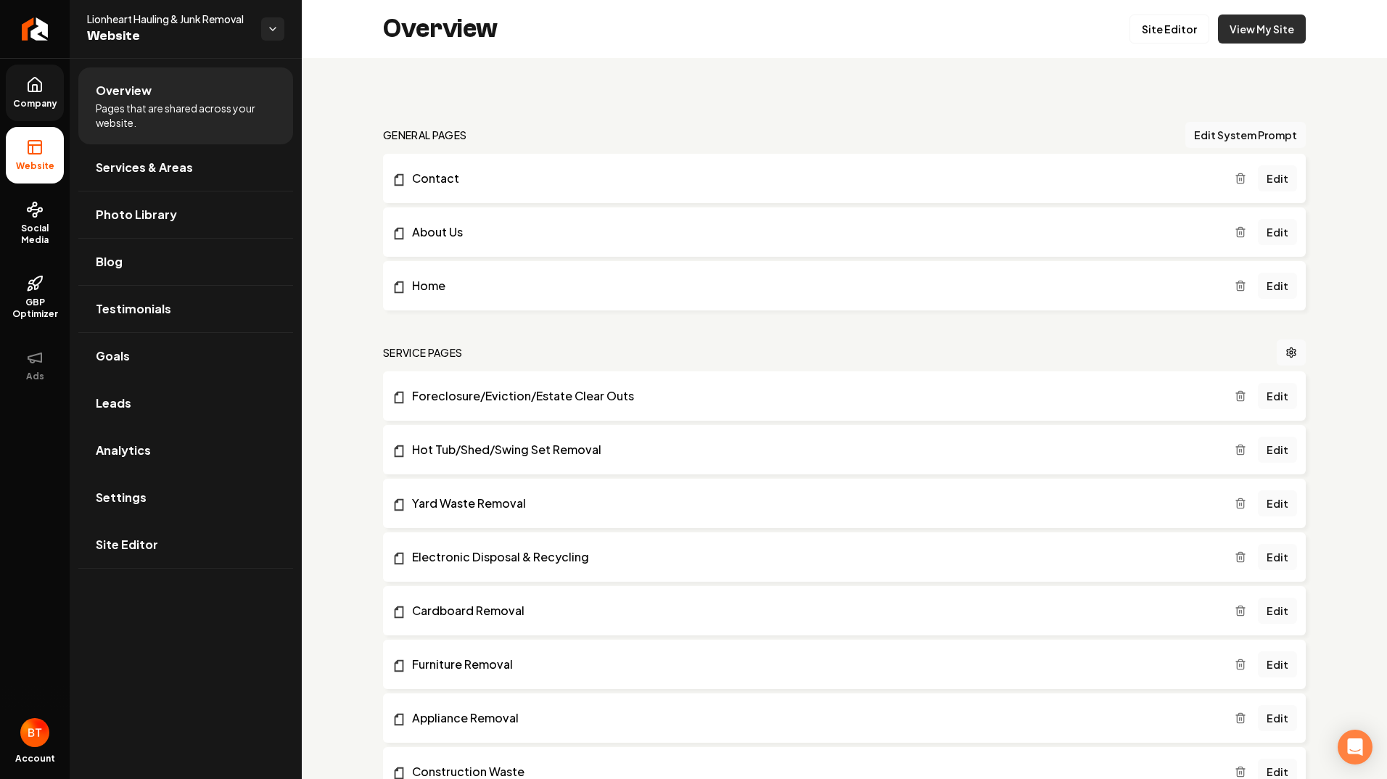
click at [1224, 25] on link "View My Site" at bounding box center [1262, 29] width 88 height 29
click at [504, 283] on link "Home" at bounding box center [813, 285] width 843 height 17
click at [1270, 284] on link "Edit" at bounding box center [1277, 286] width 39 height 26
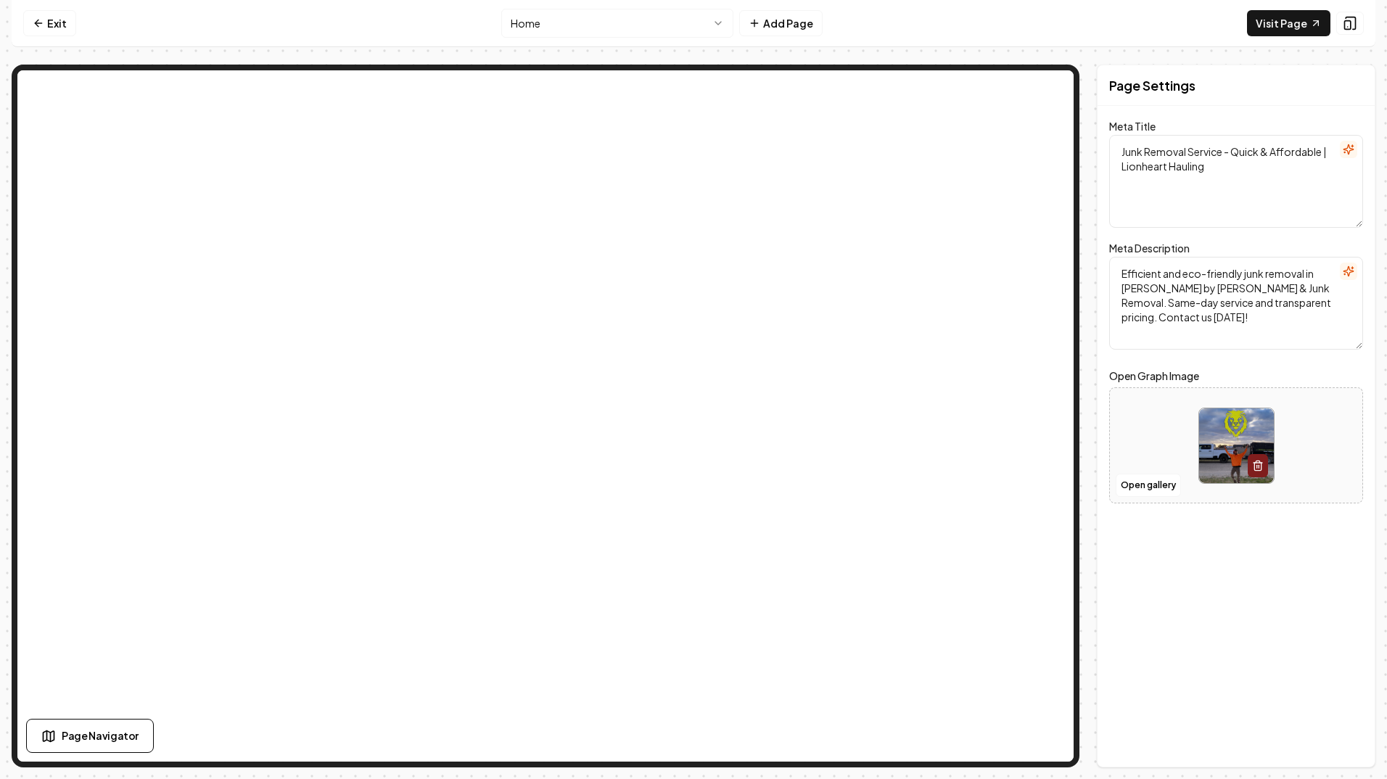
click at [1354, 269] on icon "button" at bounding box center [1349, 272] width 12 height 12
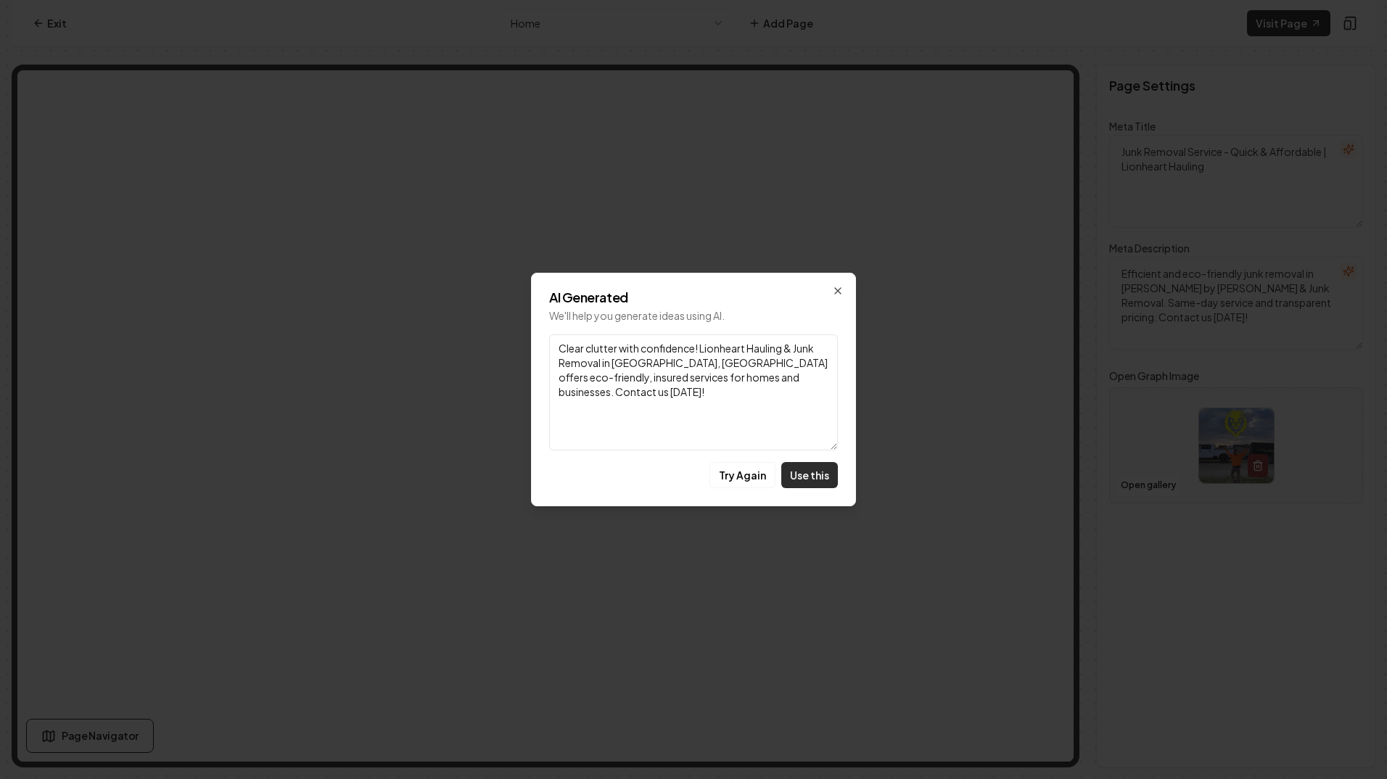
click at [821, 476] on button "Use this" at bounding box center [809, 475] width 57 height 26
type textarea "Clear clutter with confidence! Lionheart Hauling & Junk Removal in [GEOGRAPHIC_…"
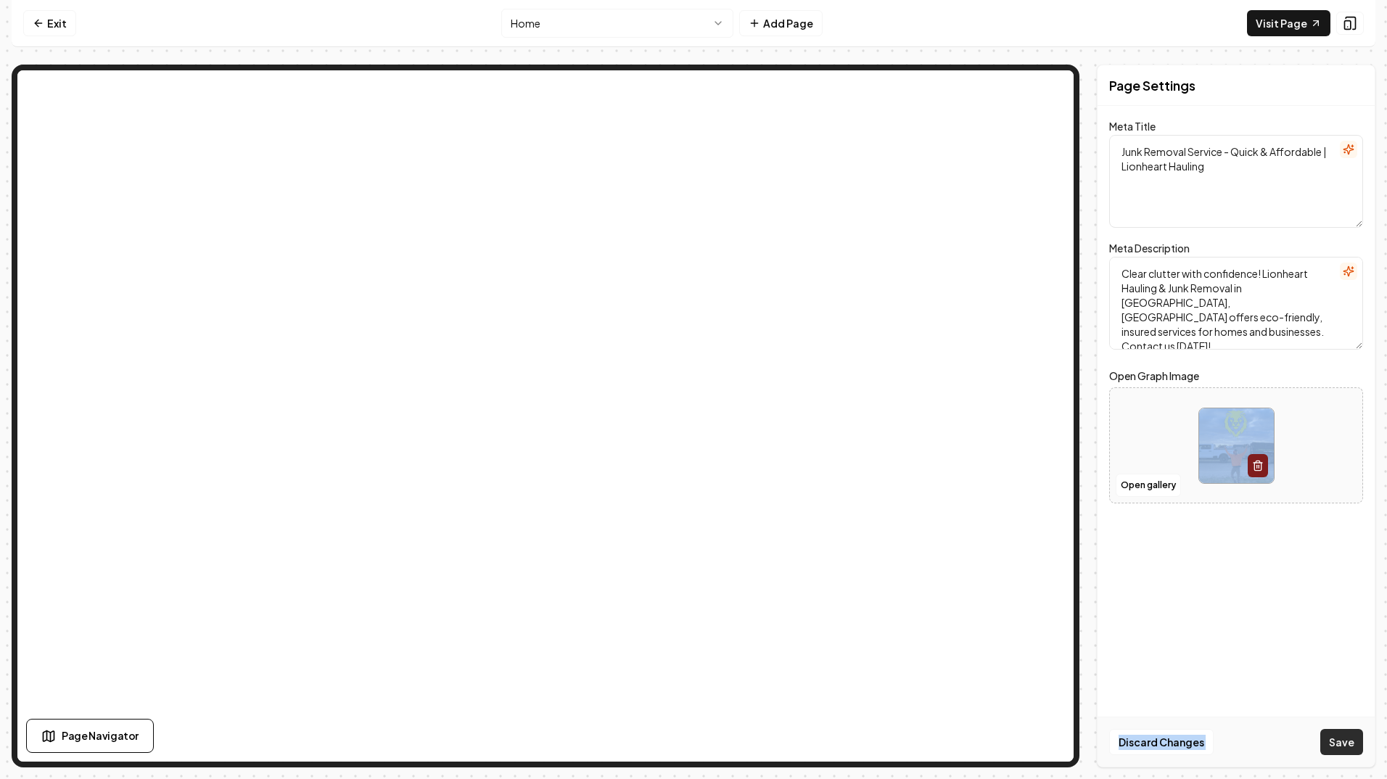
click at [1330, 735] on div "Page Settings Meta Title Junk Removal Service - Quick & Affordable | Lionheart …" at bounding box center [1236, 416] width 279 height 703
drag, startPoint x: 1330, startPoint y: 735, endPoint x: 1336, endPoint y: 743, distance: 10.3
click at [1336, 743] on button "Save" at bounding box center [1342, 742] width 43 height 26
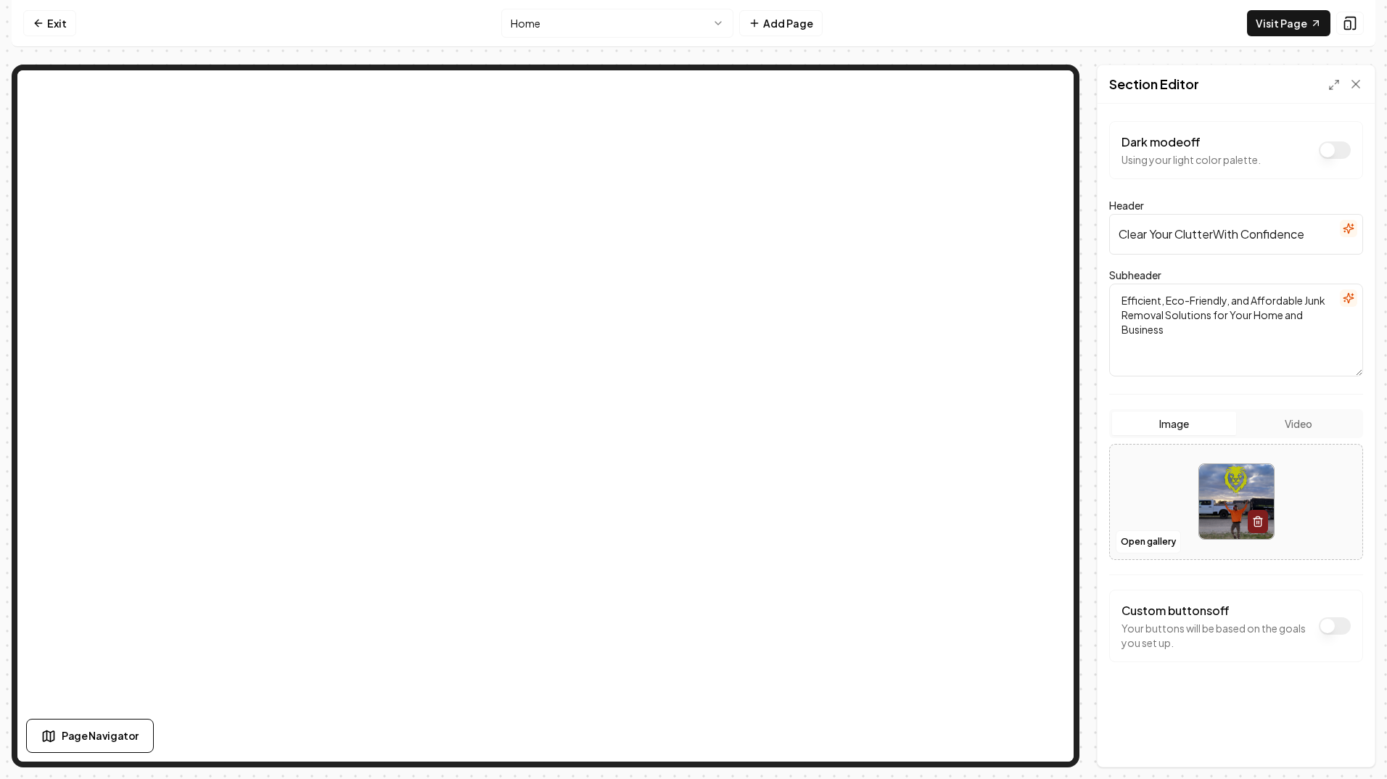
click at [1352, 226] on icon "button" at bounding box center [1352, 225] width 0 height 2
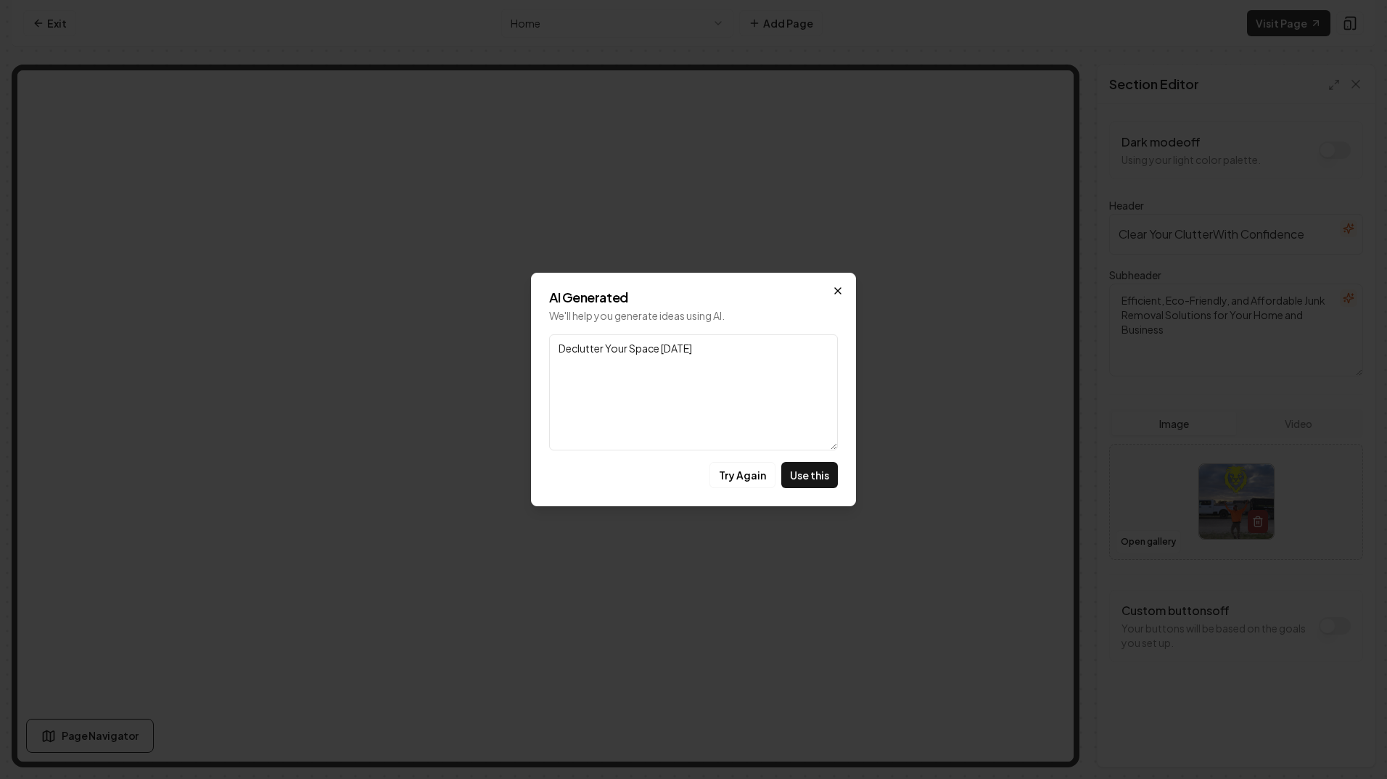
click at [837, 292] on icon "button" at bounding box center [838, 291] width 12 height 12
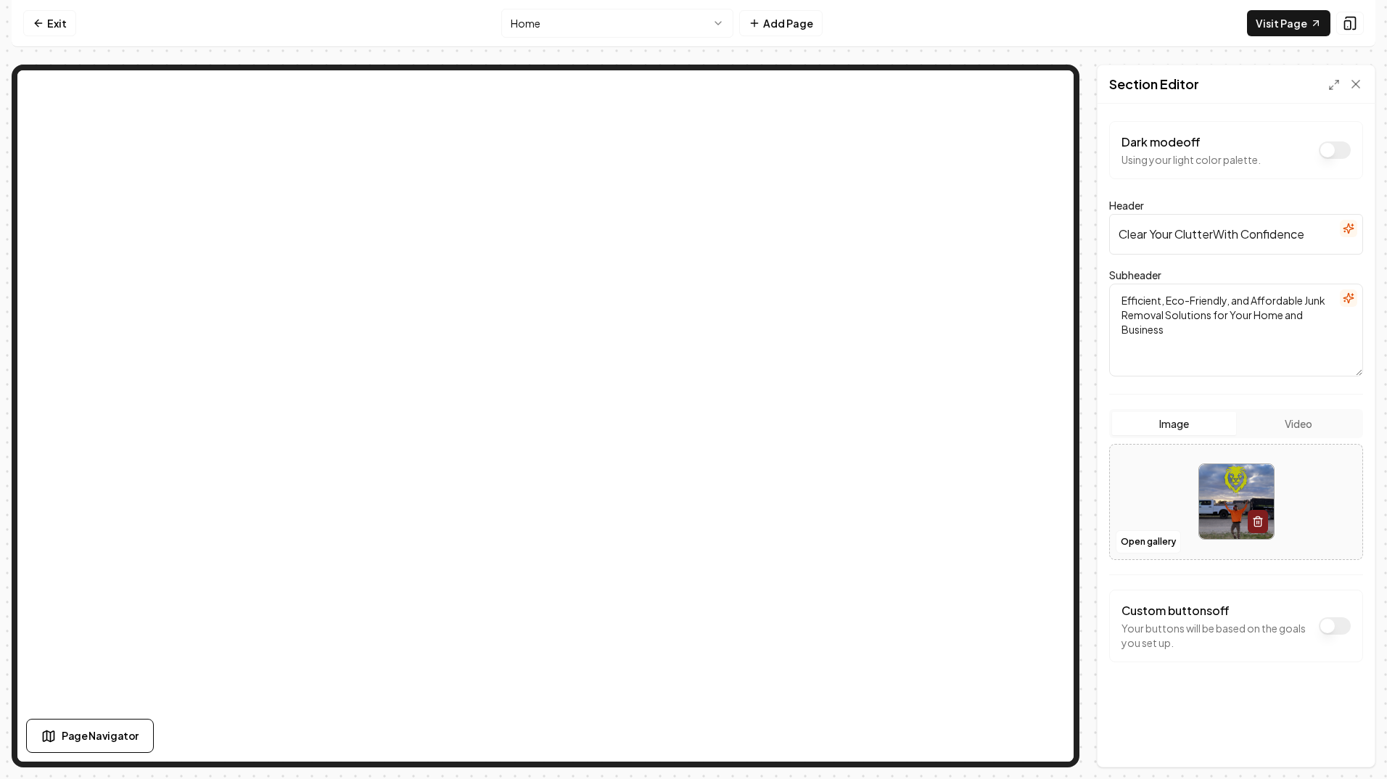
drag, startPoint x: 1313, startPoint y: 235, endPoint x: 1095, endPoint y: 241, distance: 218.5
click at [1095, 241] on div "Page Settings Section Editor Dark mode off Using your light color palette. Head…" at bounding box center [694, 416] width 1364 height 703
type input "Lionheart Hauling & Junk Removal"
click at [1334, 739] on button "Save" at bounding box center [1342, 742] width 43 height 26
click at [48, 22] on link "Exit" at bounding box center [49, 23] width 53 height 26
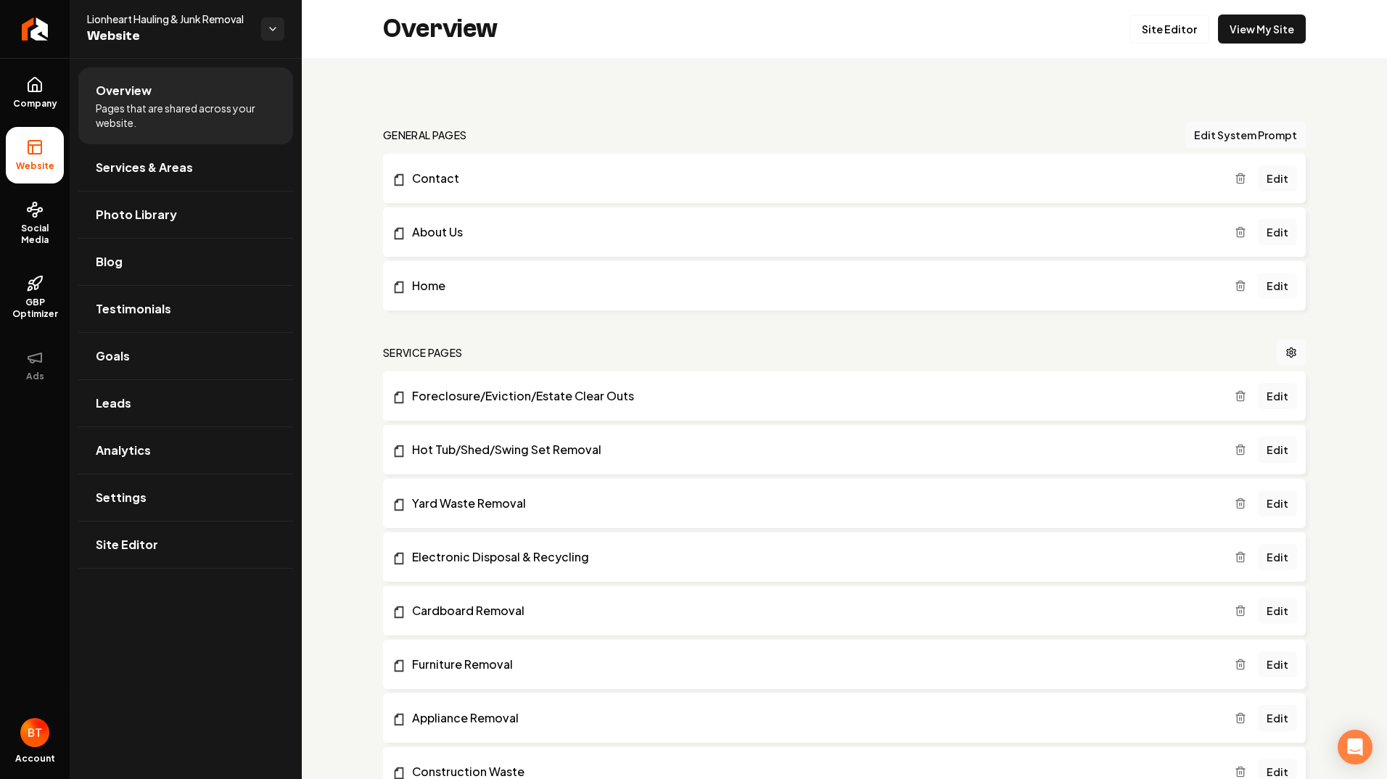
click at [1267, 285] on link "Edit" at bounding box center [1277, 286] width 39 height 26
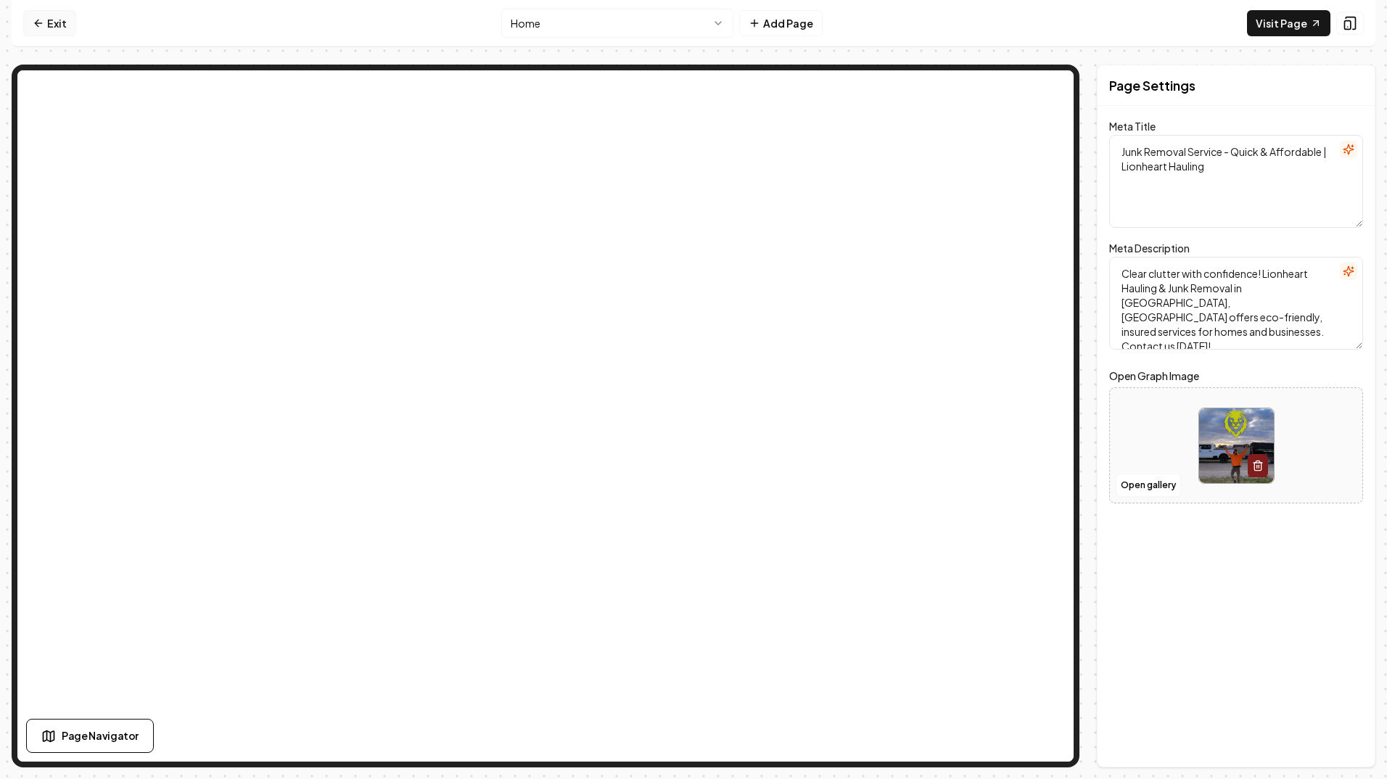
click at [58, 24] on link "Exit" at bounding box center [49, 23] width 53 height 26
